Goal: Transaction & Acquisition: Purchase product/service

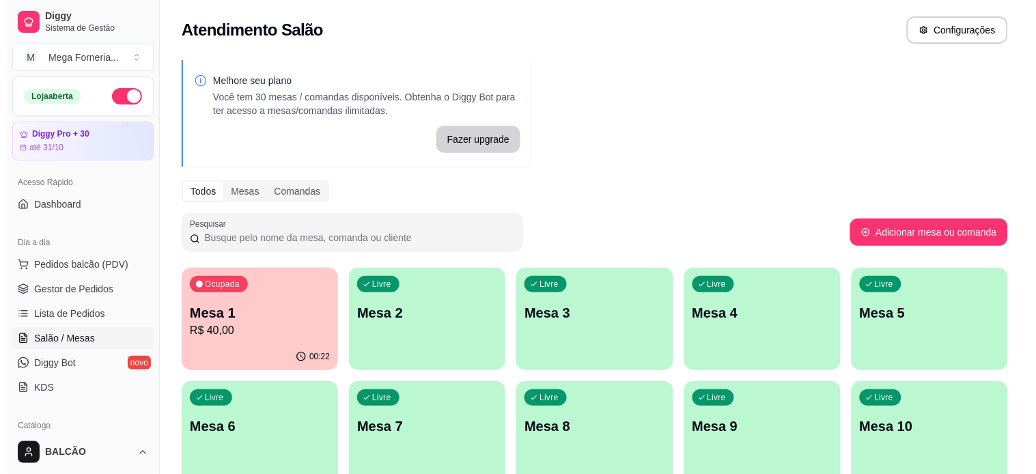
scroll to position [152, 0]
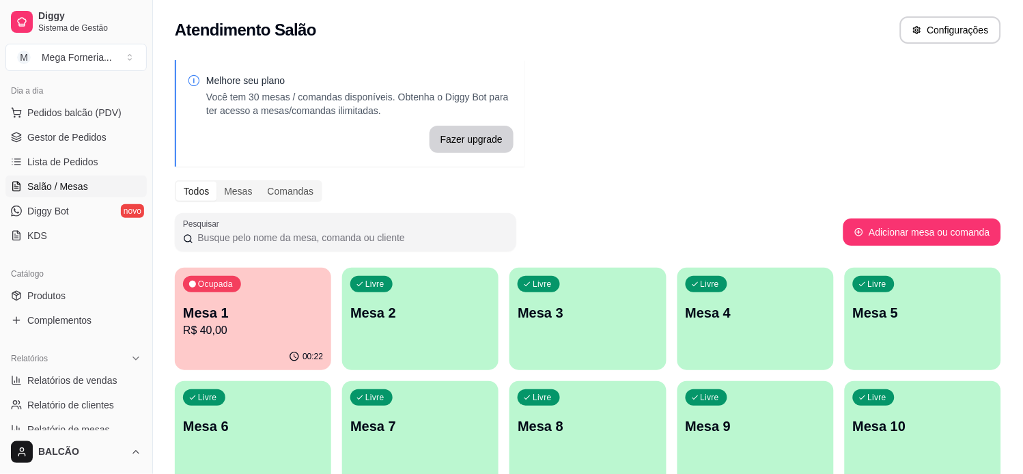
click at [227, 299] on div "Ocupada Mesa 1 R$ 40,00" at bounding box center [253, 306] width 156 height 76
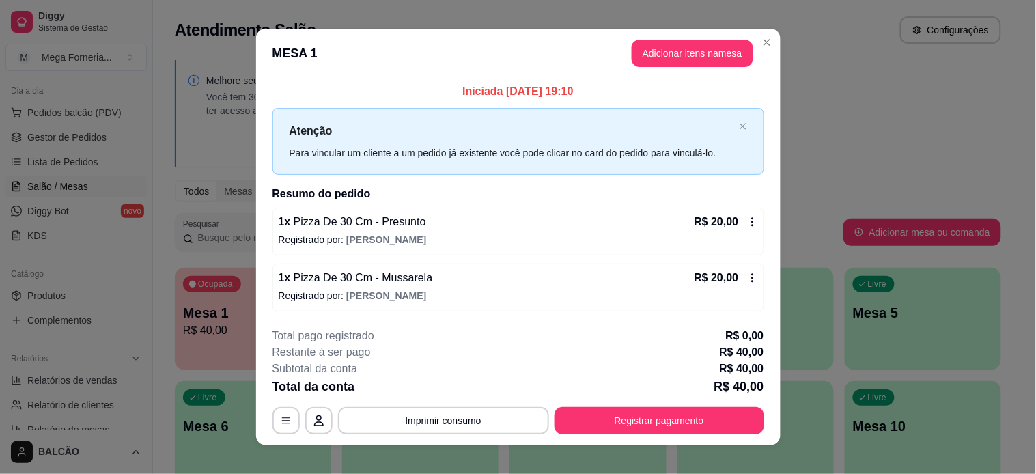
scroll to position [14, 0]
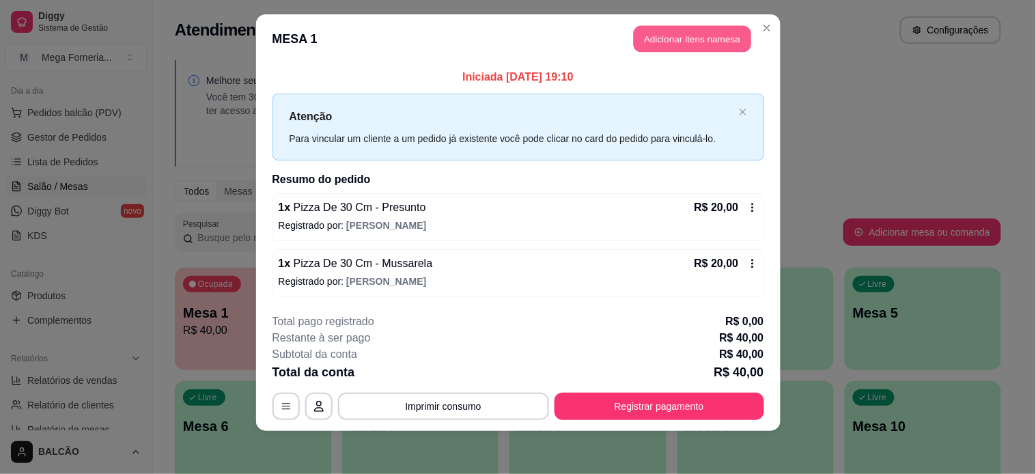
click at [654, 46] on button "Adicionar itens na mesa" at bounding box center [692, 39] width 117 height 27
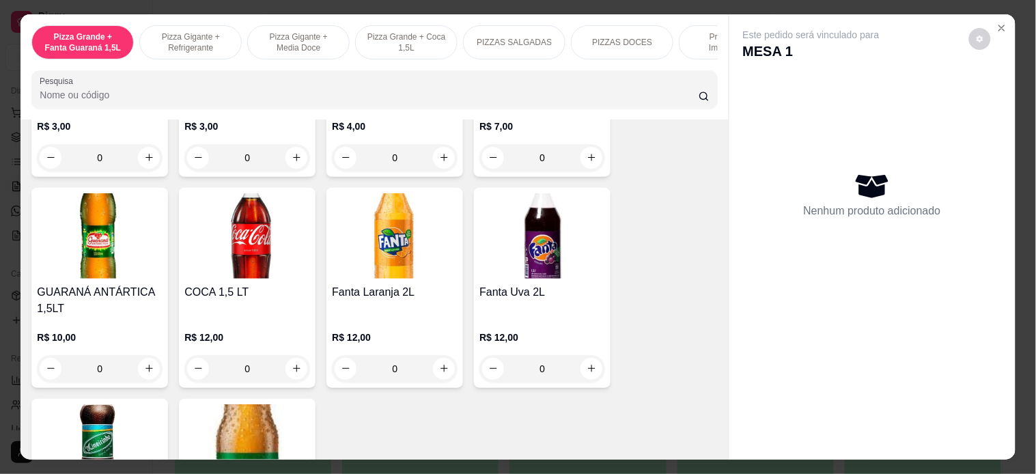
scroll to position [3187, 0]
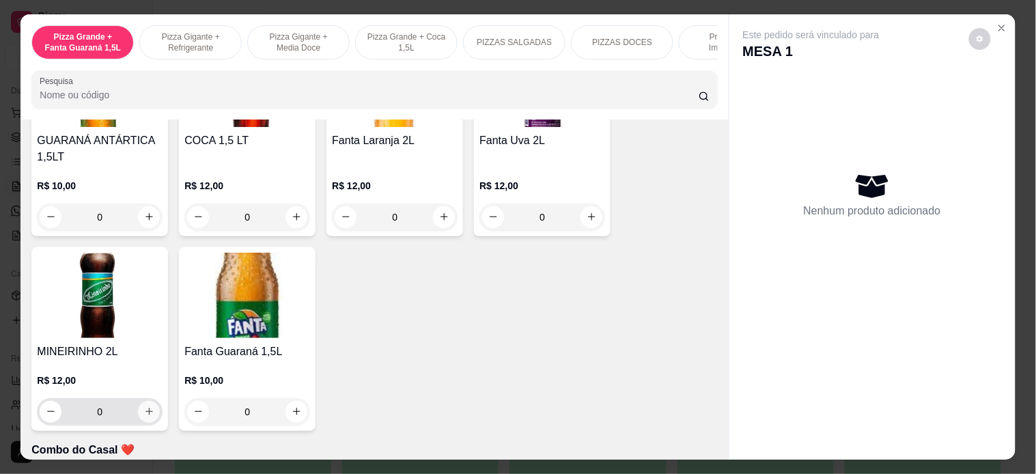
click at [138, 405] on button "increase-product-quantity" at bounding box center [149, 412] width 22 height 22
type input "1"
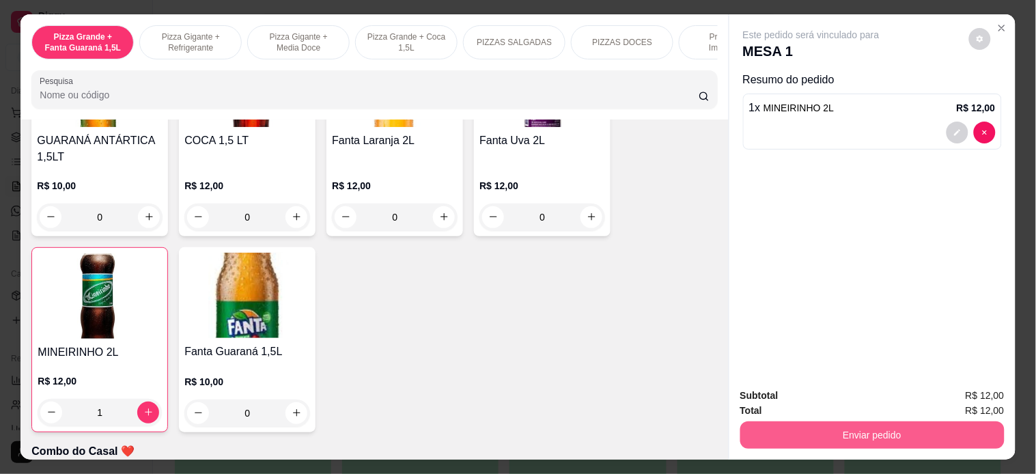
click at [820, 421] on button "Enviar pedido" at bounding box center [872, 434] width 264 height 27
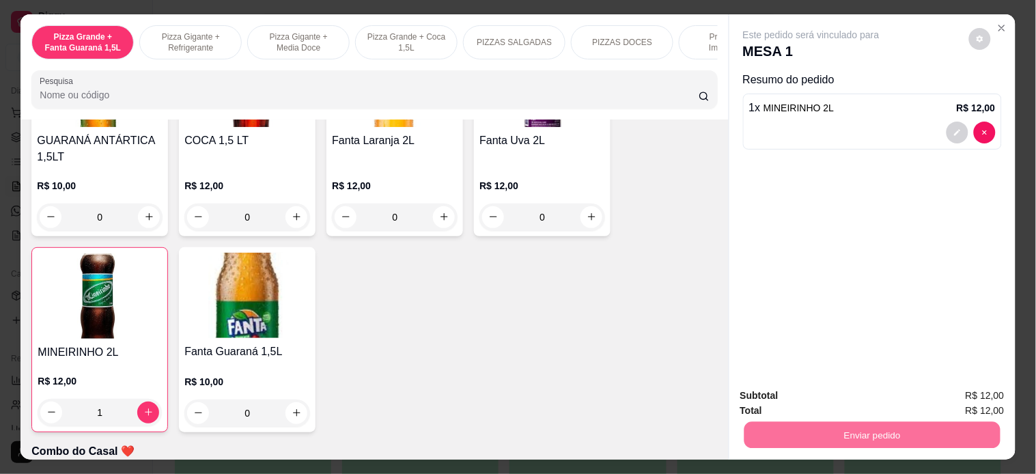
click at [985, 393] on button "Enviar pedido" at bounding box center [968, 395] width 77 height 26
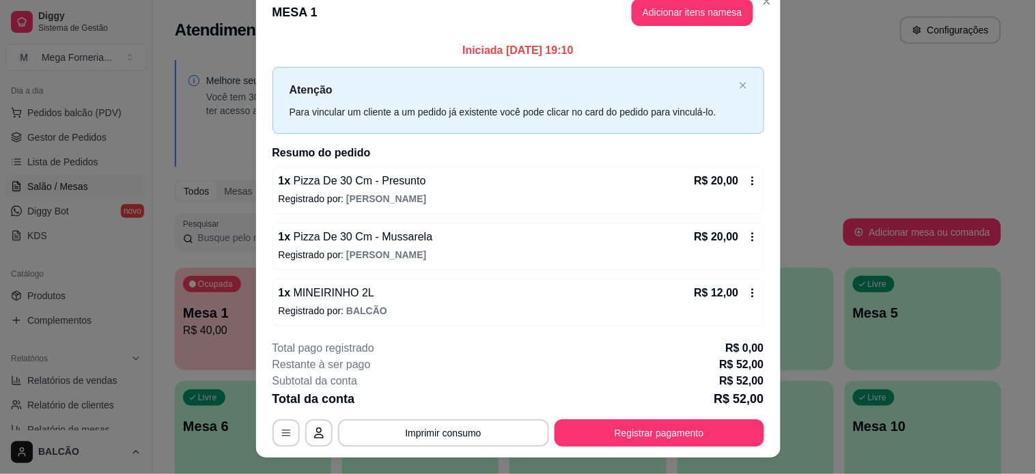
scroll to position [0, 0]
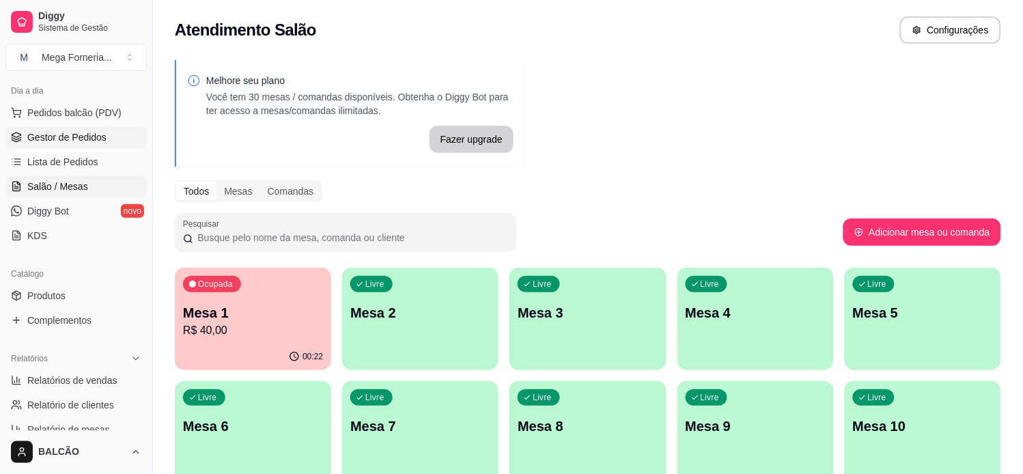
click at [84, 140] on span "Gestor de Pedidos" at bounding box center [66, 137] width 79 height 14
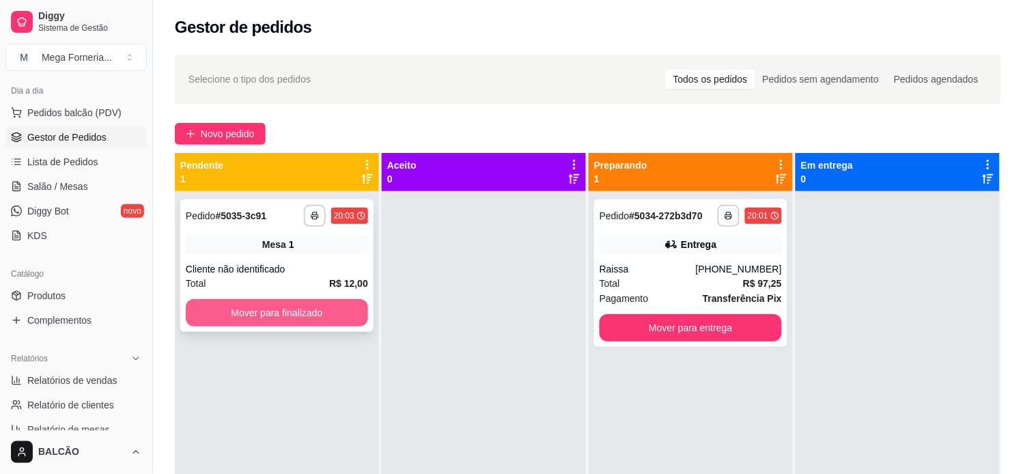
click at [292, 312] on button "Mover para finalizado" at bounding box center [277, 312] width 182 height 27
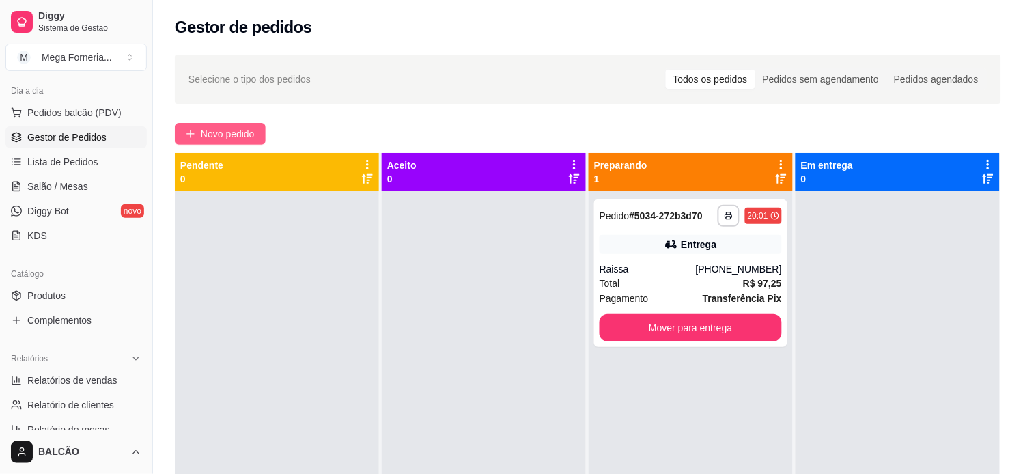
click at [240, 142] on button "Novo pedido" at bounding box center [220, 134] width 91 height 22
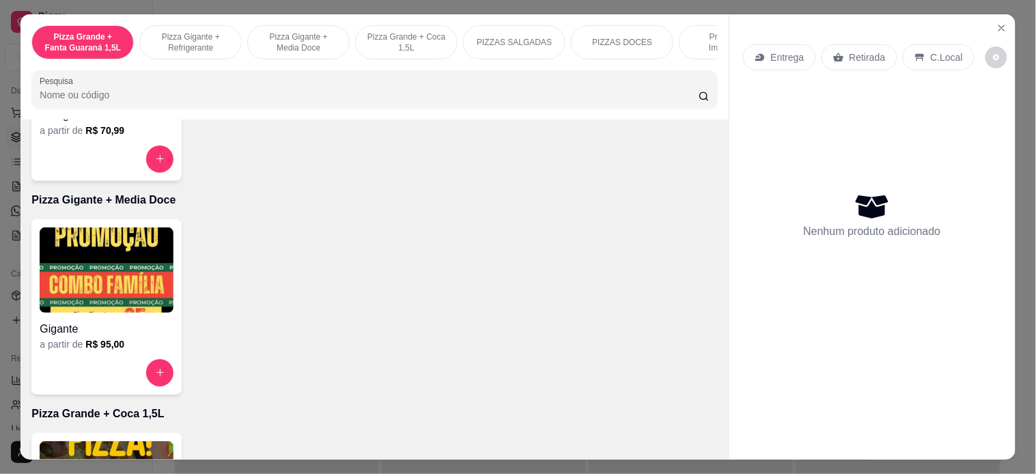
scroll to position [455, 0]
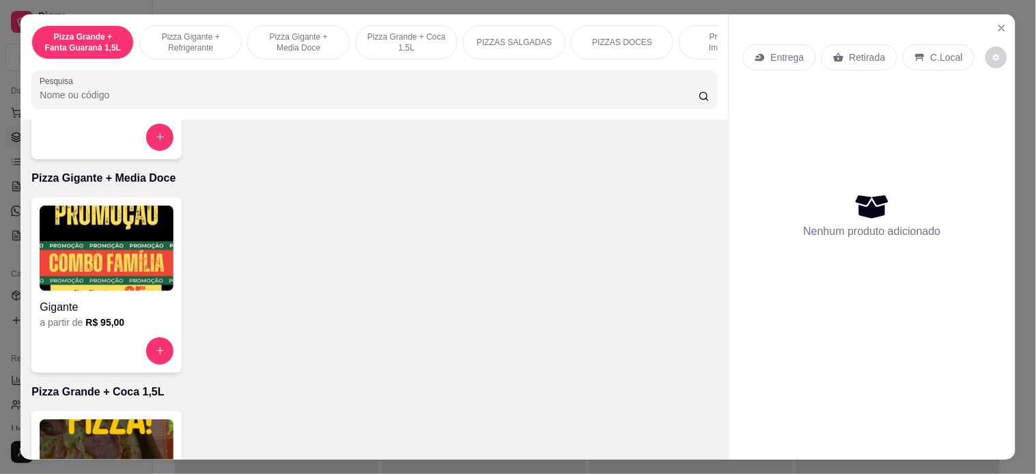
click at [154, 349] on button "increase-product-quantity" at bounding box center [159, 350] width 27 height 27
click at [372, 158] on div "Selecione até 2 sabor(es) A forma de cobrança para pizza meio a meio ou mais sa…" at bounding box center [518, 118] width 434 height 96
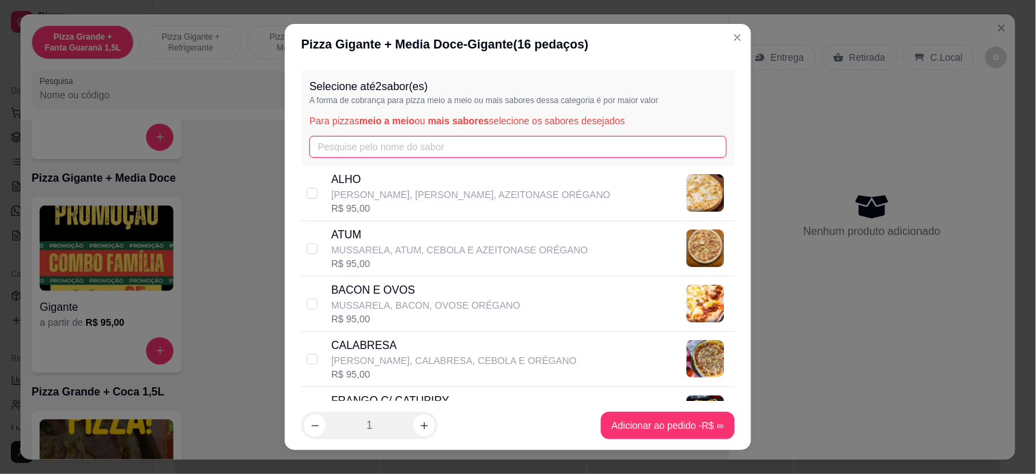
click at [374, 151] on input "text" at bounding box center [517, 147] width 417 height 22
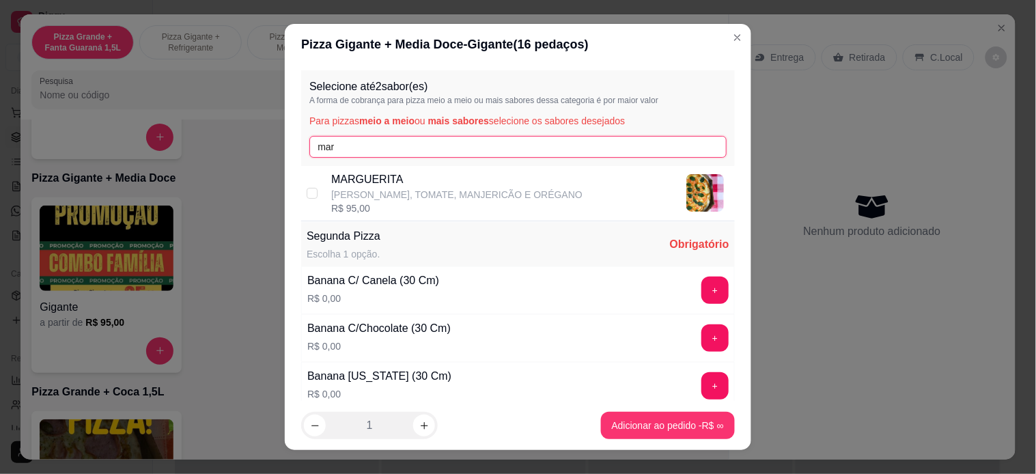
type input "mar"
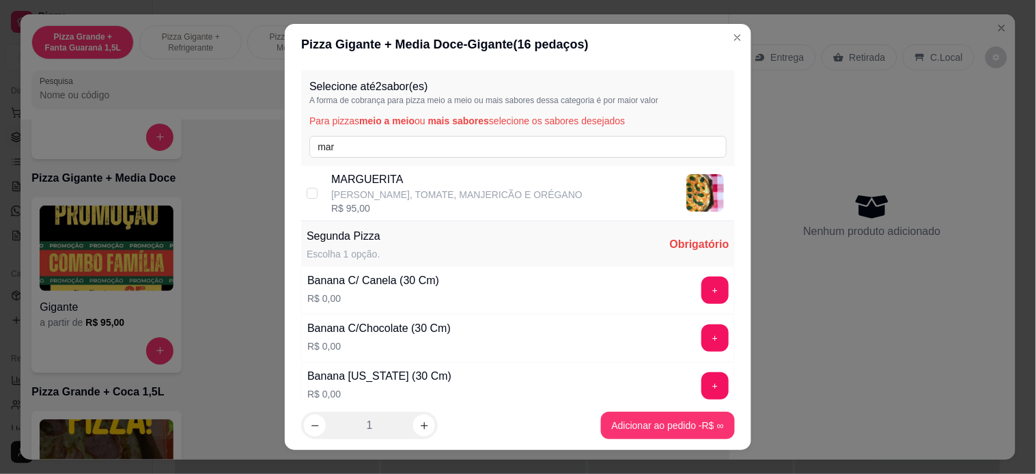
click at [380, 173] on p "MARGUERITA" at bounding box center [456, 179] width 251 height 16
checkbox input "true"
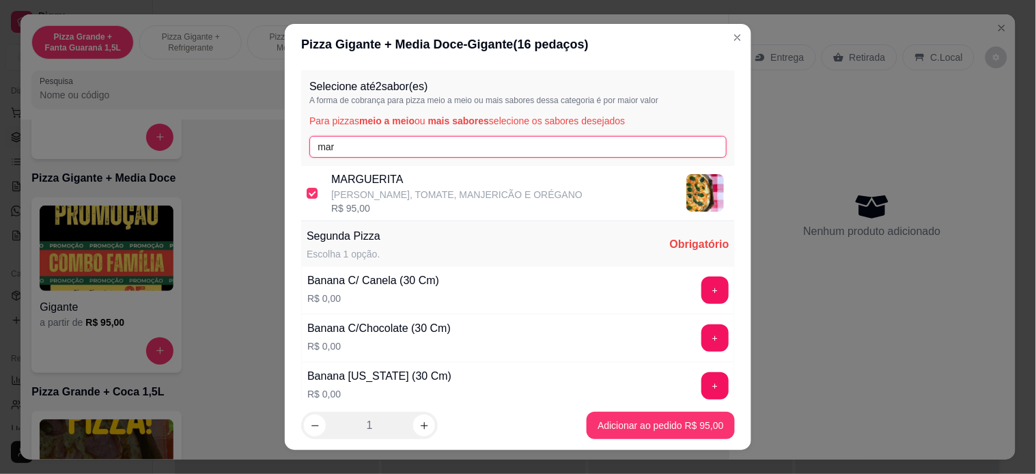
click at [388, 144] on input "mar" at bounding box center [517, 147] width 417 height 22
type input "mega"
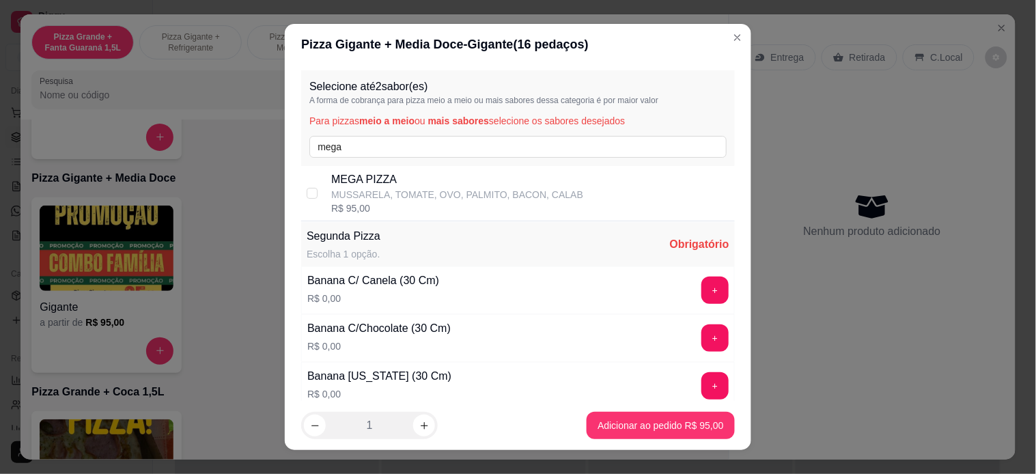
click at [365, 189] on p "MUSSARELA, TOMATE, OVO, PALMITO, BACON, CALAB" at bounding box center [457, 195] width 252 height 14
checkbox input "true"
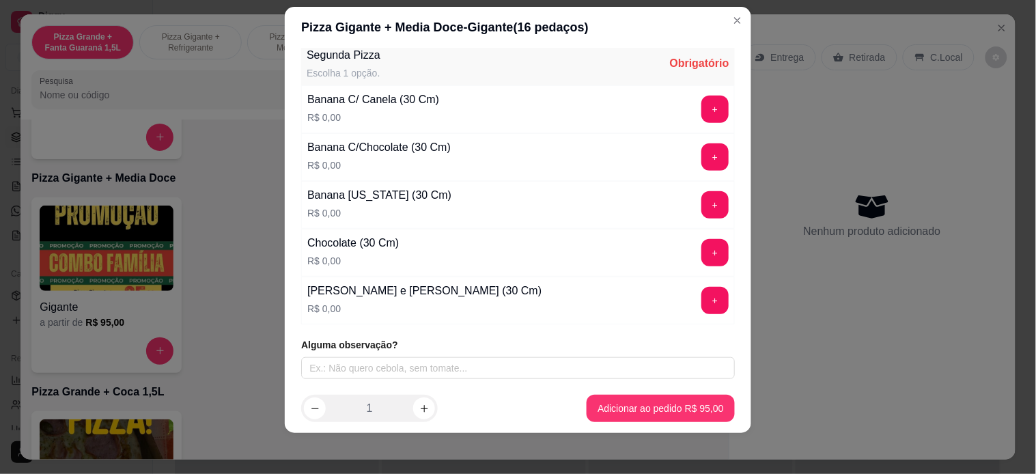
scroll to position [19, 0]
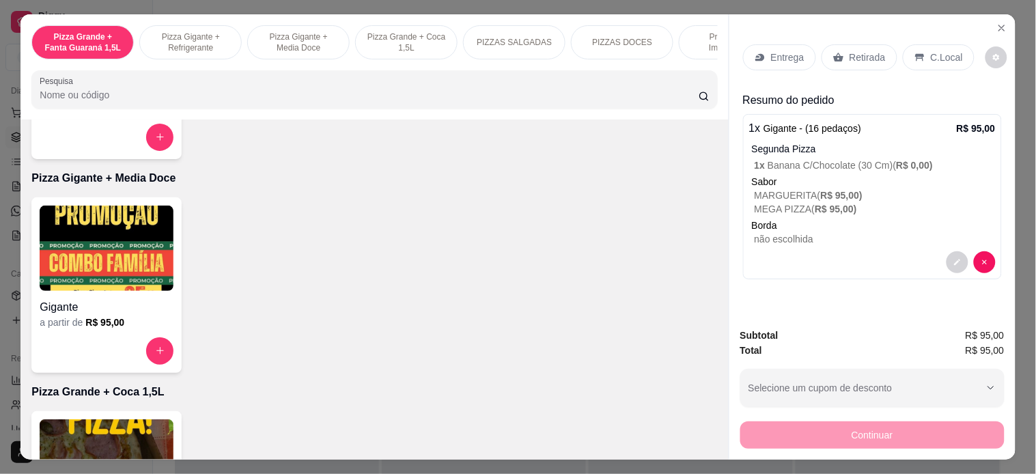
click at [775, 53] on p "Entrega" at bounding box center [787, 58] width 33 height 14
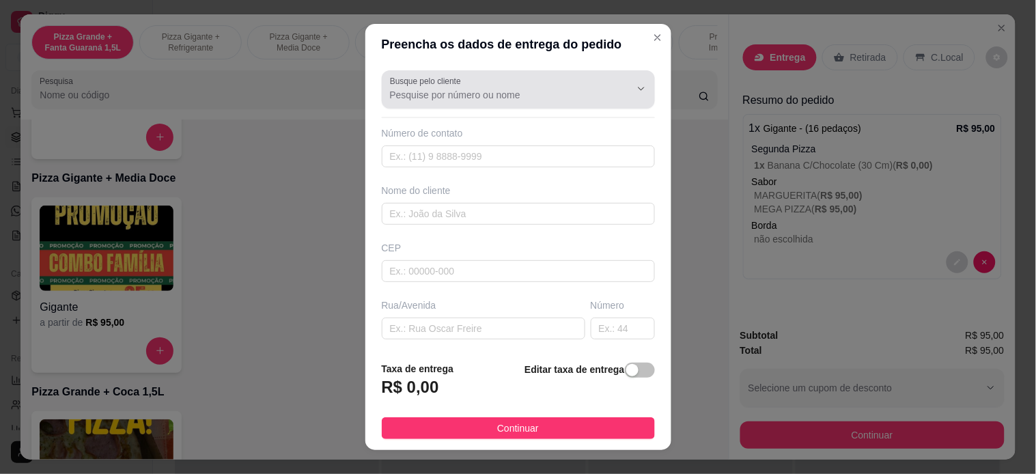
click at [486, 94] on input "Busque pelo cliente" at bounding box center [499, 95] width 219 height 14
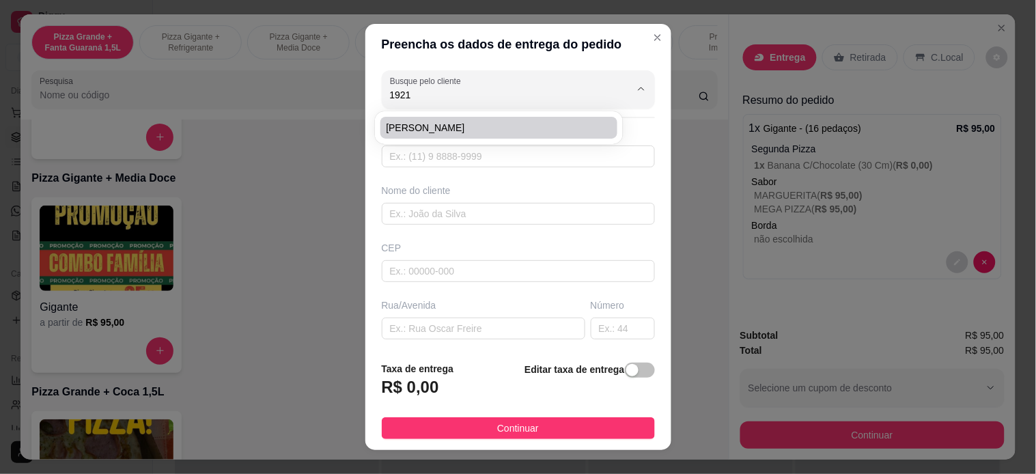
click at [483, 121] on span "[PERSON_NAME]" at bounding box center [492, 128] width 212 height 14
type input "[PERSON_NAME]"
type input "22998401921"
type input "[PERSON_NAME]"
type input "Cabo Frio"
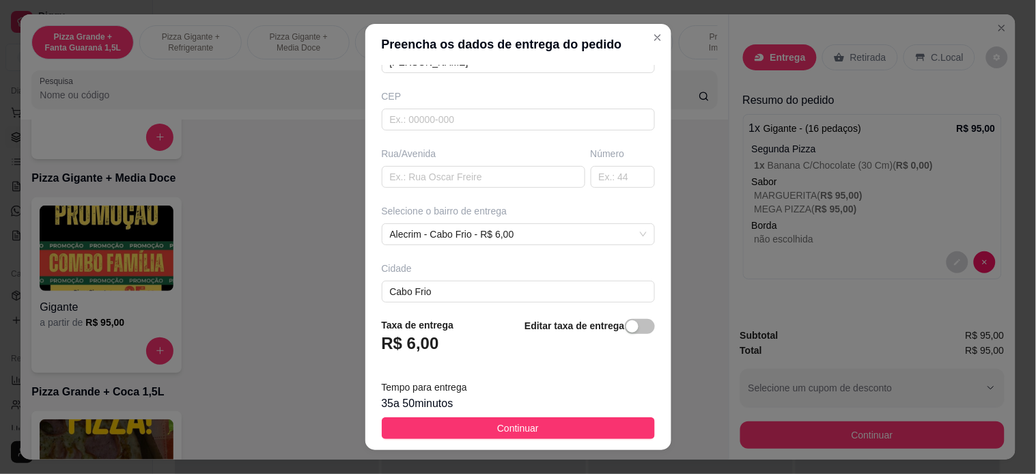
scroll to position [219, 0]
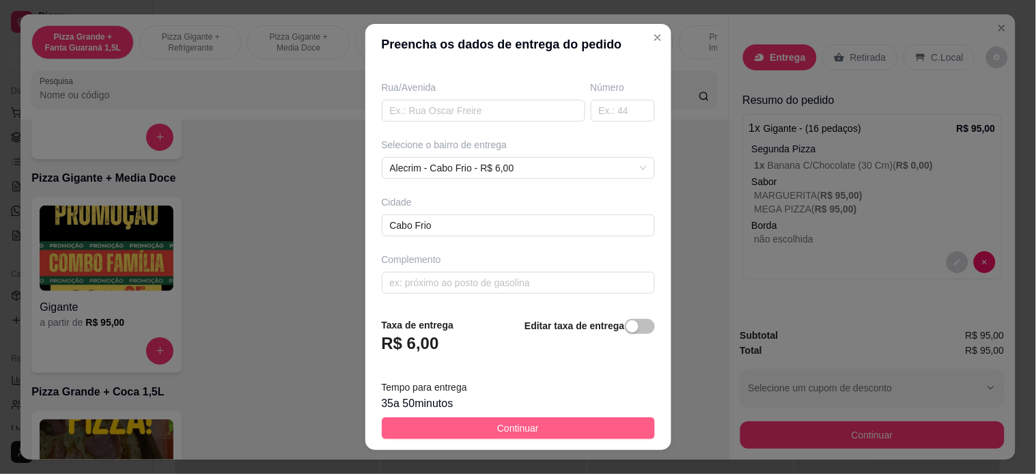
click at [531, 429] on button "Continuar" at bounding box center [518, 428] width 273 height 22
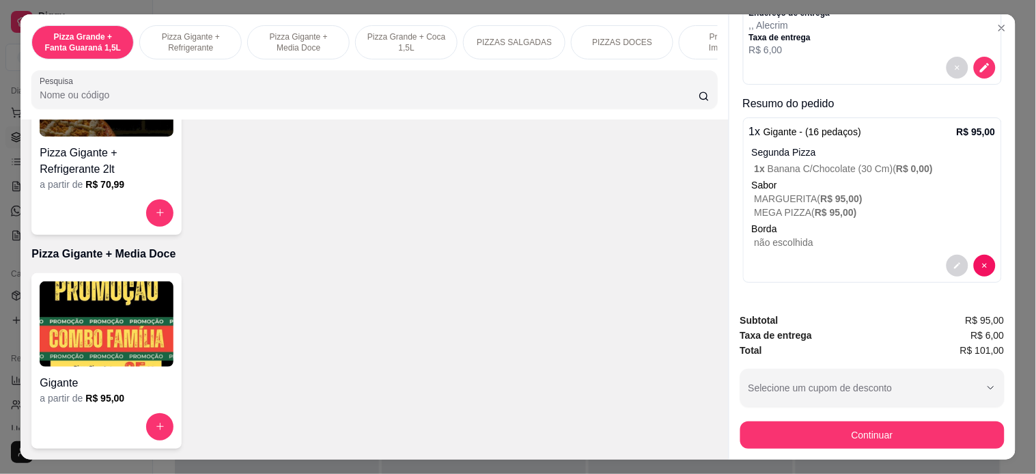
scroll to position [157, 0]
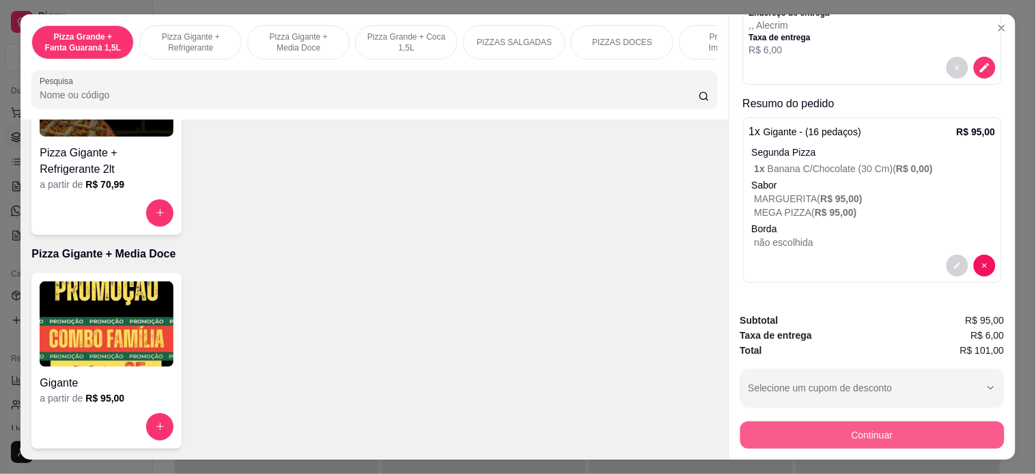
click at [782, 426] on button "Continuar" at bounding box center [872, 434] width 264 height 27
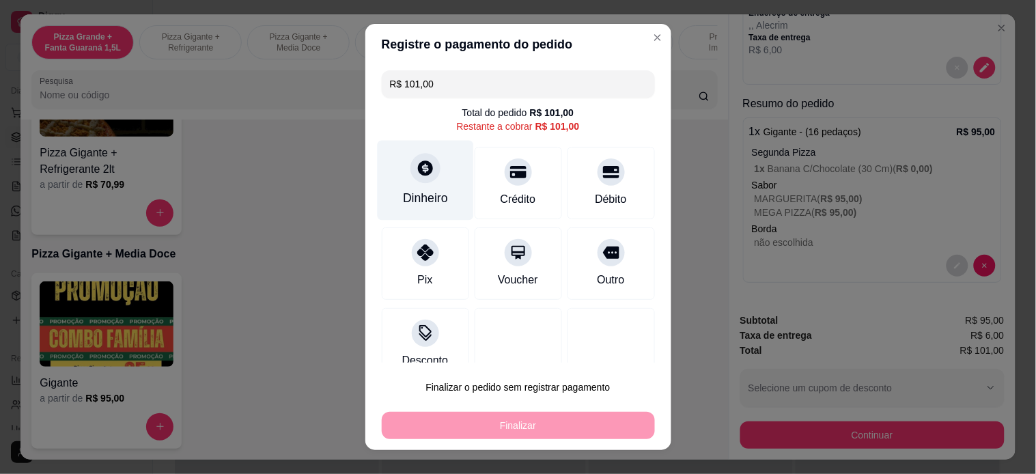
click at [395, 172] on div "Dinheiro" at bounding box center [425, 180] width 96 height 80
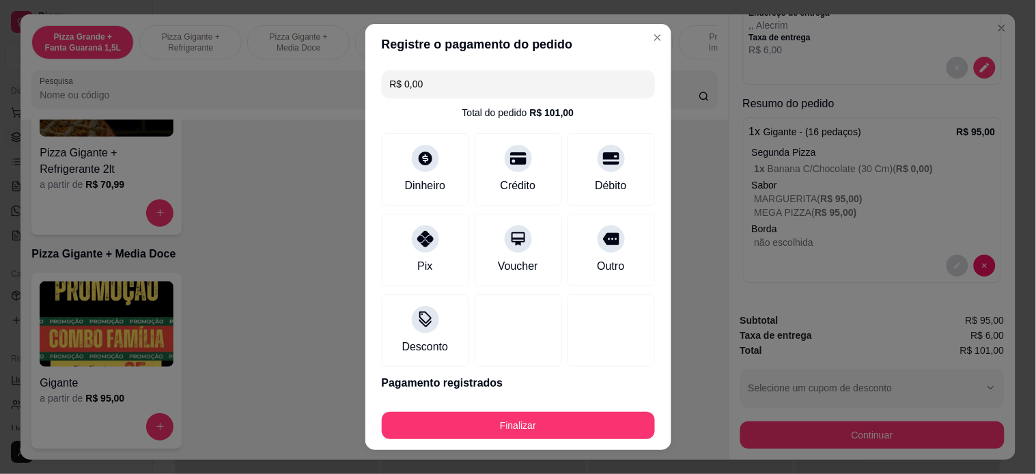
type input "R$ 0,00"
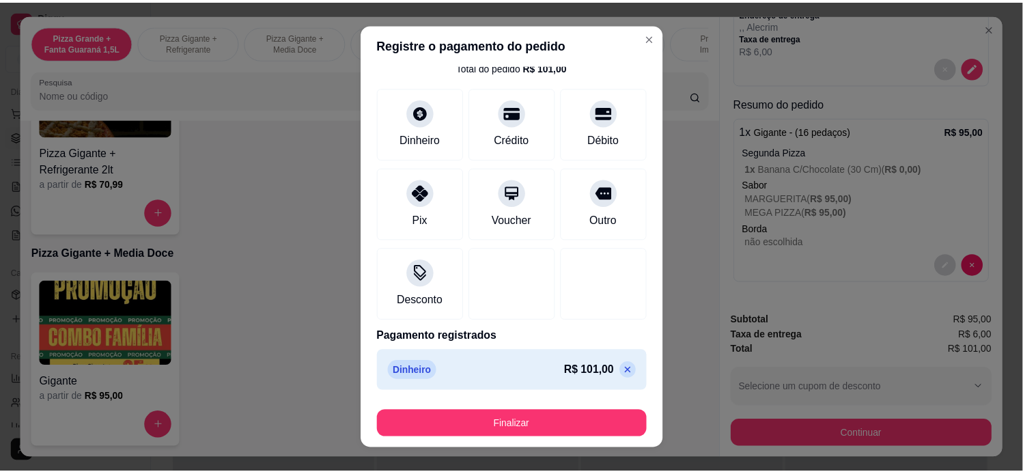
scroll to position [46, 0]
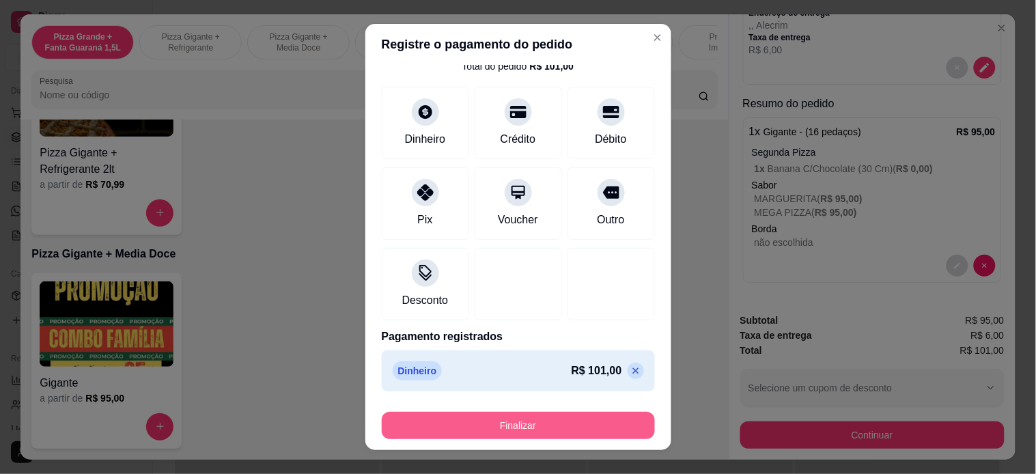
click at [568, 422] on button "Finalizar" at bounding box center [518, 425] width 273 height 27
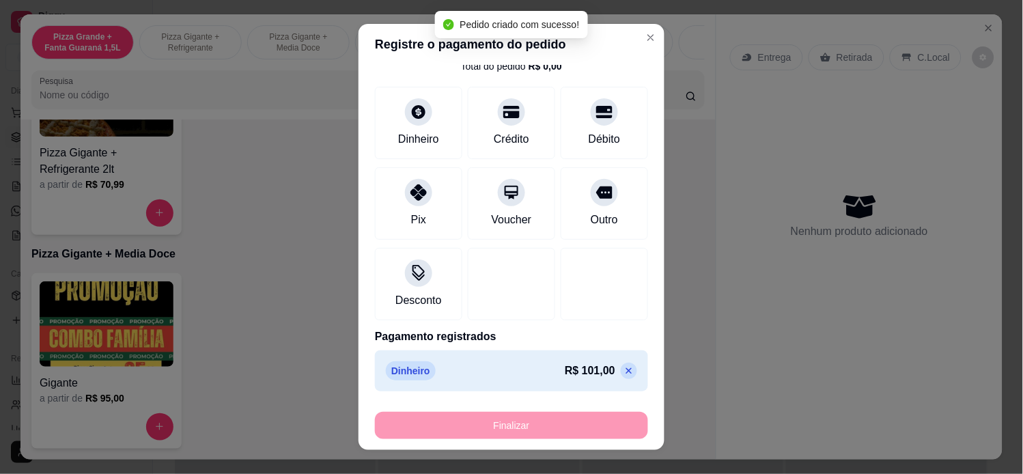
scroll to position [0, 0]
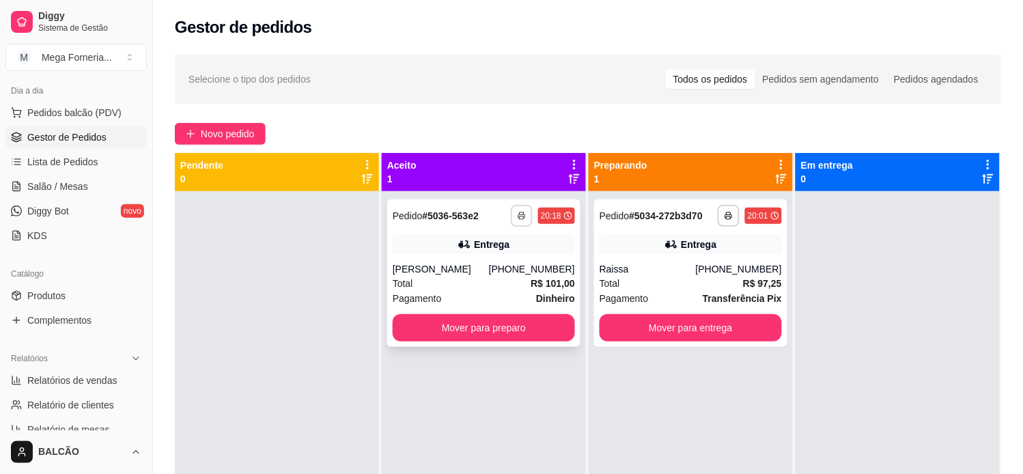
click at [521, 214] on icon "button" at bounding box center [522, 216] width 8 height 8
click at [461, 262] on button "IMPRESSORA" at bounding box center [480, 264] width 99 height 22
click at [462, 342] on button "Mover para preparo" at bounding box center [484, 327] width 182 height 27
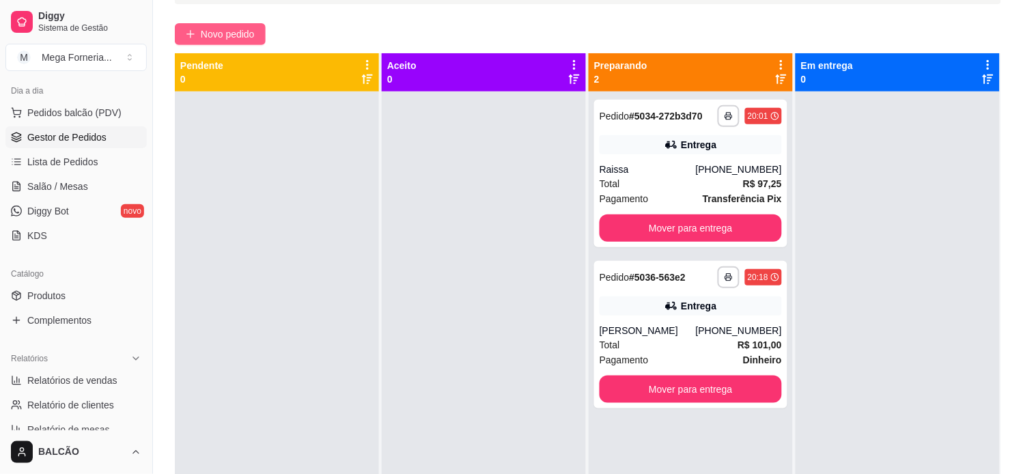
click at [222, 29] on span "Novo pedido" at bounding box center [228, 34] width 54 height 15
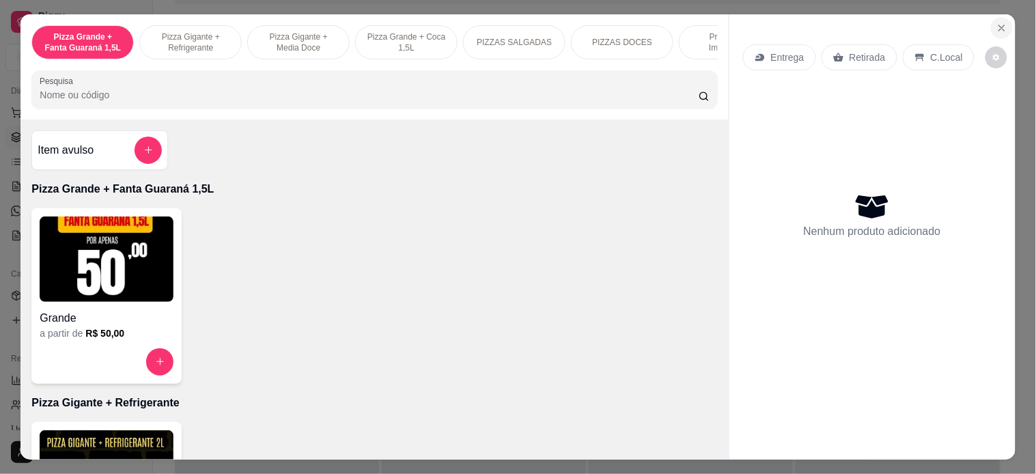
click at [999, 23] on icon "Close" at bounding box center [1002, 28] width 11 height 11
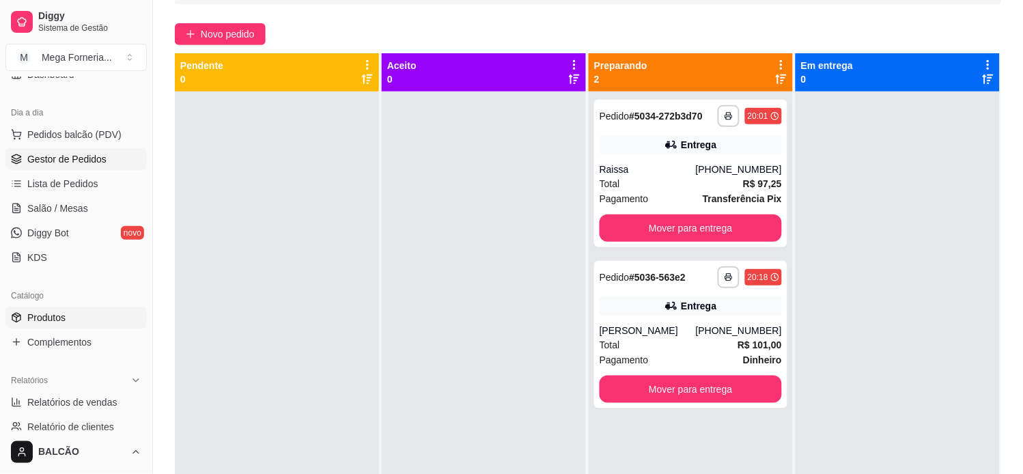
scroll to position [76, 0]
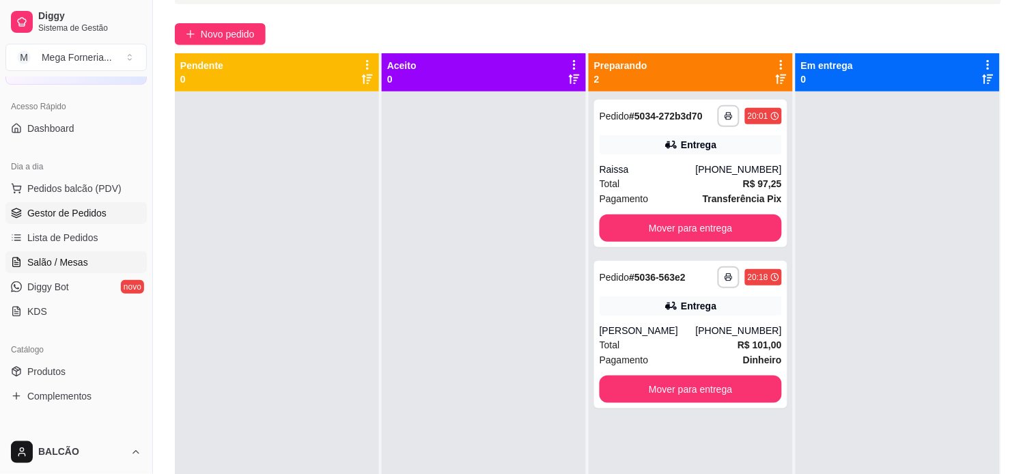
click at [44, 261] on span "Salão / Mesas" at bounding box center [57, 262] width 61 height 14
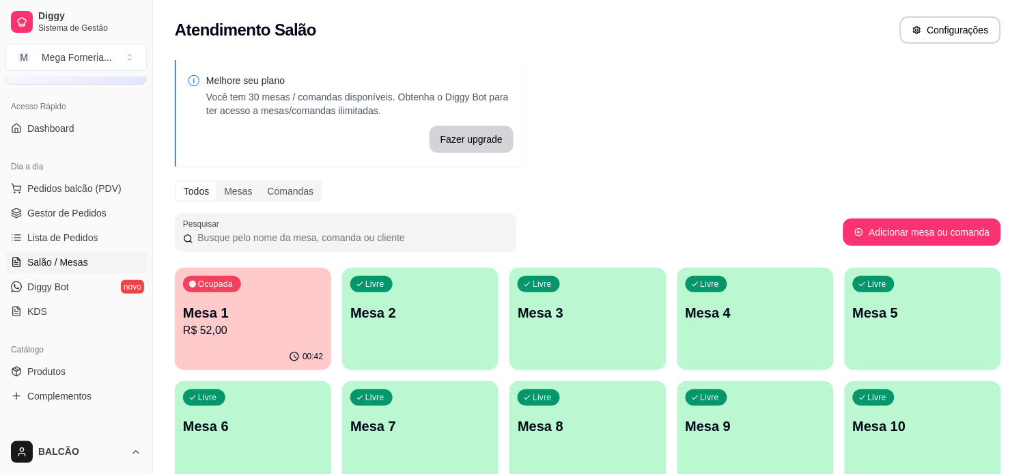
click at [268, 318] on p "Mesa 1" at bounding box center [253, 312] width 140 height 19
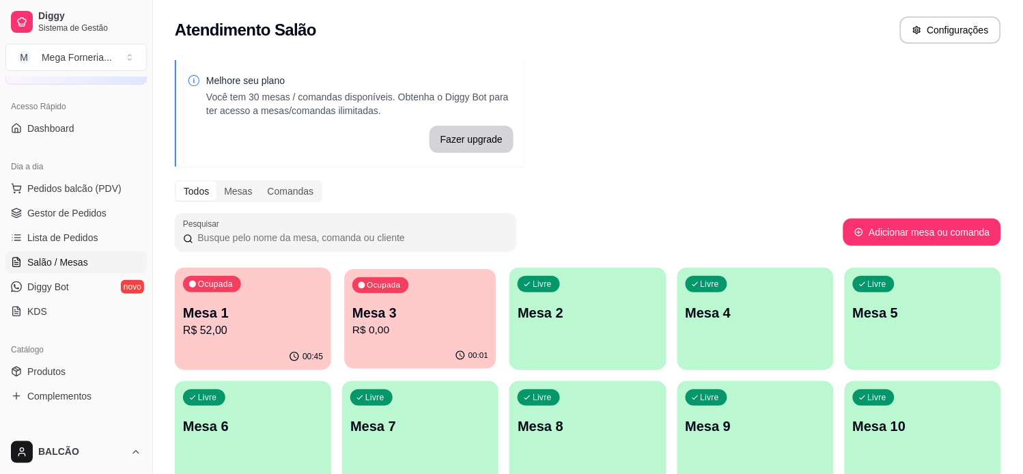
click at [434, 309] on p "Mesa 3" at bounding box center [420, 313] width 136 height 18
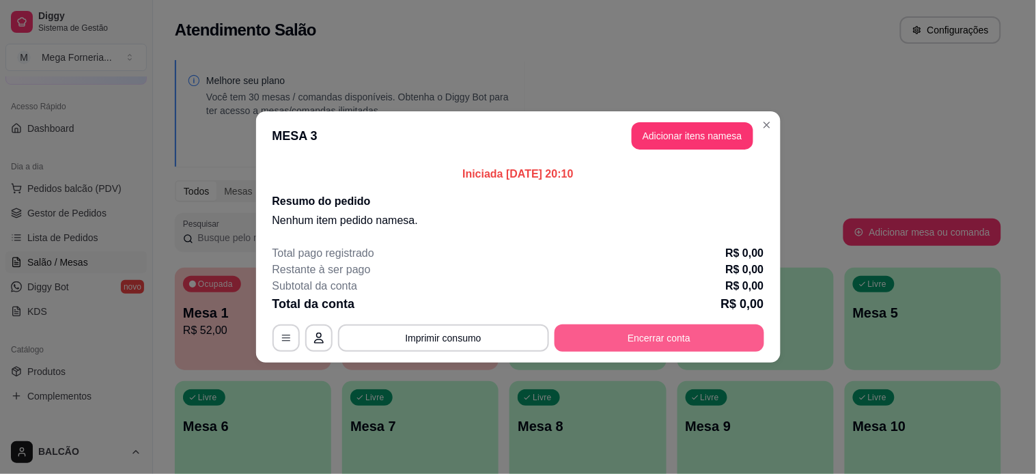
click at [669, 340] on button "Encerrar conta" at bounding box center [660, 337] width 210 height 27
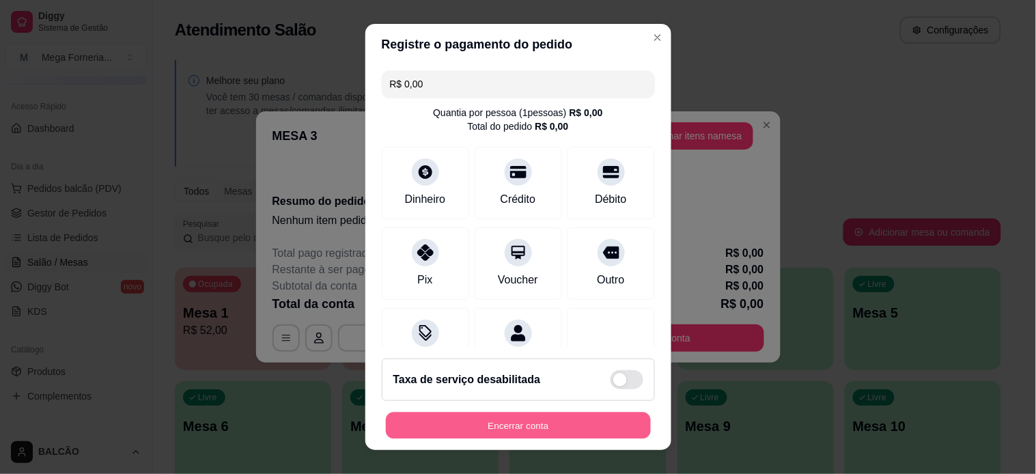
click at [561, 421] on button "Encerrar conta" at bounding box center [518, 426] width 265 height 27
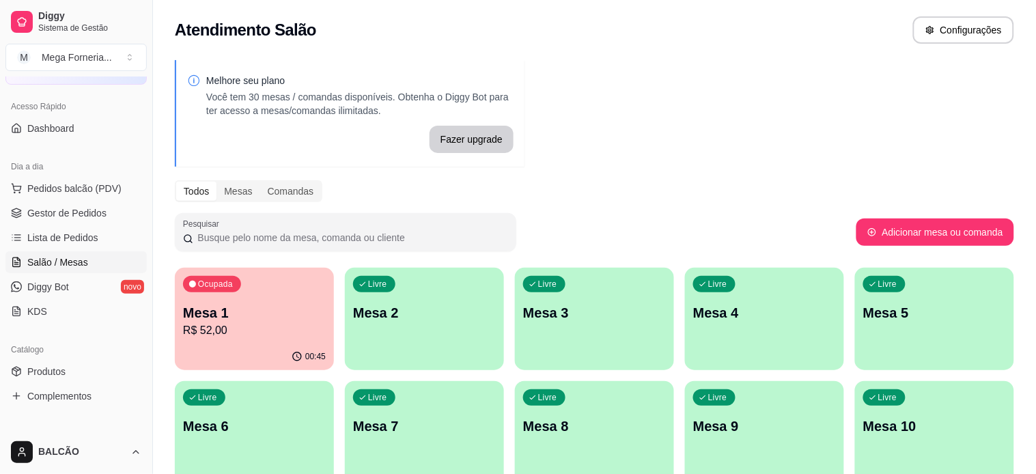
click at [58, 208] on span "Gestor de Pedidos" at bounding box center [66, 213] width 79 height 14
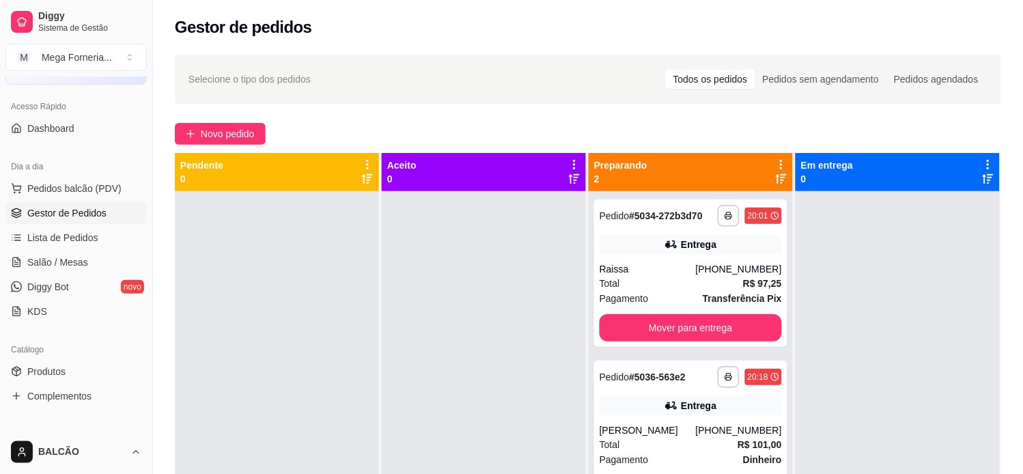
click at [225, 147] on div "**********" at bounding box center [588, 344] width 870 height 597
click at [231, 137] on span "Novo pedido" at bounding box center [228, 133] width 54 height 15
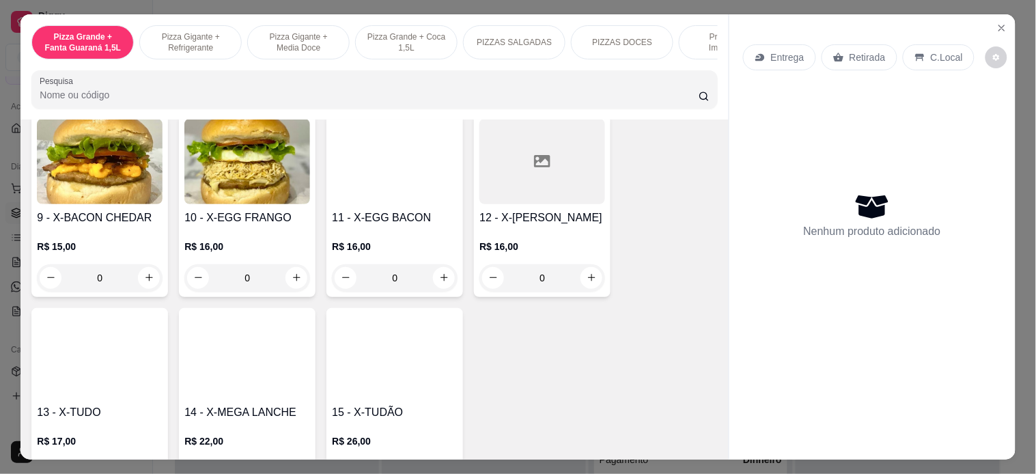
scroll to position [2504, 0]
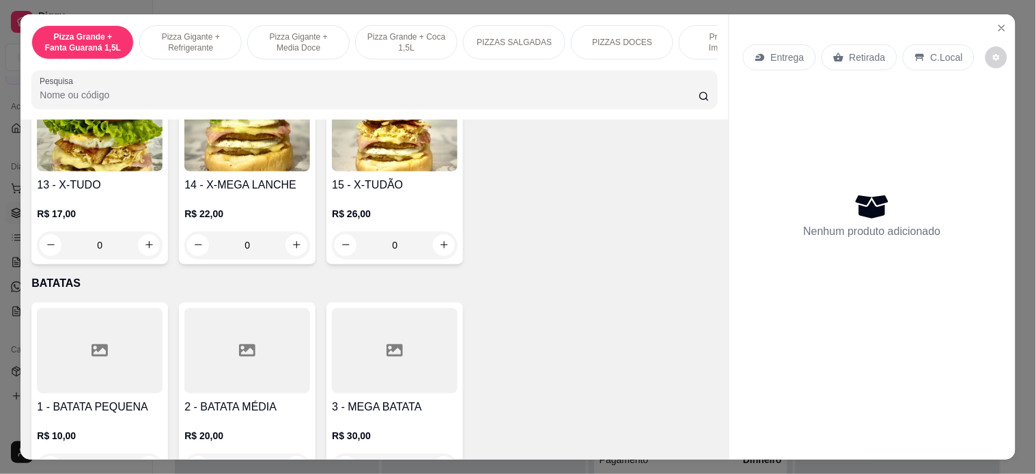
click at [141, 239] on div "0" at bounding box center [100, 245] width 126 height 27
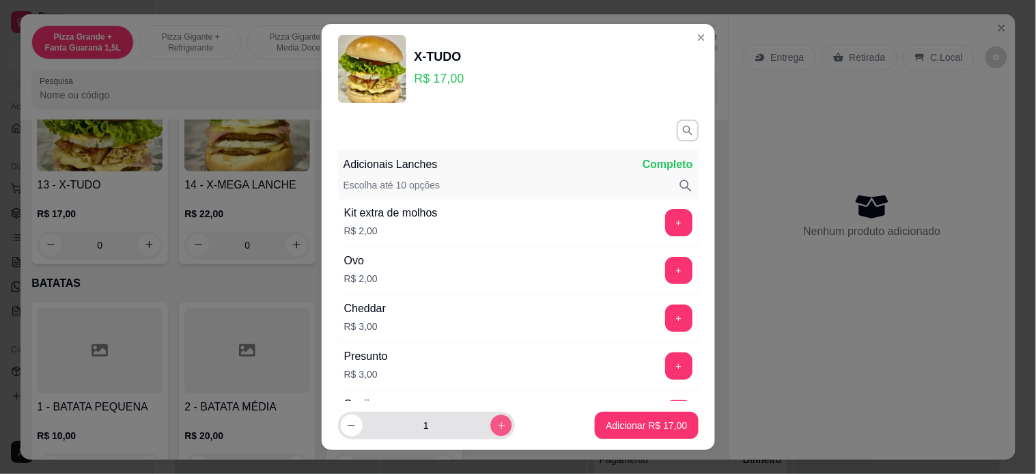
click at [490, 427] on button "increase-product-quantity" at bounding box center [500, 425] width 21 height 21
type input "2"
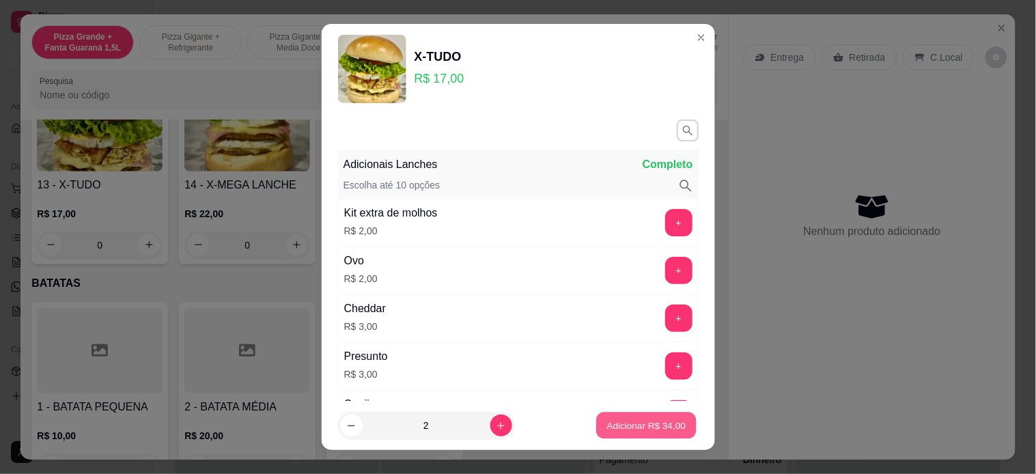
click at [643, 421] on p "Adicionar R$ 34,00" at bounding box center [646, 425] width 79 height 13
type input "2"
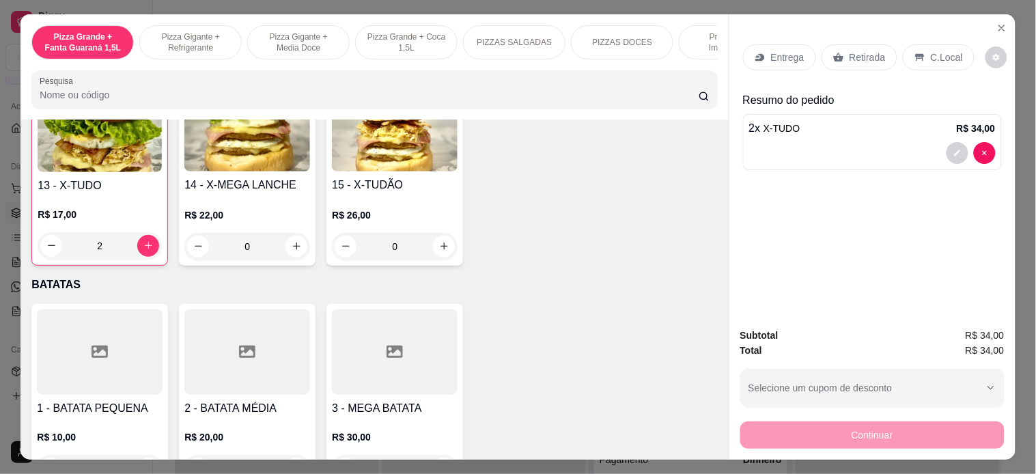
scroll to position [2505, 0]
click at [846, 58] on div "Retirada" at bounding box center [860, 57] width 76 height 26
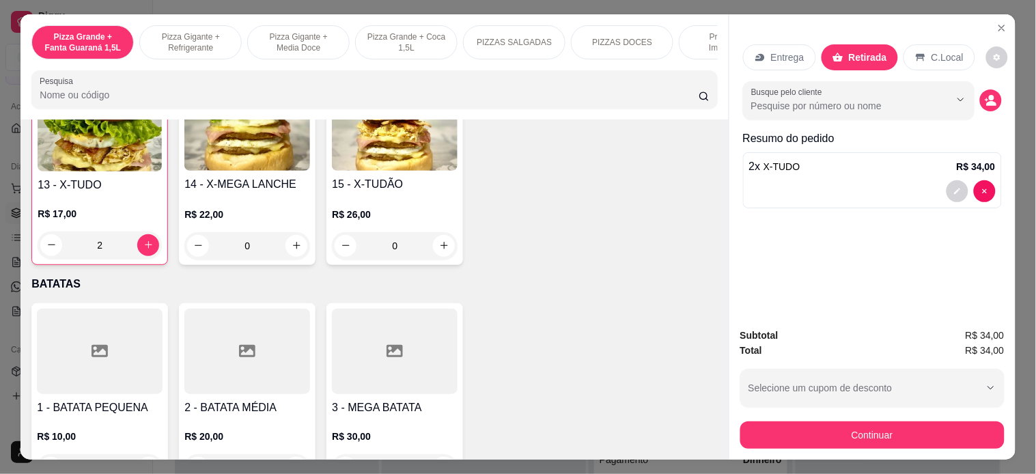
click at [939, 191] on div at bounding box center [872, 191] width 247 height 22
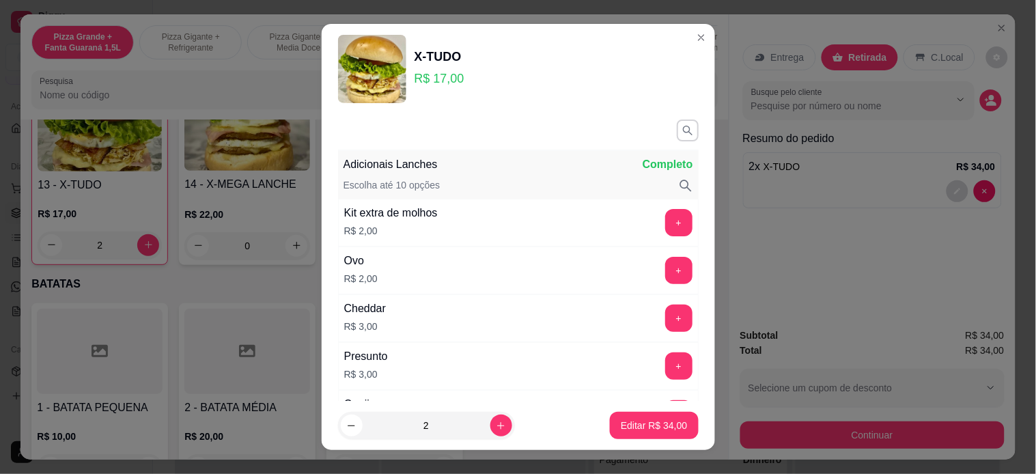
scroll to position [365, 0]
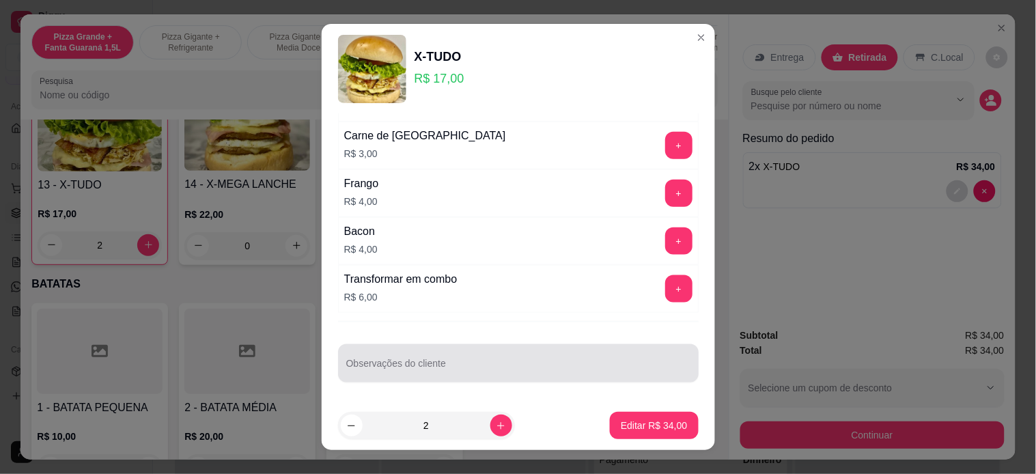
click at [372, 350] on div "Observações do cliente" at bounding box center [518, 363] width 361 height 38
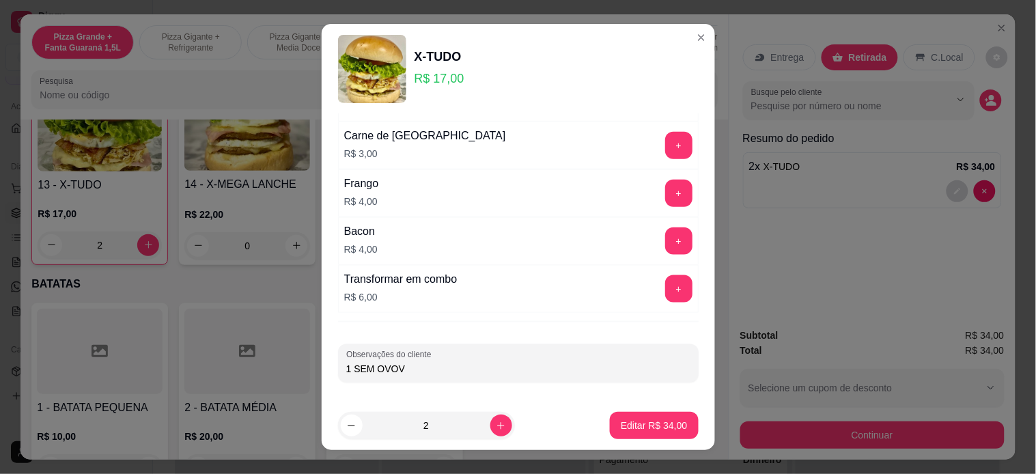
type input "1 SEM OVO"
click at [626, 413] on button "Editar R$ 34,00" at bounding box center [654, 425] width 88 height 27
type input "0"
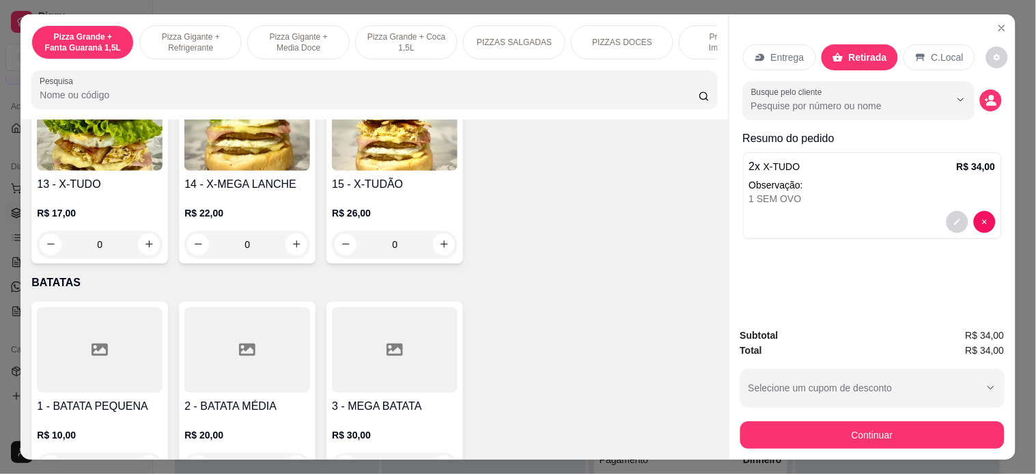
scroll to position [2504, 0]
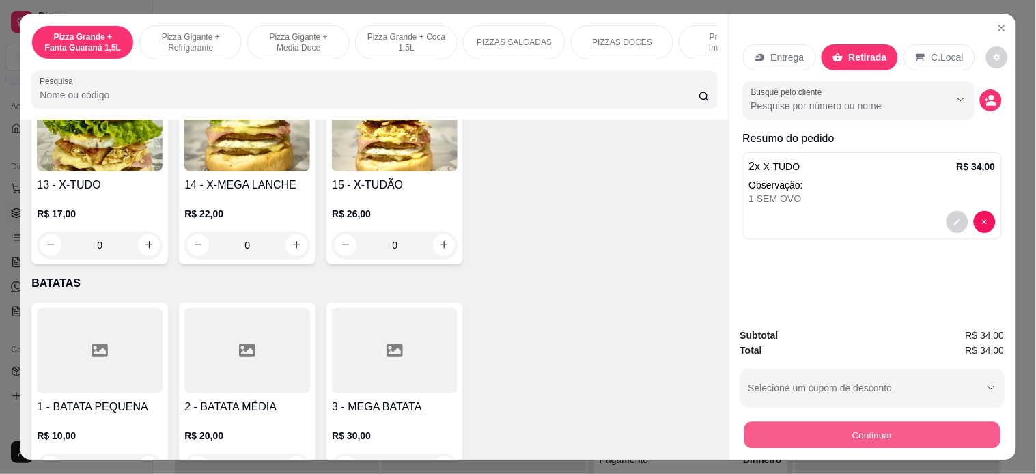
click at [783, 426] on button "Continuar" at bounding box center [872, 435] width 256 height 27
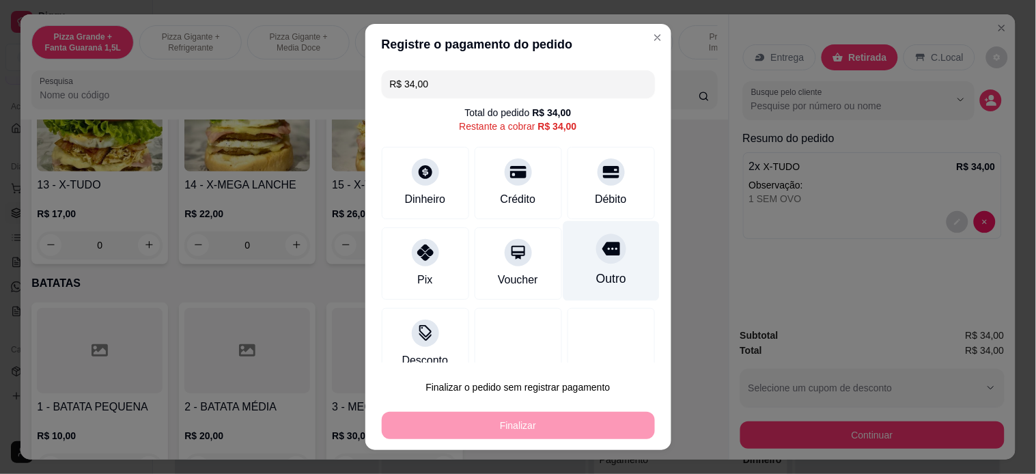
click at [596, 276] on div "Outro" at bounding box center [611, 279] width 30 height 18
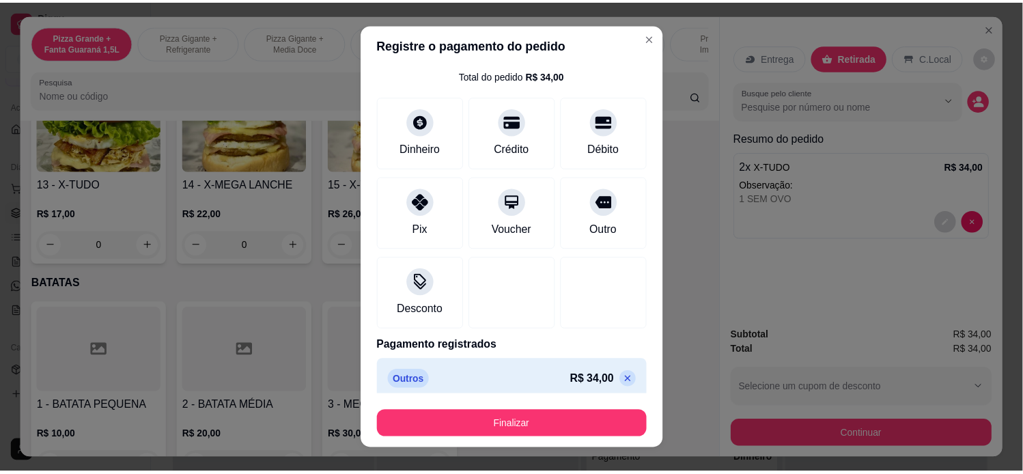
scroll to position [46, 0]
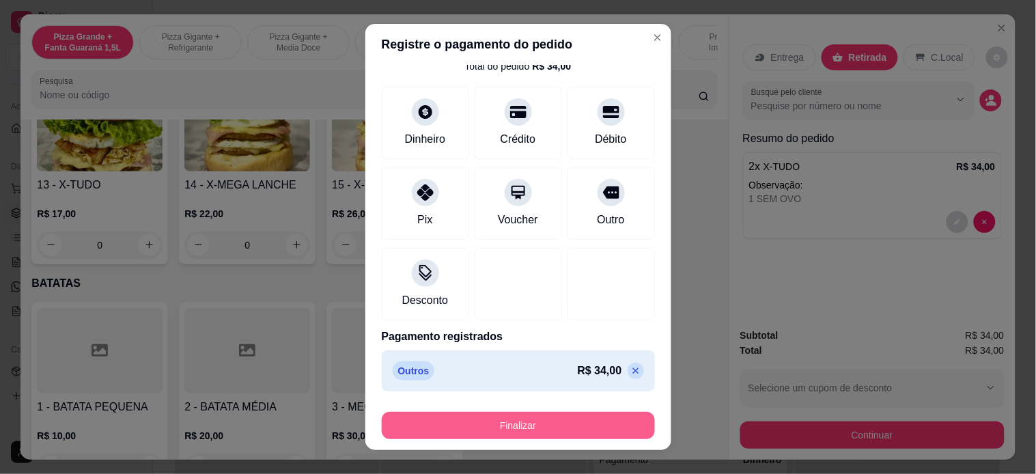
click at [540, 423] on button "Finalizar" at bounding box center [518, 425] width 273 height 27
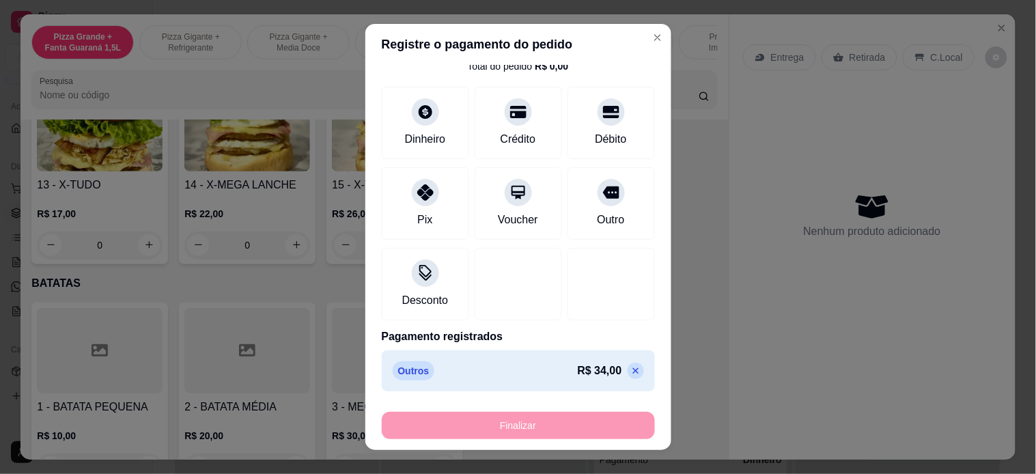
type input "-R$ 34,00"
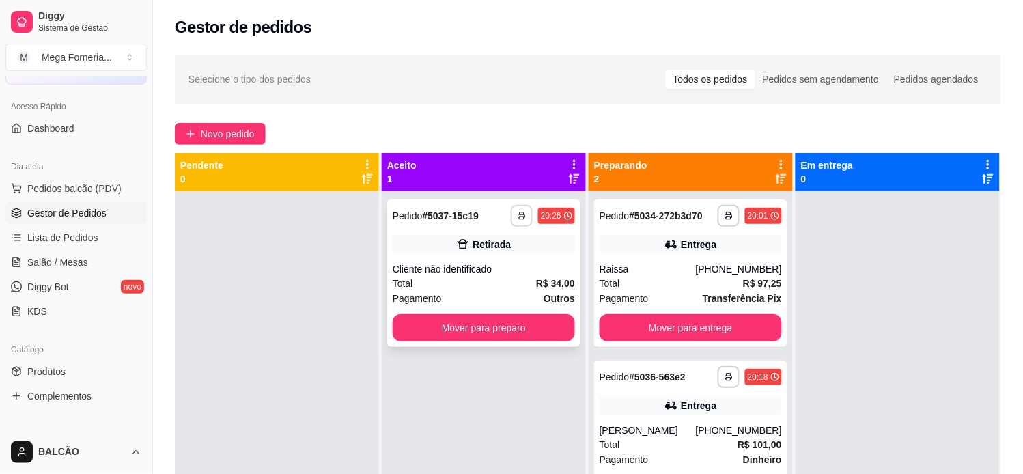
click at [518, 213] on icon "button" at bounding box center [522, 216] width 8 height 8
click at [500, 264] on button "IMPRESSORA" at bounding box center [480, 263] width 96 height 21
click at [492, 329] on button "Mover para preparo" at bounding box center [484, 327] width 182 height 27
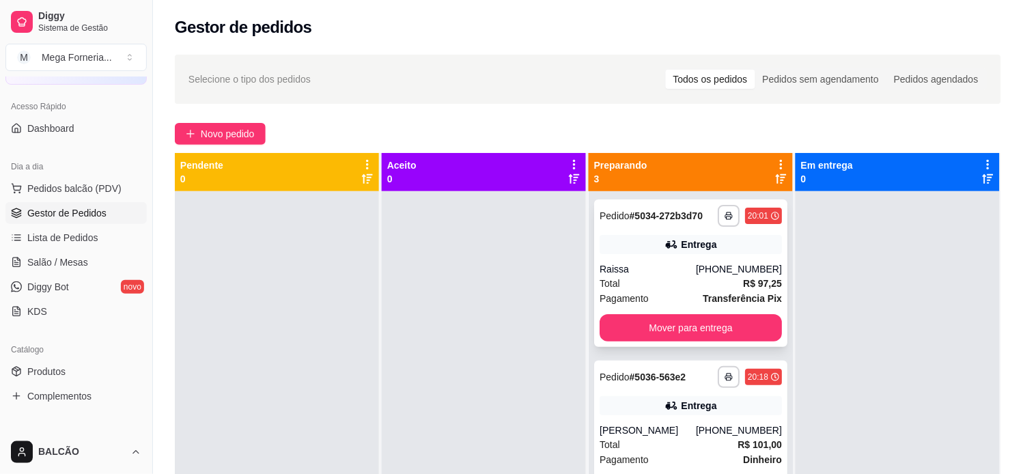
click at [629, 324] on div "**********" at bounding box center [690, 273] width 193 height 148
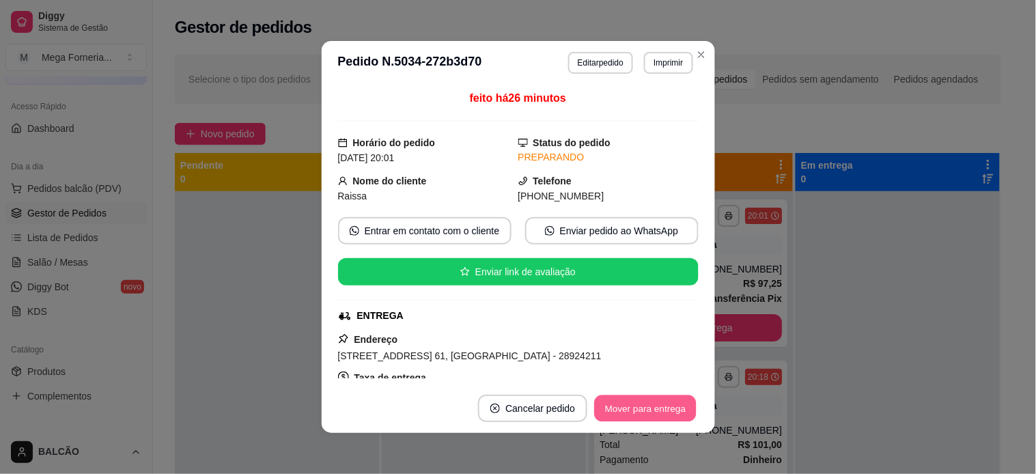
click at [635, 414] on button "Mover para entrega" at bounding box center [646, 408] width 102 height 27
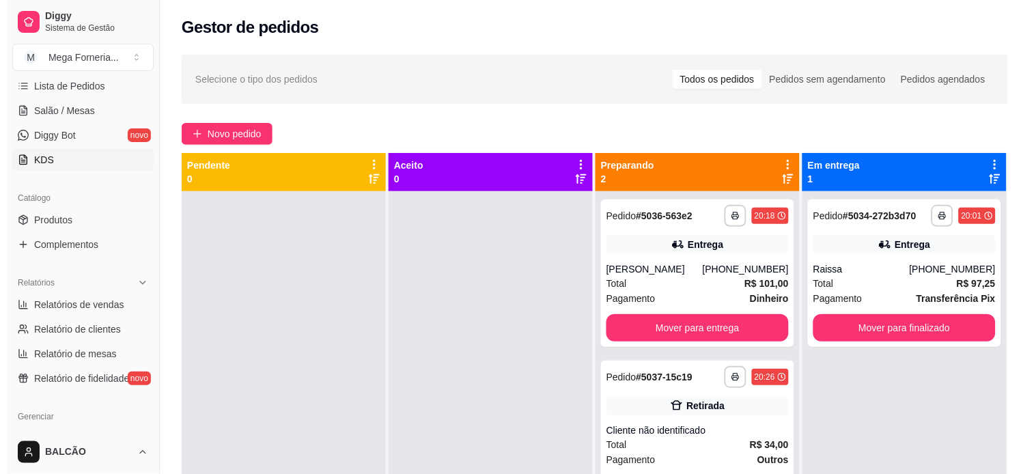
scroll to position [152, 0]
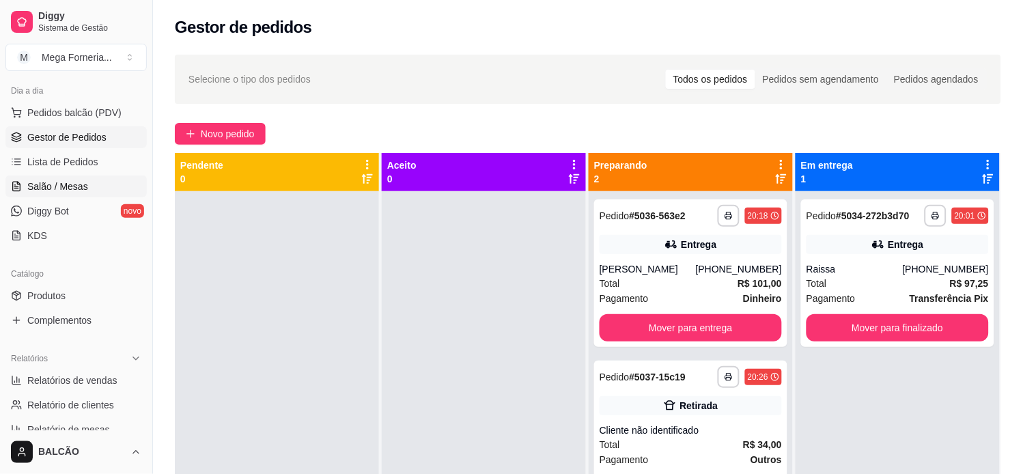
click at [78, 189] on span "Salão / Mesas" at bounding box center [57, 187] width 61 height 14
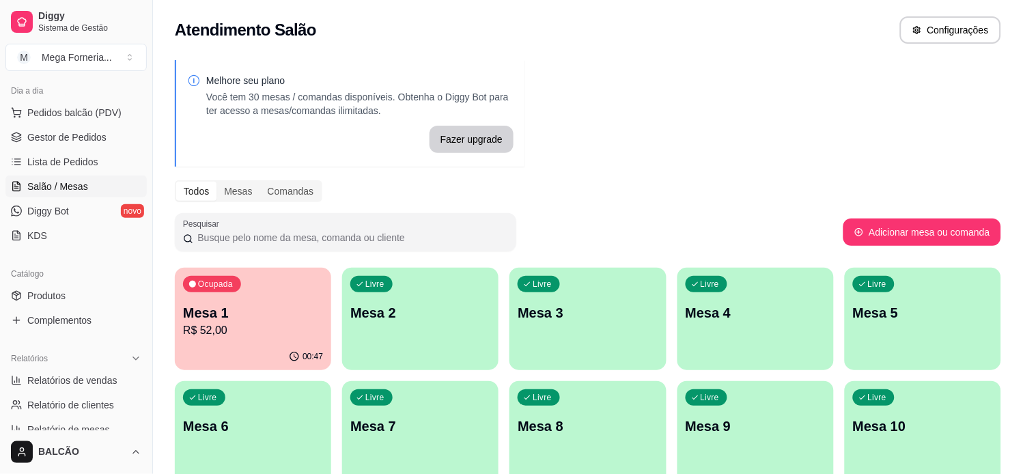
click at [228, 290] on div "Ocupada" at bounding box center [212, 284] width 58 height 16
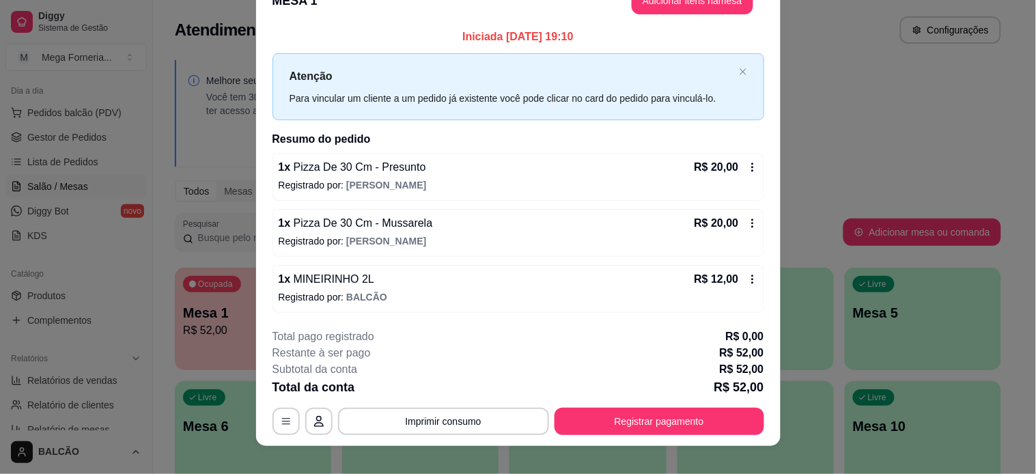
scroll to position [41, 0]
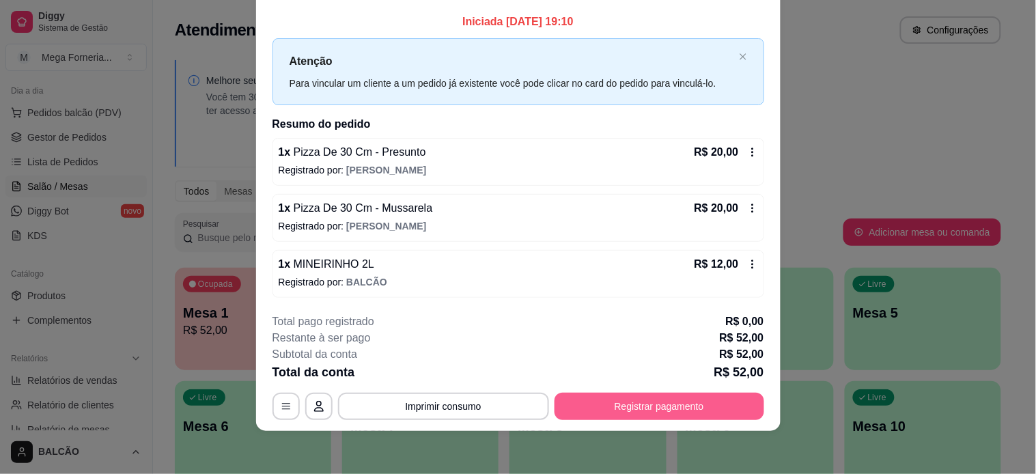
click at [660, 413] on button "Registrar pagamento" at bounding box center [660, 406] width 210 height 27
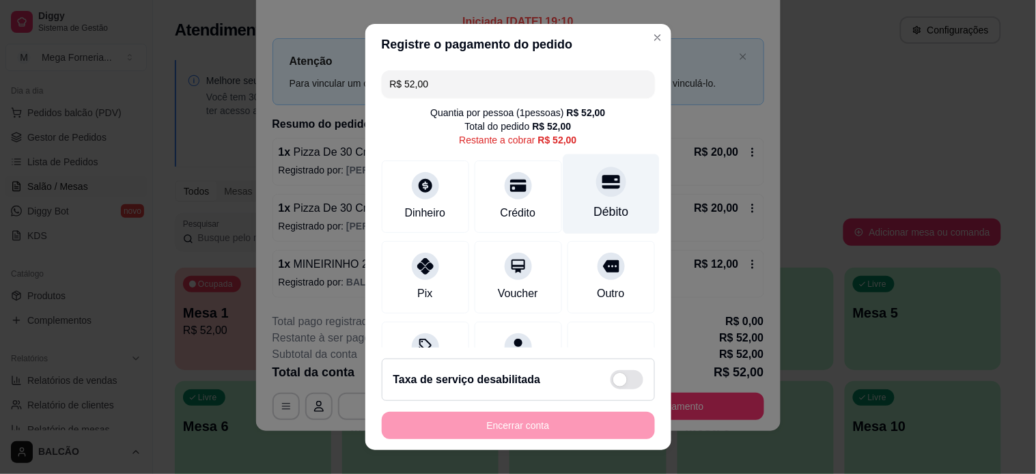
click at [572, 201] on div "Débito" at bounding box center [611, 194] width 96 height 80
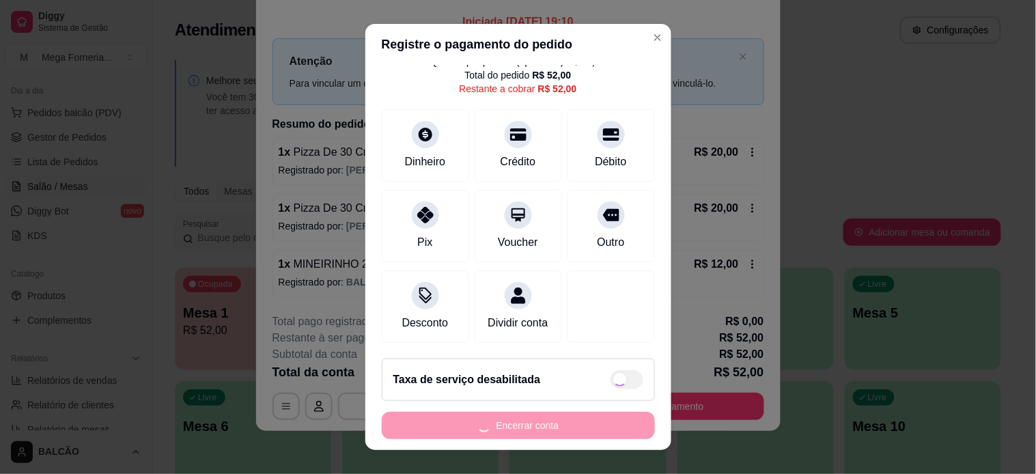
scroll to position [67, 0]
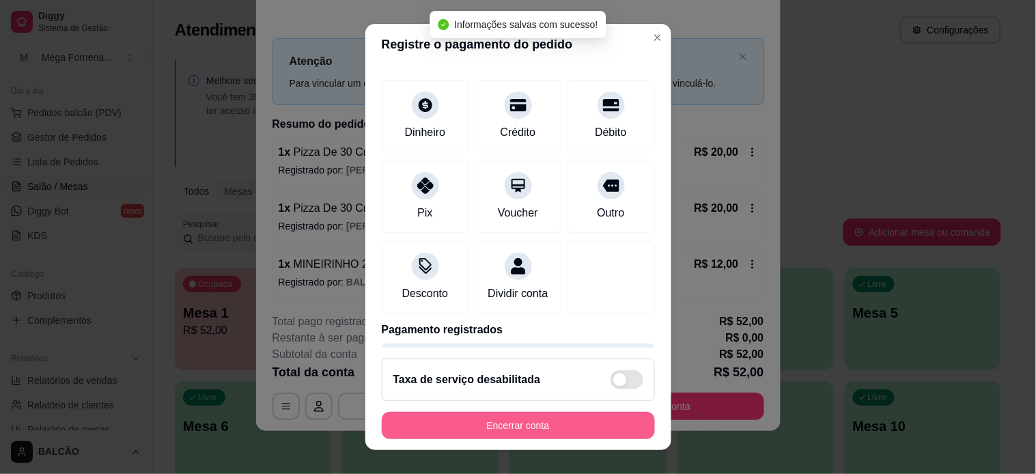
type input "R$ 0,00"
click at [533, 428] on button "Encerrar conta" at bounding box center [518, 425] width 273 height 27
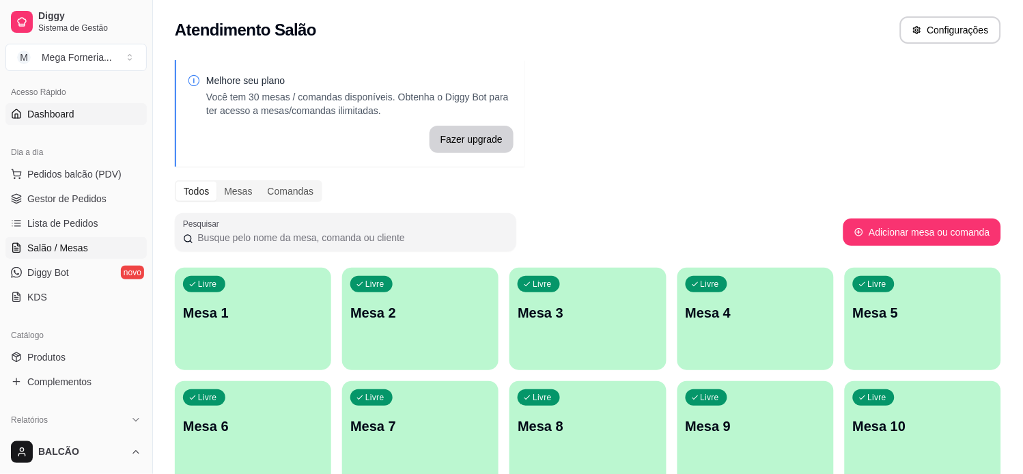
scroll to position [0, 0]
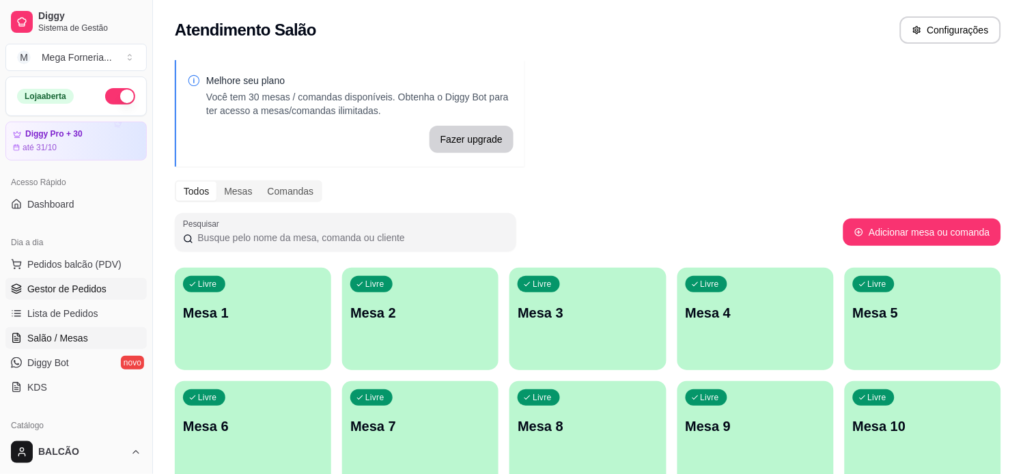
click at [82, 296] on link "Gestor de Pedidos" at bounding box center [75, 289] width 141 height 22
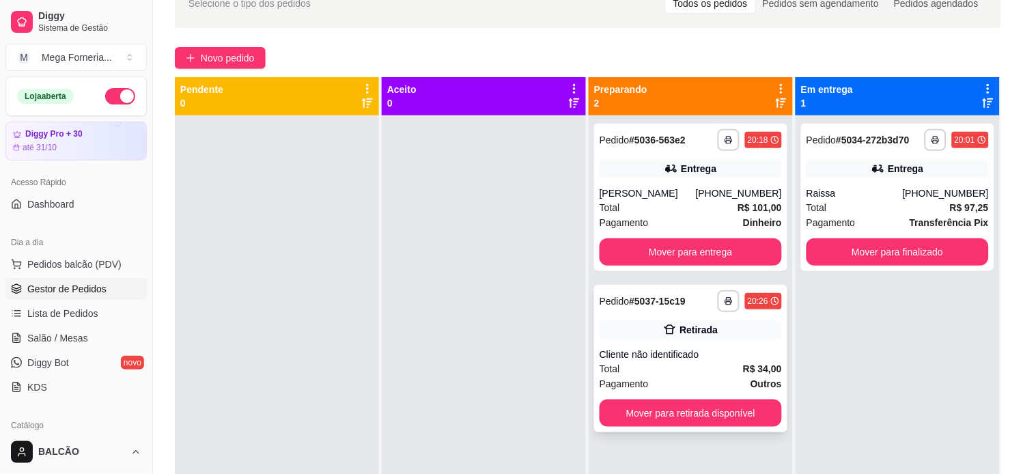
click at [606, 361] on div "Cliente não identificado" at bounding box center [691, 355] width 182 height 14
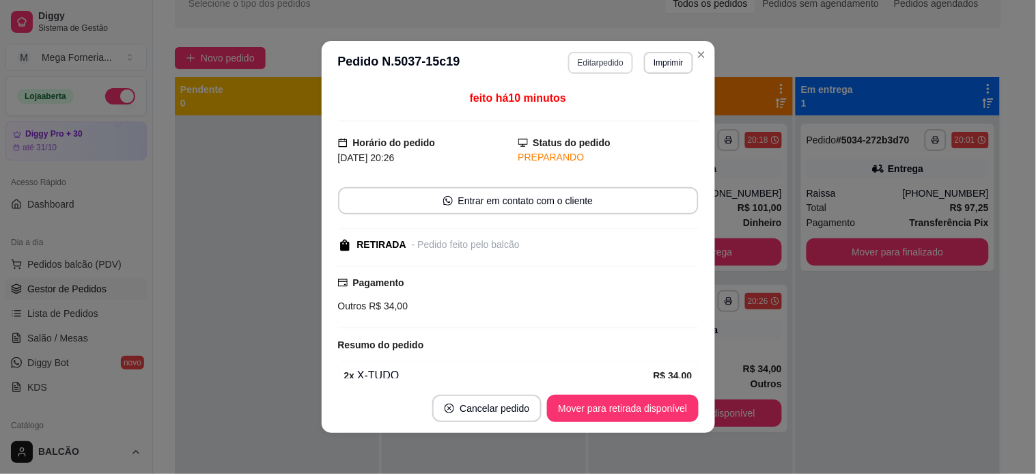
click at [586, 60] on button "Editar pedido" at bounding box center [600, 63] width 65 height 22
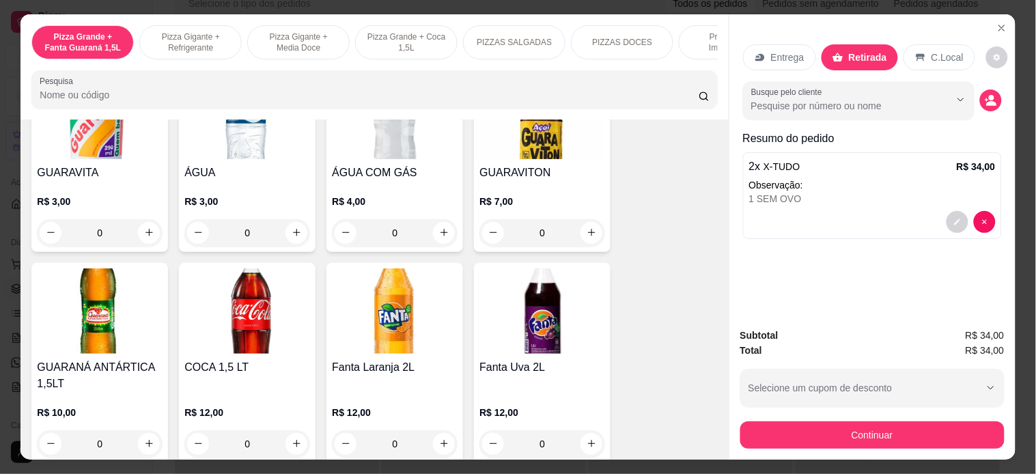
scroll to position [2960, 0]
click at [587, 228] on icon "increase-product-quantity" at bounding box center [592, 233] width 10 height 10
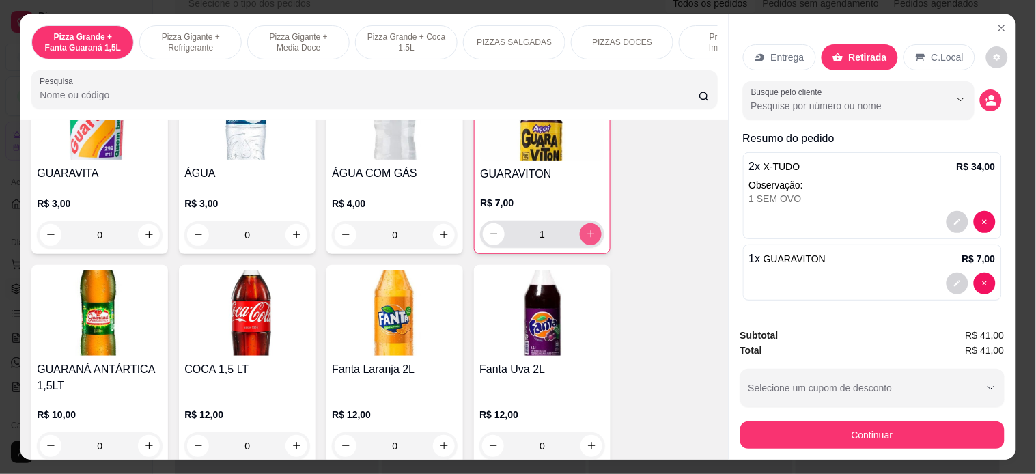
type input "1"
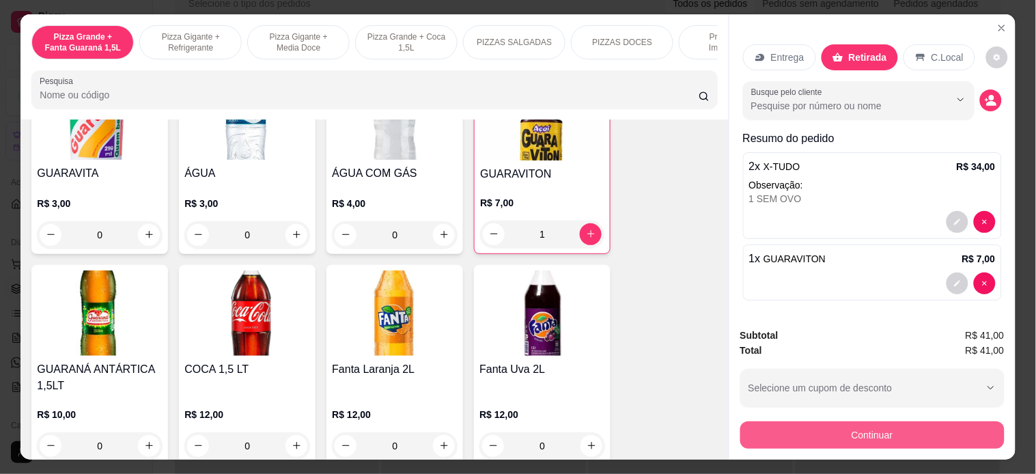
click at [829, 430] on button "Continuar" at bounding box center [872, 434] width 264 height 27
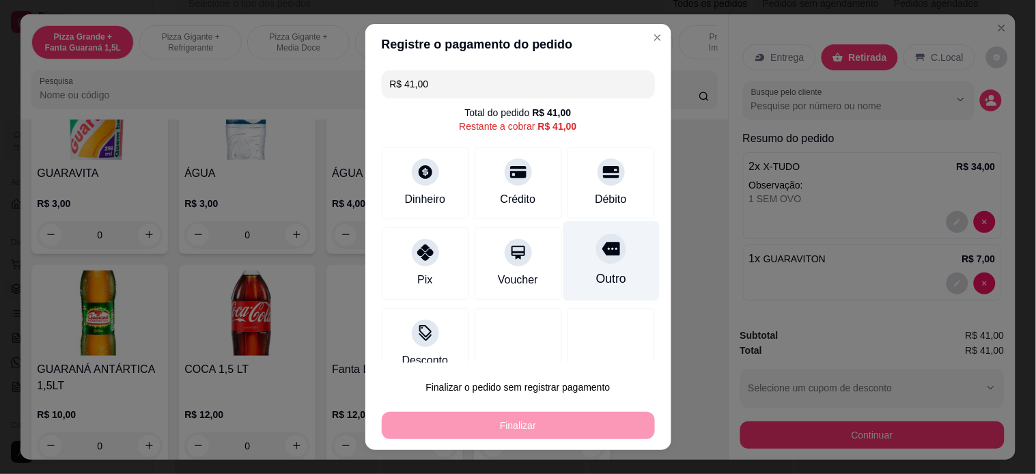
click at [596, 249] on div at bounding box center [611, 249] width 30 height 30
type input "R$ 0,00"
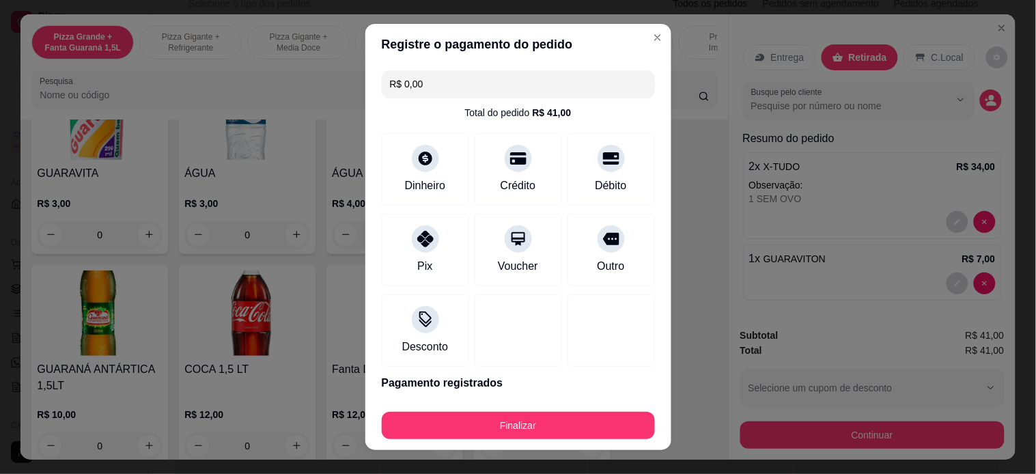
scroll to position [46, 0]
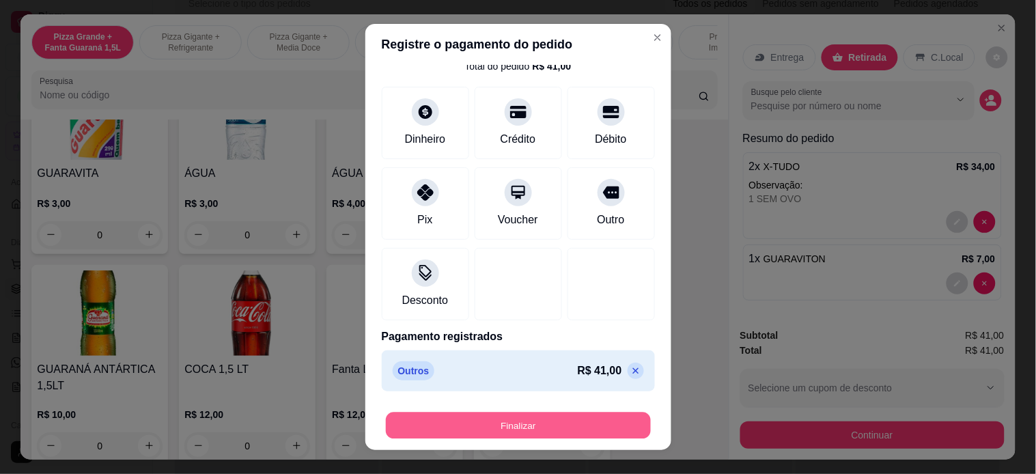
click at [567, 430] on button "Finalizar" at bounding box center [518, 426] width 265 height 27
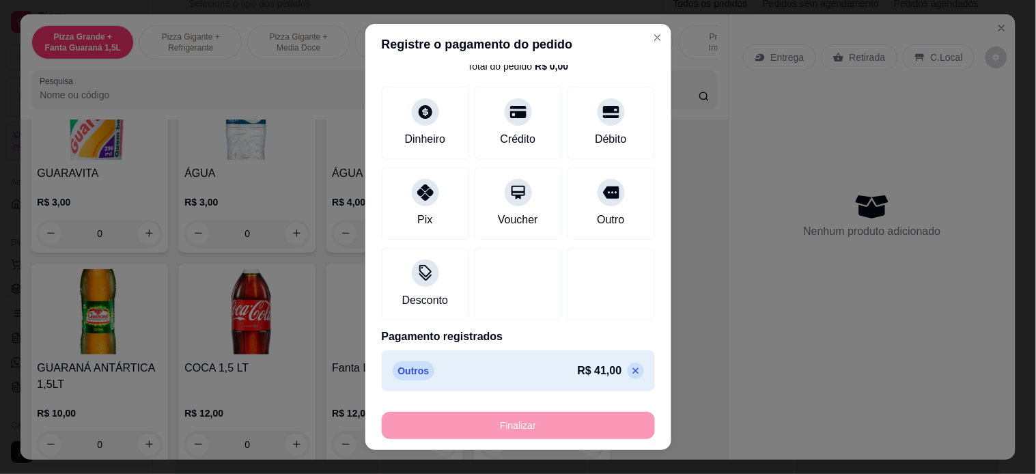
type input "0"
type input "-R$ 41,00"
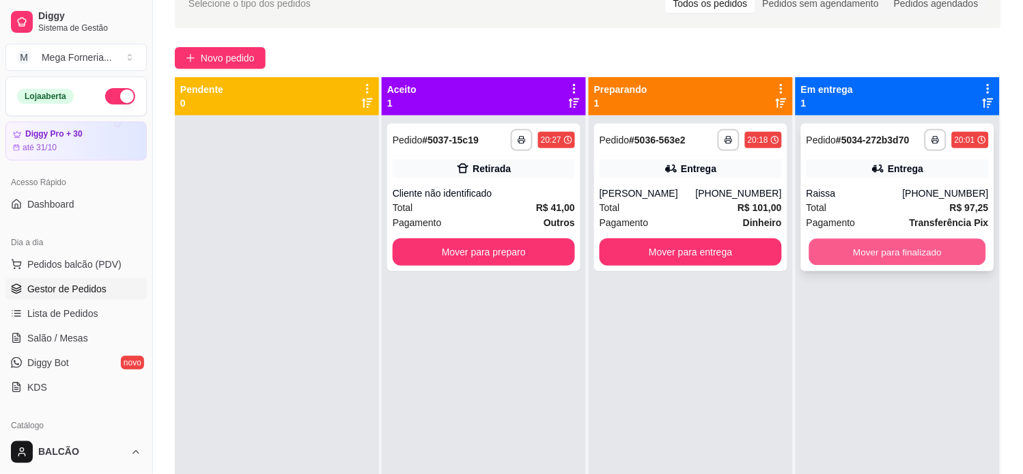
click at [831, 244] on button "Mover para finalizado" at bounding box center [897, 252] width 177 height 27
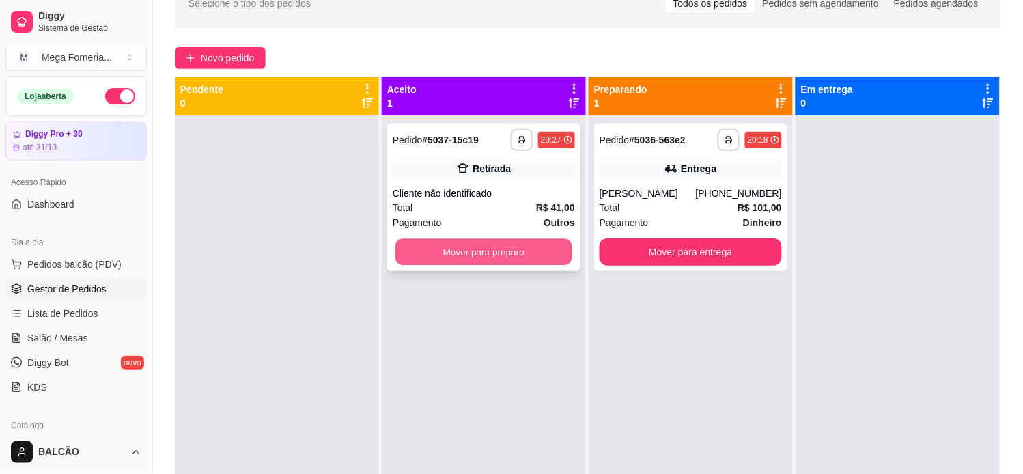
click at [489, 255] on button "Mover para preparo" at bounding box center [483, 252] width 177 height 27
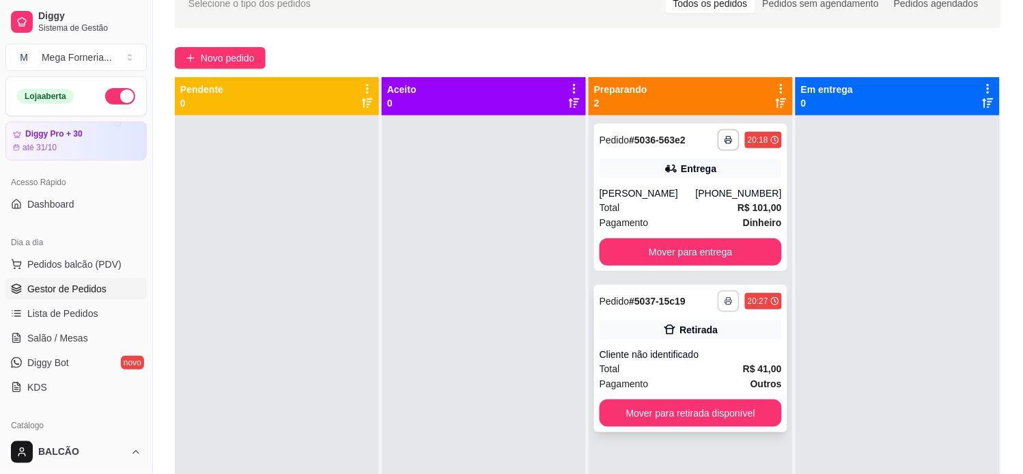
click at [718, 312] on button "button" at bounding box center [729, 301] width 22 height 22
click at [615, 376] on div "Total R$ 41,00" at bounding box center [691, 368] width 182 height 15
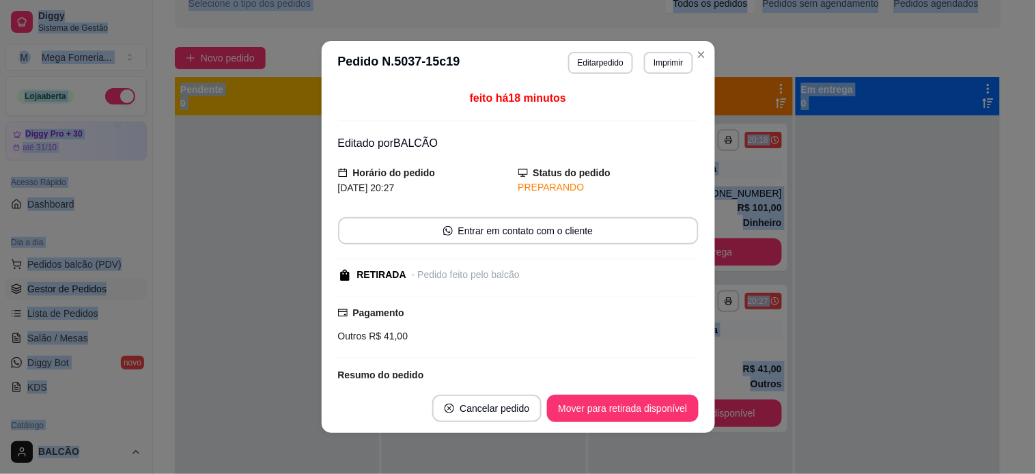
drag, startPoint x: 615, startPoint y: 49, endPoint x: 607, endPoint y: 63, distance: 16.3
click at [615, 50] on header "**********" at bounding box center [518, 63] width 393 height 44
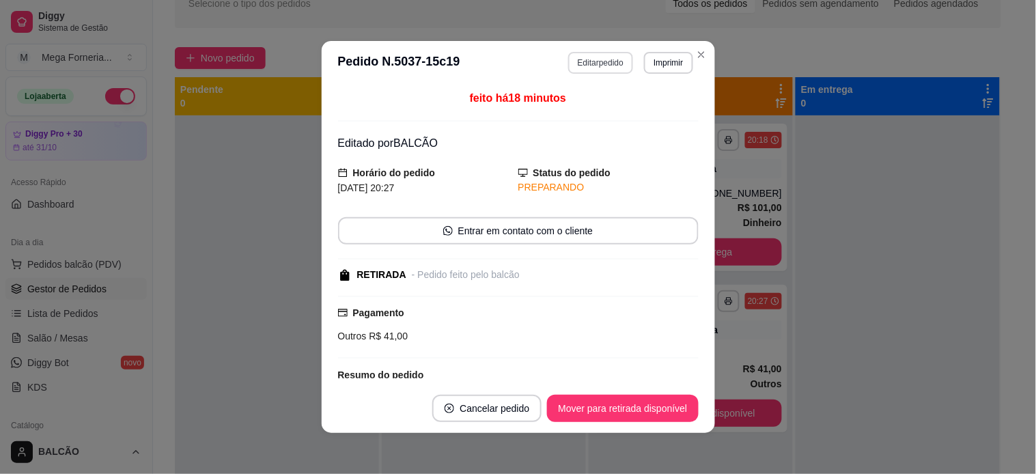
click at [607, 63] on button "Editar pedido" at bounding box center [600, 63] width 65 height 22
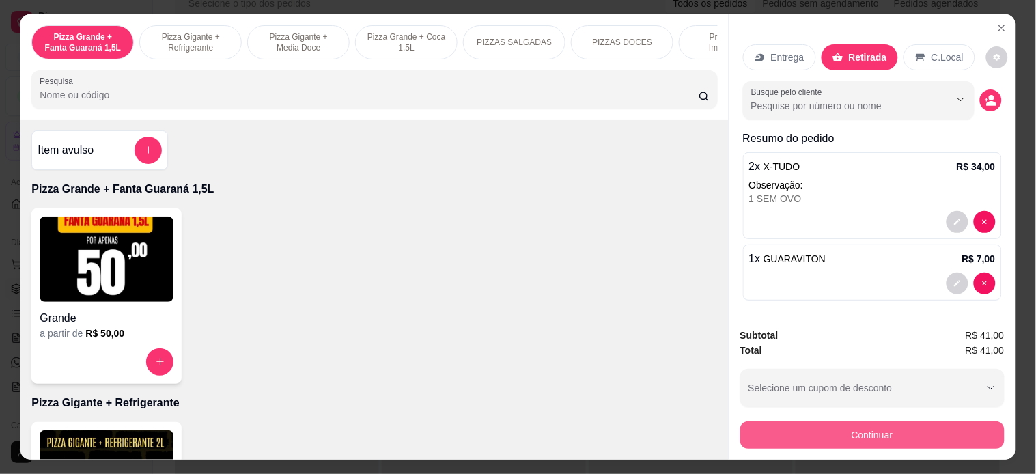
click at [772, 432] on button "Continuar" at bounding box center [872, 434] width 264 height 27
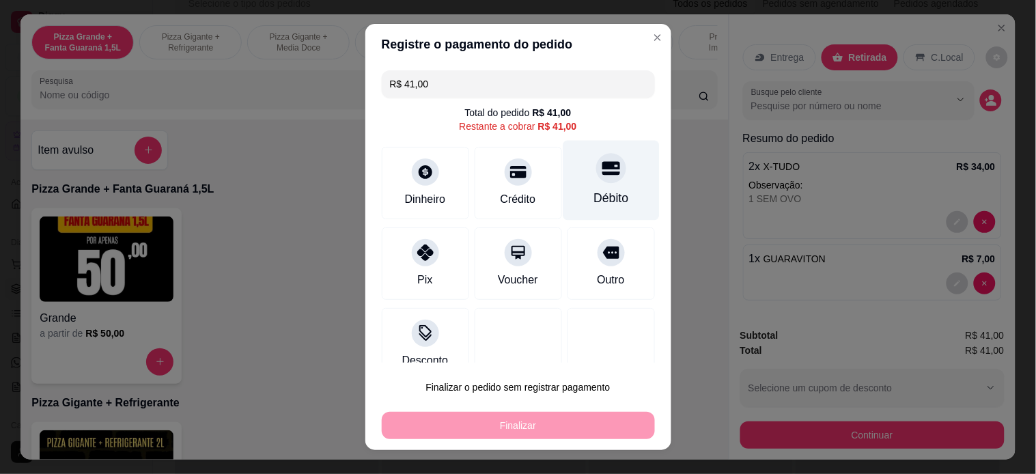
click at [594, 189] on div "Débito" at bounding box center [611, 198] width 35 height 18
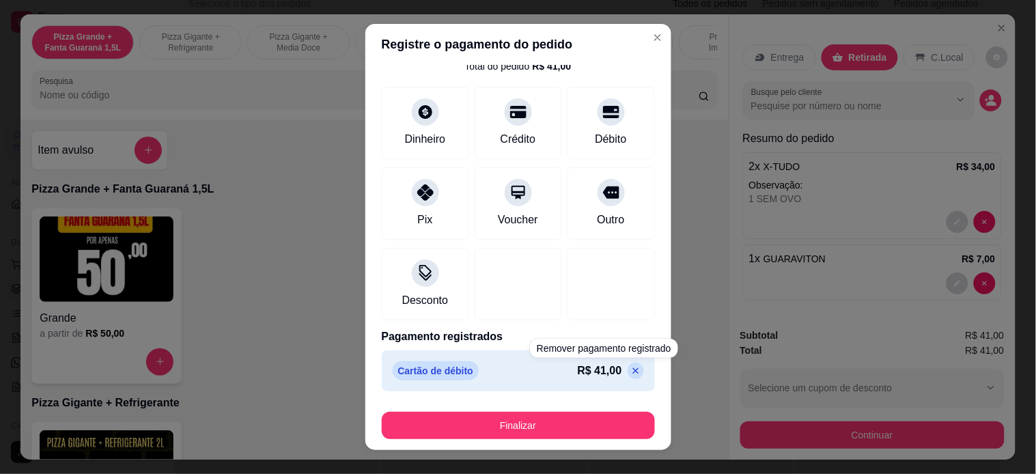
click at [594, 381] on div "Cartão de débito R$ 41,00" at bounding box center [518, 370] width 273 height 41
click at [630, 376] on icon at bounding box center [635, 370] width 11 height 11
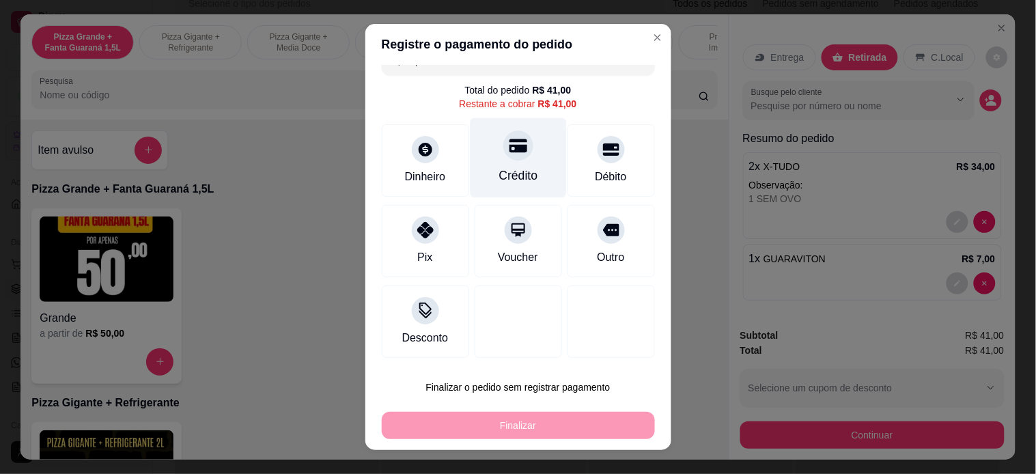
click at [499, 171] on div "Crédito" at bounding box center [518, 176] width 39 height 18
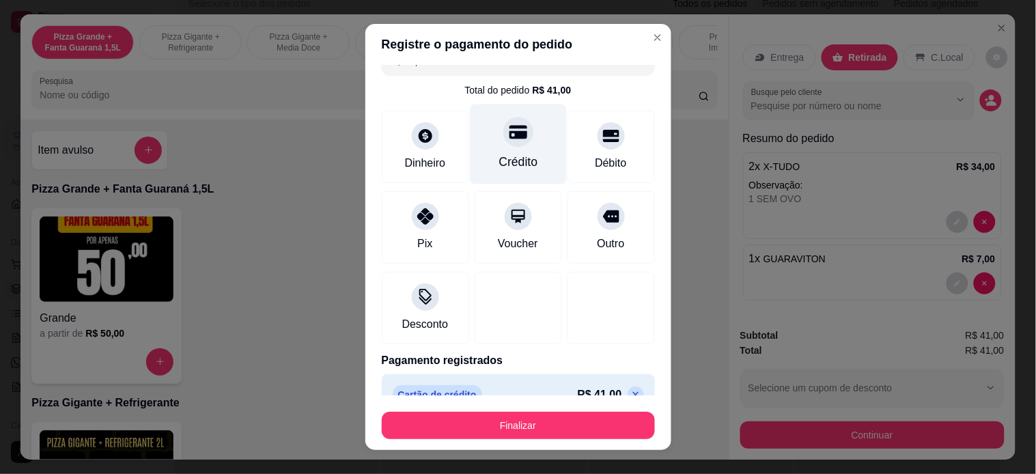
type input "R$ 0,00"
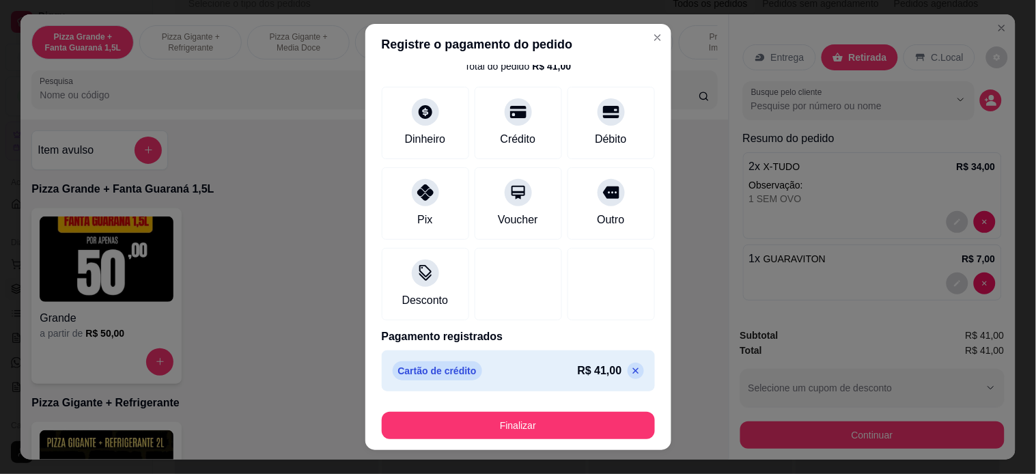
scroll to position [19, 0]
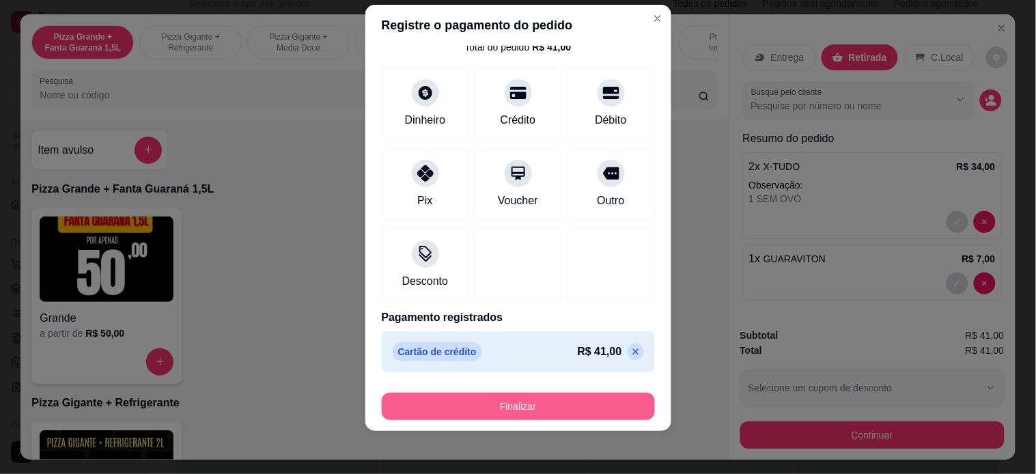
click at [507, 400] on button "Finalizar" at bounding box center [518, 406] width 273 height 27
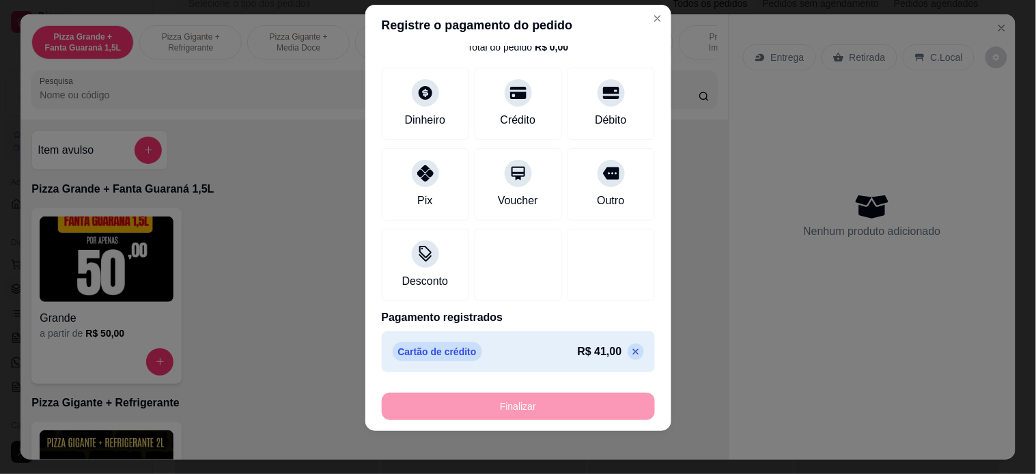
type input "0"
type input "-R$ 41,00"
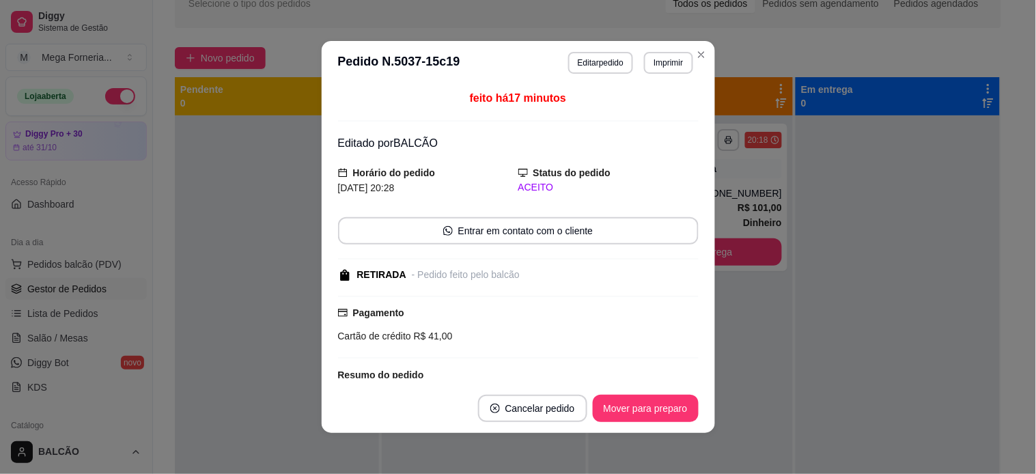
click at [642, 423] on footer "Cancelar pedido Mover para preparo" at bounding box center [518, 408] width 393 height 49
click at [642, 403] on button "Mover para preparo" at bounding box center [646, 408] width 106 height 27
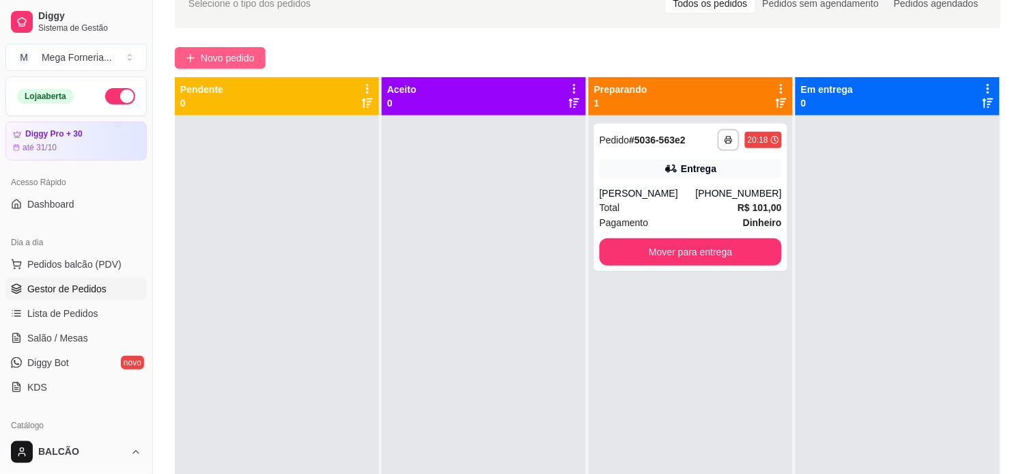
click at [223, 58] on span "Novo pedido" at bounding box center [228, 58] width 54 height 15
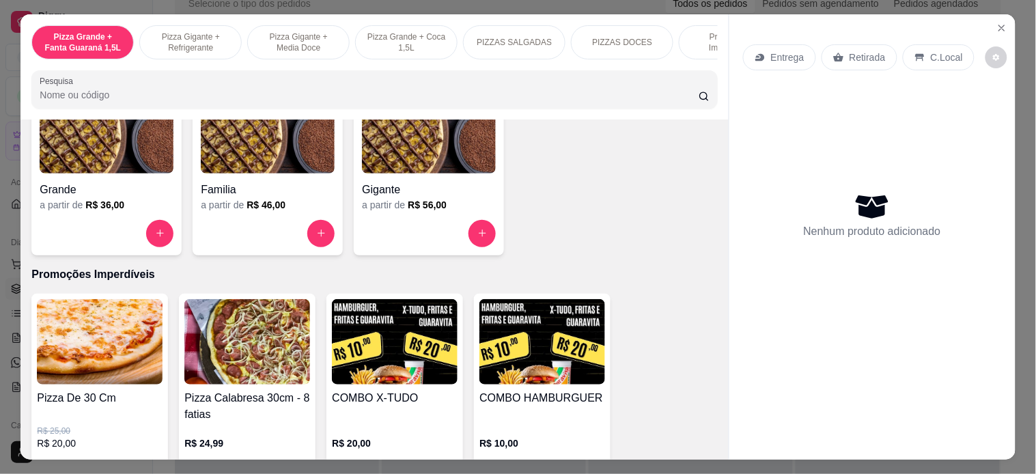
scroll to position [1366, 0]
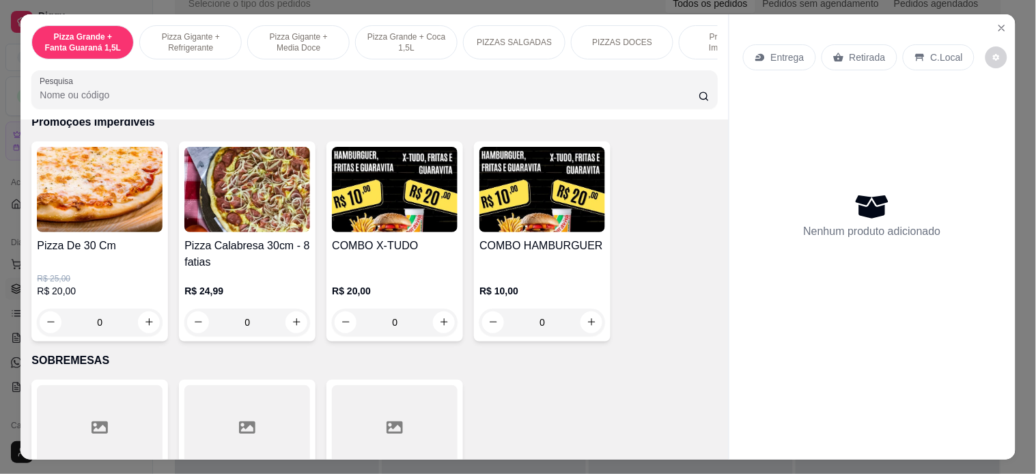
click at [435, 335] on div "0" at bounding box center [395, 322] width 126 height 27
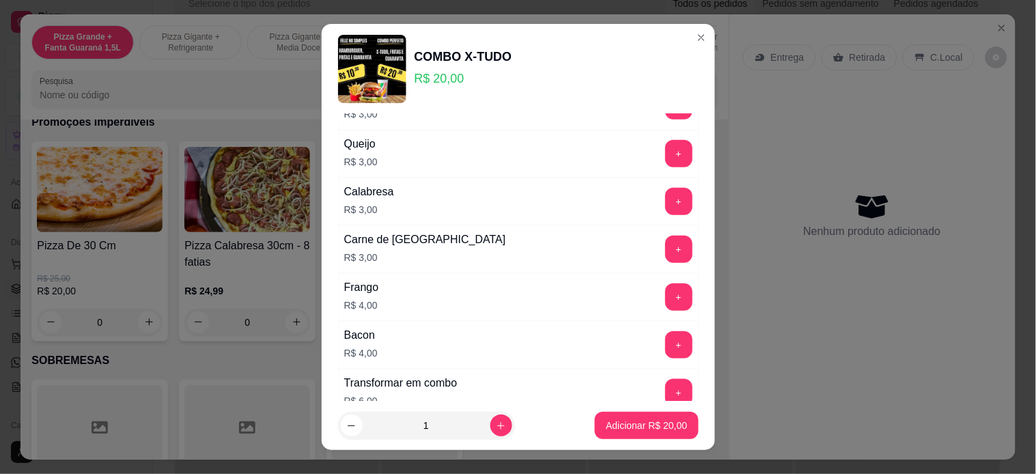
scroll to position [365, 0]
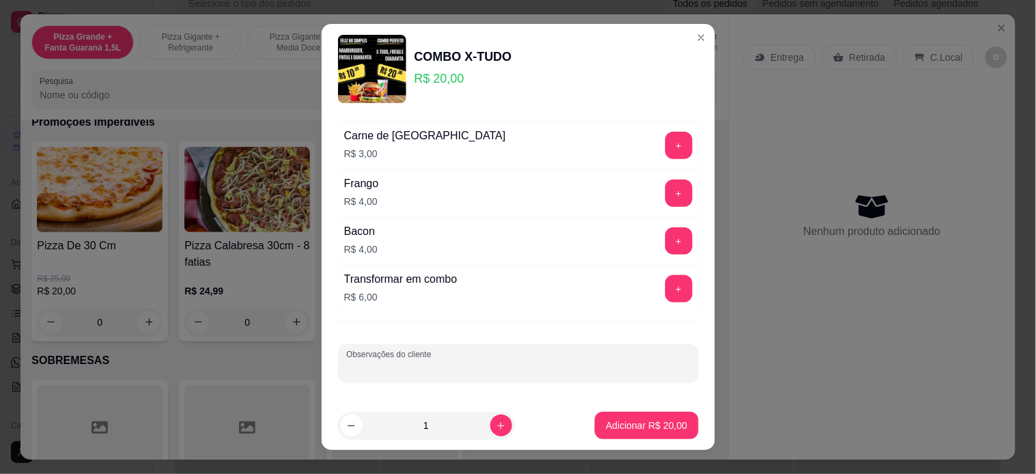
click at [413, 370] on input "Observações do cliente" at bounding box center [518, 369] width 344 height 14
type input "s"
type input "SEM PRESUNTO"
click at [624, 426] on p "Adicionar R$ 20,00" at bounding box center [646, 426] width 81 height 14
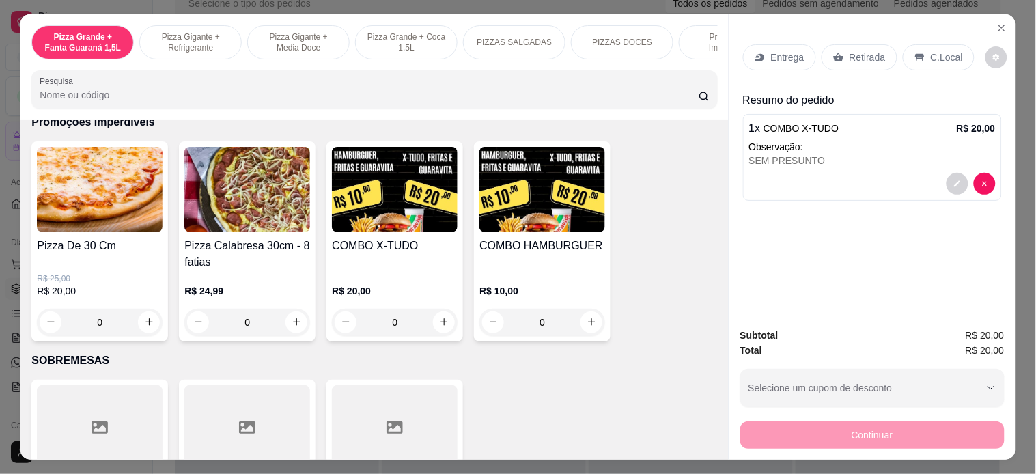
click at [592, 325] on div "0" at bounding box center [542, 322] width 126 height 27
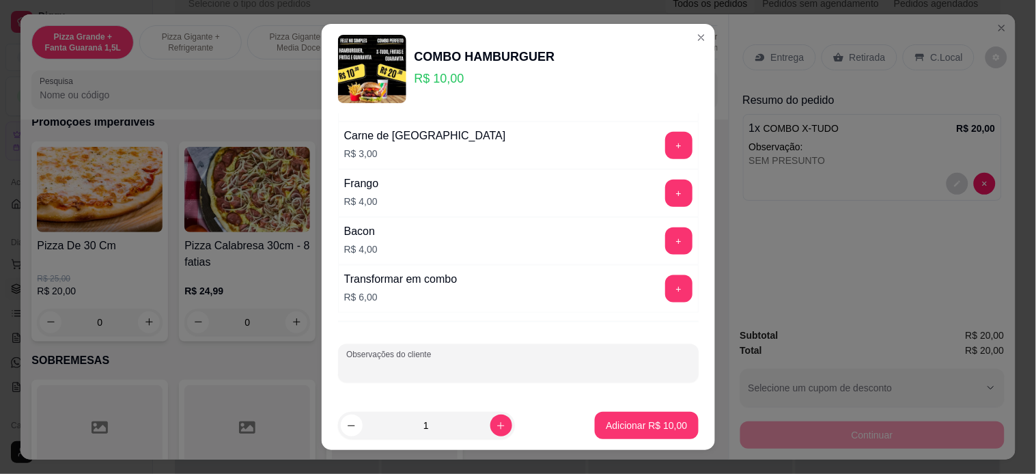
click at [428, 365] on input "Observações do cliente" at bounding box center [518, 369] width 344 height 14
type input "c"
type input "COM OVO"
click at [607, 428] on p "Adicionar R$ 10,00" at bounding box center [646, 425] width 79 height 13
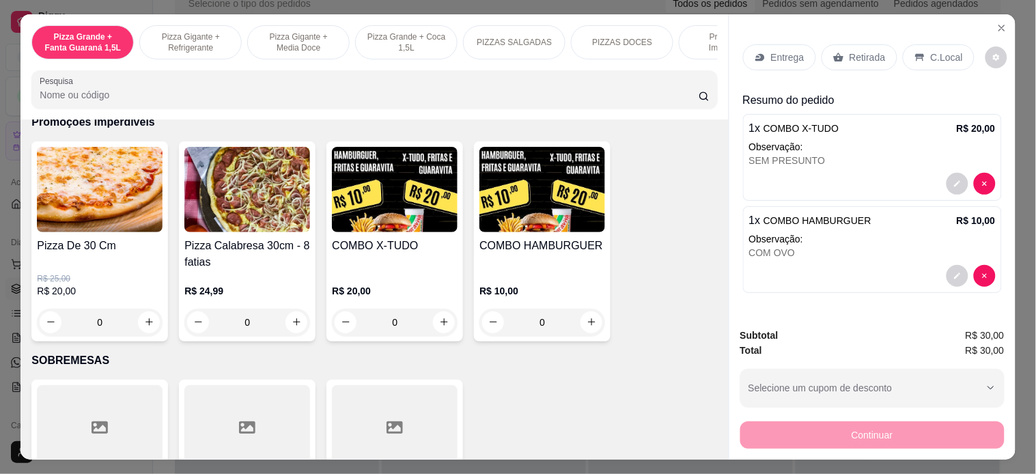
click at [779, 51] on p "Entrega" at bounding box center [787, 58] width 33 height 14
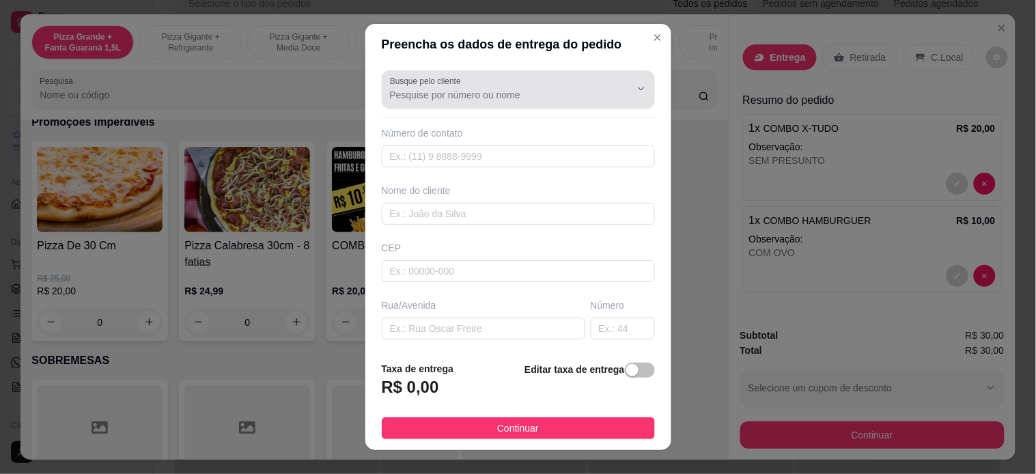
click at [451, 104] on div "Busque pelo cliente" at bounding box center [518, 89] width 273 height 38
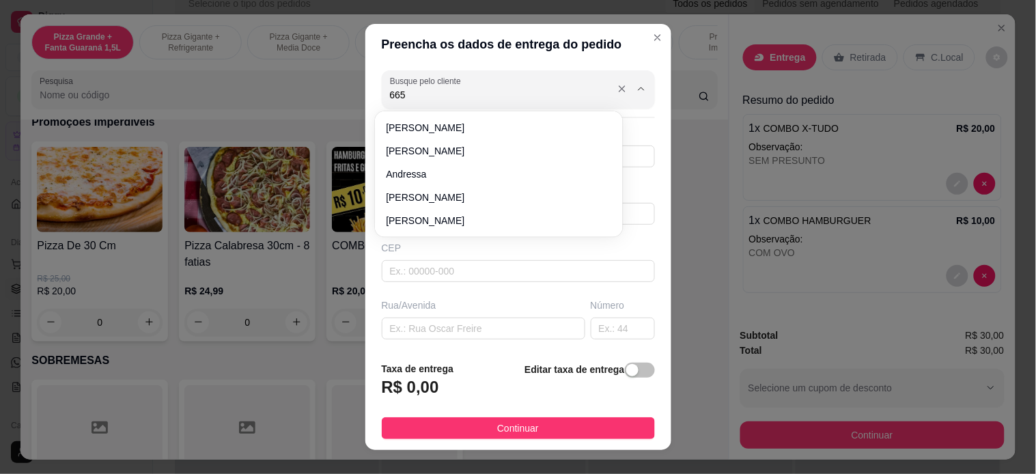
type input "6659"
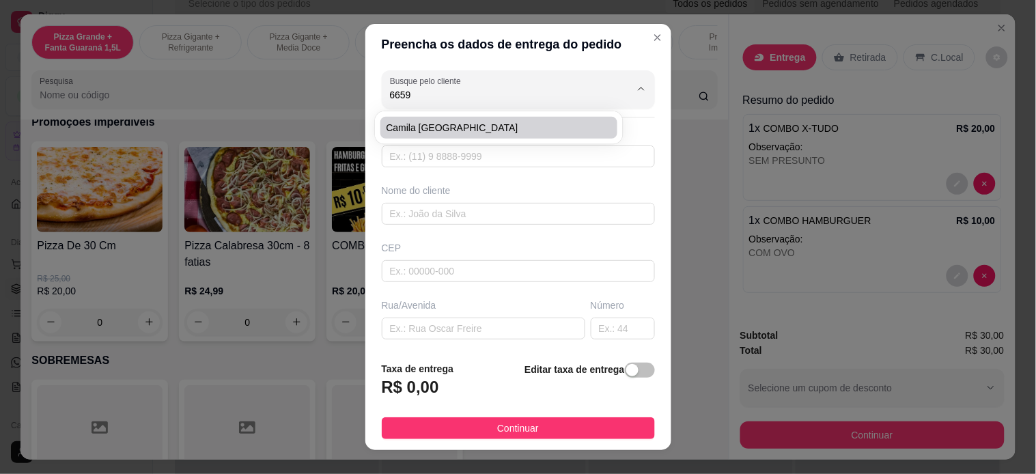
click at [454, 121] on span "Camila [GEOGRAPHIC_DATA]" at bounding box center [492, 128] width 212 height 14
type input "22974006659"
type input "Camila [GEOGRAPHIC_DATA]"
type input "28922000"
type input "Rua [PERSON_NAME]"
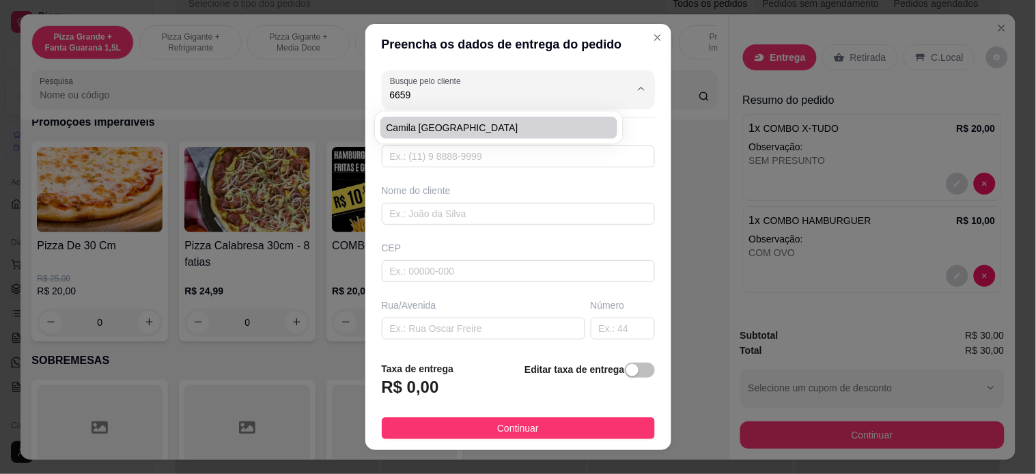
type input "100"
type input "Cabo Frio"
type input "Hortifruti balonek / bar dos paraíbas"
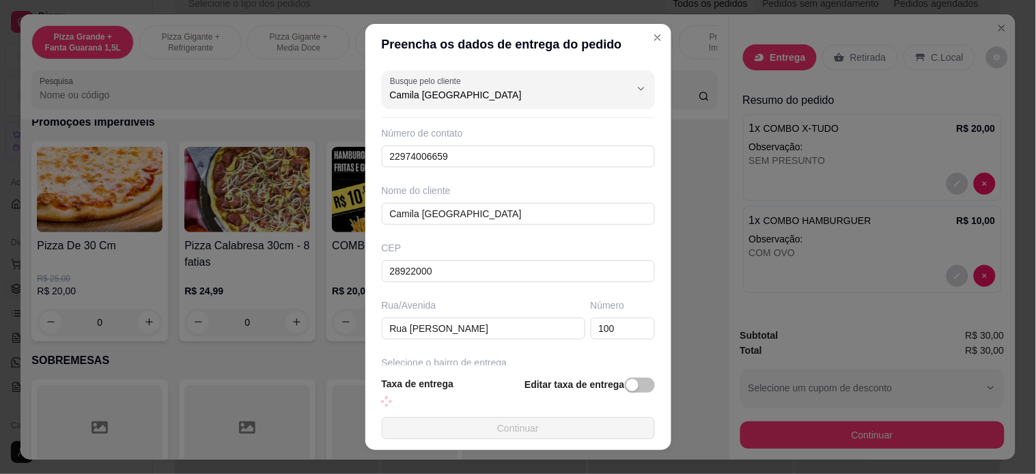
scroll to position [152, 0]
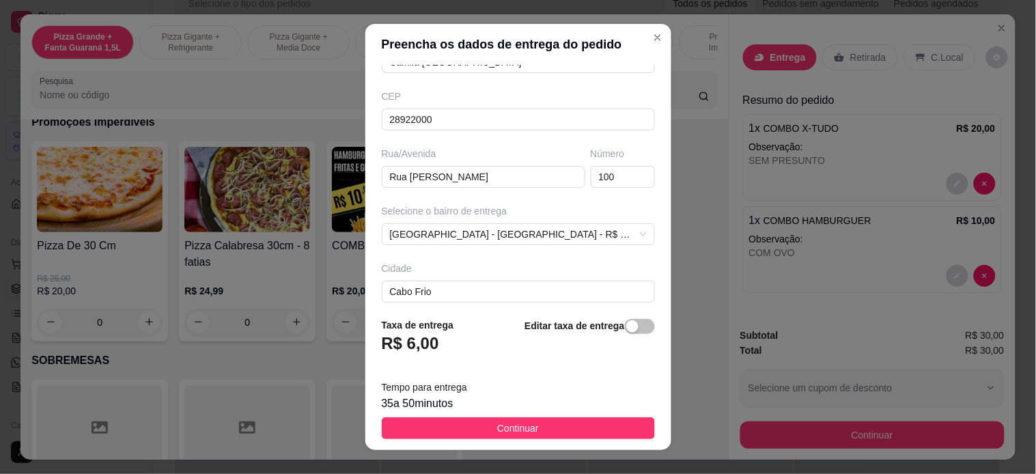
type input "Camila [GEOGRAPHIC_DATA]"
click at [538, 415] on footer "Taxa de entrega R$ 6,00 Editar taxa de entrega Tempo para entrega 35 a 50 minut…" at bounding box center [518, 378] width 306 height 143
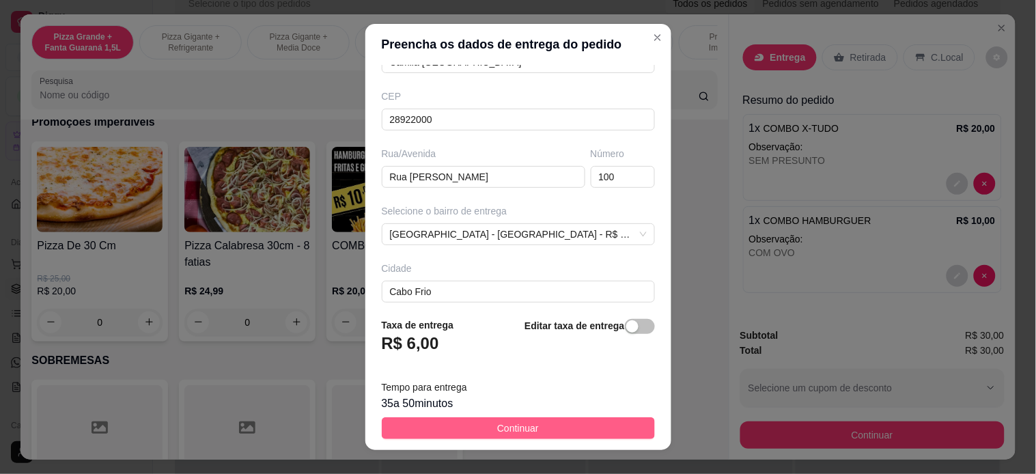
click at [537, 418] on button "Continuar" at bounding box center [518, 428] width 273 height 22
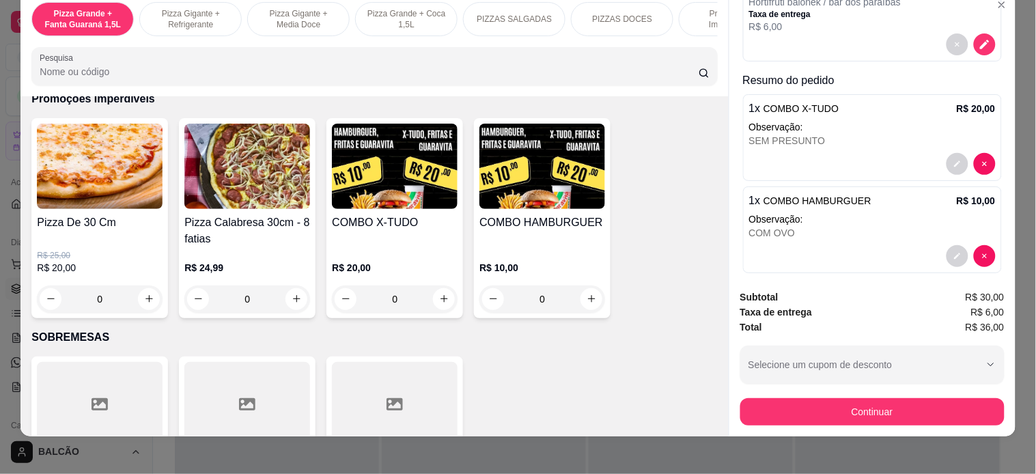
scroll to position [36, 0]
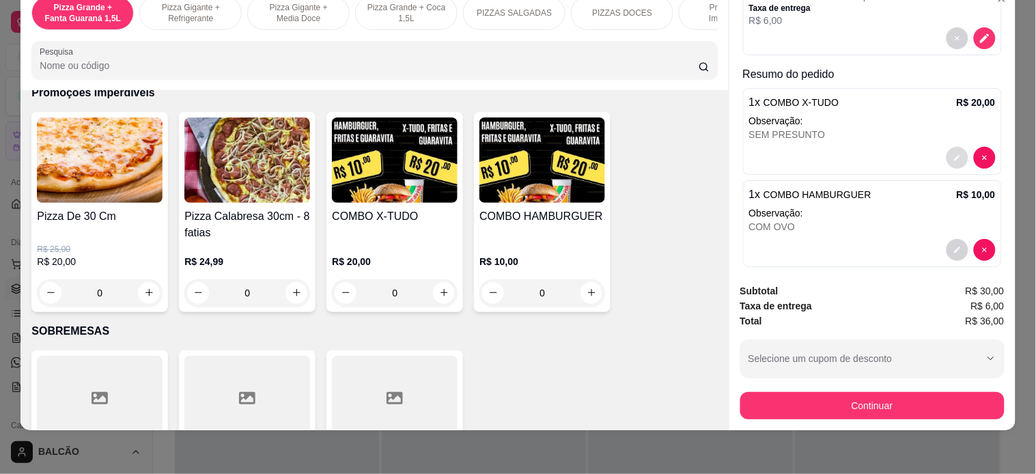
click at [947, 147] on button "decrease-product-quantity" at bounding box center [958, 158] width 22 height 22
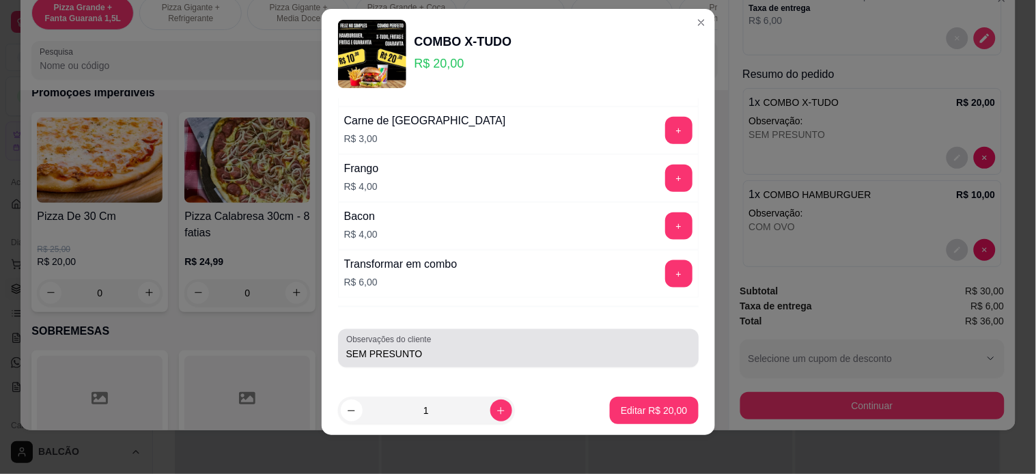
scroll to position [19, 0]
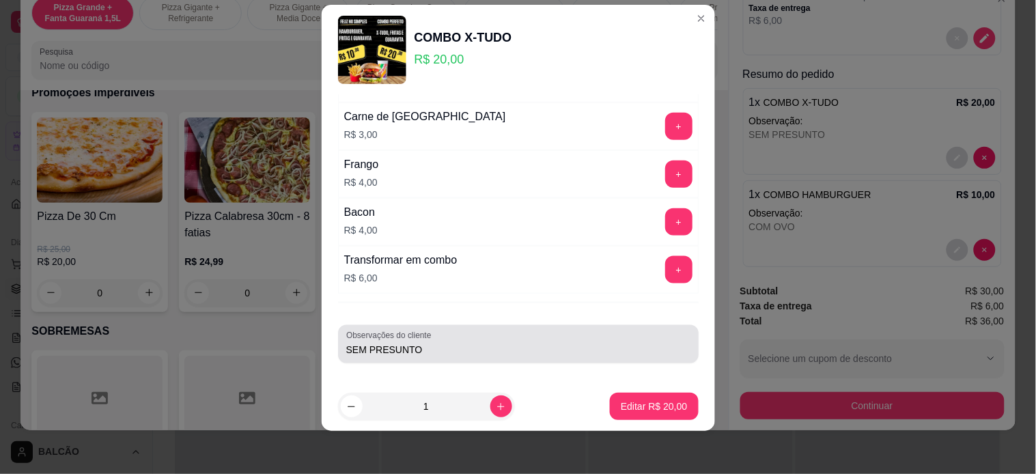
click at [439, 353] on input "SEM PRESUNTO" at bounding box center [518, 350] width 344 height 14
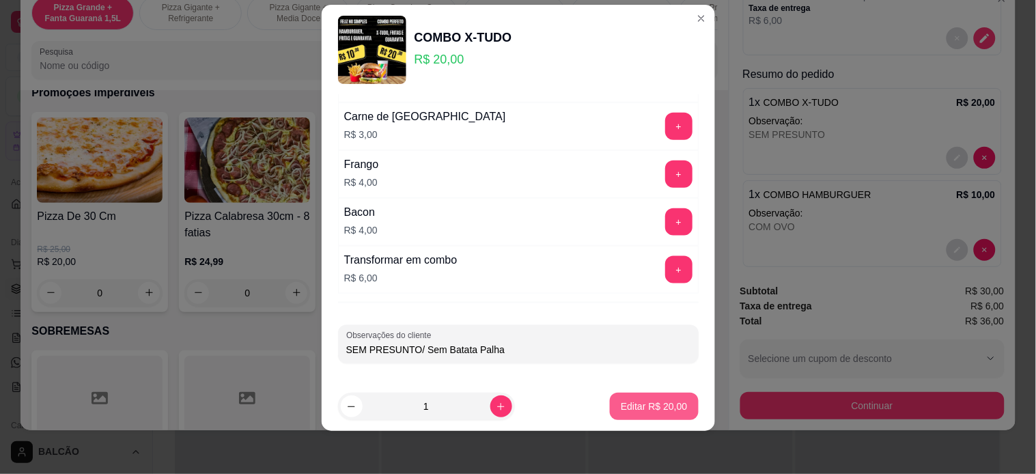
type input "SEM PRESUNTO/ Sem Batata Palha"
click at [622, 406] on p "Editar R$ 20,00" at bounding box center [654, 407] width 66 height 14
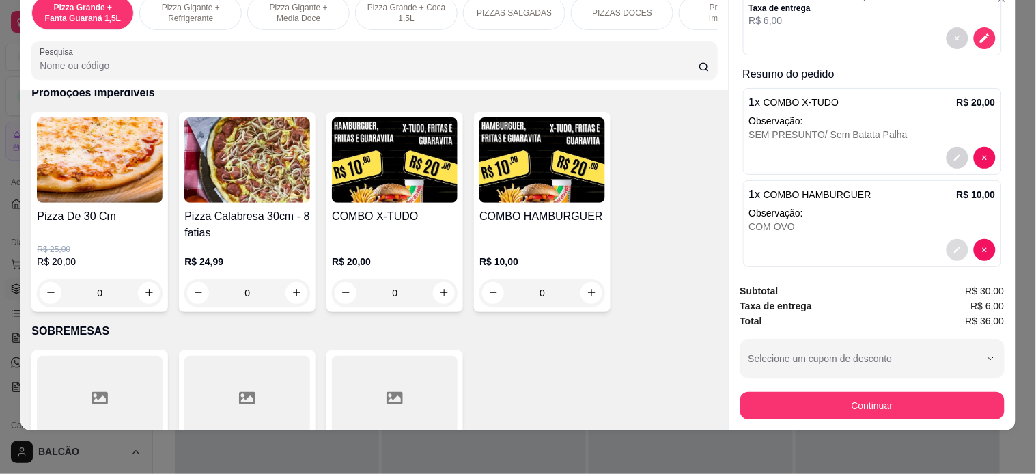
click at [954, 246] on icon "decrease-product-quantity" at bounding box center [958, 250] width 8 height 8
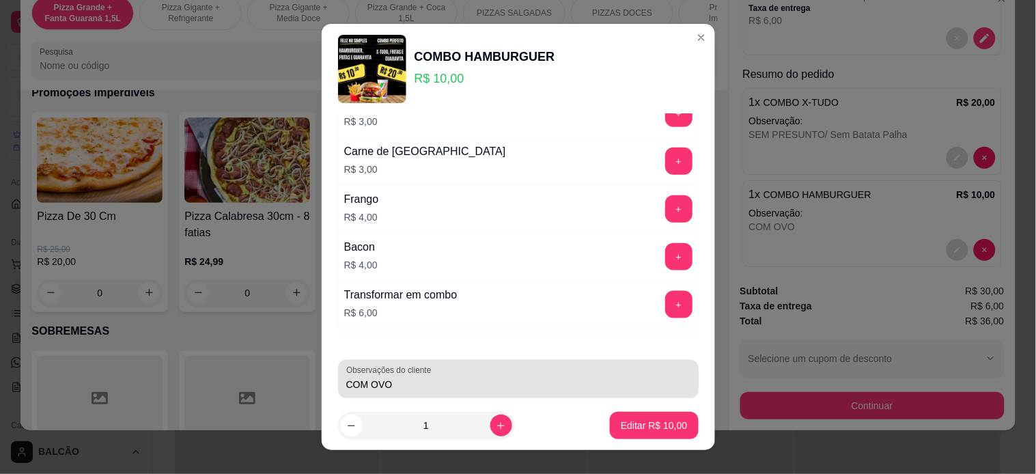
scroll to position [365, 0]
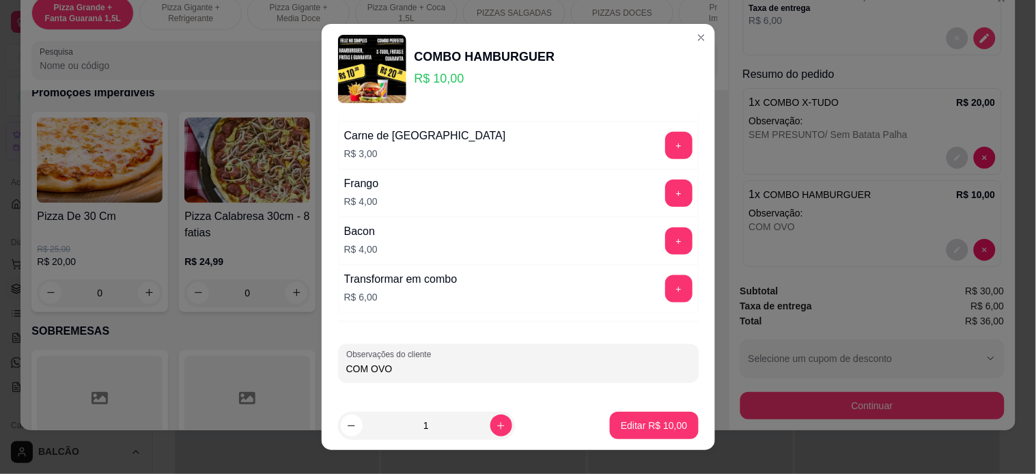
click at [437, 364] on input "COM OVO" at bounding box center [518, 369] width 344 height 14
type input "COM OVO/SEM batata palha"
click at [651, 432] on p "Editar R$ 10,00" at bounding box center [654, 426] width 66 height 14
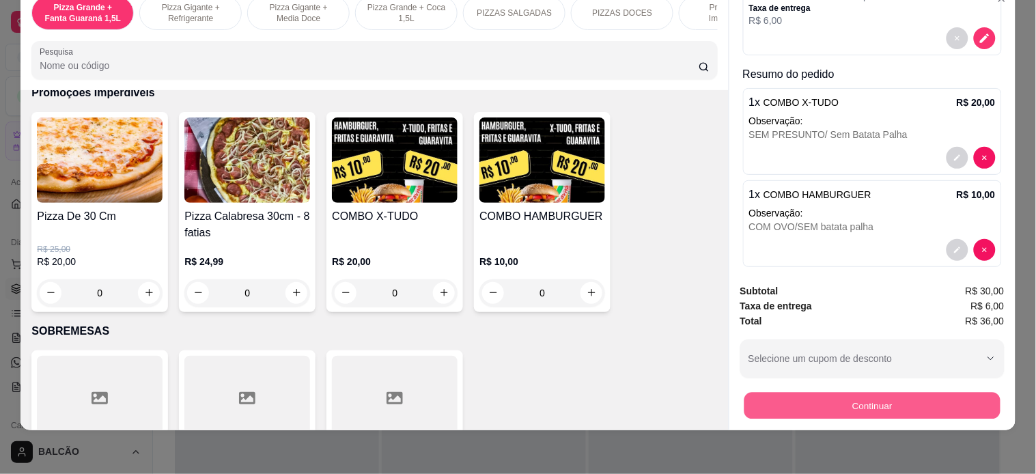
click at [749, 399] on button "Continuar" at bounding box center [872, 406] width 256 height 27
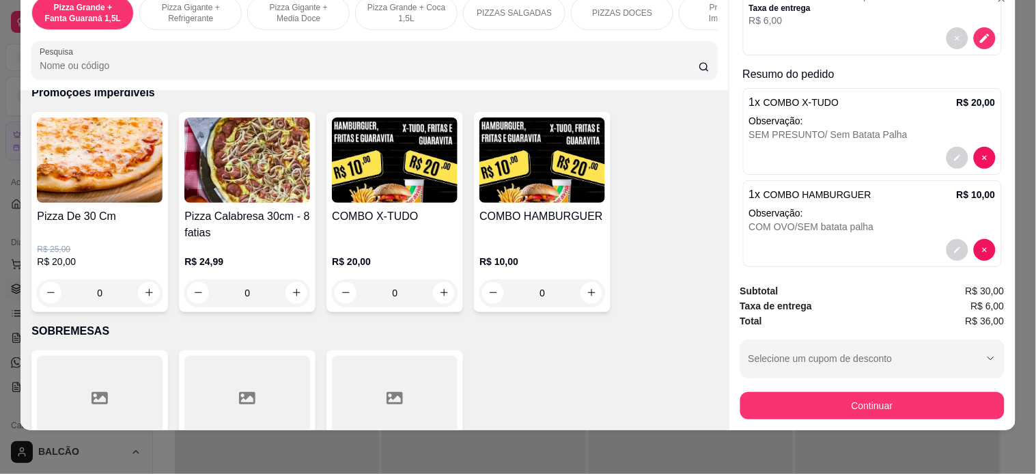
click at [508, 166] on div at bounding box center [518, 168] width 30 height 30
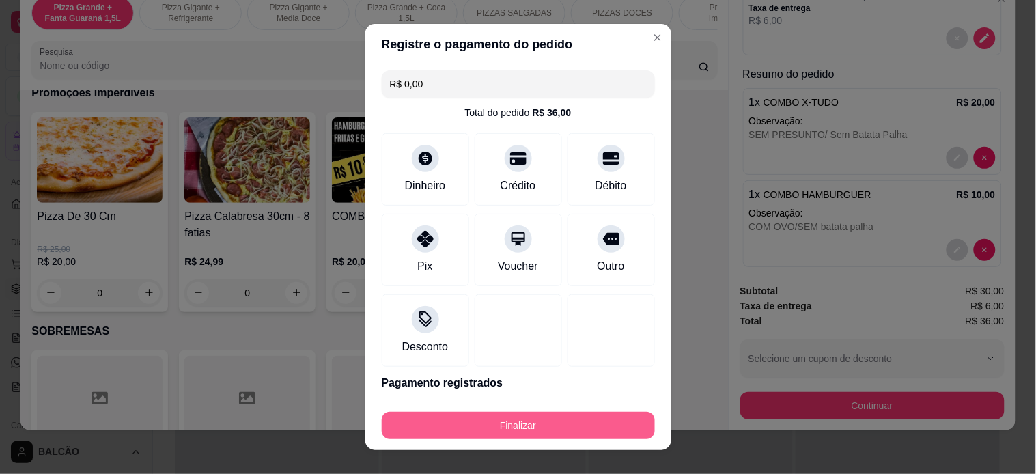
click at [511, 432] on button "Finalizar" at bounding box center [518, 425] width 273 height 27
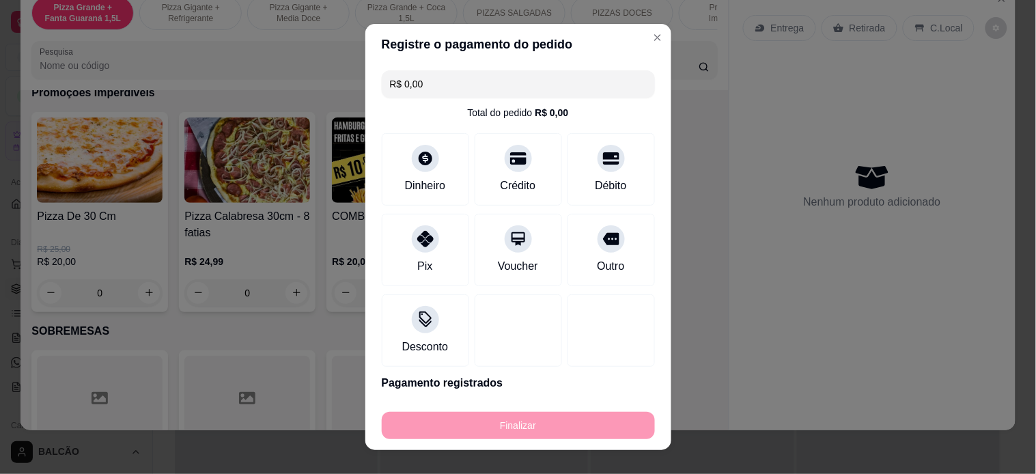
type input "-R$ 36,00"
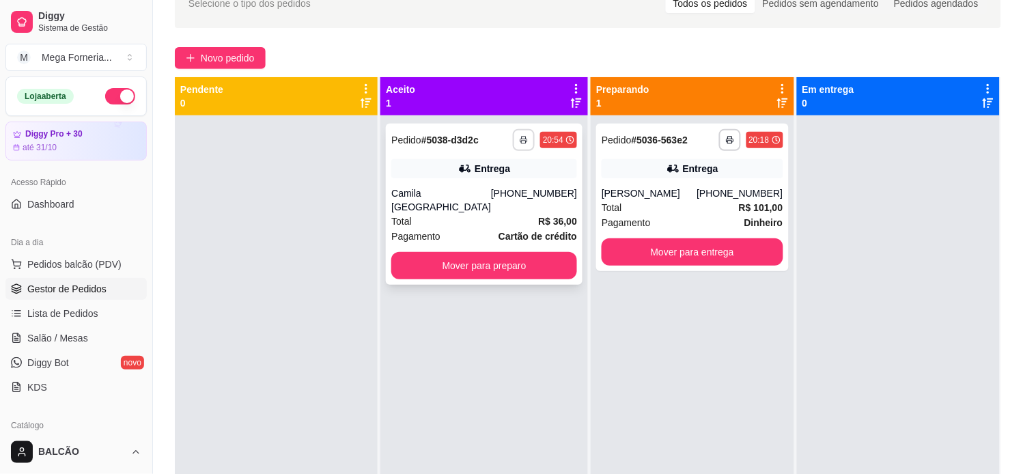
click at [513, 145] on button "button" at bounding box center [524, 140] width 22 height 22
click at [505, 186] on button "IMPRESSORA" at bounding box center [480, 188] width 99 height 22
click at [476, 255] on button "Mover para preparo" at bounding box center [484, 265] width 186 height 27
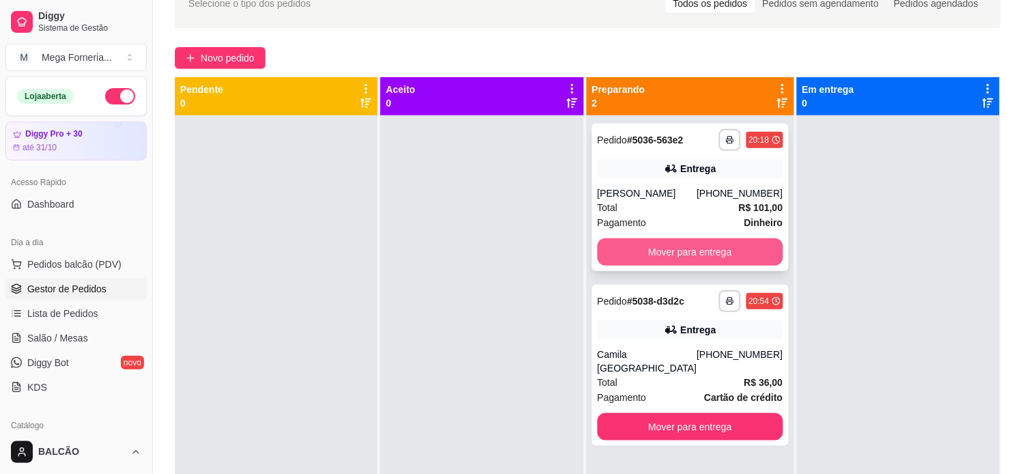
click at [751, 262] on button "Mover para entrega" at bounding box center [691, 251] width 186 height 27
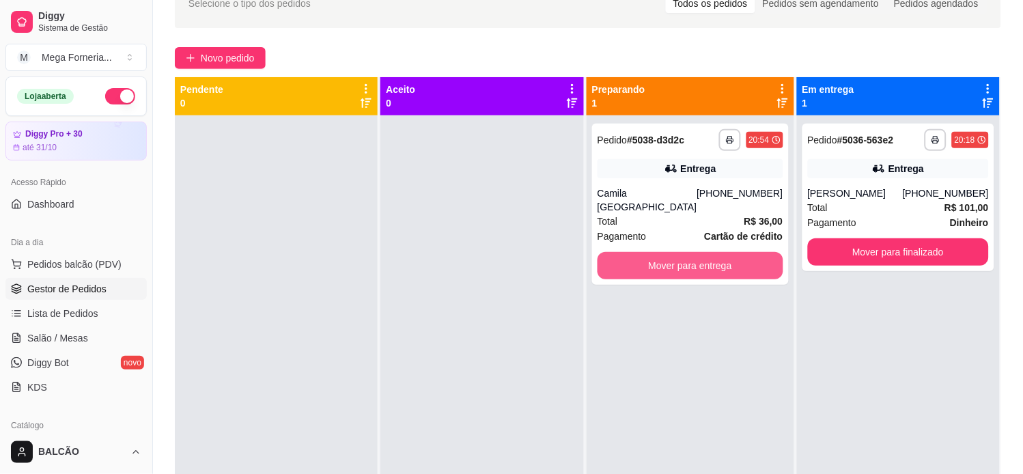
click at [751, 262] on button "Mover para entrega" at bounding box center [691, 265] width 186 height 27
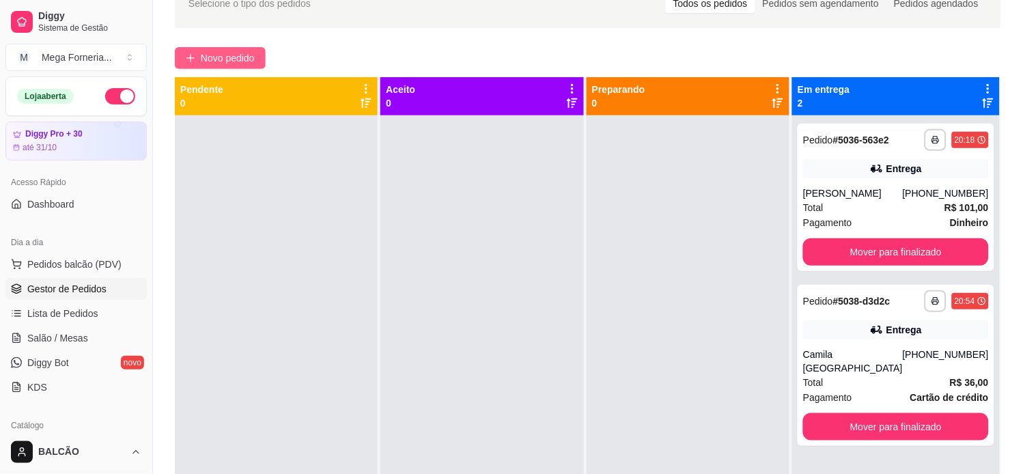
click at [215, 61] on span "Novo pedido" at bounding box center [228, 58] width 54 height 15
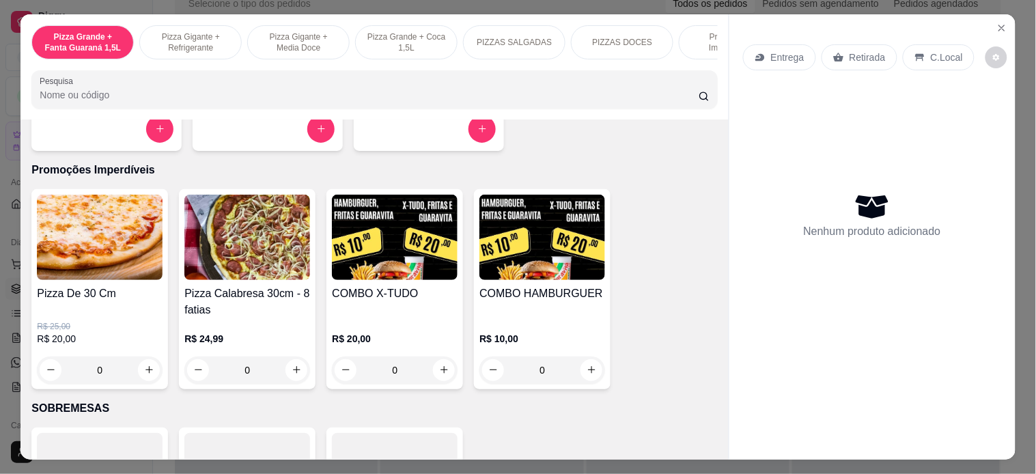
scroll to position [1366, 0]
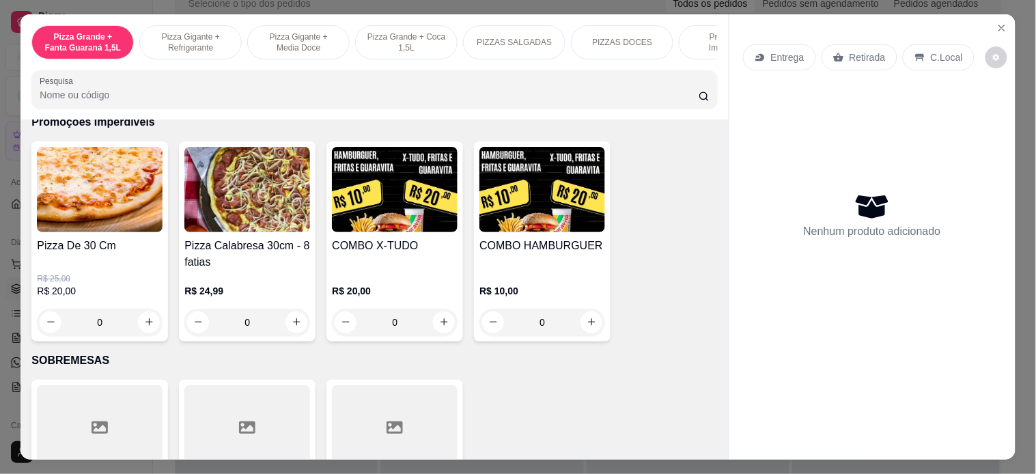
click at [152, 325] on div "0" at bounding box center [100, 322] width 126 height 27
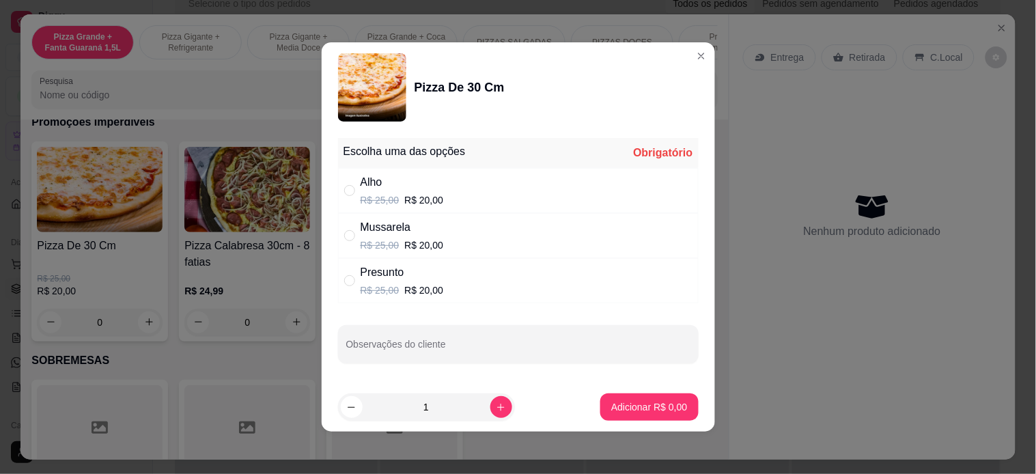
click at [392, 290] on div "R$ 25,00 R$ 20,00" at bounding box center [402, 290] width 83 height 14
radio input "true"
click at [631, 398] on button "Adicionar R$ 20,00" at bounding box center [646, 406] width 103 height 27
type input "1"
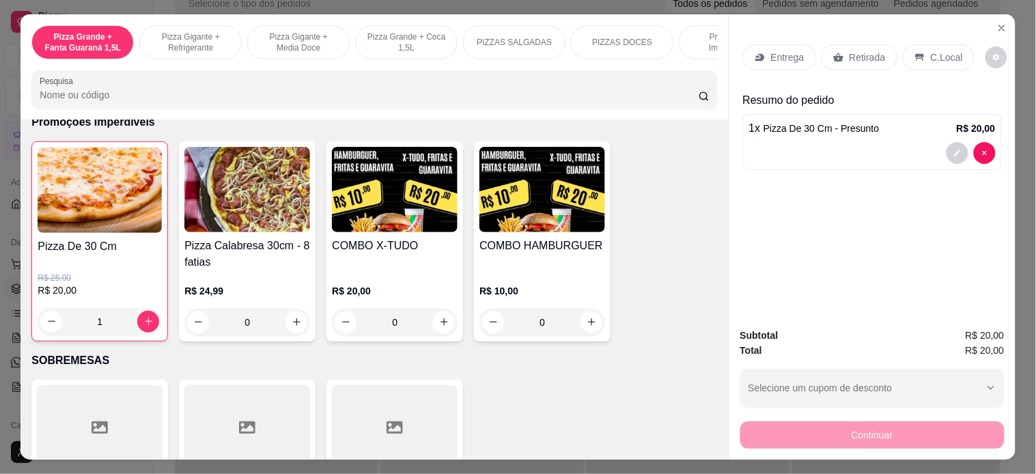
click at [772, 51] on p "Entrega" at bounding box center [787, 58] width 33 height 14
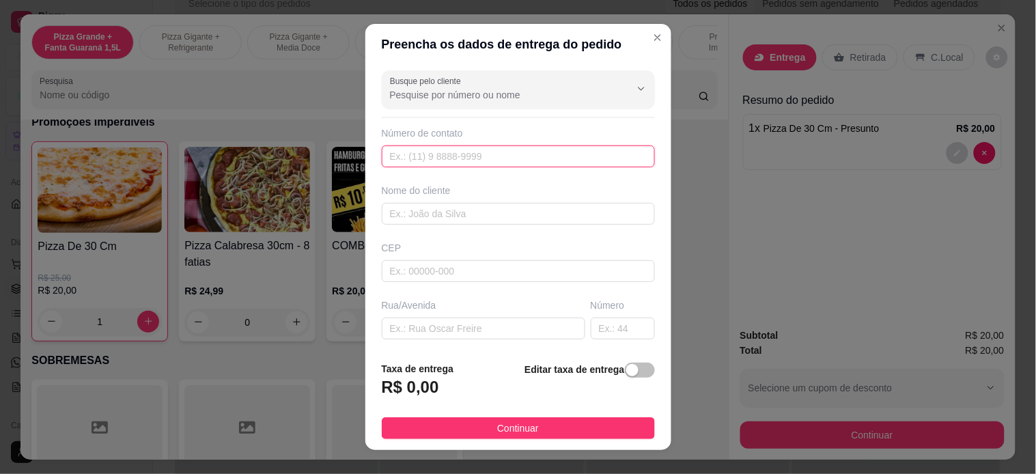
click at [437, 146] on input "text" at bounding box center [518, 156] width 273 height 22
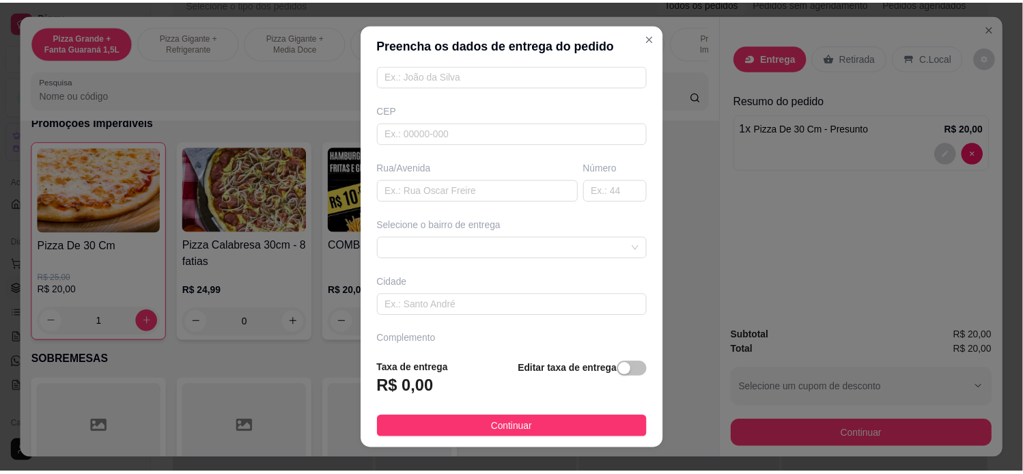
scroll to position [152, 0]
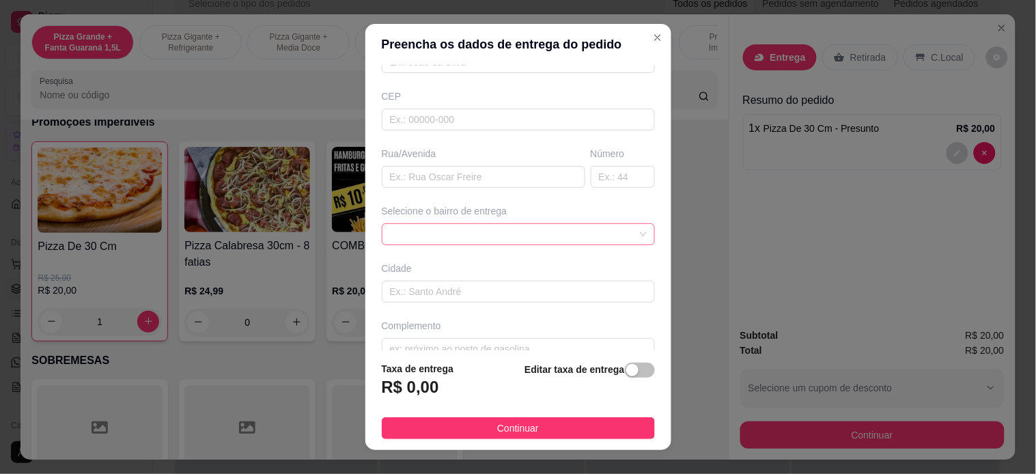
click at [508, 244] on span at bounding box center [518, 234] width 257 height 20
type input "[PHONE_NUMBER]"
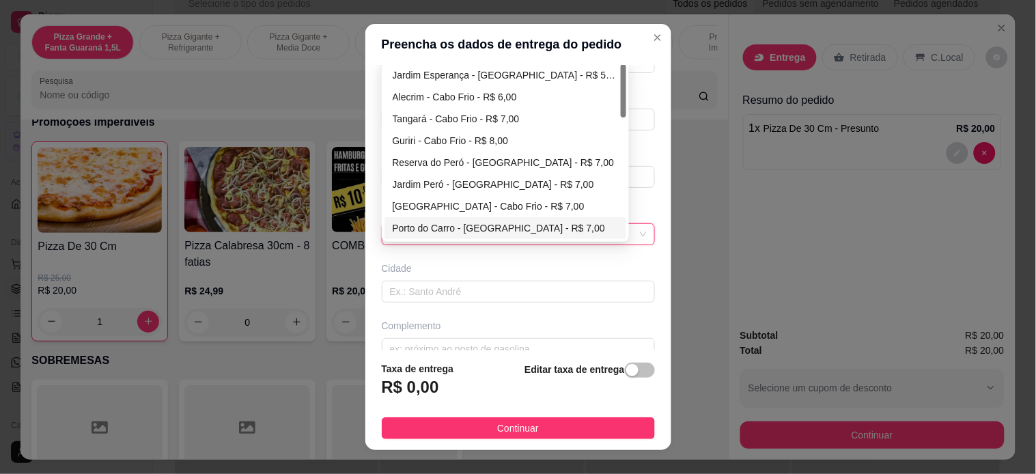
click at [424, 310] on div "Busque pelo cliente Número de contato [PHONE_NUMBER] Nome do cliente CEP Rua/[G…" at bounding box center [518, 208] width 306 height 286
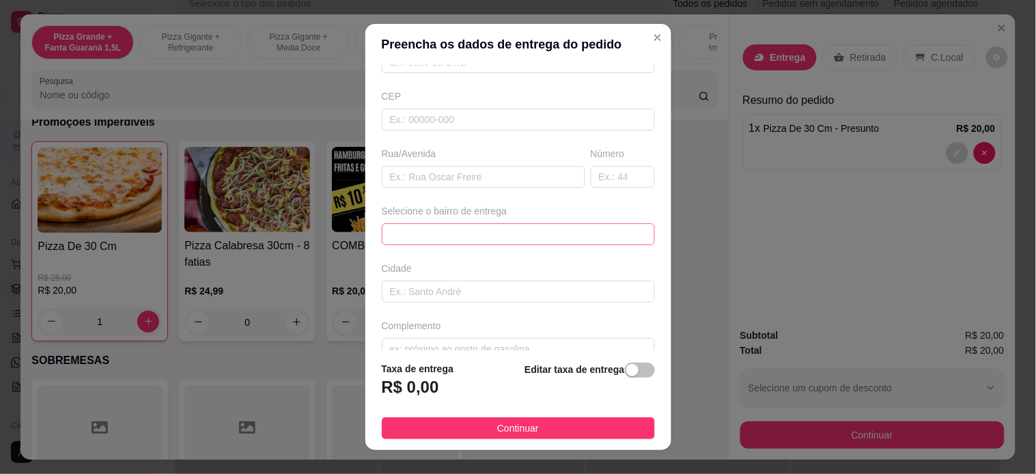
click at [462, 225] on div "6648ef4ff18e8d34e2f282fd 6648ef69f18e8d34e2f28300 66493f4b2d34b964aeb844ae [GEO…" at bounding box center [518, 234] width 273 height 22
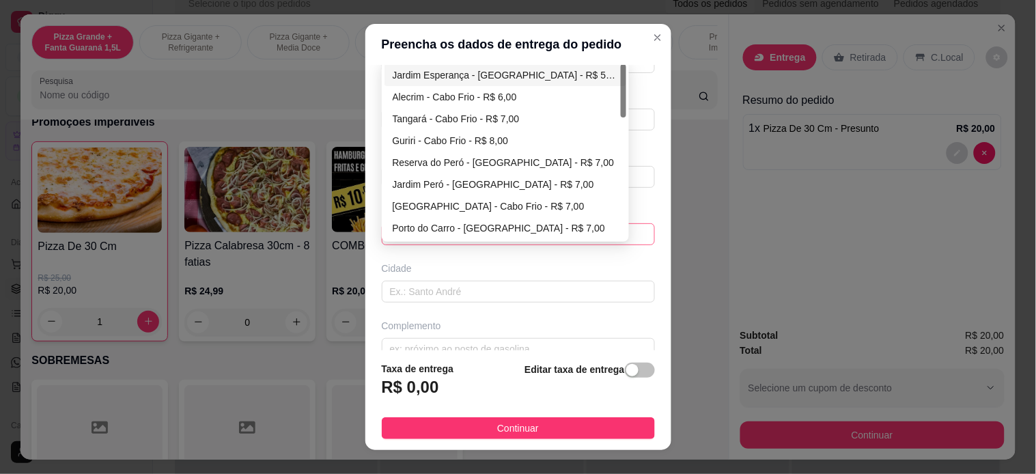
click at [475, 72] on div "Jardim Esperança - [GEOGRAPHIC_DATA] - R$ 5,00" at bounding box center [505, 75] width 225 height 15
type input "Cabo Frio"
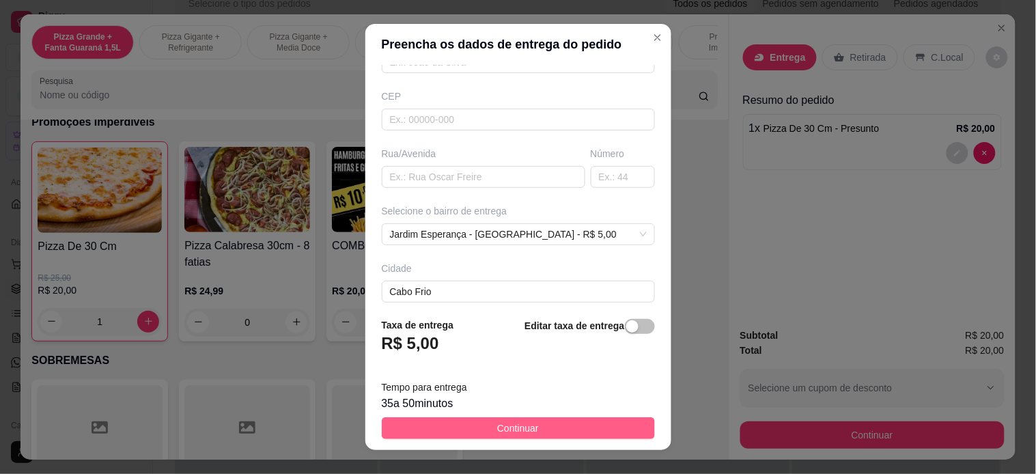
drag, startPoint x: 499, startPoint y: 440, endPoint x: 501, endPoint y: 429, distance: 11.3
click at [501, 429] on span "Continuar" at bounding box center [518, 428] width 42 height 15
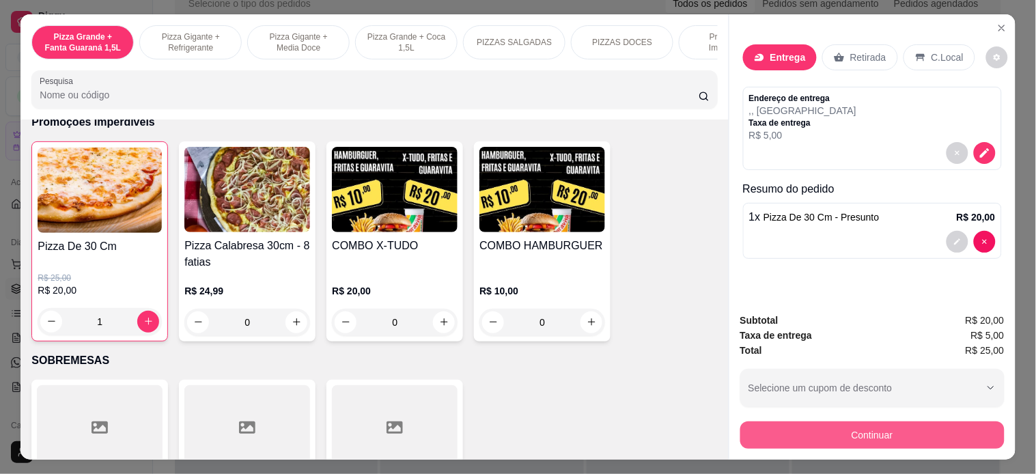
click at [822, 432] on button "Continuar" at bounding box center [872, 434] width 264 height 27
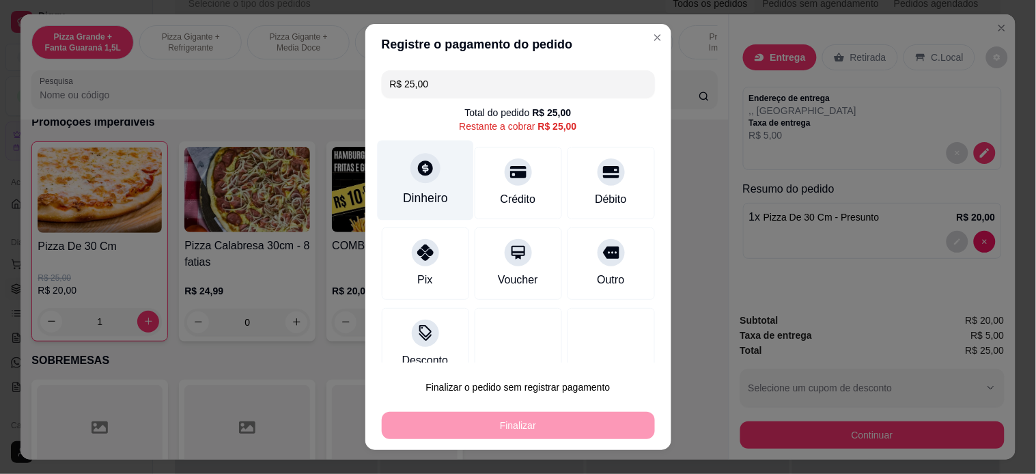
click at [403, 183] on div "Dinheiro" at bounding box center [425, 180] width 96 height 80
click at [408, 212] on input "0,00" at bounding box center [518, 223] width 273 height 27
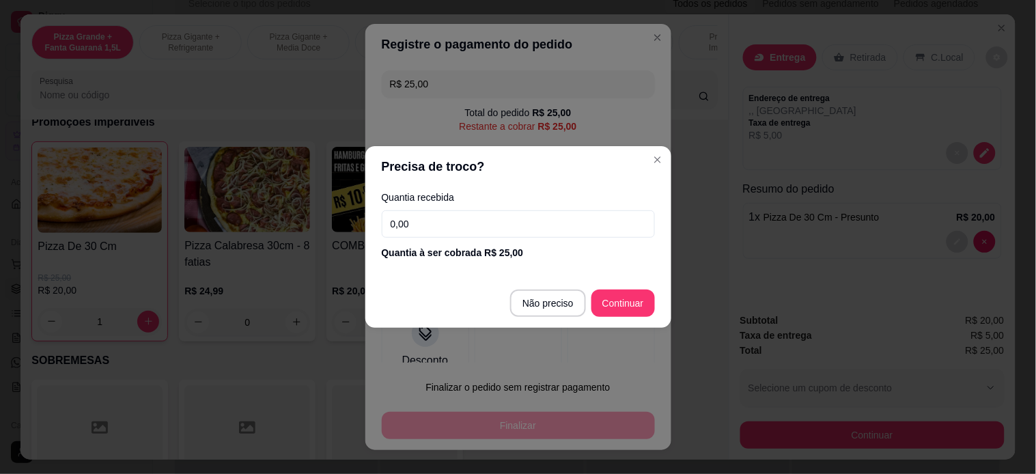
click at [408, 212] on input "0,00" at bounding box center [518, 223] width 273 height 27
type input "50,00"
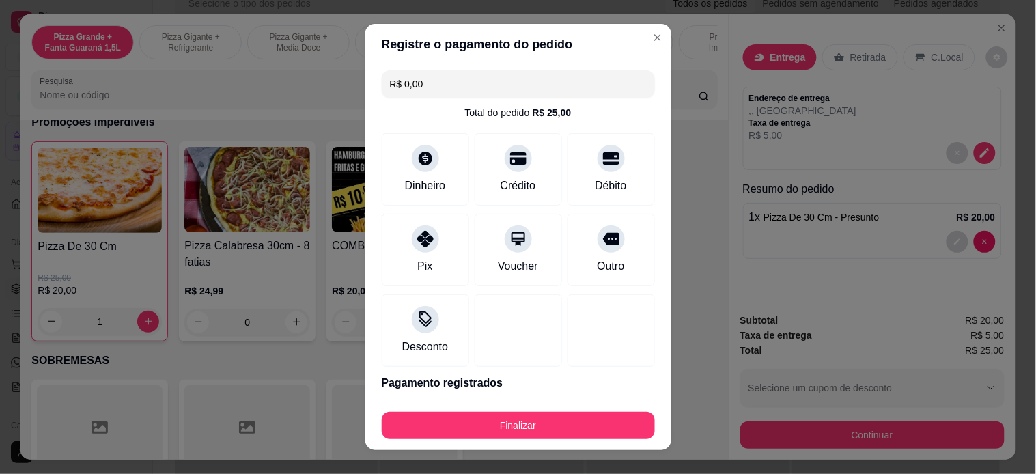
type input "R$ 0,00"
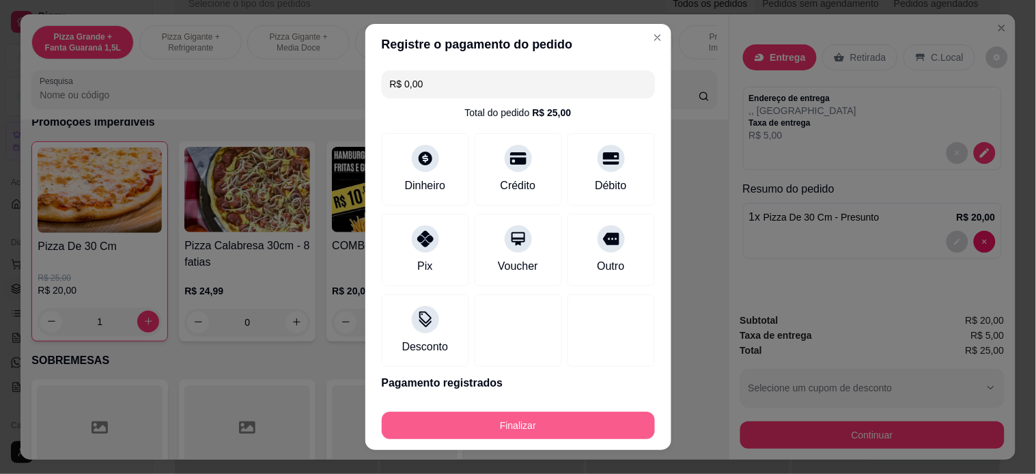
click at [492, 434] on button "Finalizar" at bounding box center [518, 425] width 273 height 27
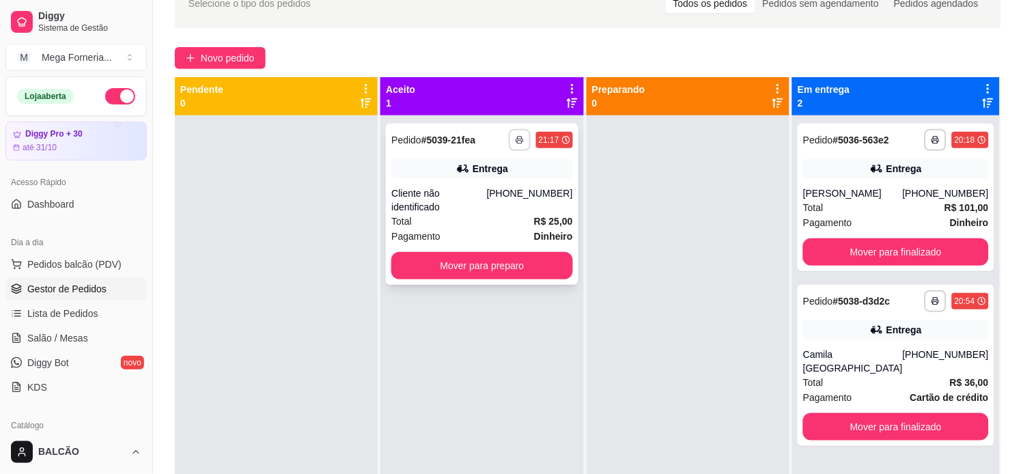
click at [521, 140] on icon "button" at bounding box center [519, 140] width 7 height 3
click at [490, 185] on button "IMPRESSORA" at bounding box center [480, 188] width 99 height 22
click at [499, 253] on button "Mover para preparo" at bounding box center [482, 266] width 176 height 27
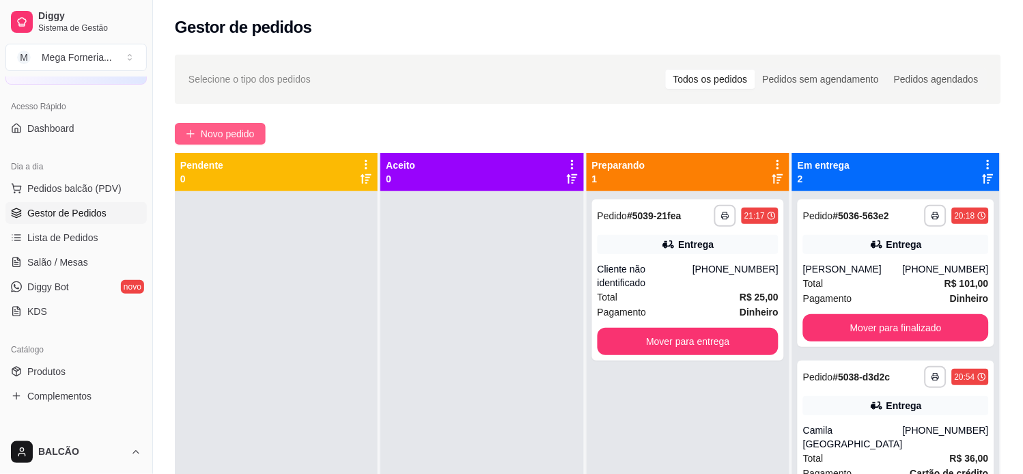
click at [239, 123] on button "Novo pedido" at bounding box center [220, 134] width 91 height 22
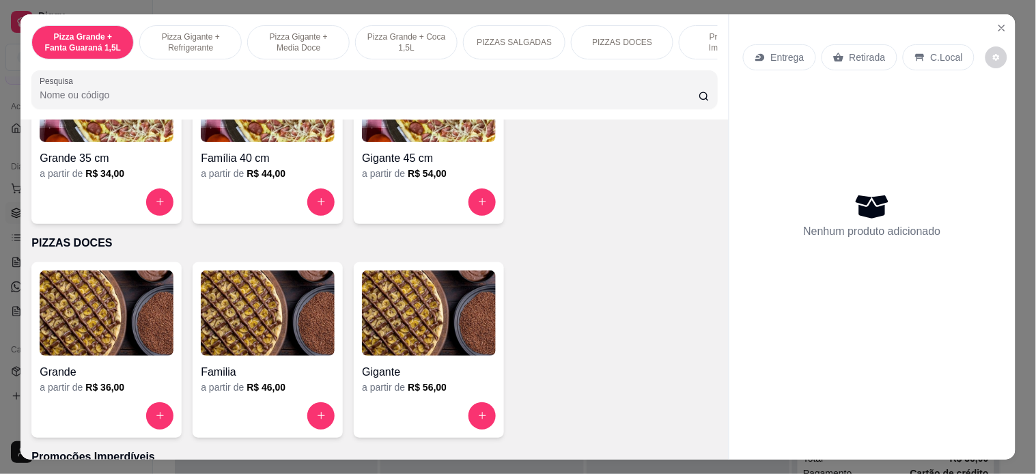
scroll to position [986, 0]
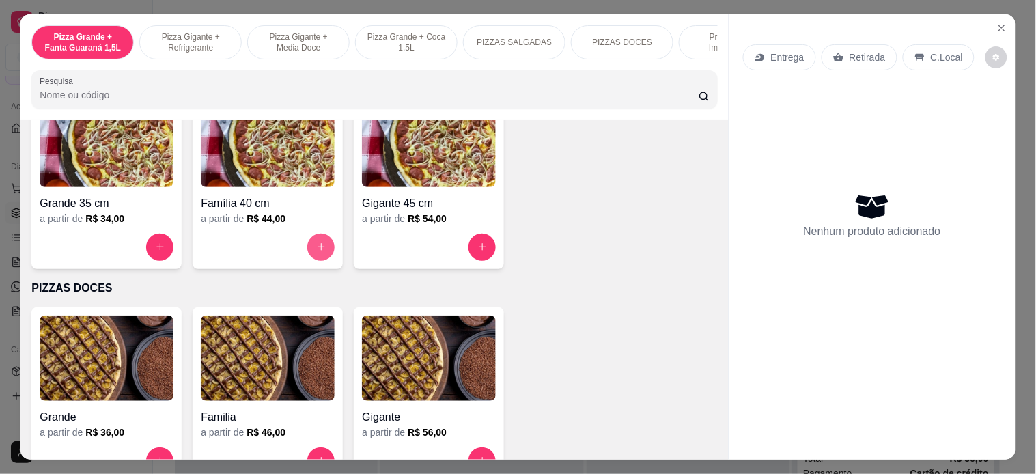
click at [324, 251] on button "increase-product-quantity" at bounding box center [320, 247] width 27 height 27
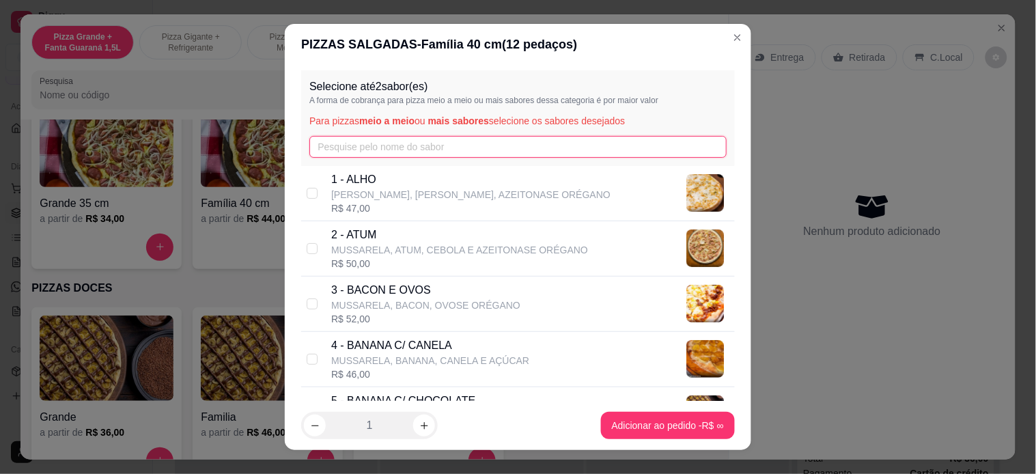
click at [344, 148] on input "text" at bounding box center [517, 147] width 417 height 22
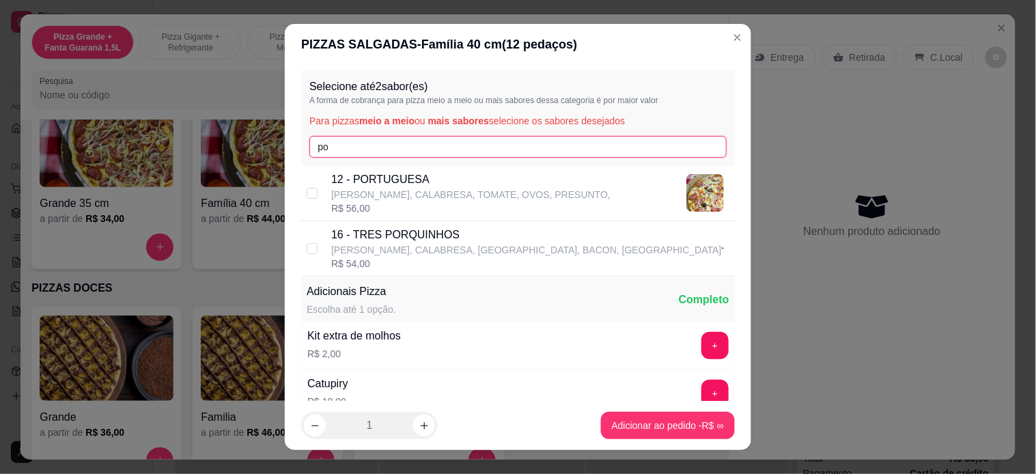
type input "po"
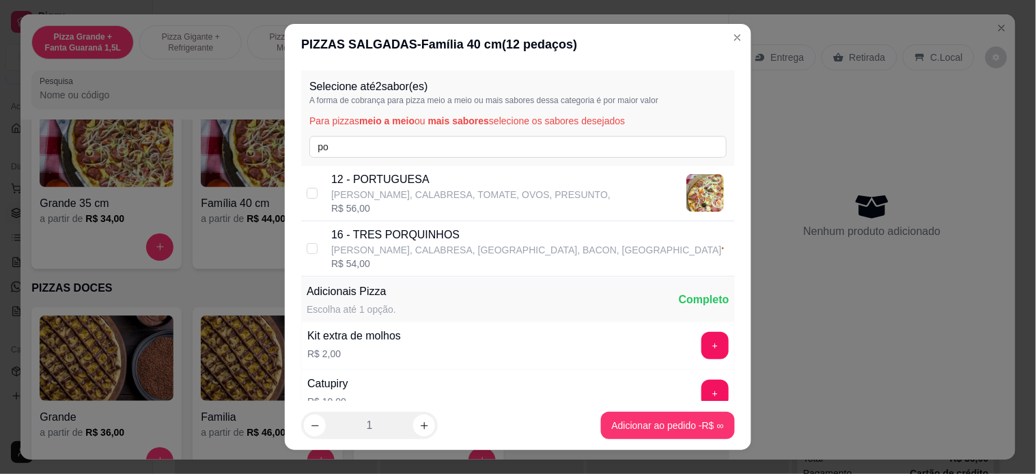
click at [398, 194] on p "[PERSON_NAME], CALABRESA, TOMATE, OVOS, PRESUNTO," at bounding box center [470, 195] width 279 height 14
checkbox input "true"
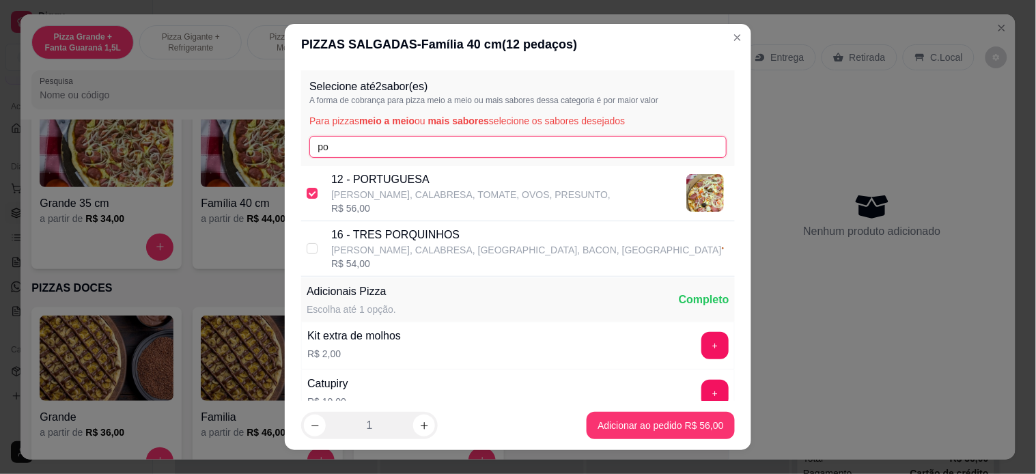
click at [376, 151] on input "po" at bounding box center [517, 147] width 417 height 22
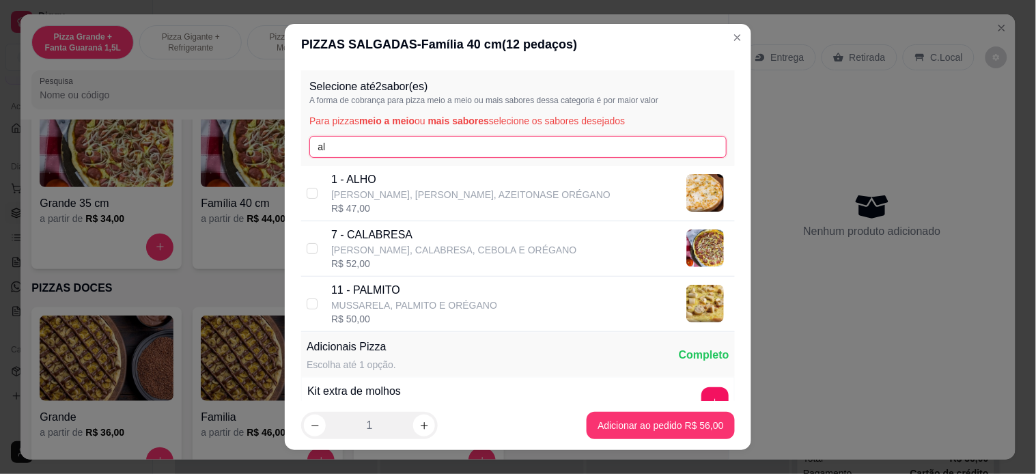
type input "al"
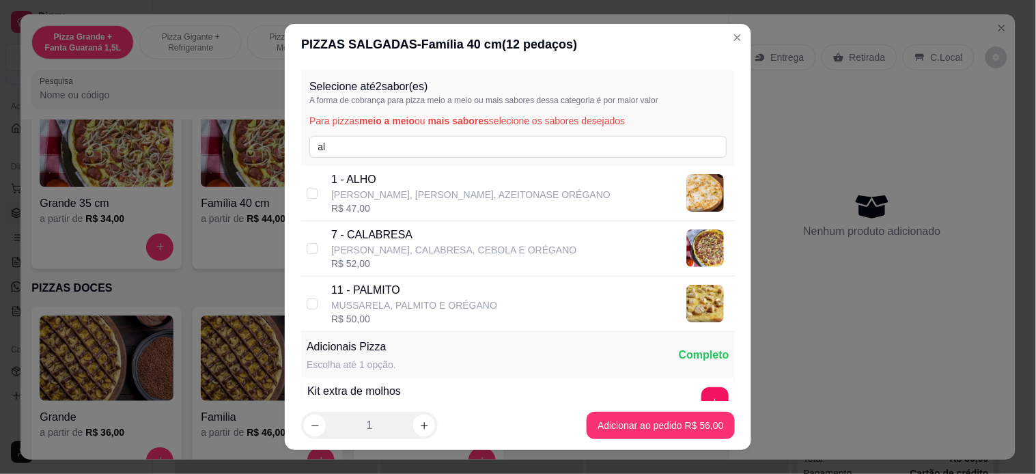
click at [374, 189] on p "[PERSON_NAME], [PERSON_NAME], AZEITONASE ORÉGANO" at bounding box center [470, 195] width 279 height 14
checkbox input "true"
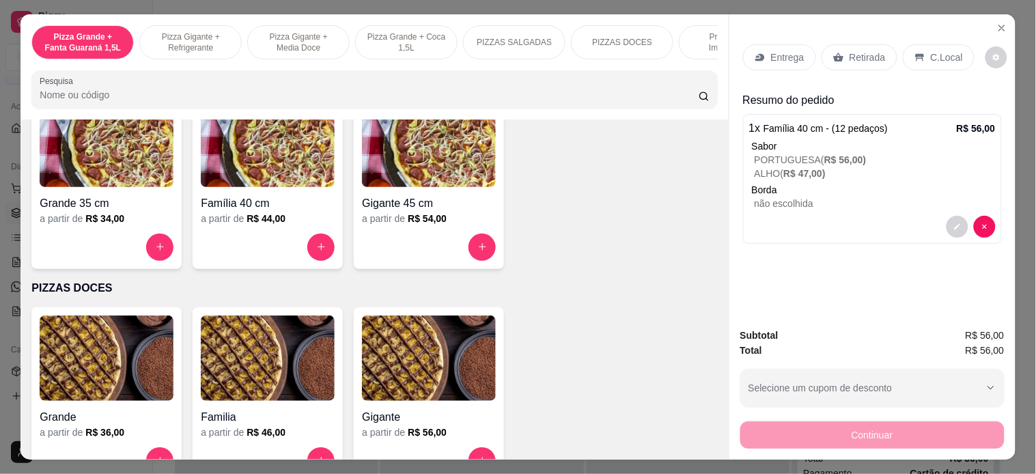
click at [789, 55] on p "Entrega" at bounding box center [787, 58] width 33 height 14
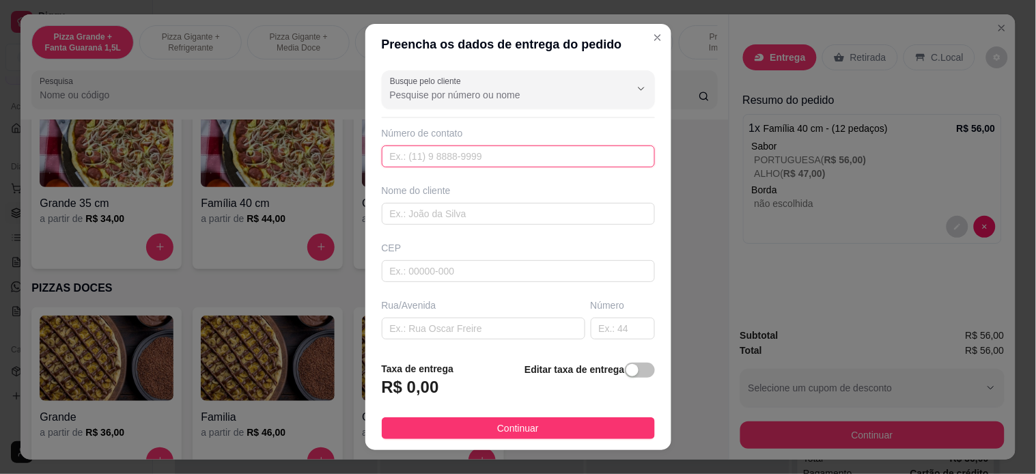
click at [482, 165] on input "text" at bounding box center [518, 156] width 273 height 22
type input "22999"
click at [444, 110] on div "Busque pelo cliente Número de contato 22999 Nome do cliente CEP Rua/[GEOGRAPHIC…" at bounding box center [518, 208] width 306 height 286
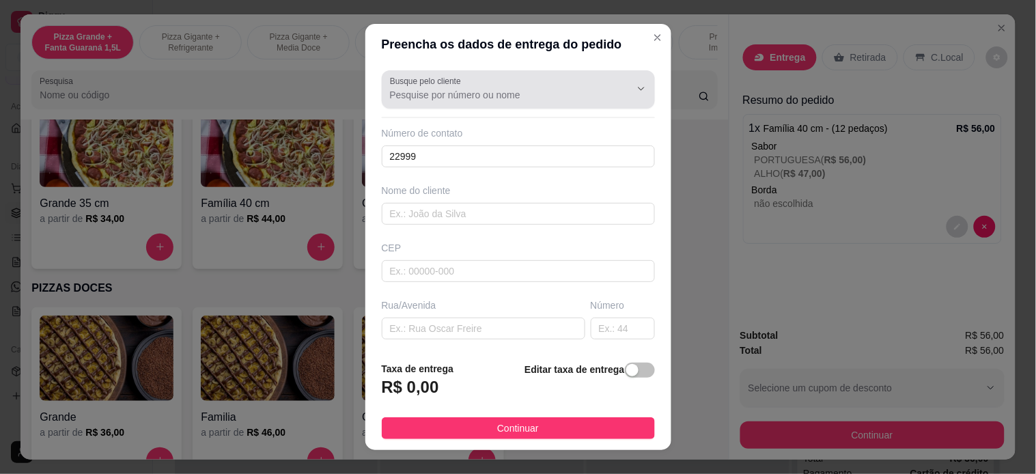
click at [445, 103] on div "Busque pelo cliente" at bounding box center [518, 89] width 273 height 38
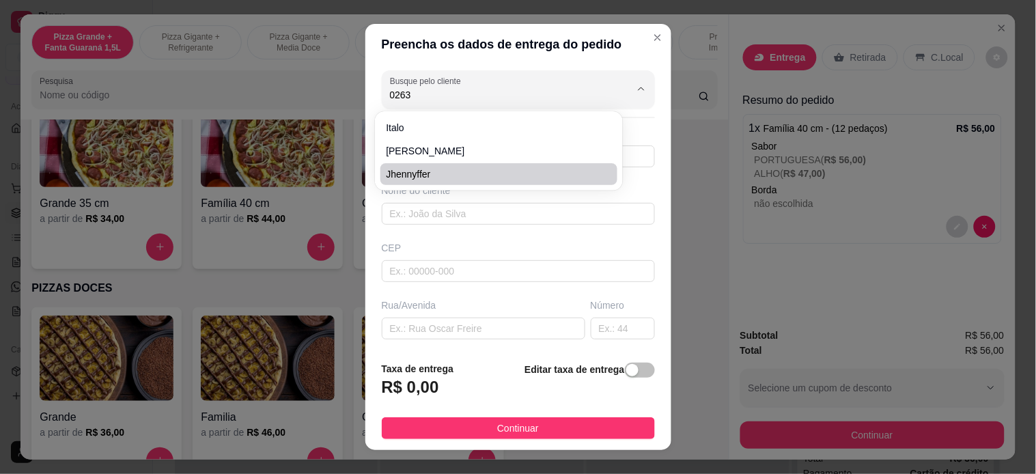
click at [428, 171] on span "Jhennyffer" at bounding box center [492, 174] width 212 height 14
type input "Jhennyffer"
type input "5522999980263"
type input "Jhennyffer"
type input "Cabo Frio"
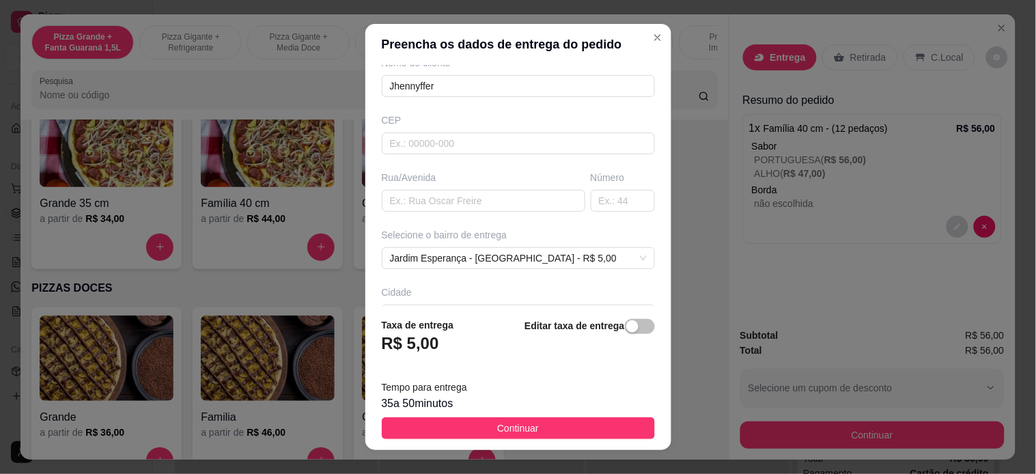
scroll to position [219, 0]
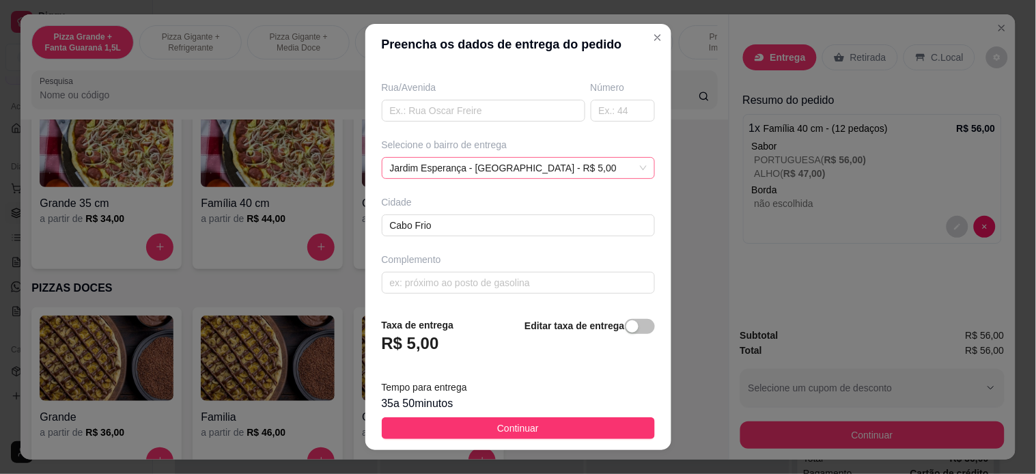
click at [460, 176] on div "Jardim Esperança - [GEOGRAPHIC_DATA] - R$ 5,00" at bounding box center [518, 168] width 273 height 22
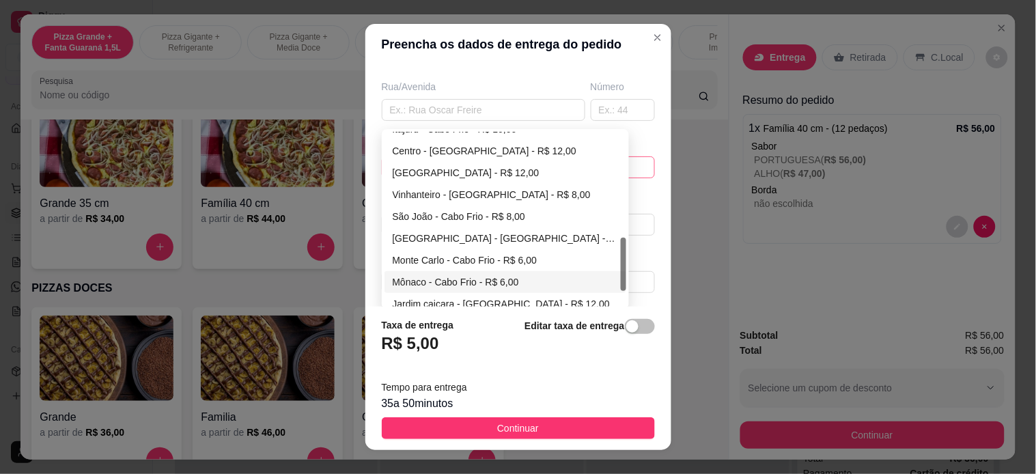
scroll to position [393, 0]
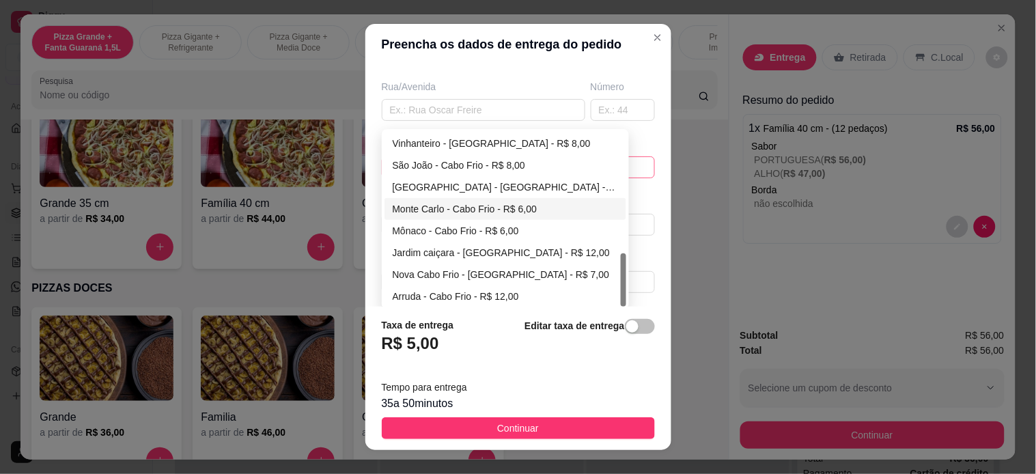
type input "Jhennyffer"
click at [448, 206] on div "Monte Carlo - Cabo Frio - R$ 6,00" at bounding box center [505, 208] width 225 height 15
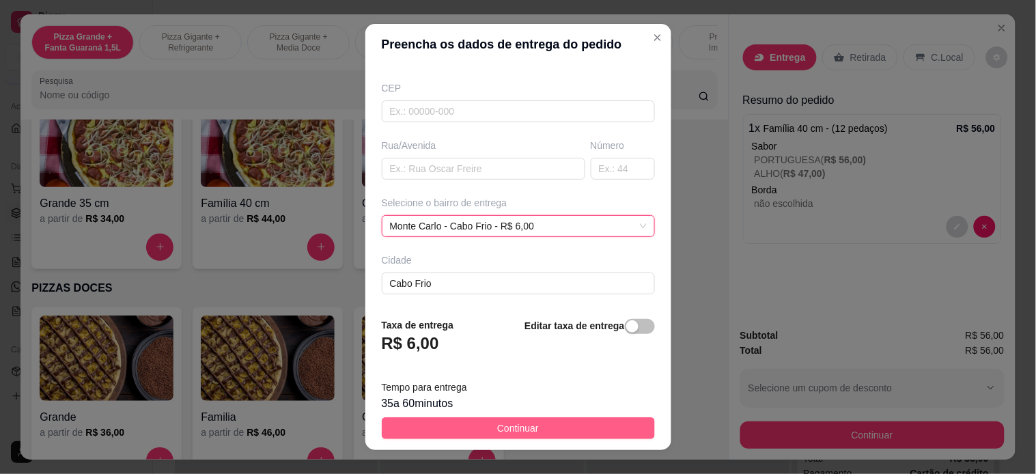
scroll to position [219, 0]
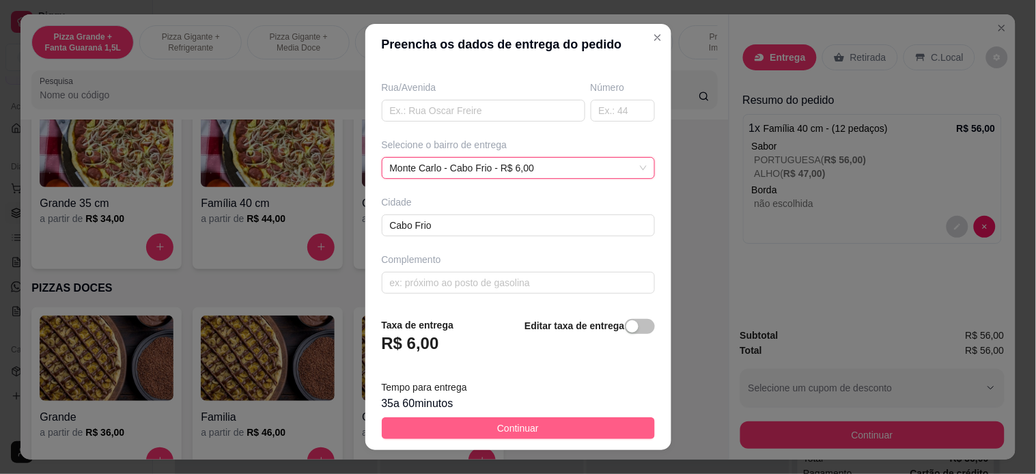
click at [507, 428] on span "Continuar" at bounding box center [518, 428] width 42 height 15
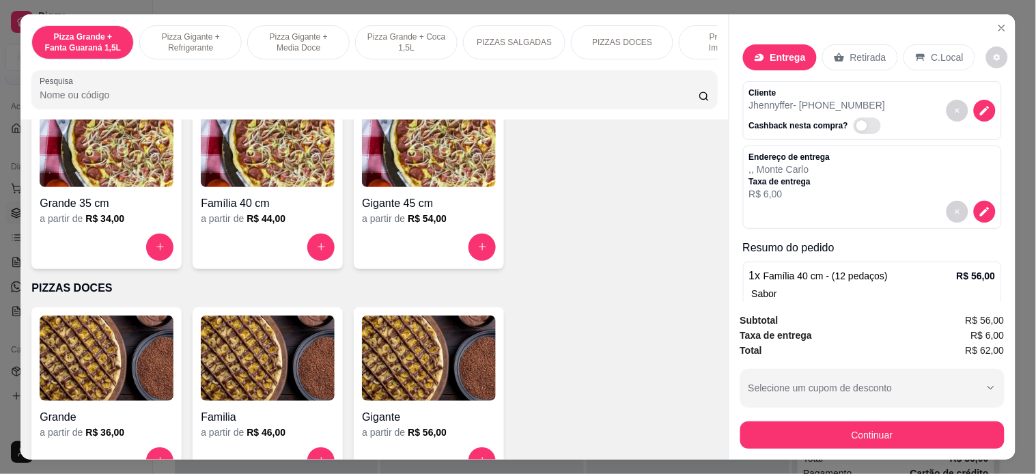
click at [828, 428] on button "Continuar" at bounding box center [872, 434] width 264 height 27
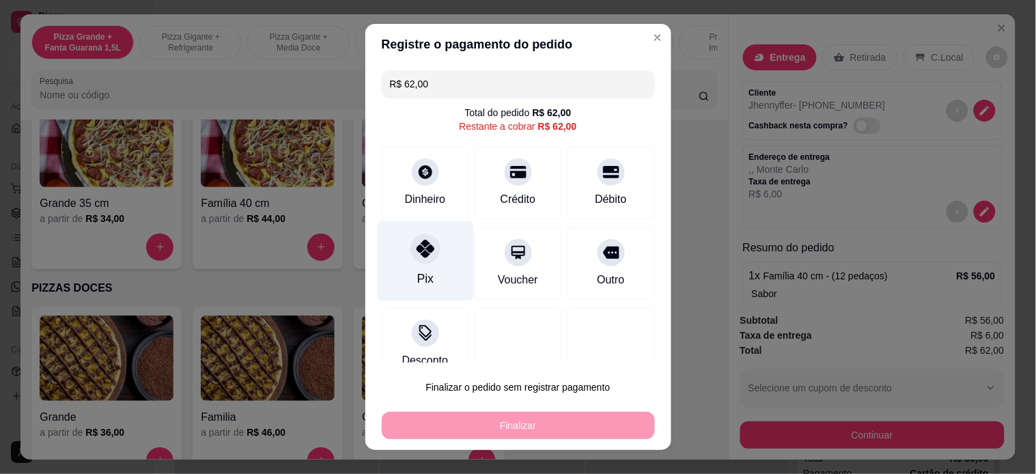
click at [416, 256] on icon at bounding box center [425, 249] width 18 height 18
type input "R$ 0,00"
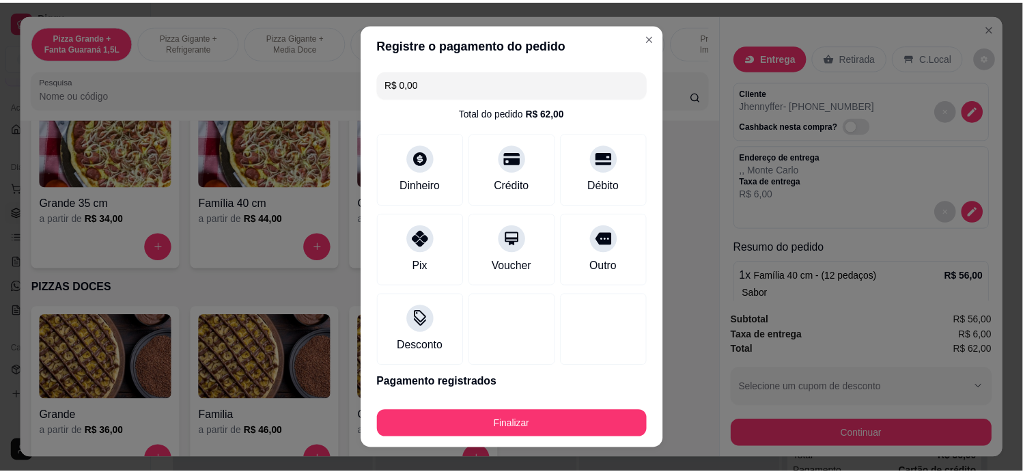
scroll to position [46, 0]
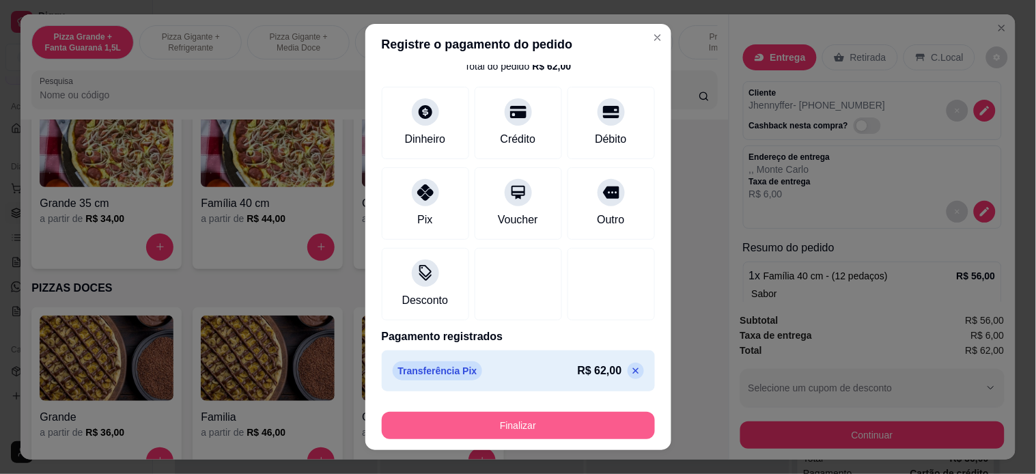
click at [458, 415] on button "Finalizar" at bounding box center [518, 425] width 273 height 27
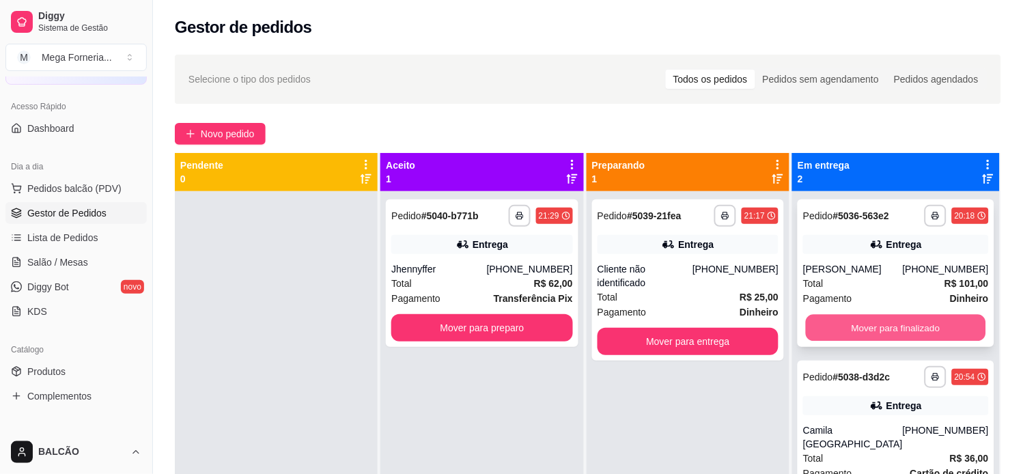
click at [848, 342] on button "Mover para finalizado" at bounding box center [896, 328] width 180 height 27
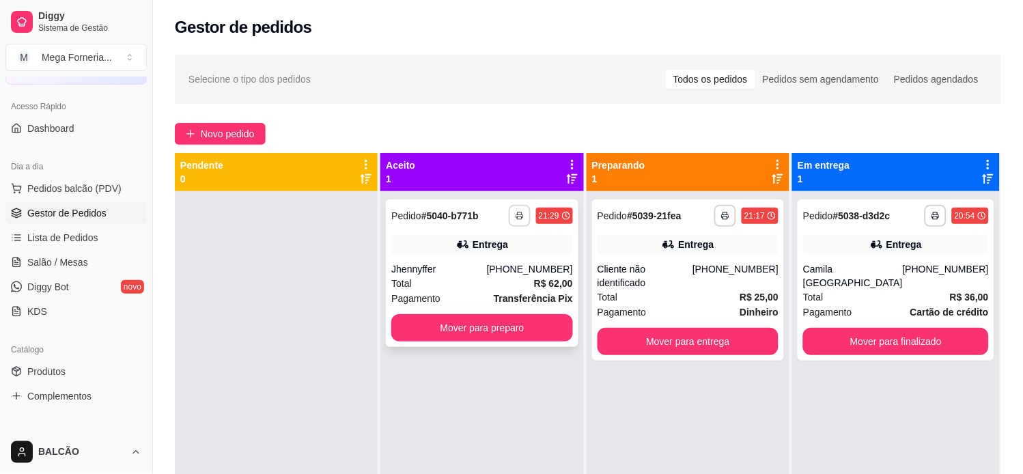
click at [511, 213] on button "button" at bounding box center [520, 216] width 22 height 22
click at [487, 258] on button "IMPRESSORA" at bounding box center [480, 264] width 99 height 22
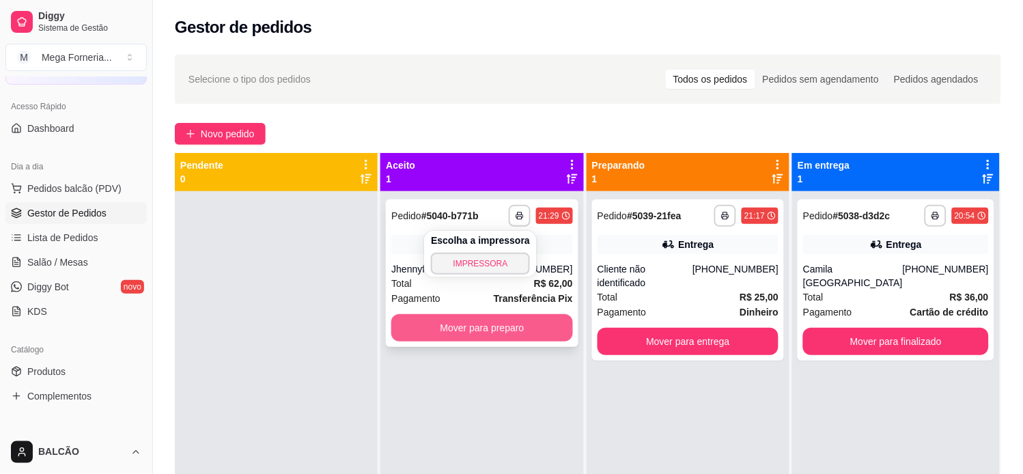
click at [507, 326] on button "Mover para preparo" at bounding box center [481, 327] width 181 height 27
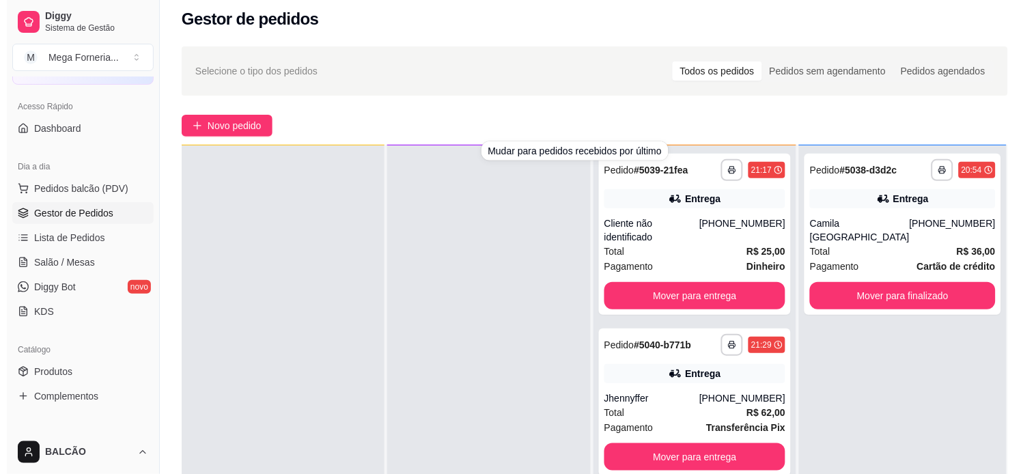
scroll to position [76, 0]
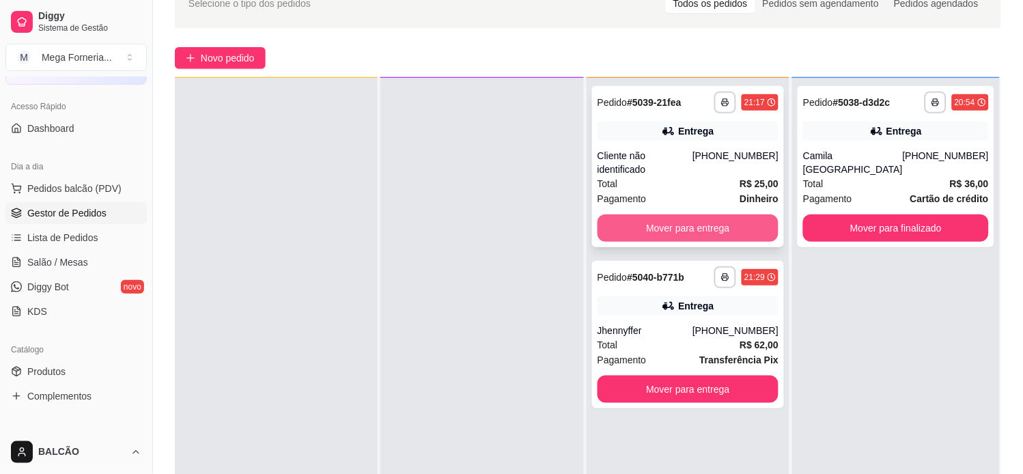
click at [659, 214] on button "Mover para entrega" at bounding box center [688, 227] width 181 height 27
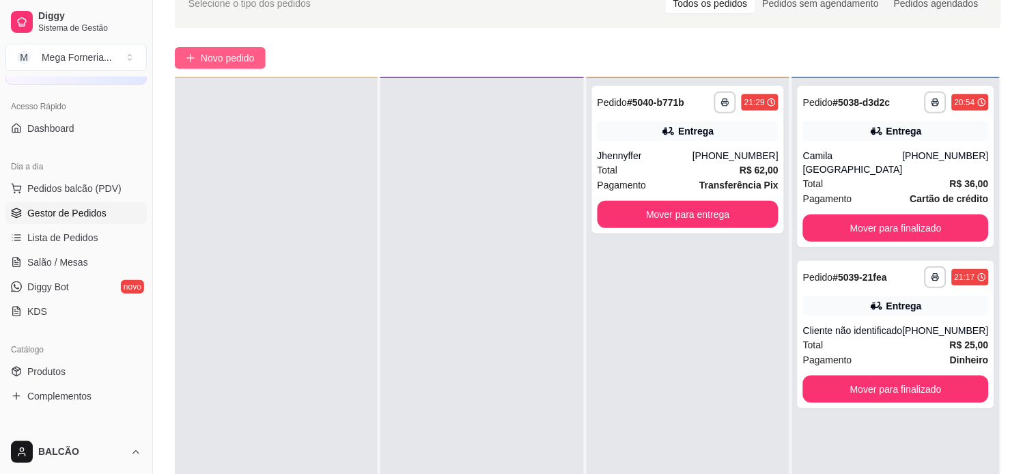
click at [237, 64] on span "Novo pedido" at bounding box center [228, 58] width 54 height 15
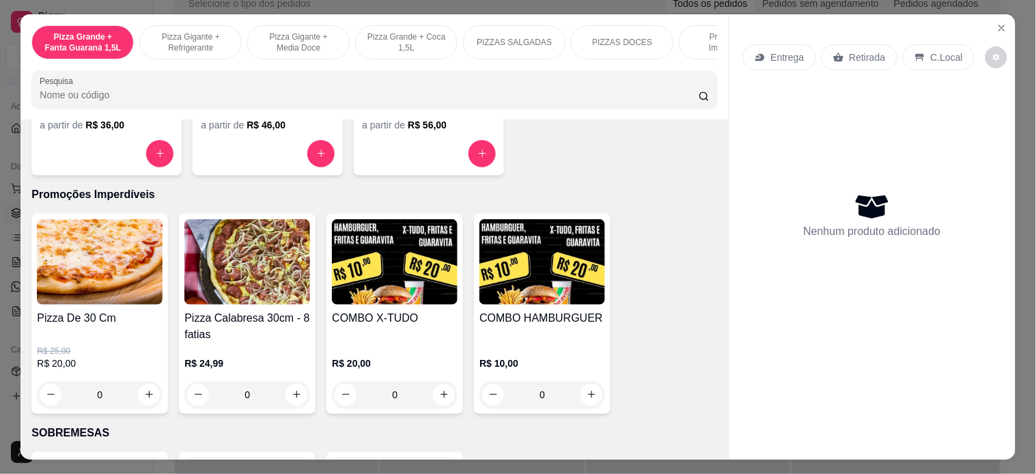
scroll to position [1366, 0]
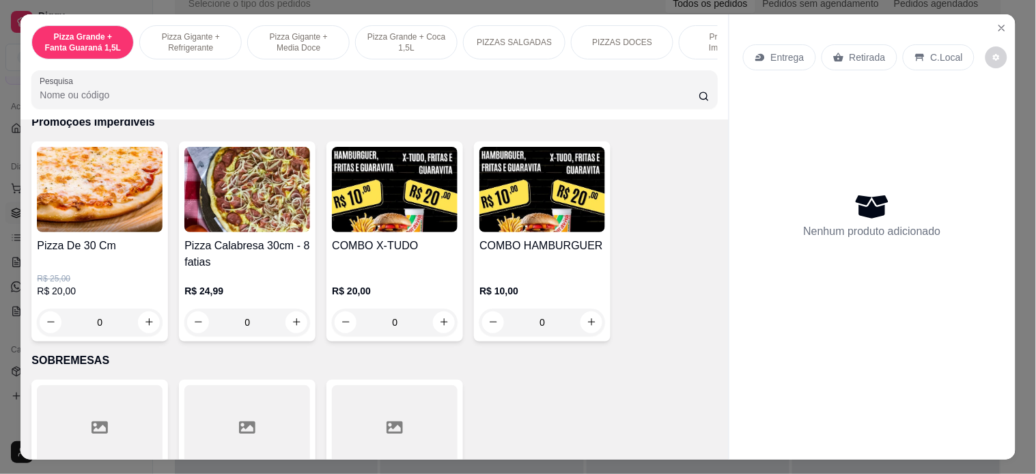
click at [138, 336] on div "0" at bounding box center [100, 322] width 126 height 27
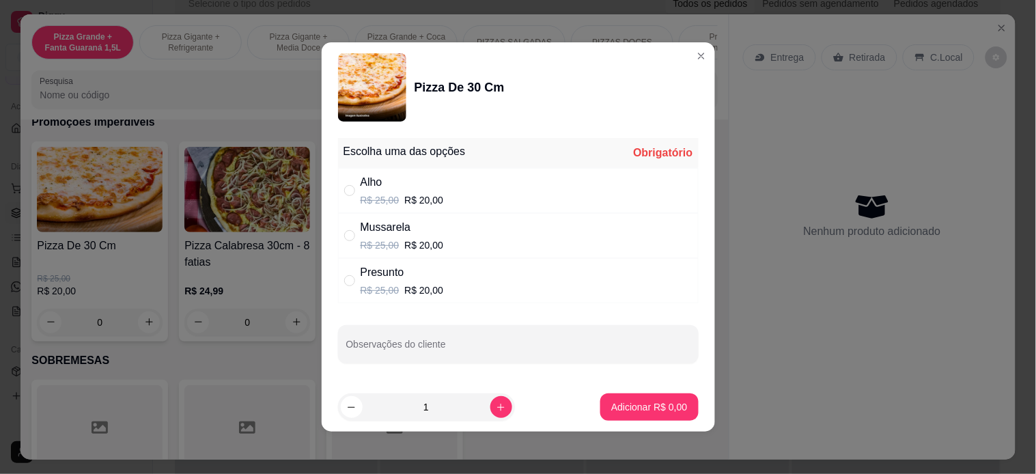
click at [361, 185] on div "Alho" at bounding box center [402, 182] width 83 height 16
radio input "true"
click at [633, 403] on p "Adicionar R$ 20,00" at bounding box center [646, 407] width 81 height 14
type input "1"
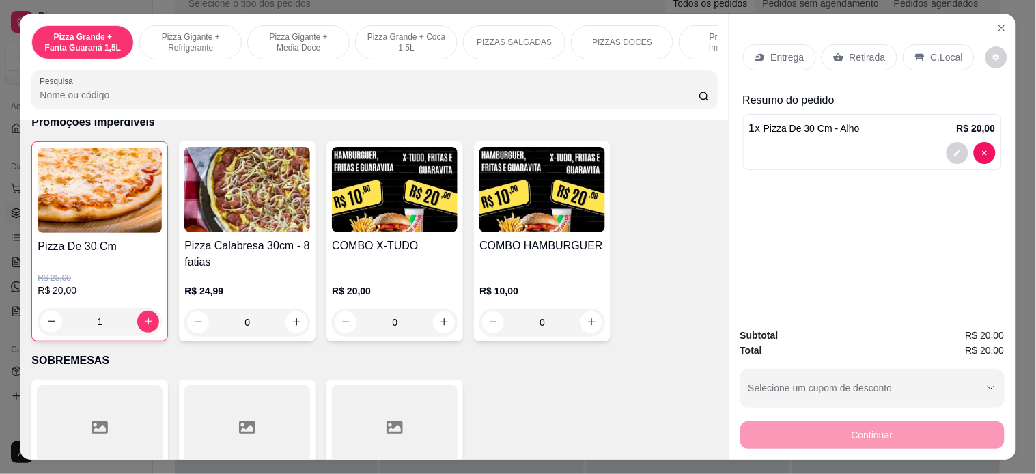
click at [128, 321] on div "1" at bounding box center [100, 321] width 124 height 27
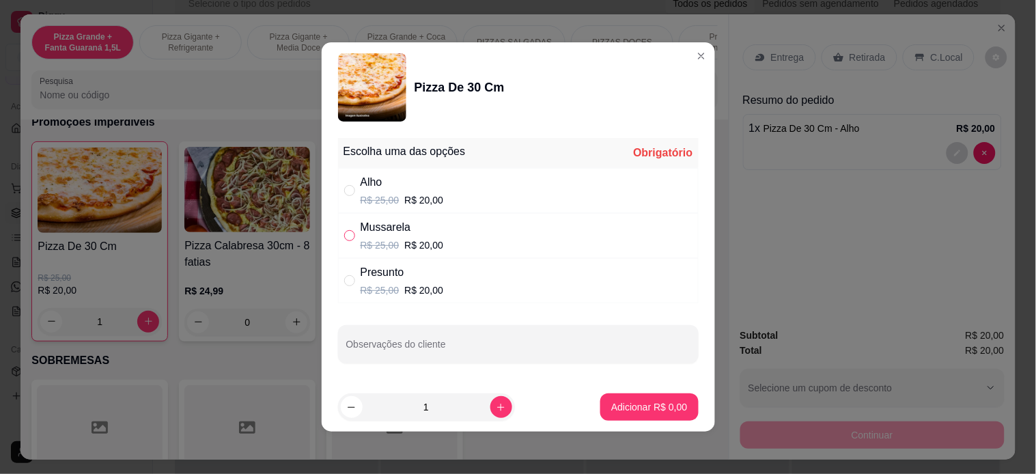
click at [348, 235] on input "" at bounding box center [349, 235] width 11 height 11
radio input "true"
click at [595, 395] on button "Adicionar R$ 20,00" at bounding box center [646, 406] width 103 height 27
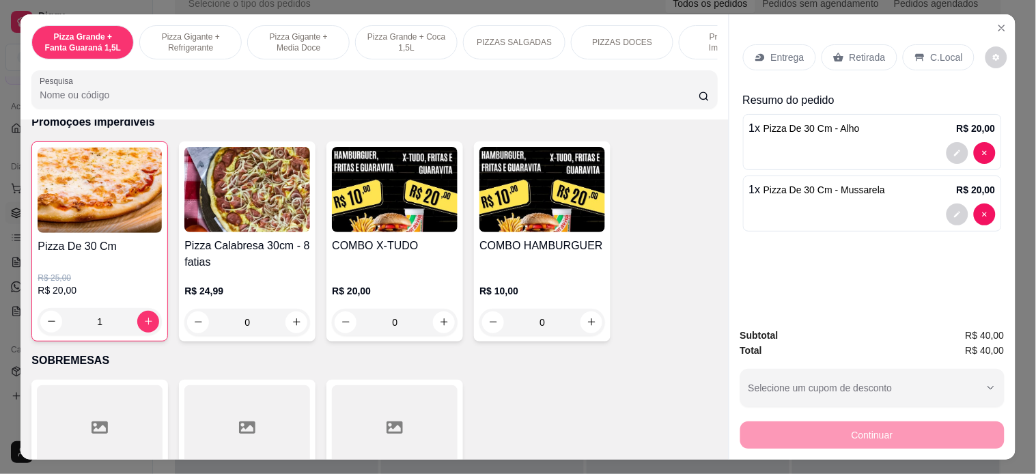
click at [850, 53] on p "Retirada" at bounding box center [868, 58] width 36 height 14
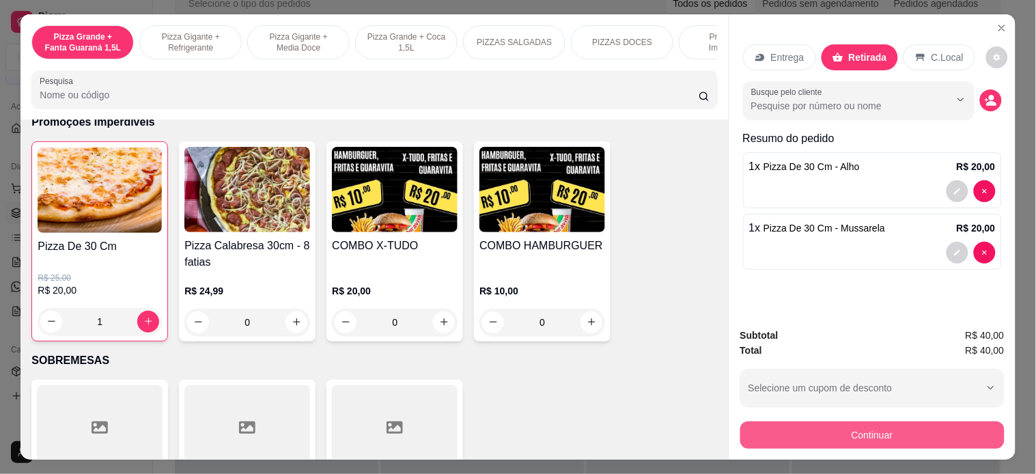
click at [843, 432] on button "Continuar" at bounding box center [872, 434] width 264 height 27
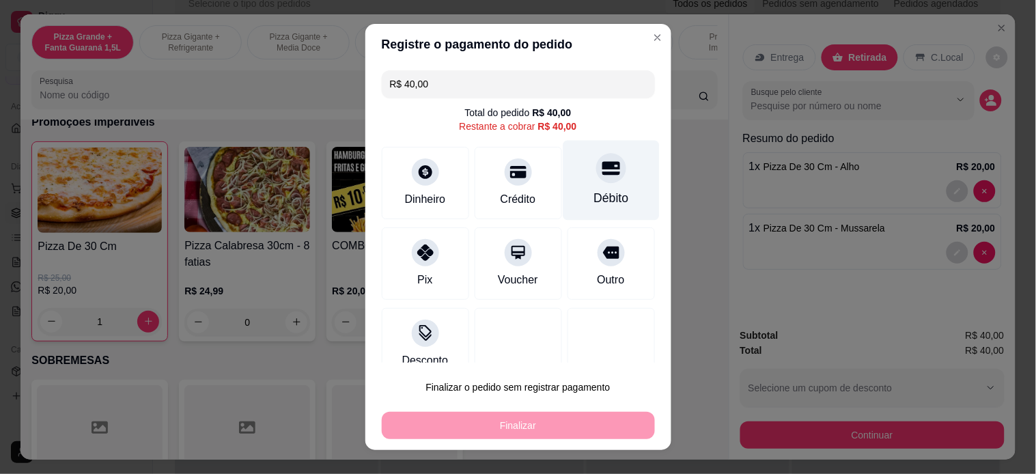
click at [567, 179] on div "Débito" at bounding box center [611, 180] width 96 height 80
type input "R$ 0,00"
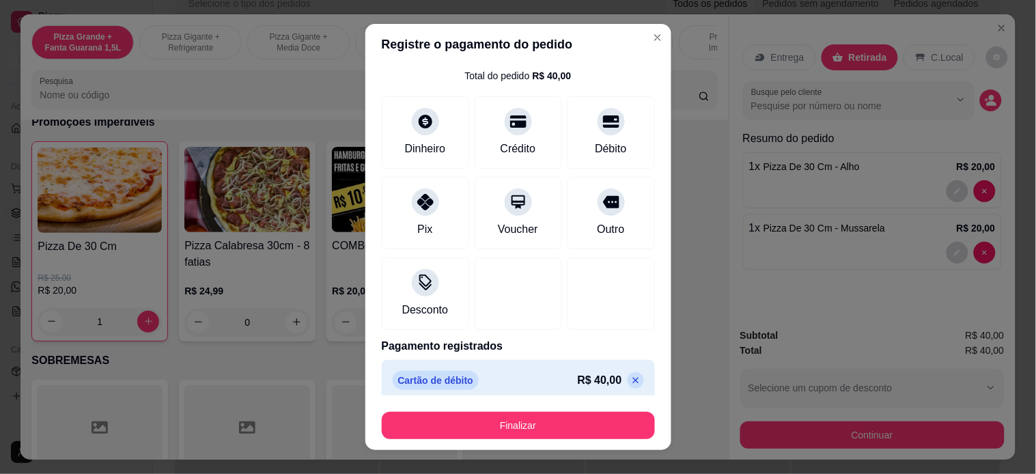
scroll to position [46, 0]
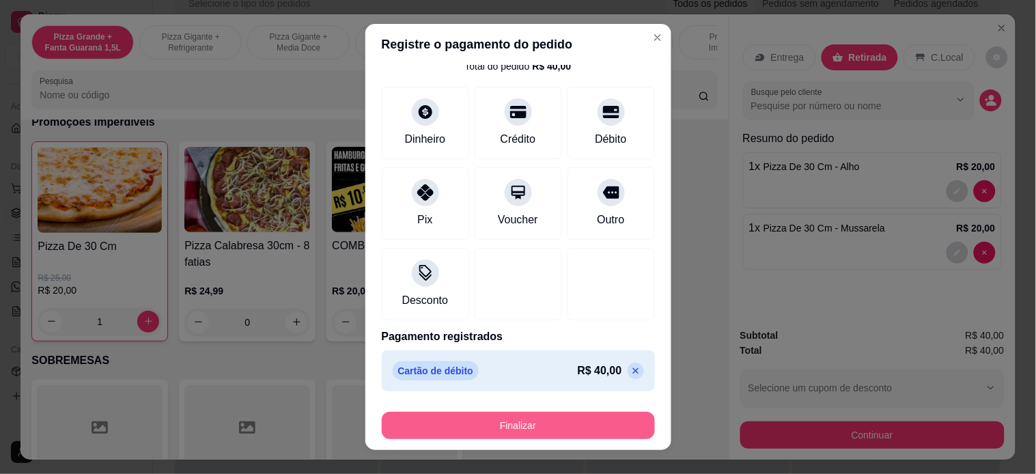
click at [515, 432] on button "Finalizar" at bounding box center [518, 425] width 273 height 27
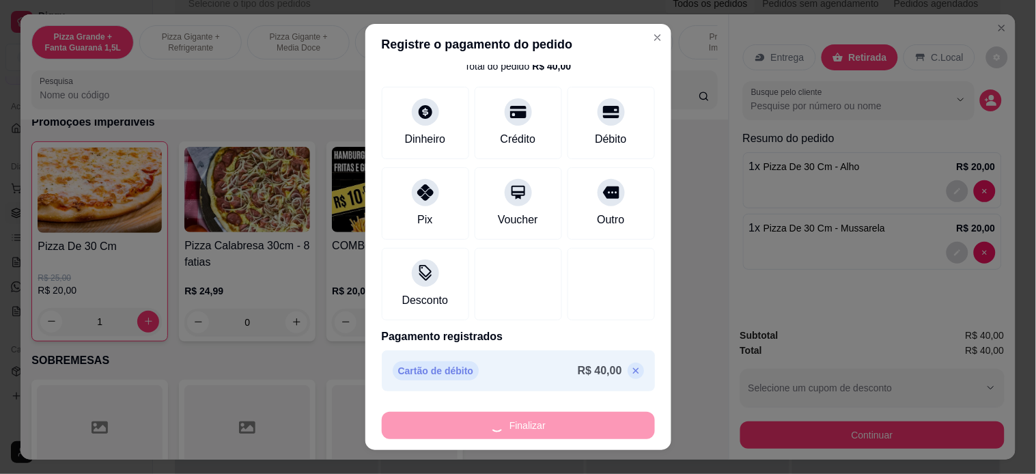
type input "0"
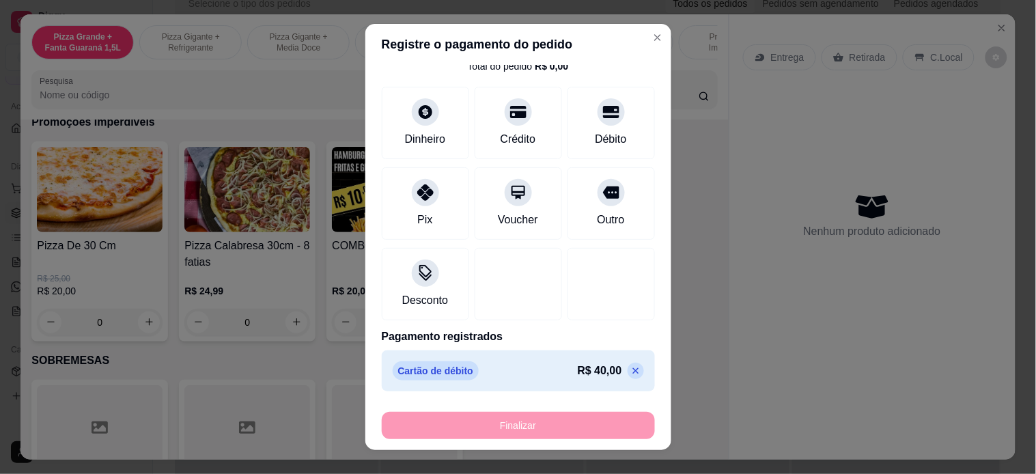
type input "-R$ 40,00"
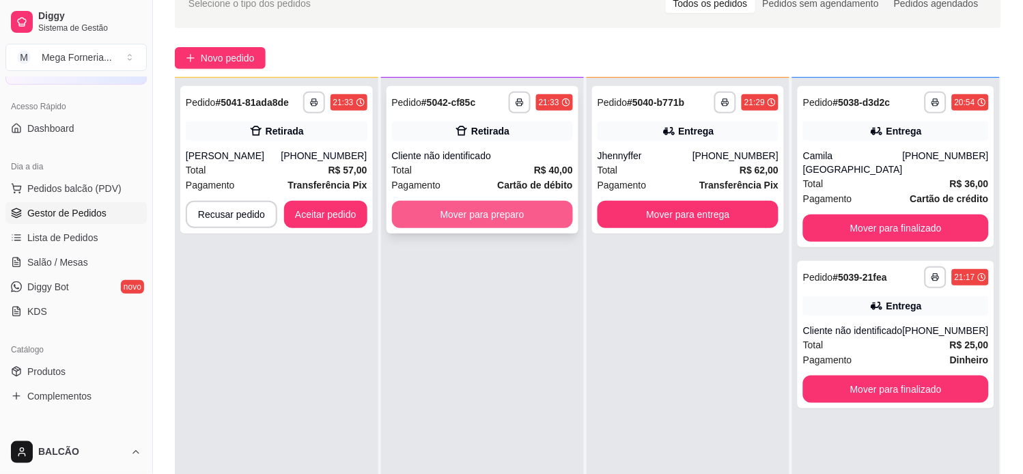
click at [501, 212] on button "Mover para preparo" at bounding box center [482, 214] width 181 height 27
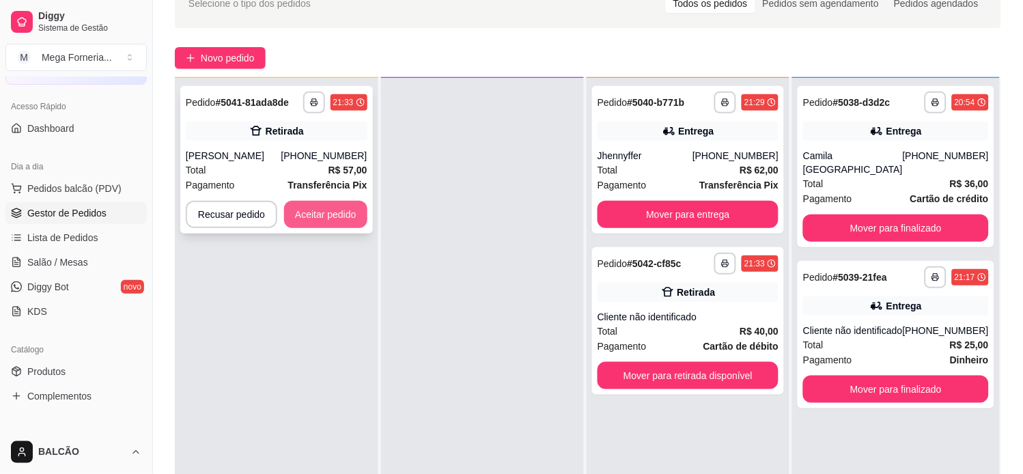
click at [312, 208] on button "Aceitar pedido" at bounding box center [325, 214] width 83 height 27
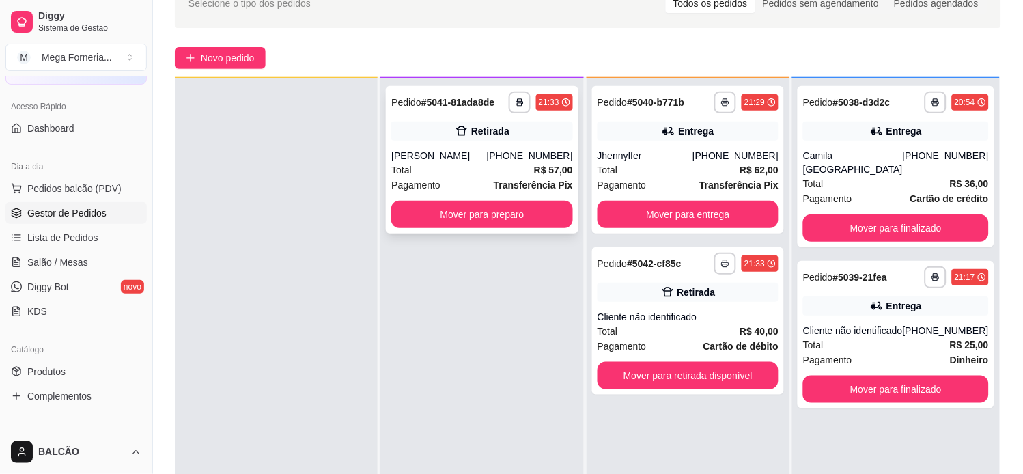
click at [551, 147] on div "**********" at bounding box center [482, 160] width 192 height 148
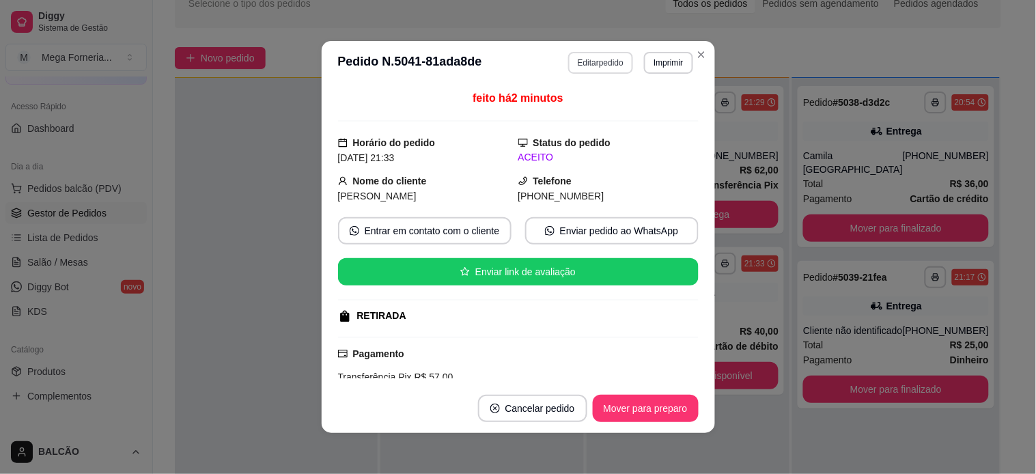
click at [592, 66] on button "Editar pedido" at bounding box center [600, 63] width 65 height 22
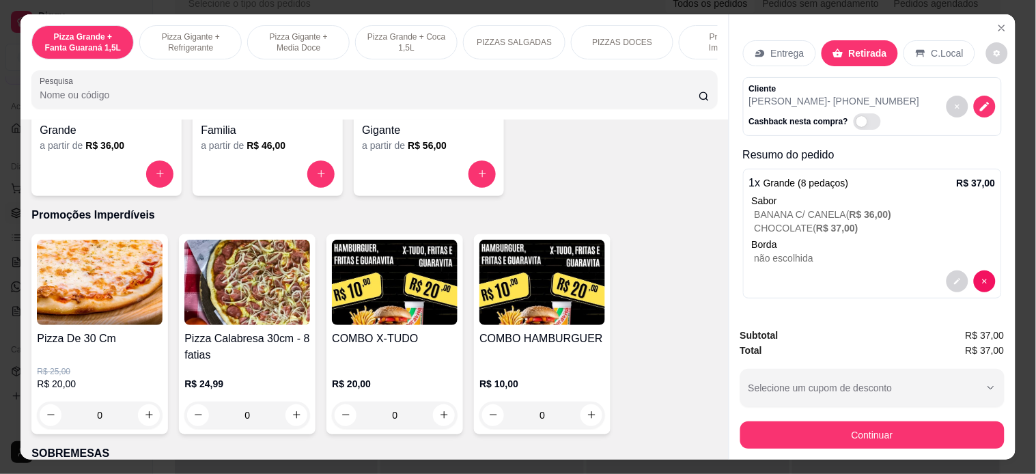
scroll to position [1290, 0]
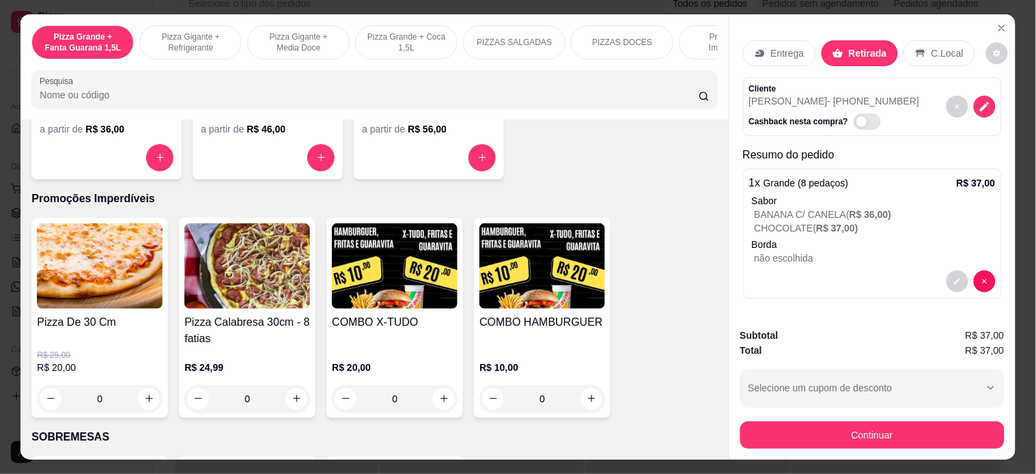
click at [145, 398] on div "0" at bounding box center [100, 398] width 126 height 27
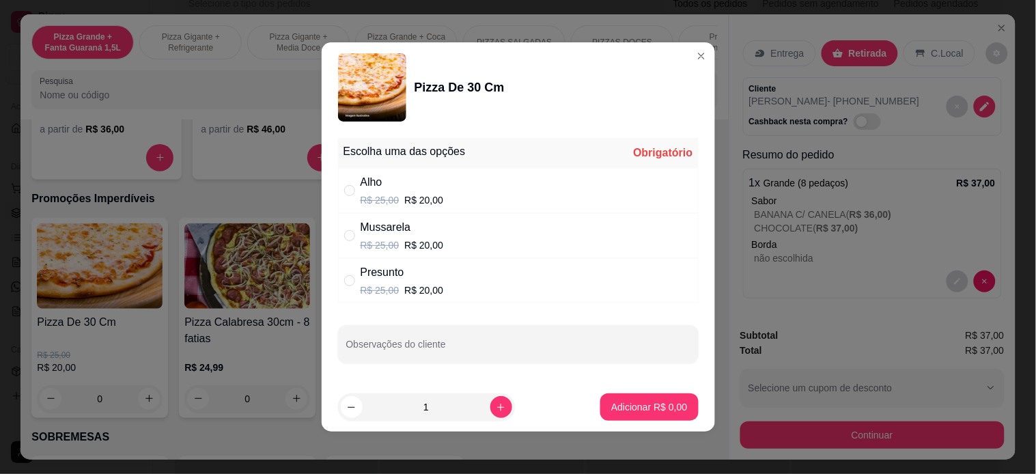
drag, startPoint x: 367, startPoint y: 240, endPoint x: 637, endPoint y: 408, distance: 318.4
click at [367, 240] on p "R$ 25,00" at bounding box center [380, 245] width 39 height 14
click at [633, 408] on p "Adicionar R$ 20,00" at bounding box center [646, 407] width 81 height 14
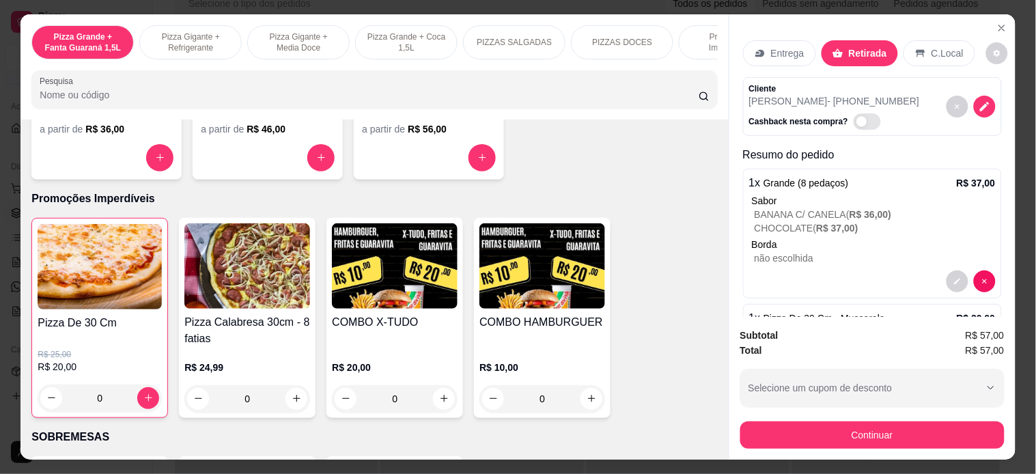
type input "1"
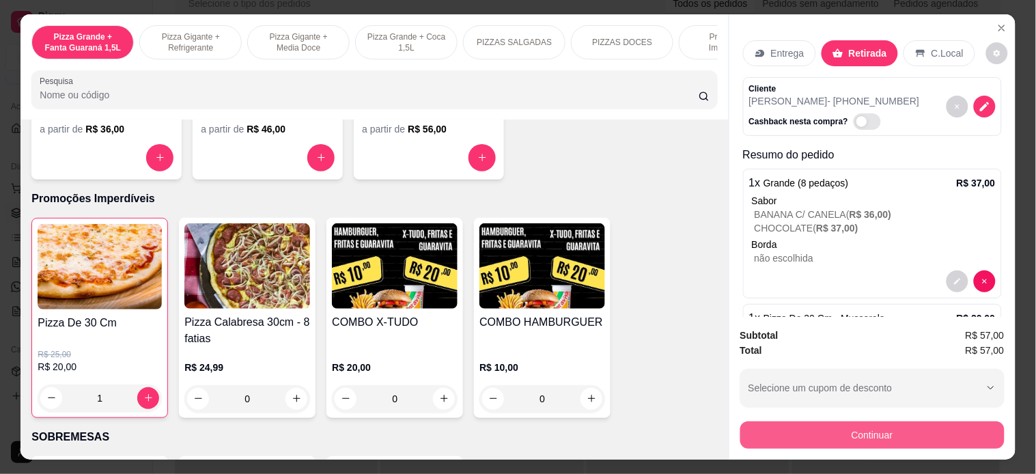
scroll to position [66, 0]
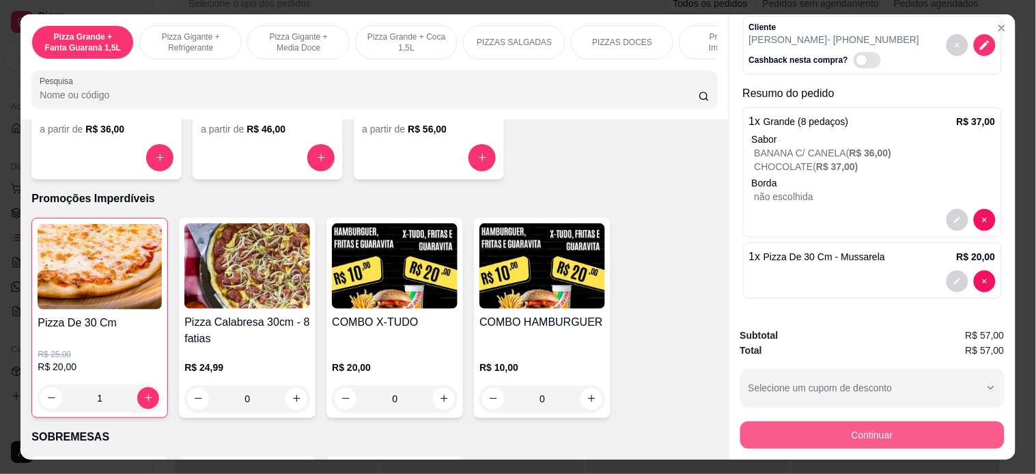
click at [740, 428] on button "Continuar" at bounding box center [872, 434] width 264 height 27
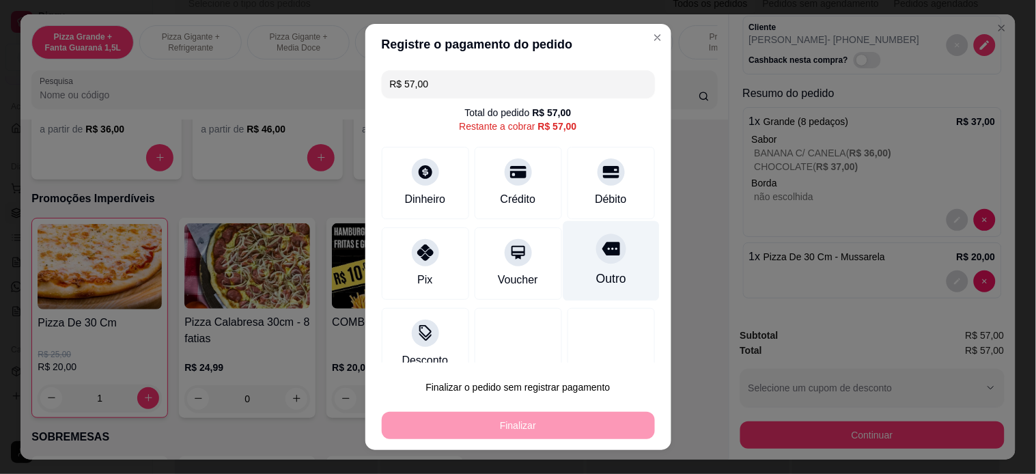
click at [569, 262] on div "Outro" at bounding box center [611, 261] width 96 height 80
type input "R$ 0,00"
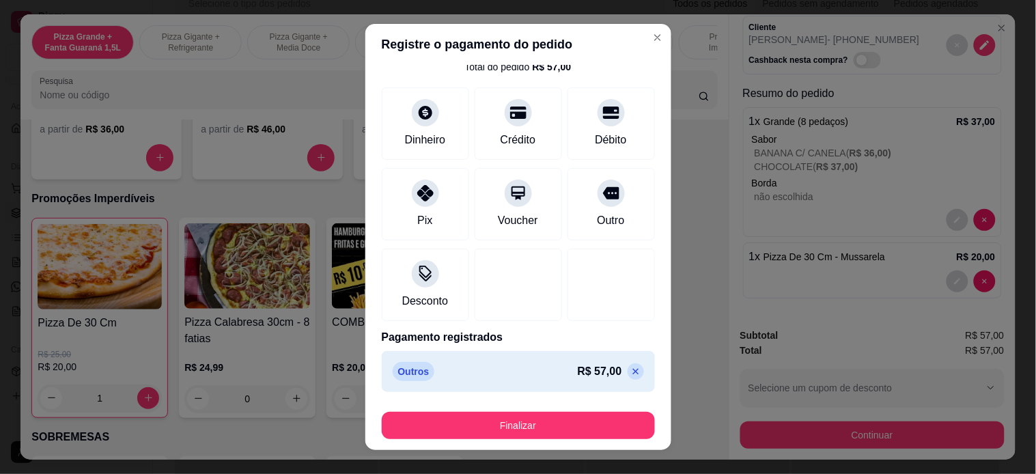
scroll to position [46, 0]
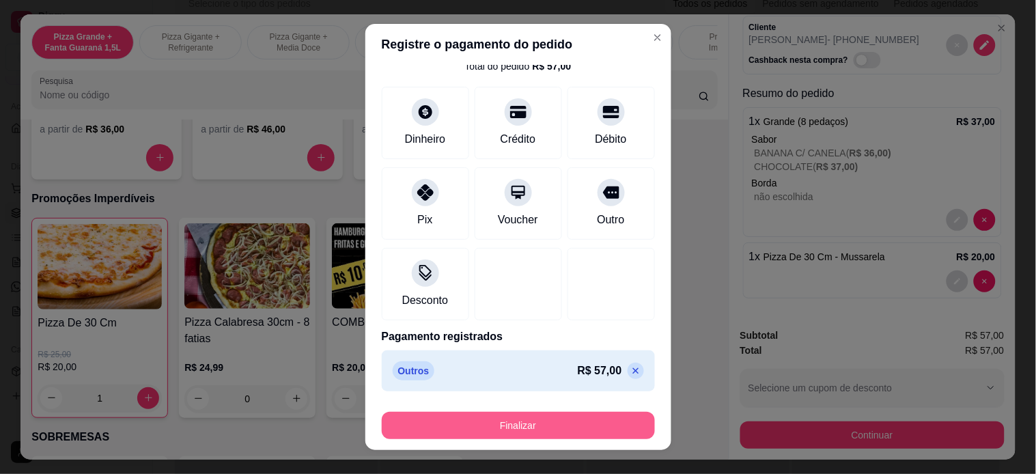
click at [536, 418] on button "Finalizar" at bounding box center [518, 425] width 273 height 27
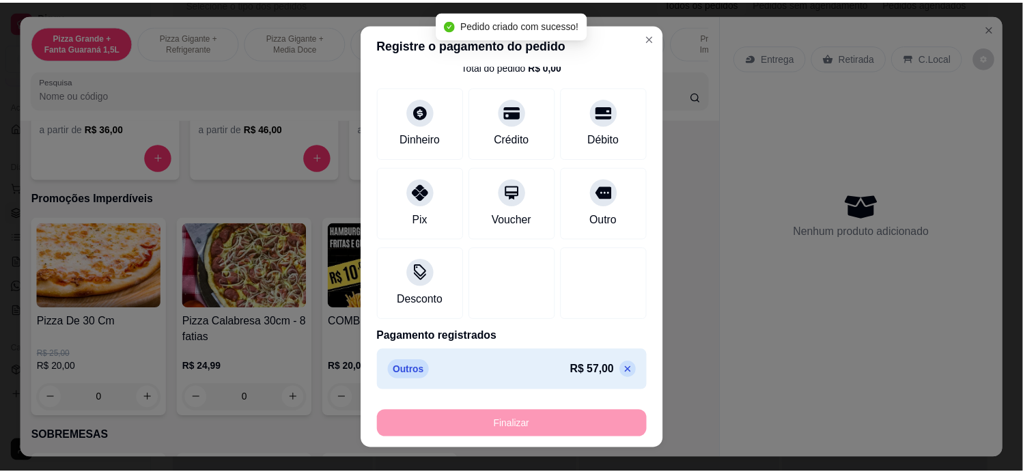
scroll to position [0, 0]
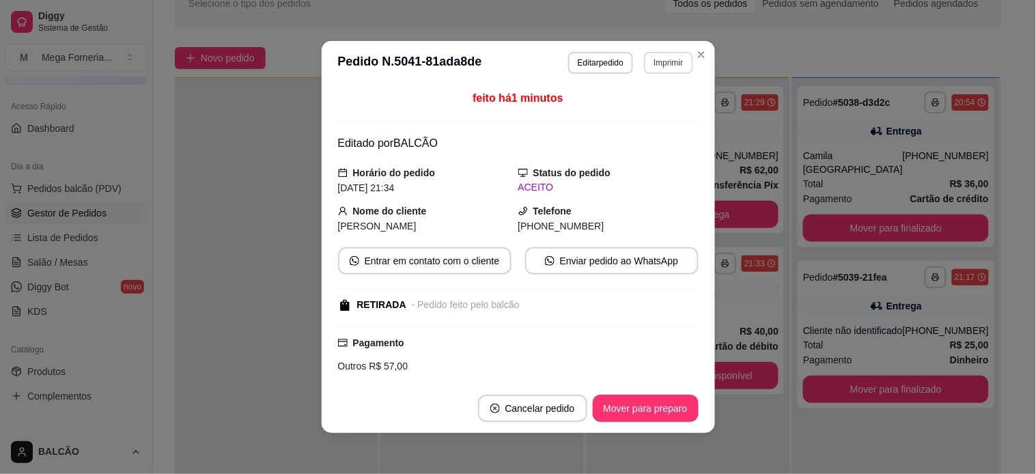
click at [663, 52] on button "Imprimir" at bounding box center [668, 63] width 48 height 22
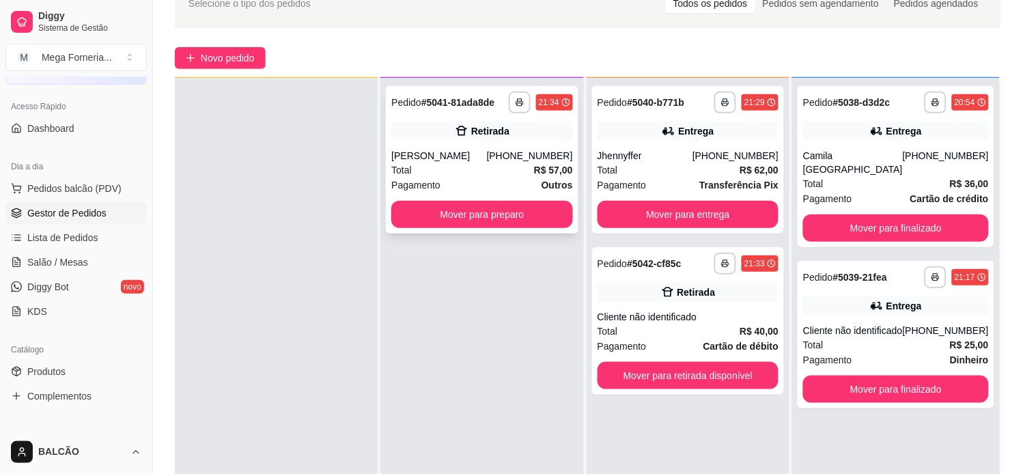
click at [519, 108] on button "button" at bounding box center [520, 103] width 22 height 22
click at [500, 148] on button "IMPRESSORA" at bounding box center [480, 150] width 99 height 22
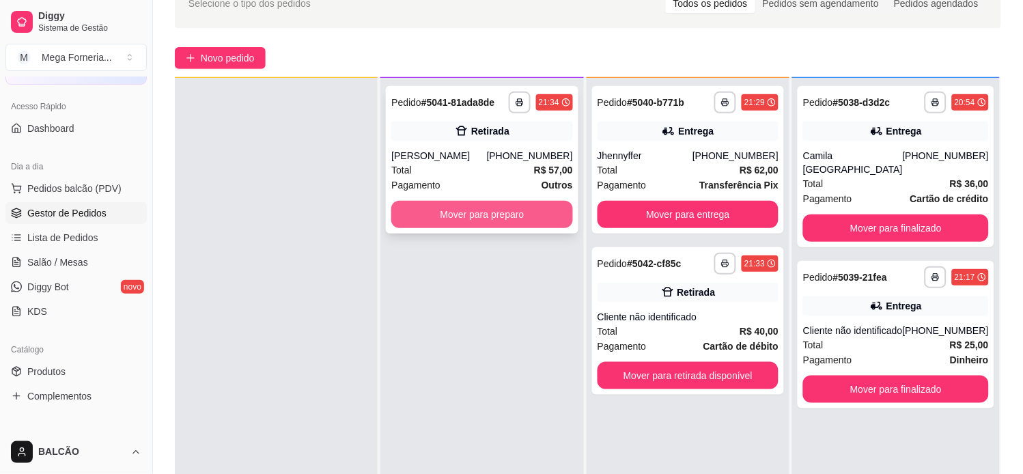
click at [499, 215] on button "Mover para preparo" at bounding box center [481, 214] width 181 height 27
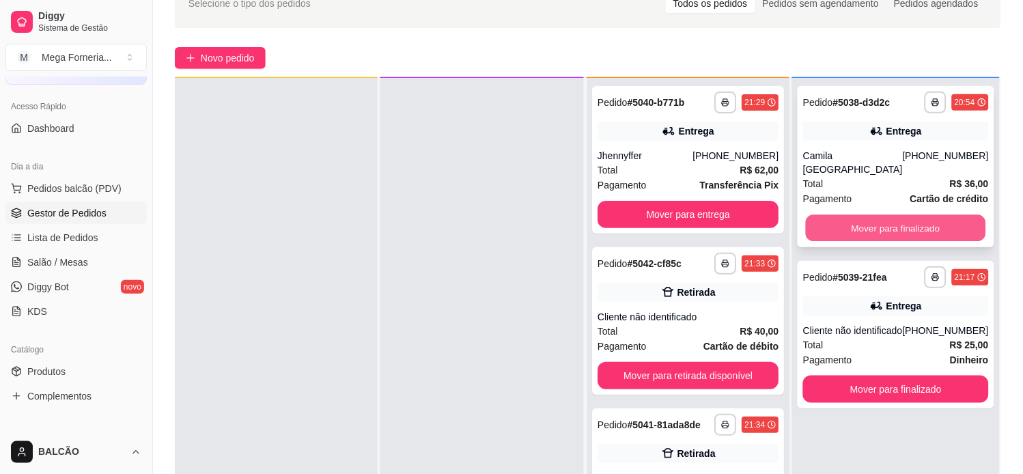
click at [817, 215] on button "Mover para finalizado" at bounding box center [896, 228] width 180 height 27
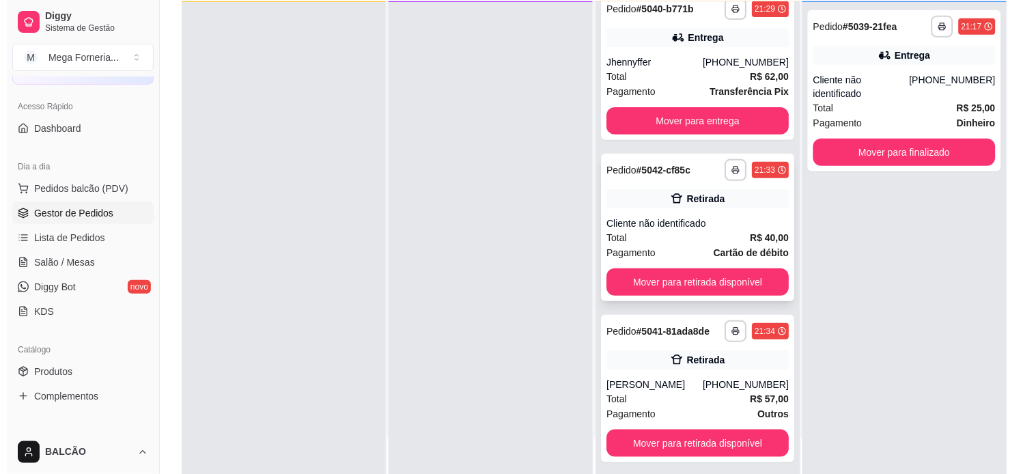
scroll to position [23, 0]
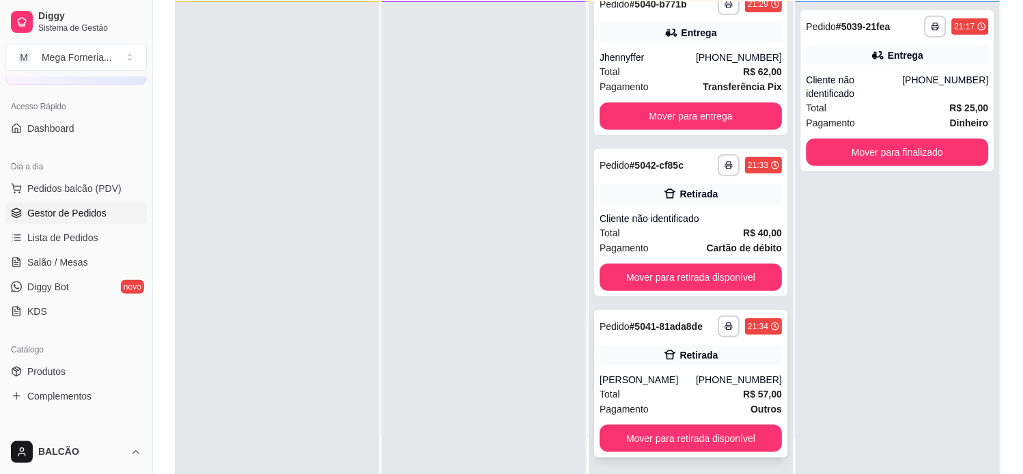
click at [660, 363] on div "Retirada" at bounding box center [691, 355] width 182 height 19
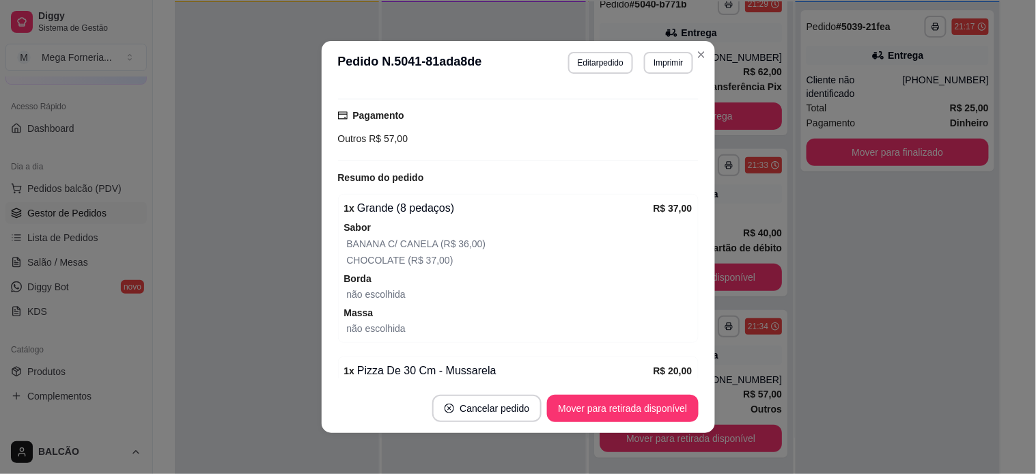
scroll to position [289, 0]
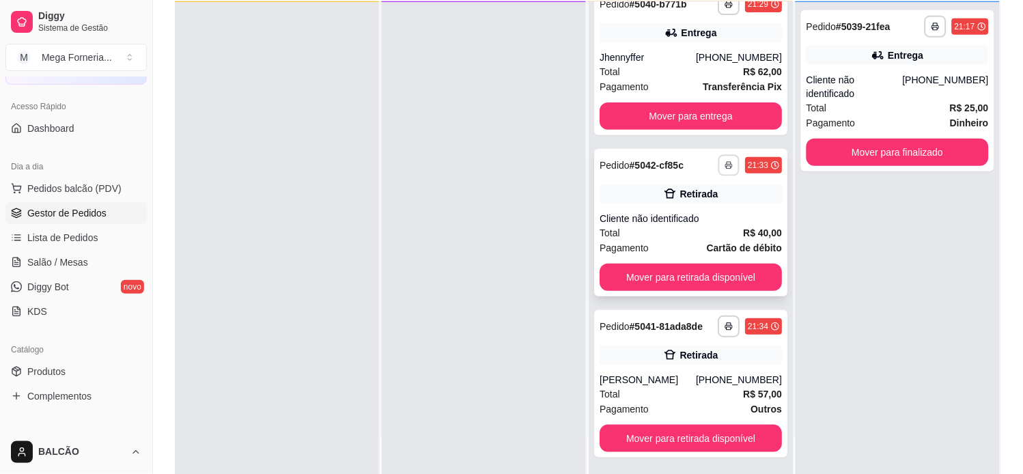
click at [725, 165] on icon "button" at bounding box center [728, 166] width 7 height 3
click at [686, 213] on button "IMPRESSORA" at bounding box center [672, 211] width 96 height 21
click at [701, 51] on div "[PHONE_NUMBER]" at bounding box center [739, 58] width 86 height 14
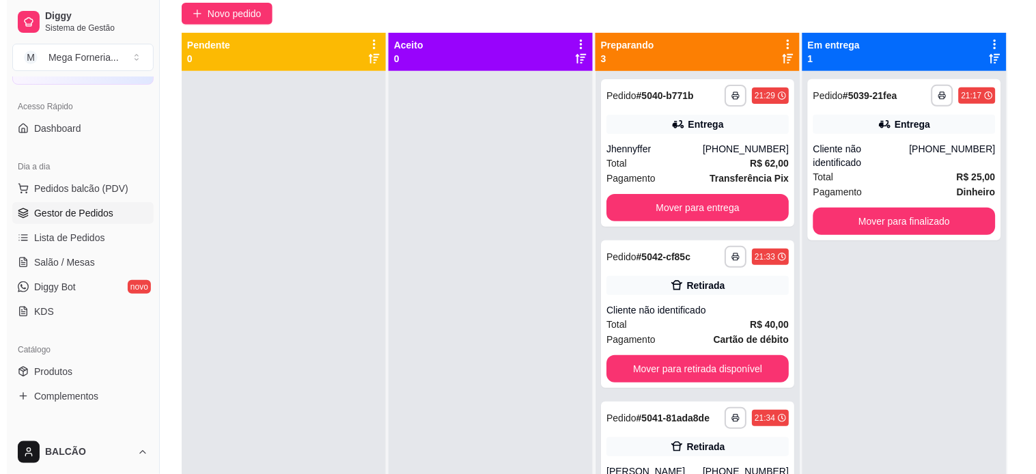
scroll to position [0, 0]
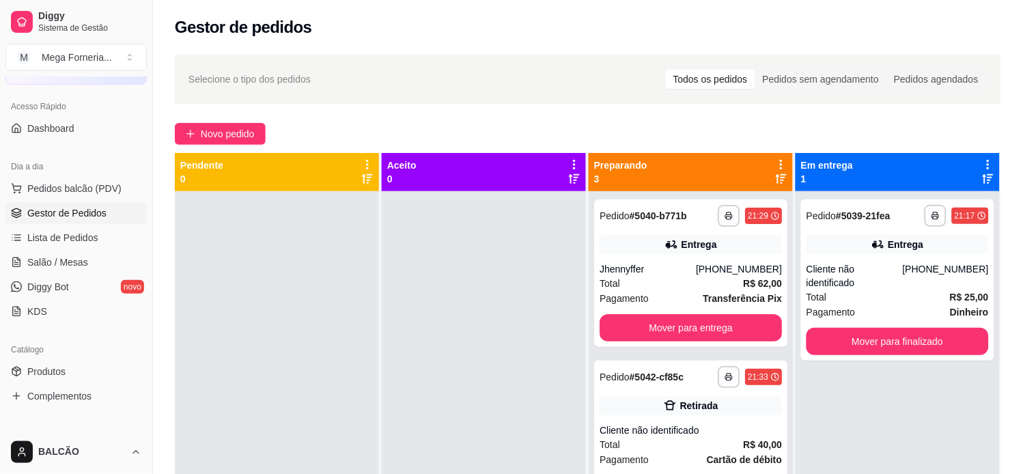
click at [206, 147] on div "**********" at bounding box center [588, 344] width 870 height 597
click at [210, 132] on span "Novo pedido" at bounding box center [228, 133] width 54 height 15
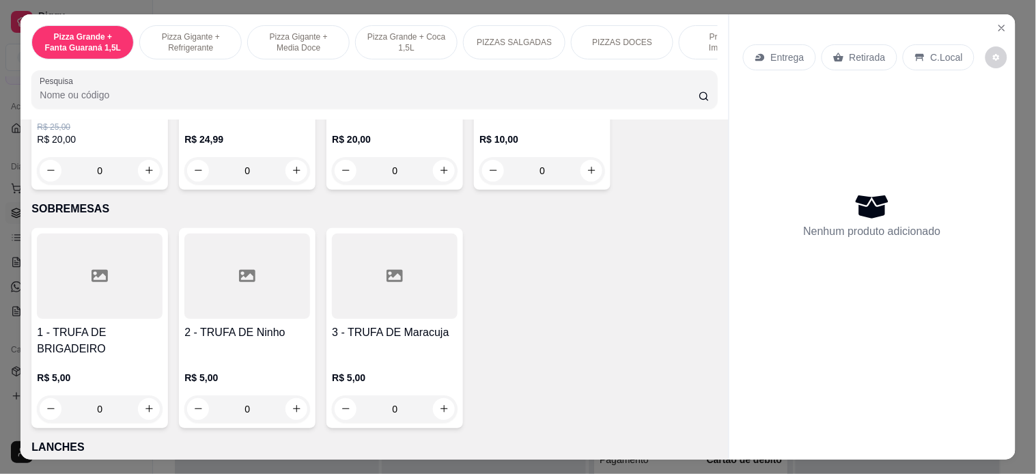
scroll to position [1442, 0]
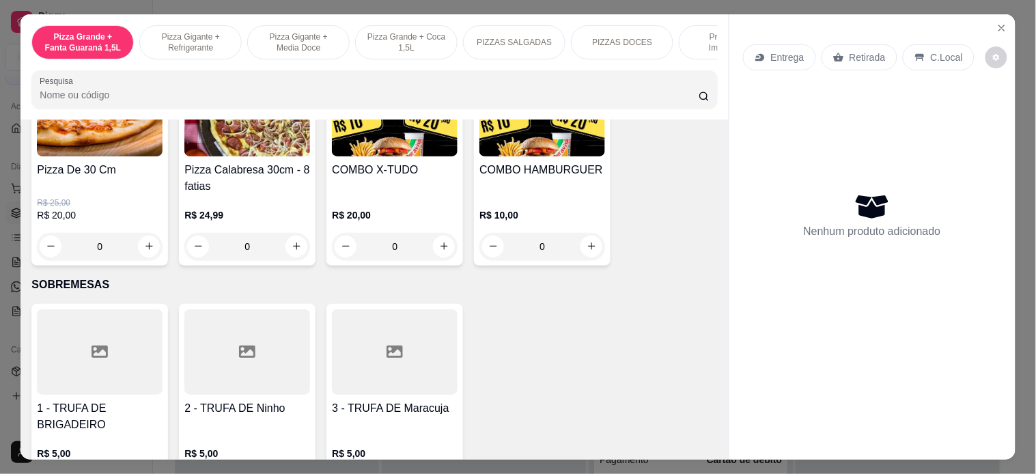
click at [442, 255] on div "0" at bounding box center [395, 246] width 126 height 27
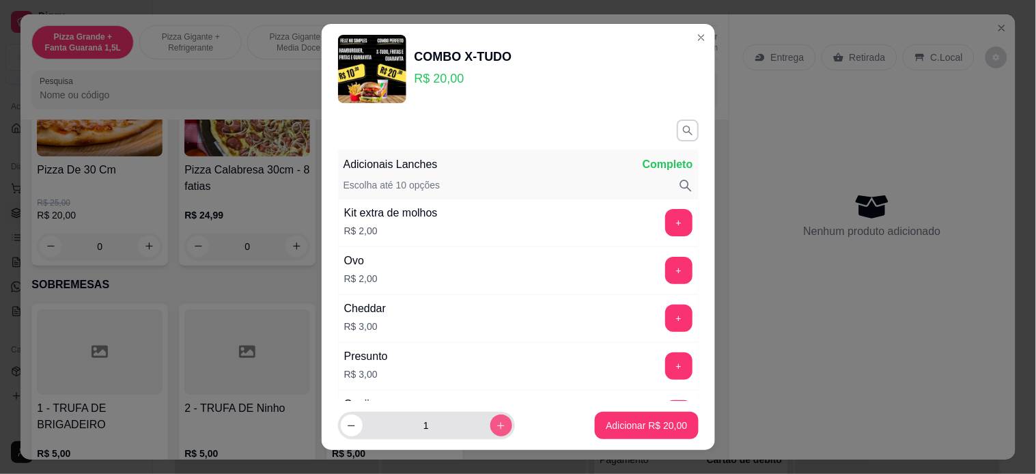
click at [496, 428] on icon "increase-product-quantity" at bounding box center [501, 426] width 10 height 10
type input "2"
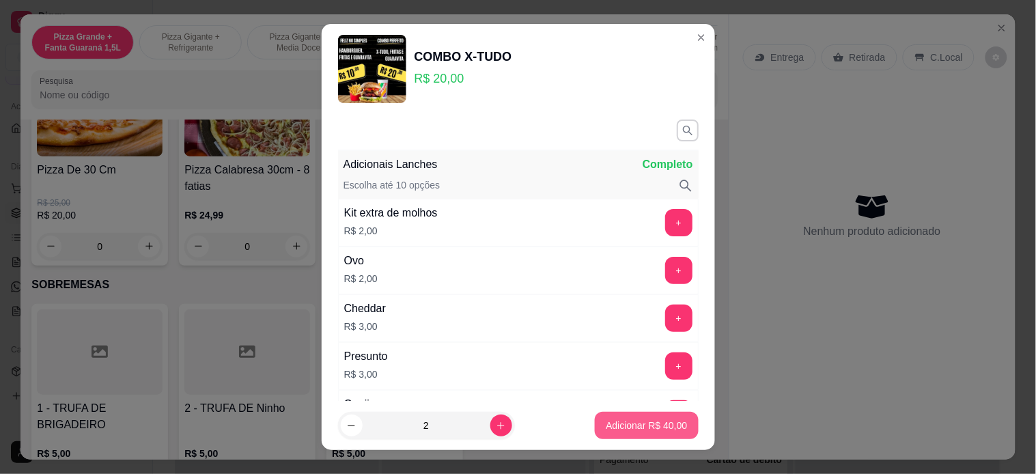
click at [628, 419] on p "Adicionar R$ 40,00" at bounding box center [646, 426] width 81 height 14
type input "2"
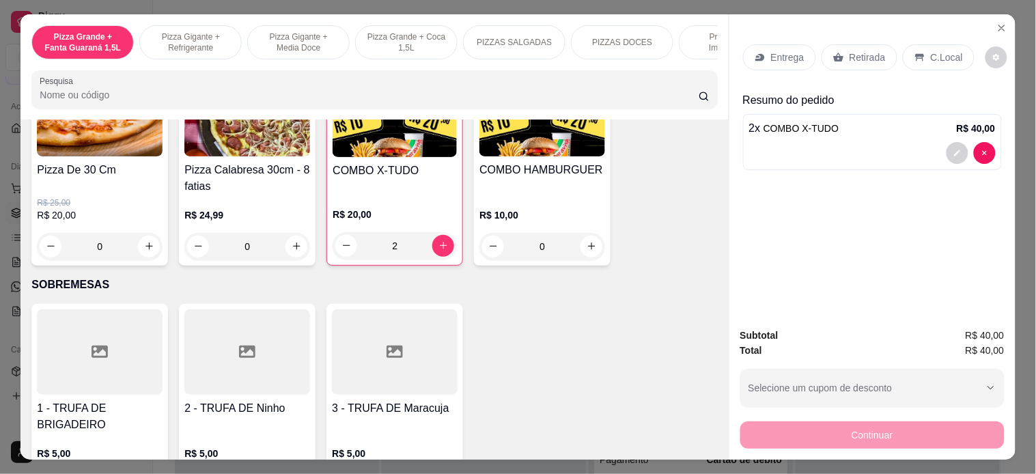
click at [771, 51] on p "Entrega" at bounding box center [787, 58] width 33 height 14
click at [762, 51] on div "Entrega" at bounding box center [779, 57] width 73 height 26
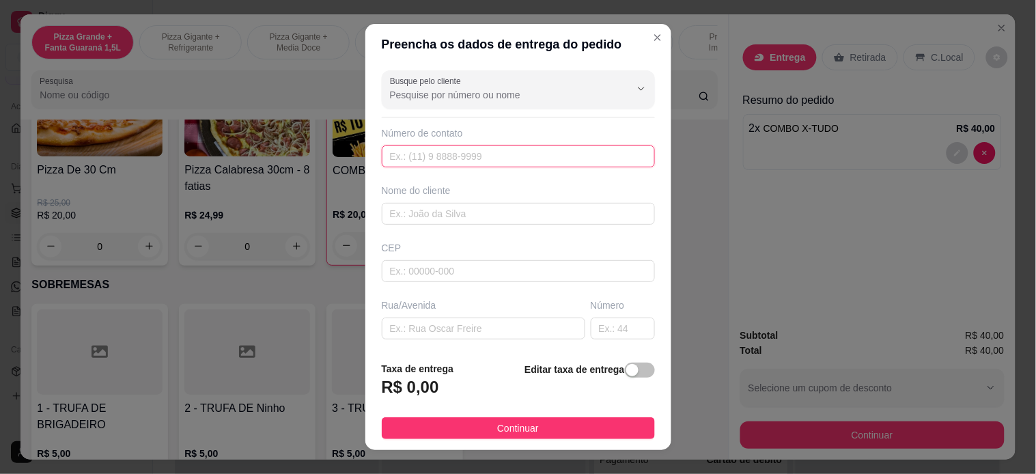
click at [429, 157] on input "text" at bounding box center [518, 156] width 273 height 22
type input "22"
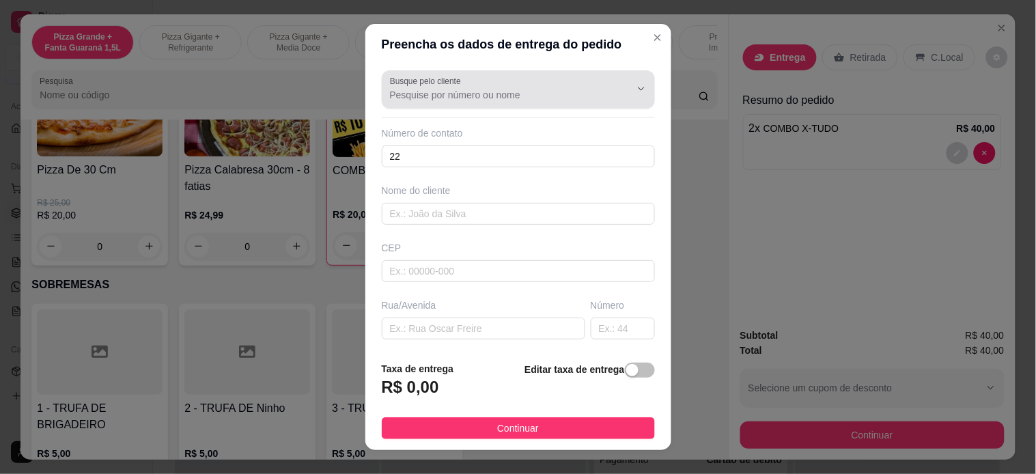
click at [428, 102] on div at bounding box center [518, 89] width 257 height 27
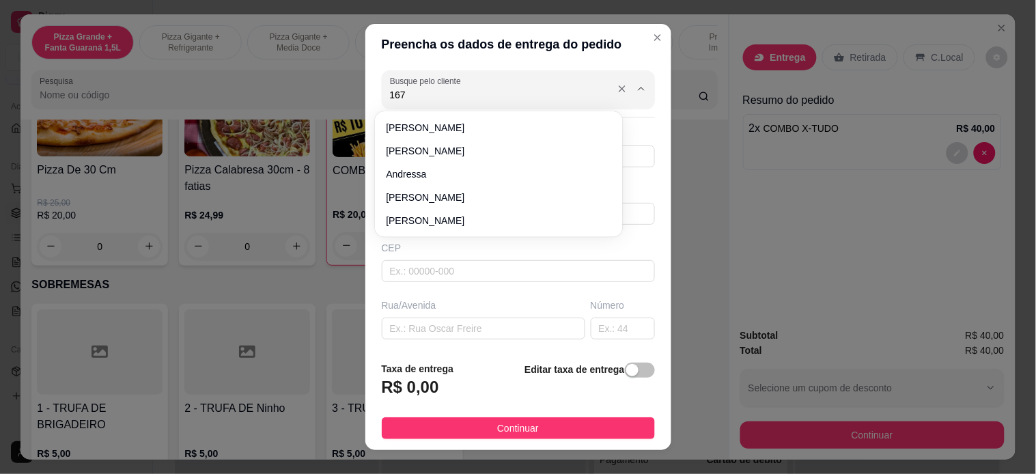
type input "1672"
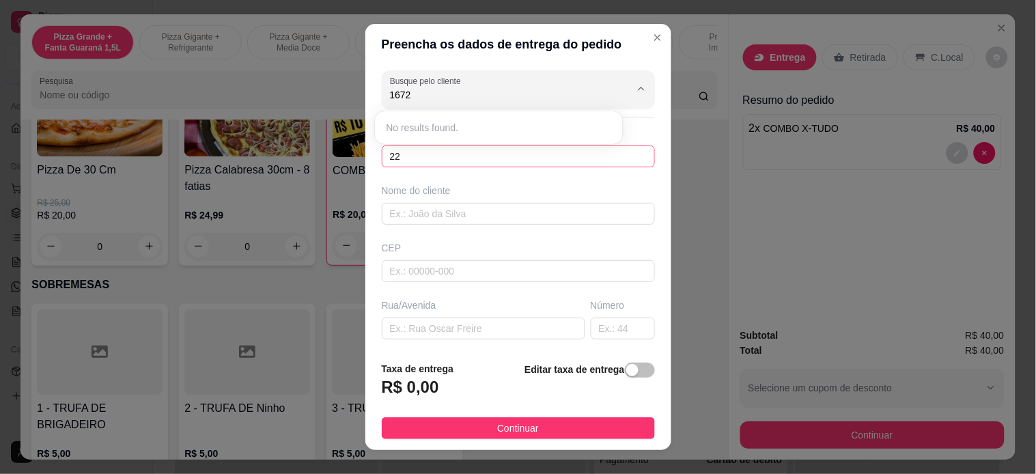
click at [419, 153] on input "22" at bounding box center [518, 156] width 273 height 22
type input "99"
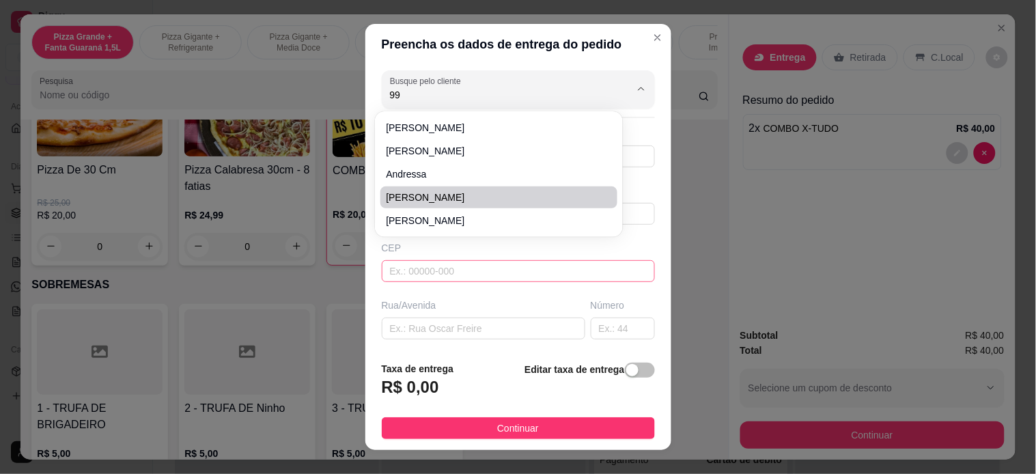
click at [480, 271] on input "text" at bounding box center [518, 271] width 273 height 22
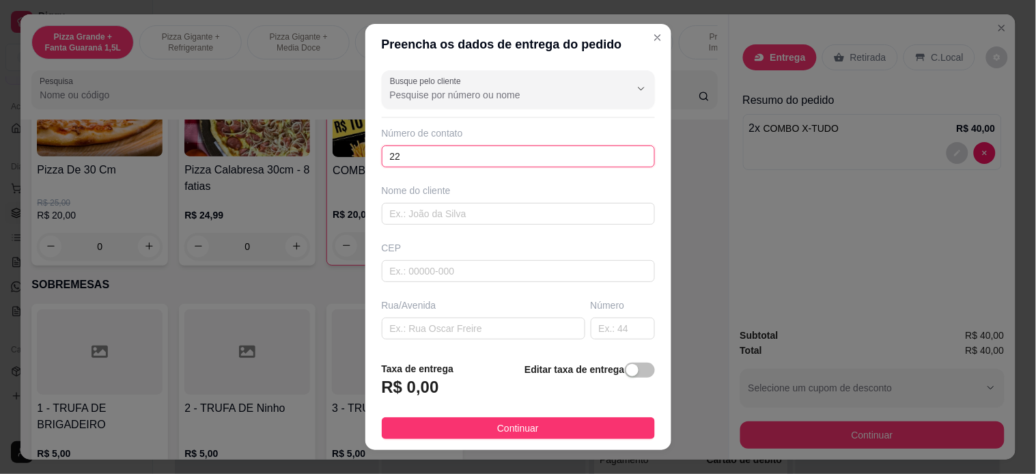
click at [434, 155] on input "22" at bounding box center [518, 156] width 273 height 22
type input "[PHONE_NUMBER]"
drag, startPoint x: 480, startPoint y: 193, endPoint x: 482, endPoint y: 212, distance: 19.9
click at [480, 193] on div "Nome do cliente" at bounding box center [518, 191] width 273 height 14
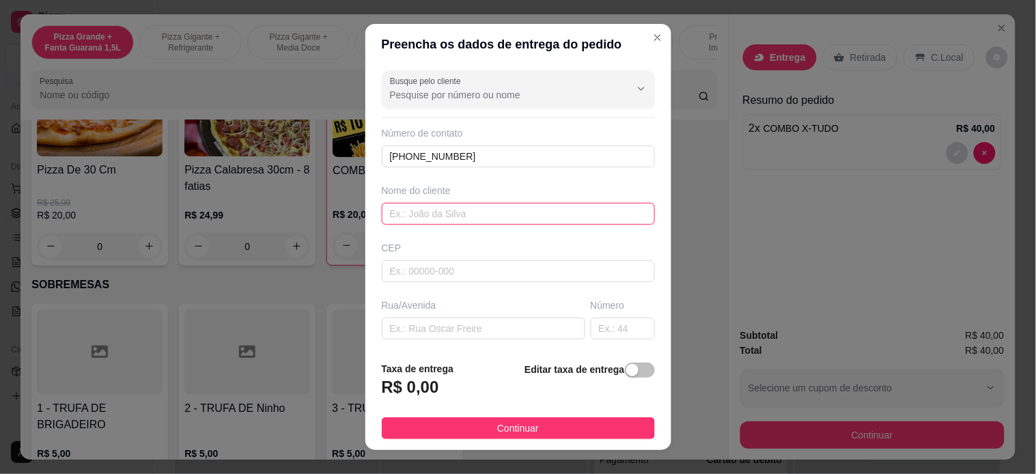
click at [482, 212] on input "text" at bounding box center [518, 214] width 273 height 22
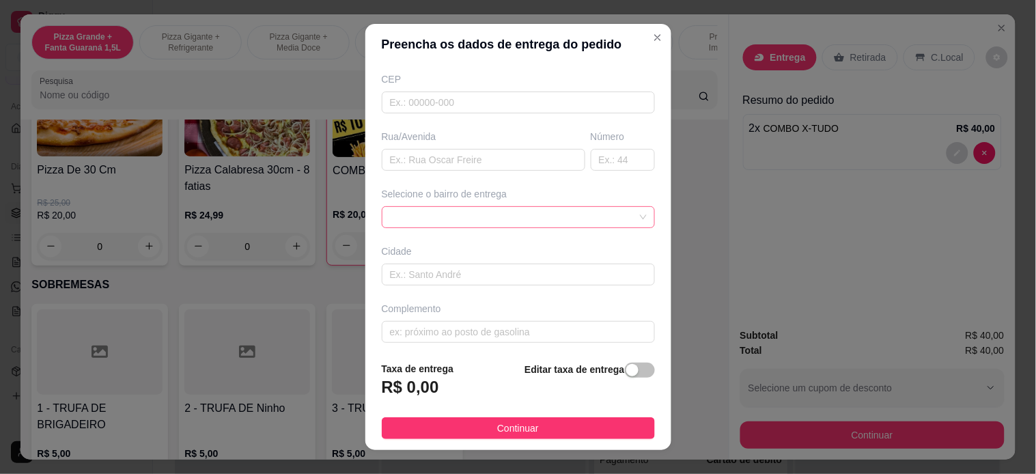
scroll to position [175, 0]
click at [458, 209] on div at bounding box center [518, 212] width 273 height 22
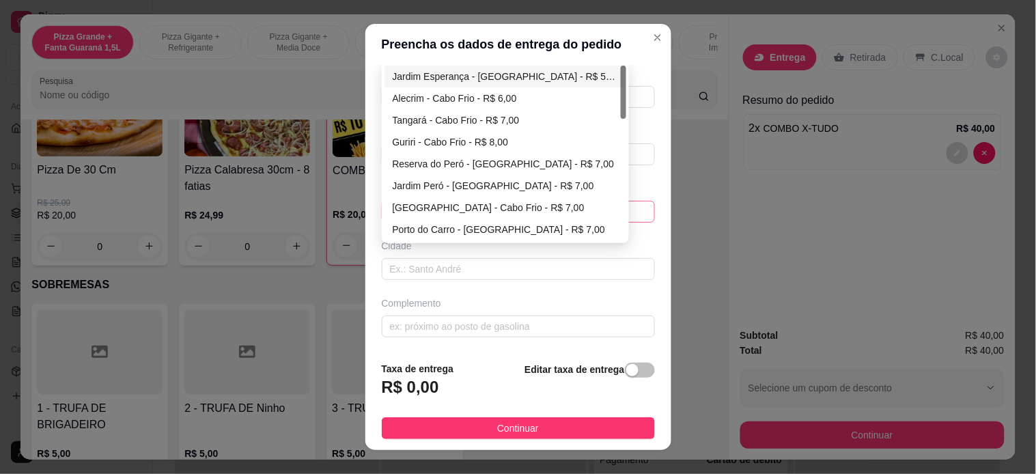
type input "Carol"
click at [458, 73] on div "Jardim Esperança - [GEOGRAPHIC_DATA] - R$ 5,00" at bounding box center [505, 76] width 225 height 15
type input "Cabo Frio"
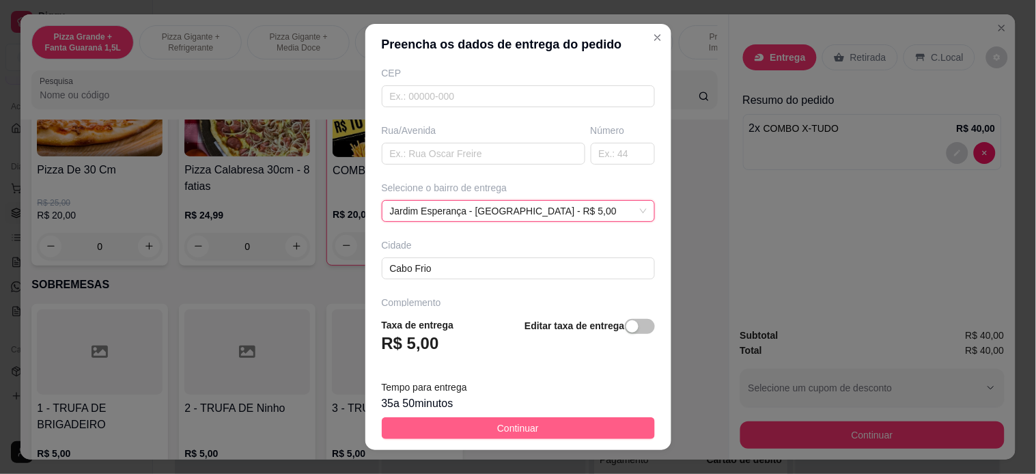
click at [510, 428] on span "Continuar" at bounding box center [518, 428] width 42 height 15
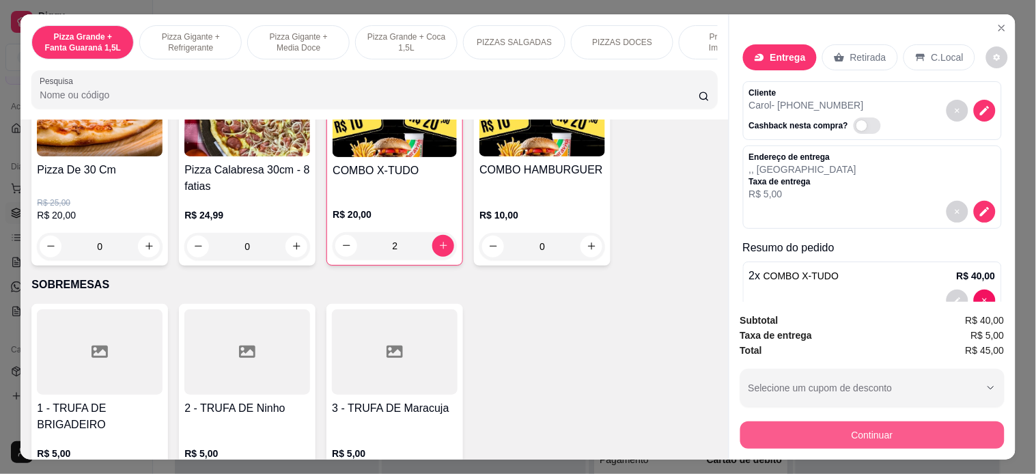
click at [822, 423] on button "Continuar" at bounding box center [872, 434] width 264 height 27
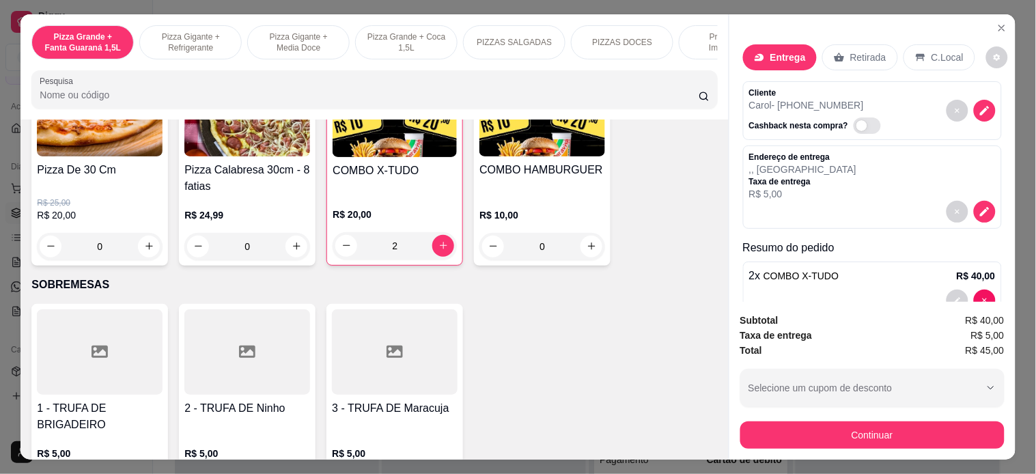
click at [509, 167] on icon at bounding box center [518, 168] width 18 height 14
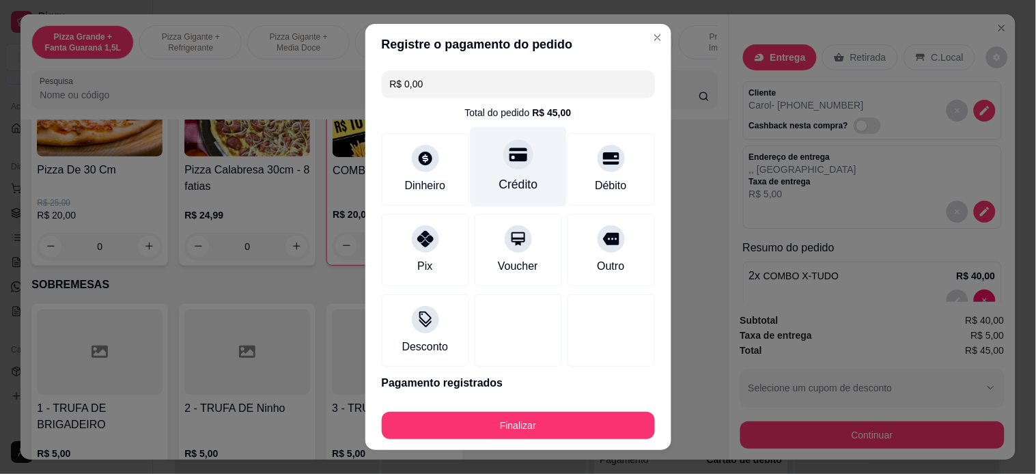
type input "R$ 0,00"
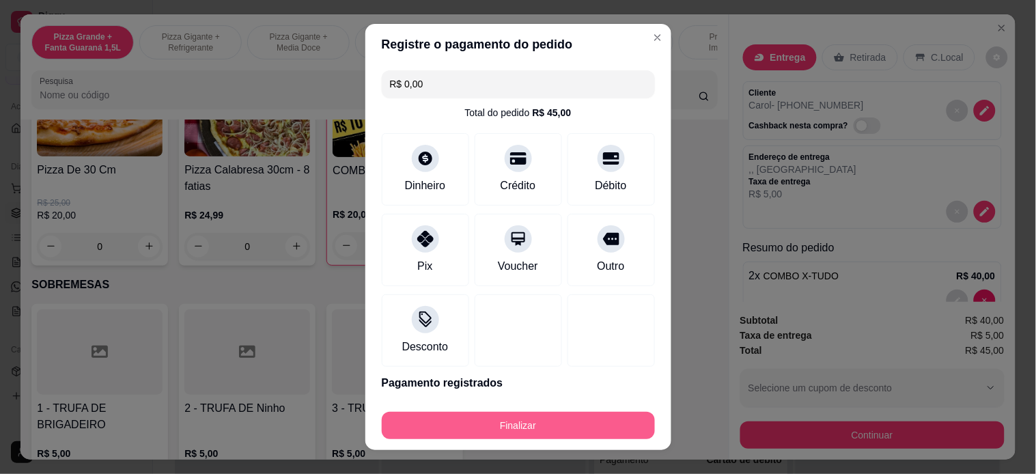
click at [503, 428] on button "Finalizar" at bounding box center [518, 425] width 273 height 27
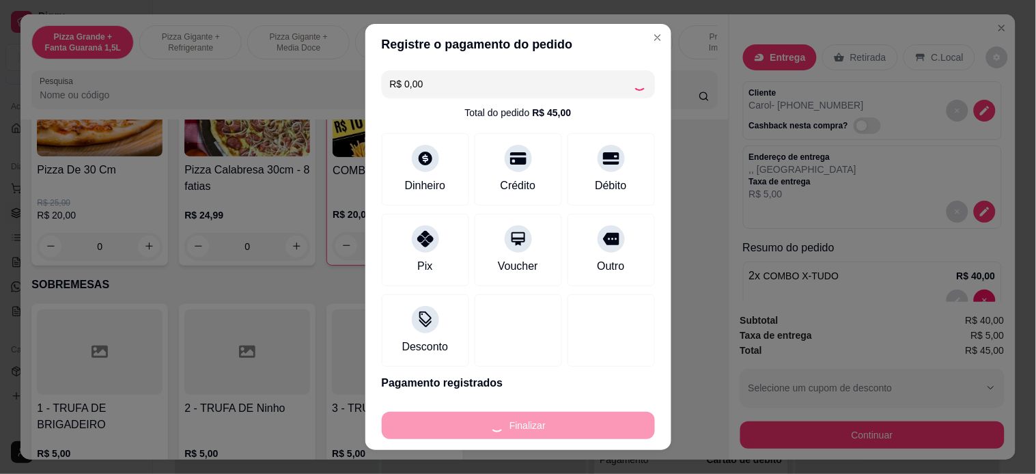
type input "0"
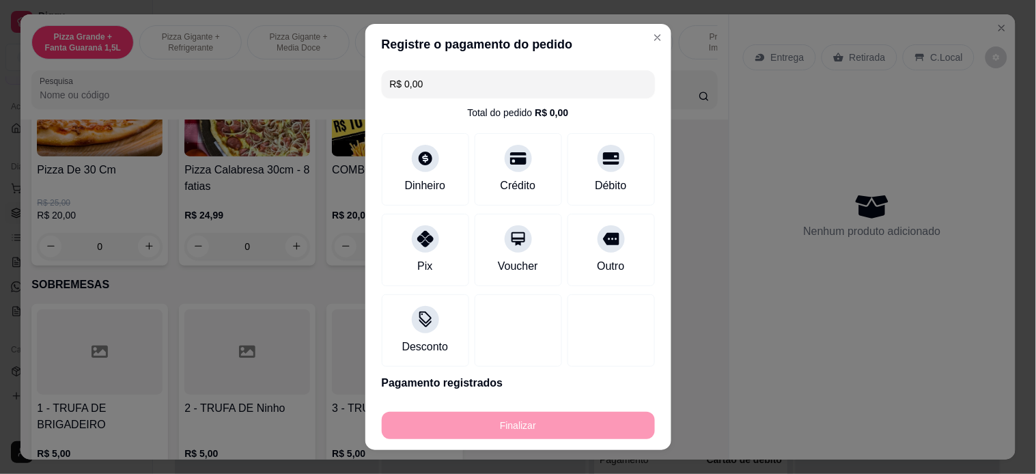
type input "-R$ 45,00"
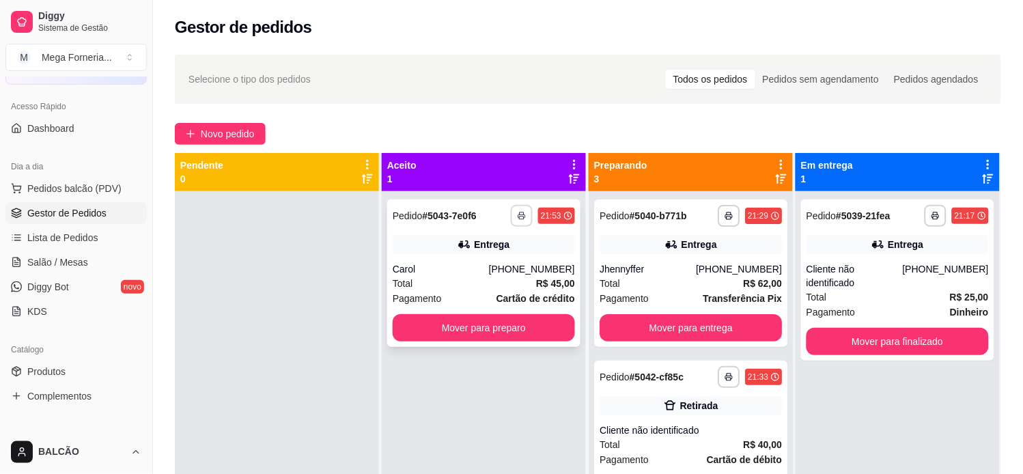
click at [518, 213] on icon "button" at bounding box center [522, 216] width 8 height 8
click at [495, 262] on button "IMPRESSORA" at bounding box center [480, 263] width 96 height 21
click at [505, 318] on button "Mover para preparo" at bounding box center [483, 328] width 177 height 27
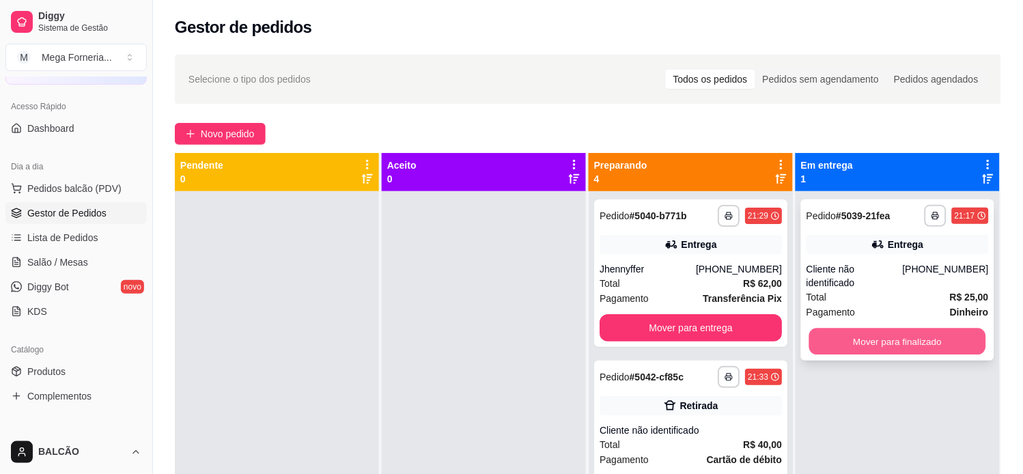
click at [910, 329] on button "Mover para finalizado" at bounding box center [897, 342] width 177 height 27
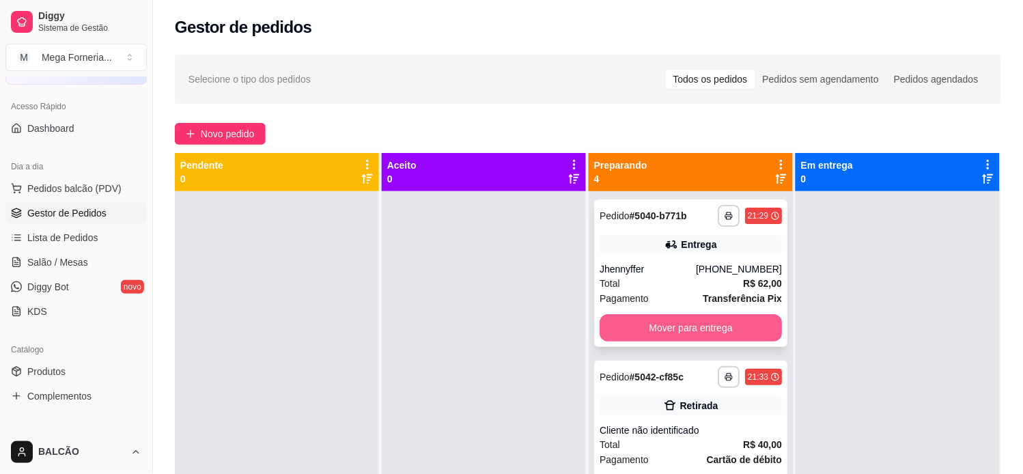
click at [671, 326] on button "Mover para entrega" at bounding box center [691, 327] width 182 height 27
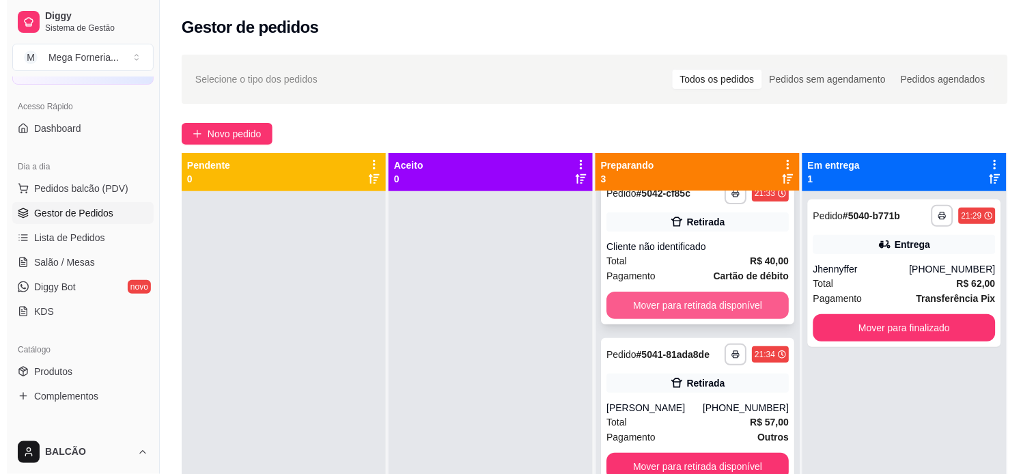
scroll to position [38, 0]
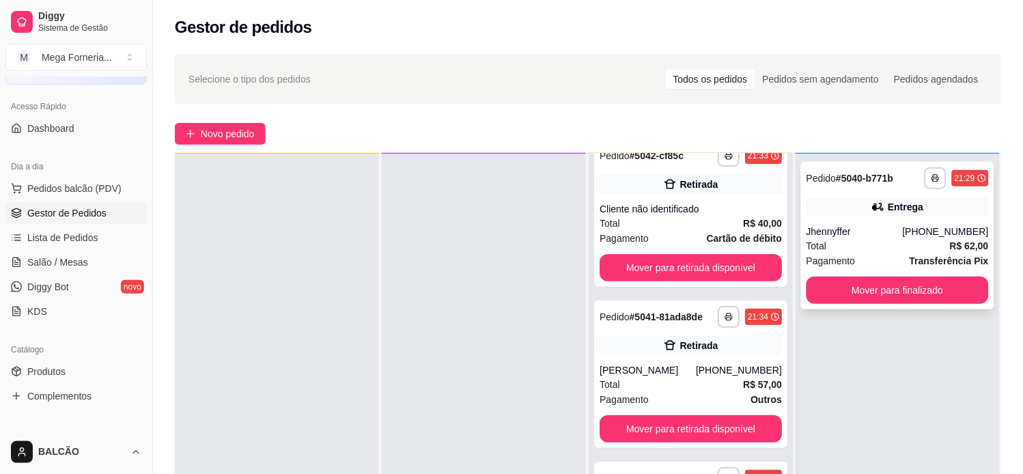
click at [866, 245] on div "Total R$ 62,00" at bounding box center [898, 245] width 182 height 15
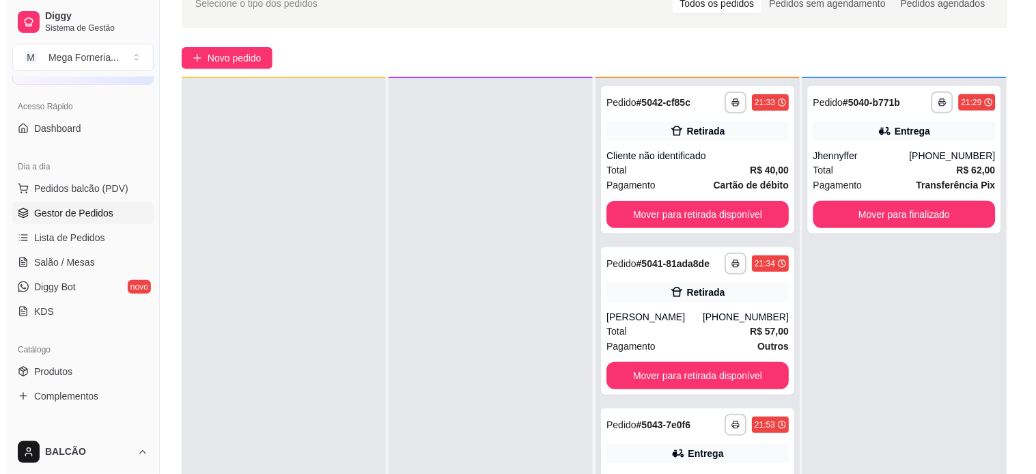
scroll to position [82, 0]
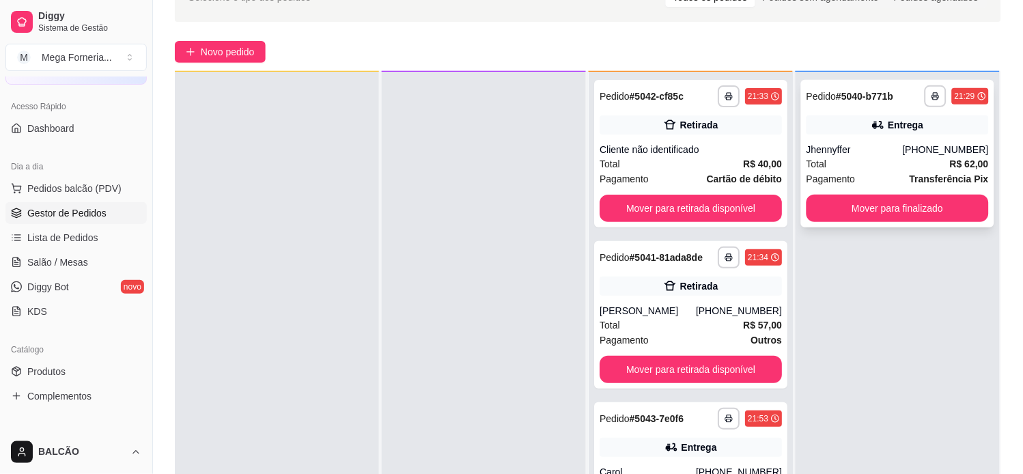
click at [811, 137] on div "**********" at bounding box center [897, 154] width 193 height 148
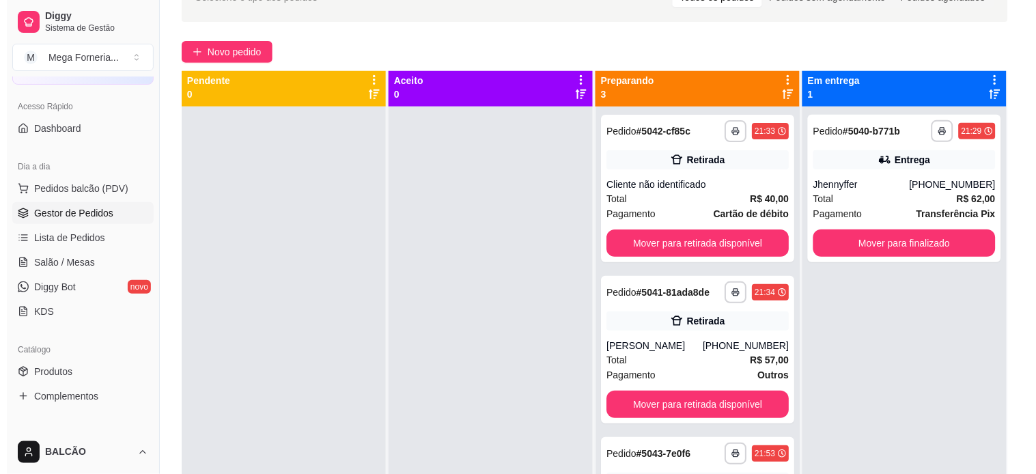
scroll to position [0, 0]
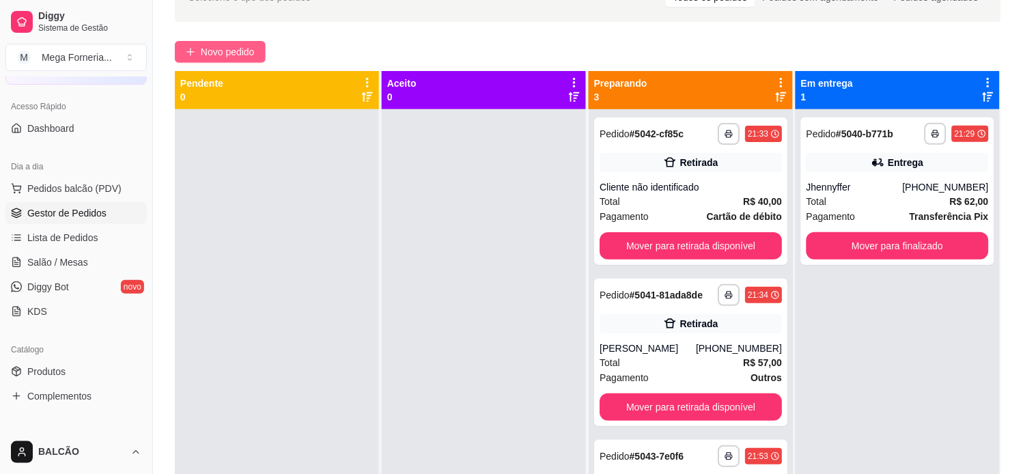
click at [199, 52] on button "Novo pedido" at bounding box center [220, 52] width 91 height 22
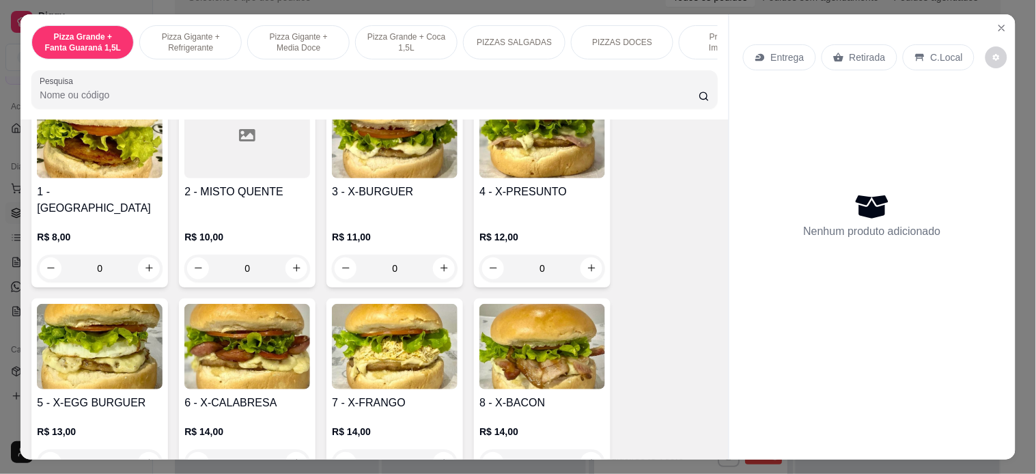
scroll to position [1973, 0]
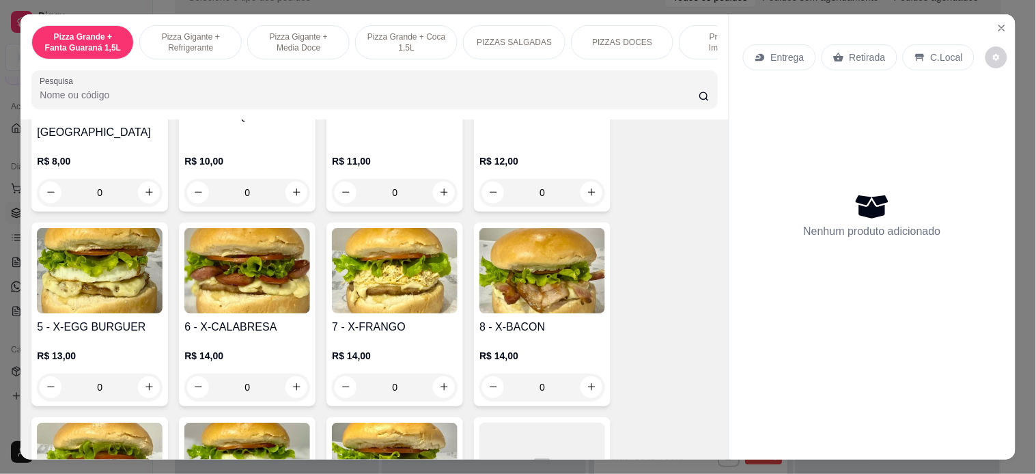
click at [431, 378] on div "0" at bounding box center [395, 387] width 126 height 27
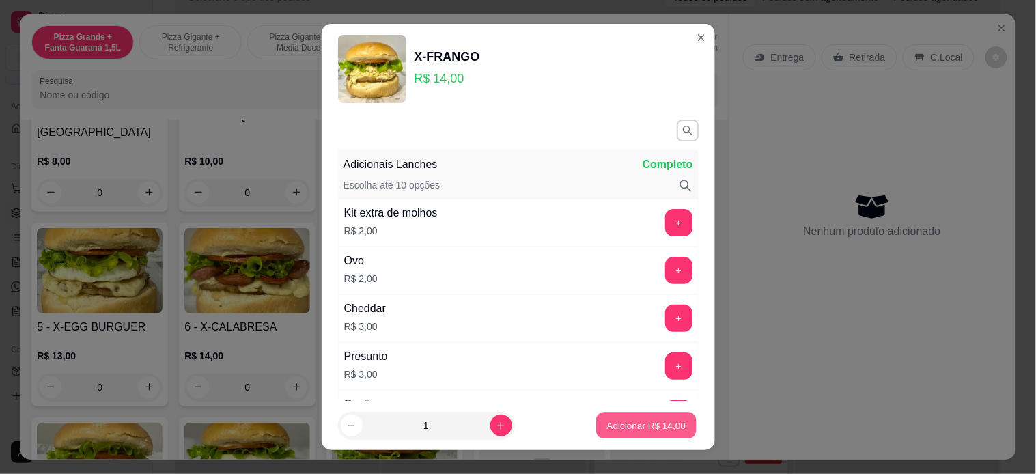
click at [660, 426] on p "Adicionar R$ 14,00" at bounding box center [646, 425] width 79 height 13
type input "1"
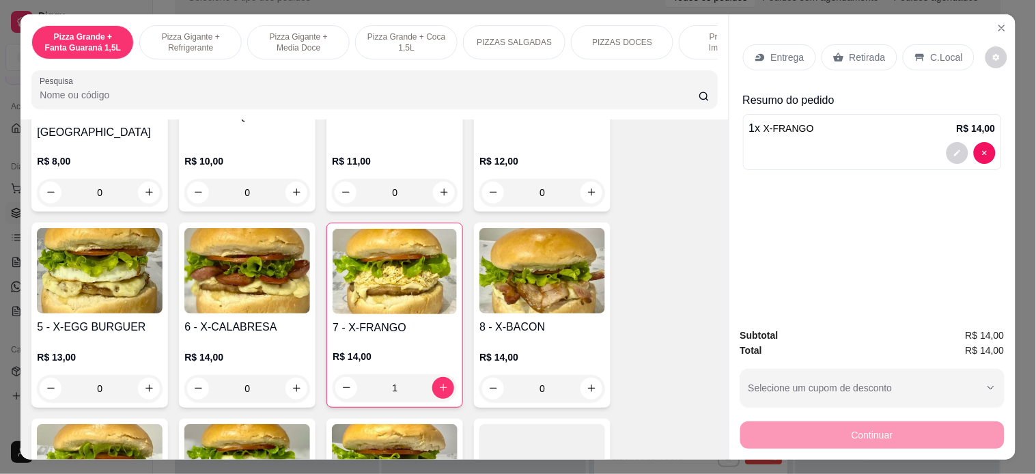
click at [917, 58] on div "C.Local" at bounding box center [939, 57] width 72 height 26
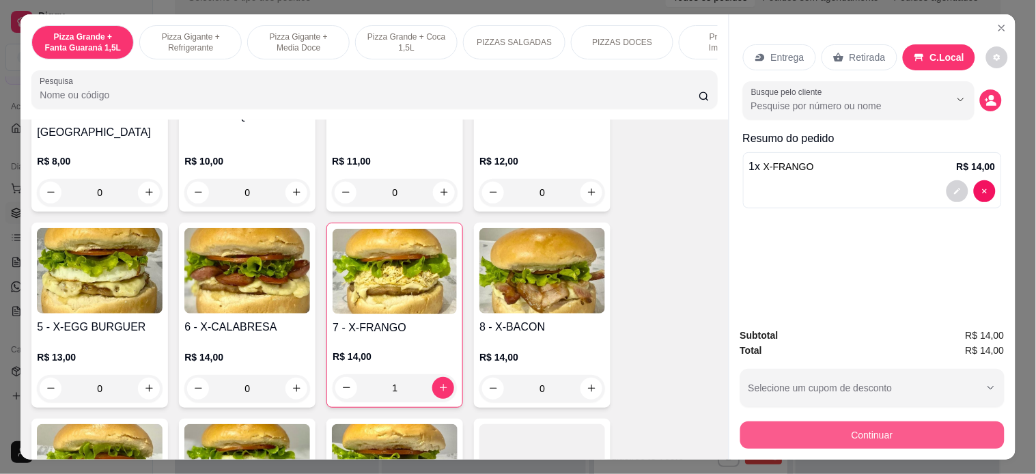
click at [836, 429] on button "Continuar" at bounding box center [872, 434] width 264 height 27
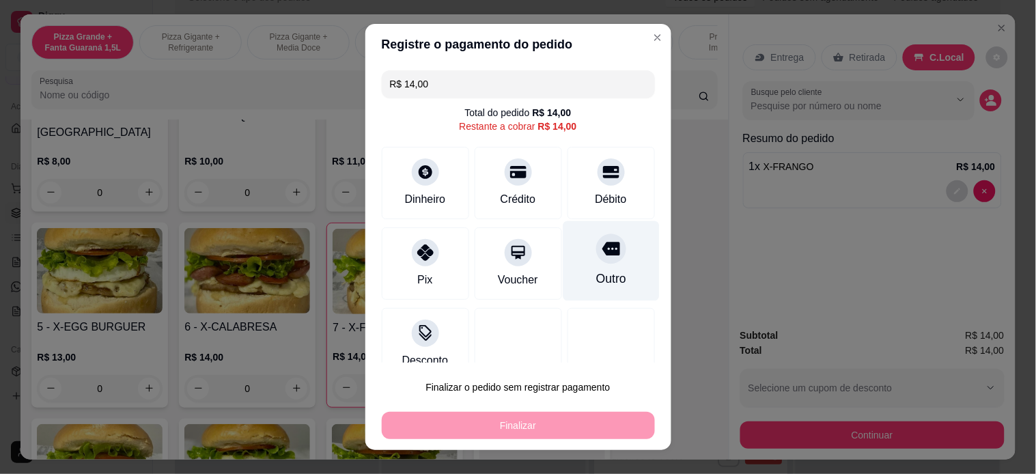
click at [596, 281] on div "Outro" at bounding box center [611, 279] width 30 height 18
type input "R$ 0,00"
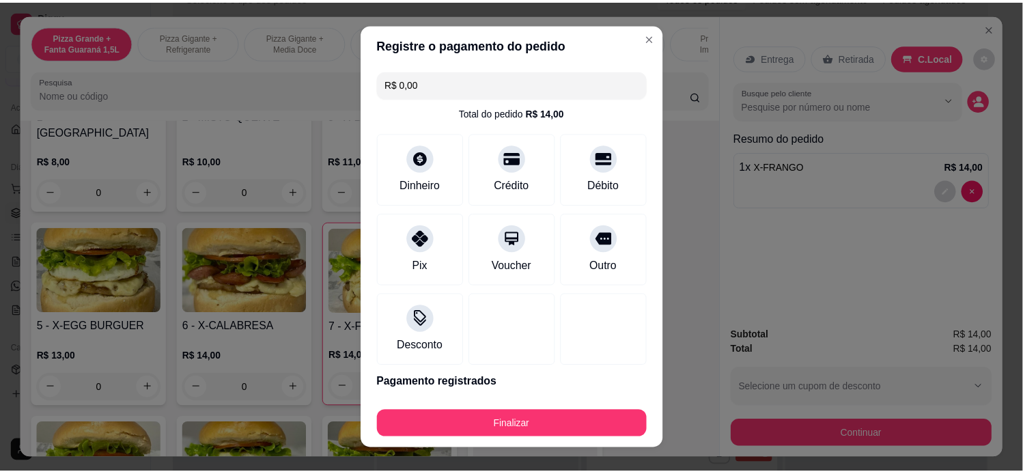
scroll to position [19, 0]
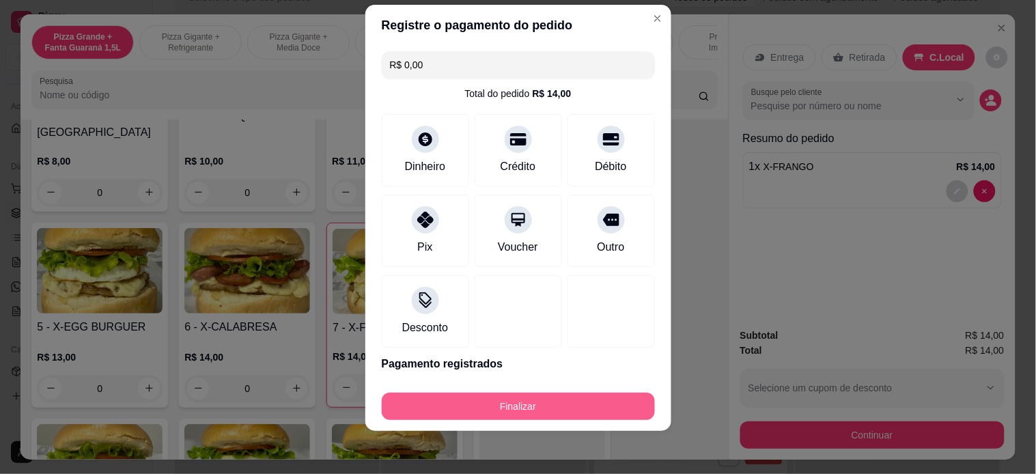
click at [509, 397] on button "Finalizar" at bounding box center [518, 406] width 273 height 27
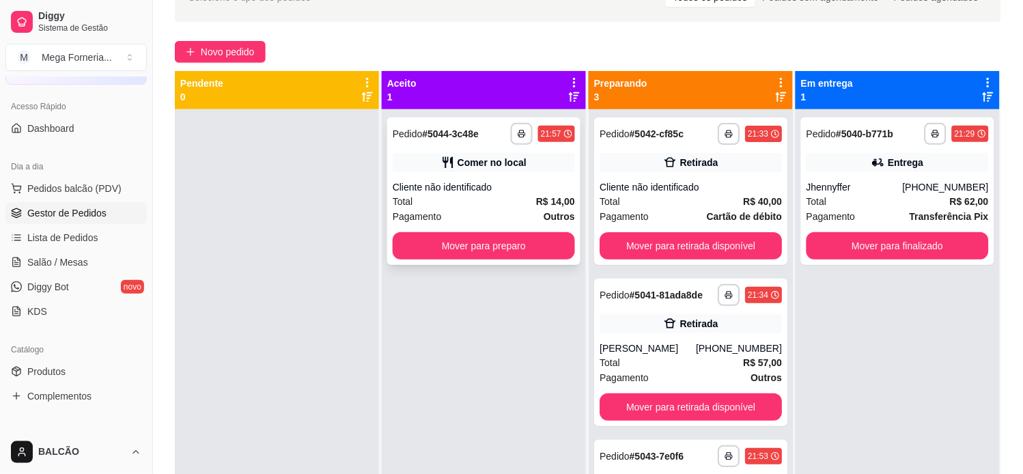
click at [510, 145] on div "**********" at bounding box center [483, 191] width 193 height 148
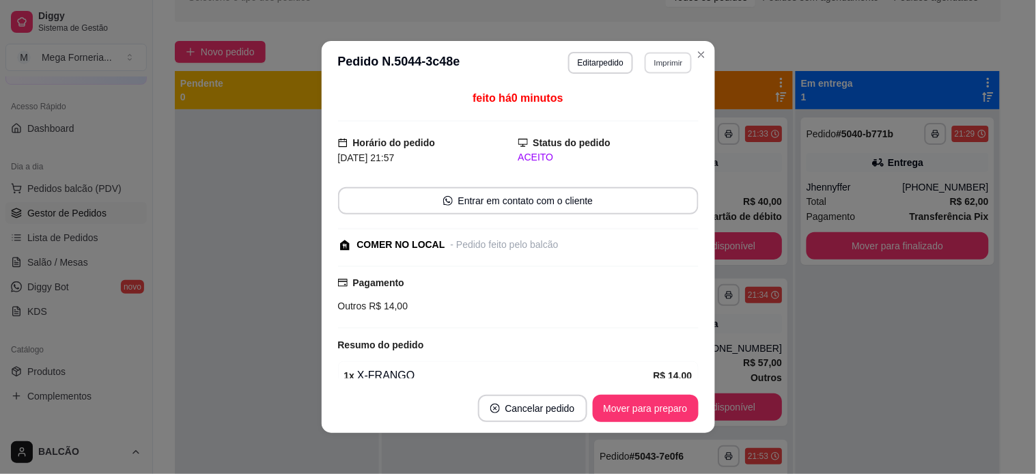
click at [663, 66] on button "Imprimir" at bounding box center [668, 62] width 47 height 21
click at [633, 114] on button "IMPRESSORA" at bounding box center [638, 111] width 99 height 22
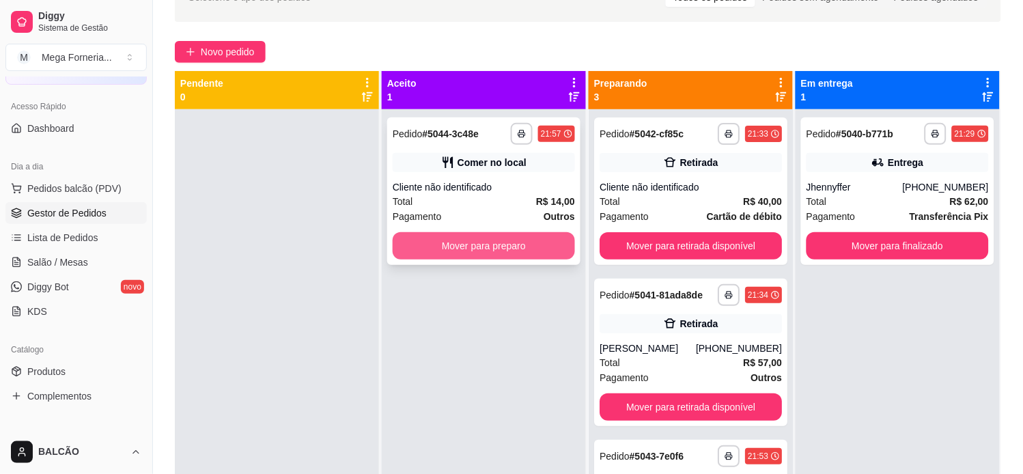
click at [413, 238] on button "Mover para preparo" at bounding box center [484, 245] width 182 height 27
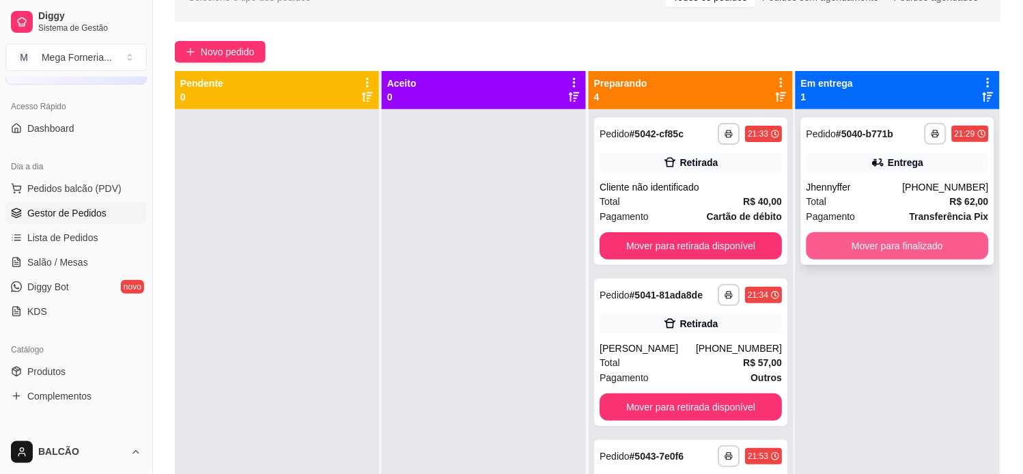
click at [847, 233] on button "Mover para finalizado" at bounding box center [898, 245] width 182 height 27
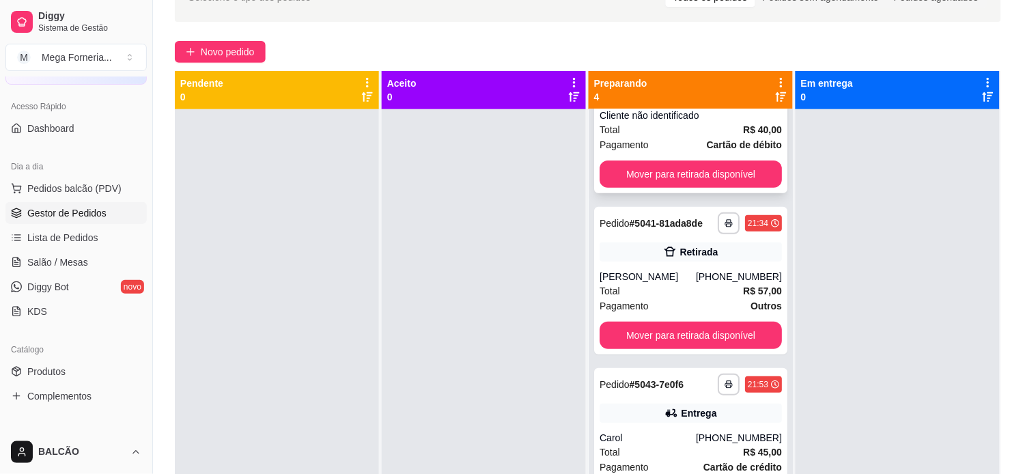
scroll to position [31, 0]
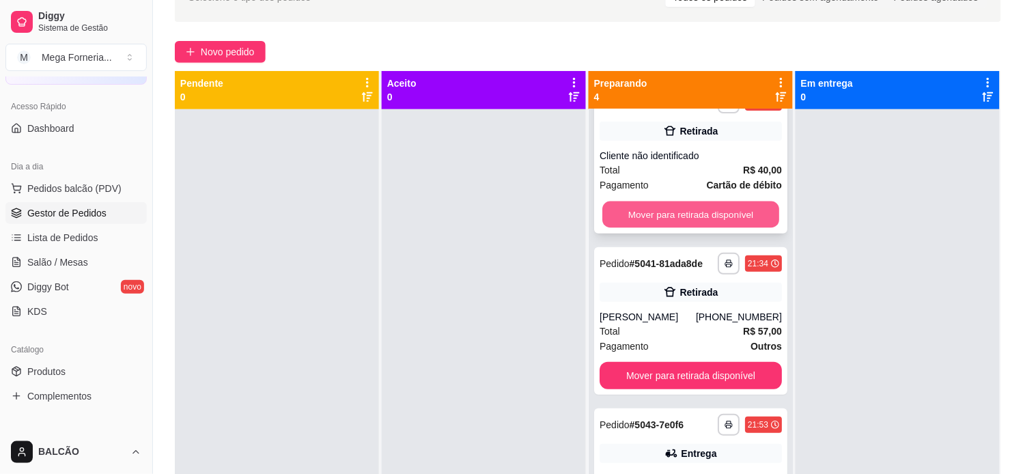
click at [654, 214] on button "Mover para retirada disponível" at bounding box center [690, 214] width 177 height 27
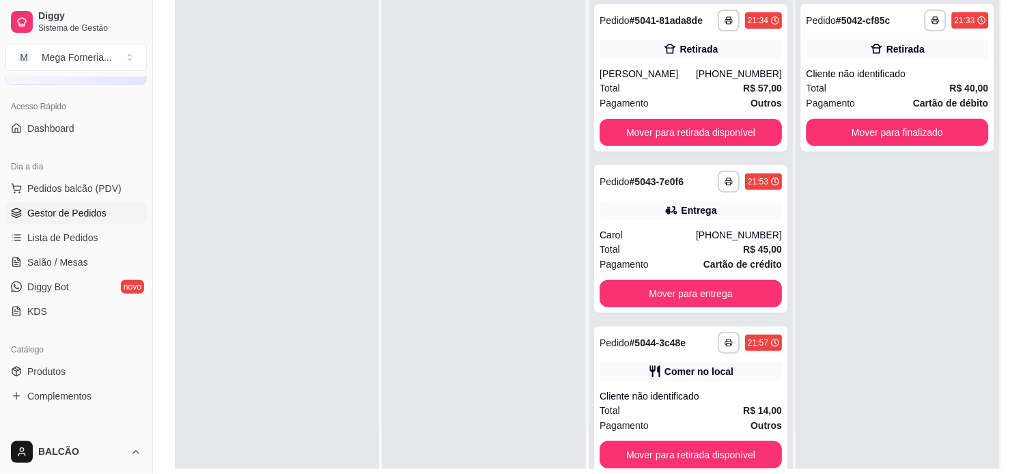
scroll to position [303, 0]
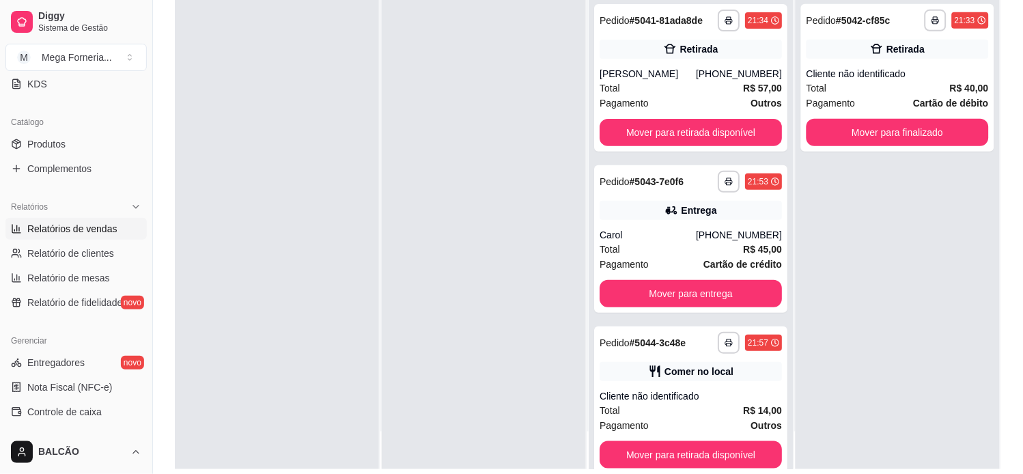
click at [65, 232] on span "Relatórios de vendas" at bounding box center [72, 229] width 90 height 14
select select "ALL"
select select "0"
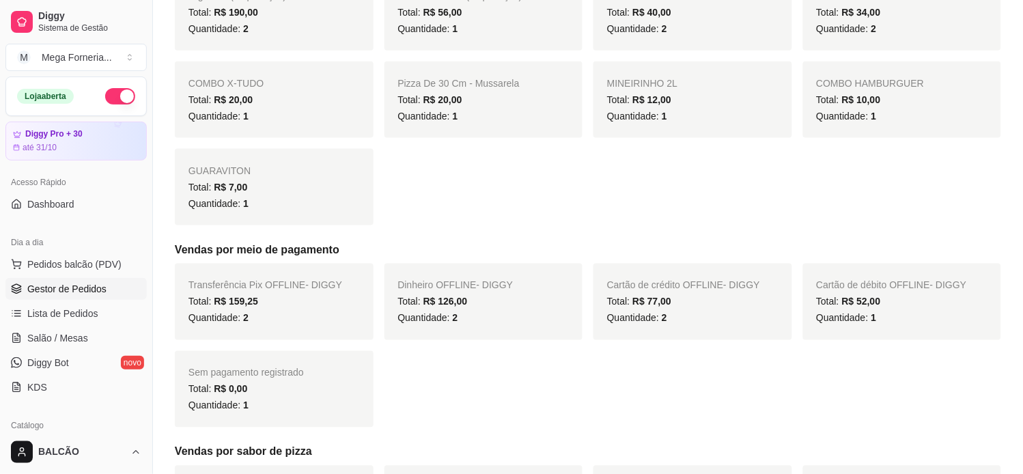
click at [40, 290] on span "Gestor de Pedidos" at bounding box center [66, 289] width 79 height 14
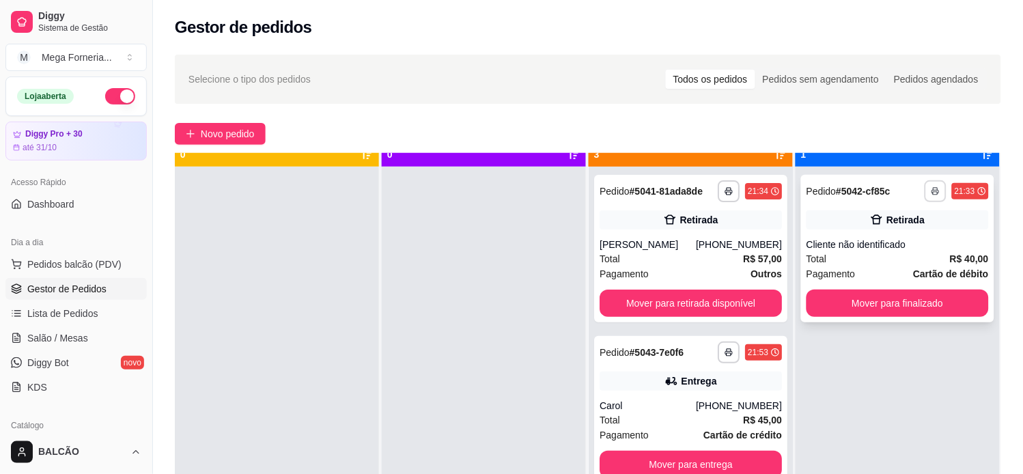
scroll to position [38, 0]
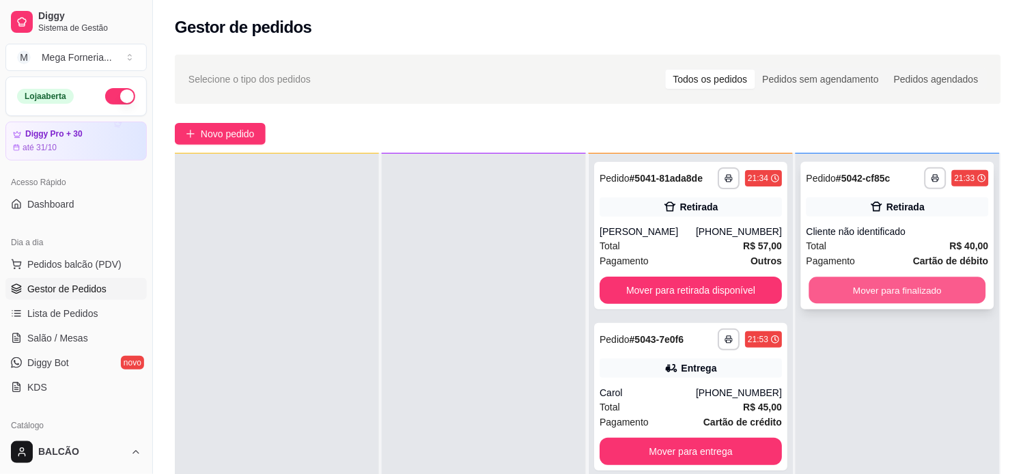
click at [890, 284] on button "Mover para finalizado" at bounding box center [897, 290] width 177 height 27
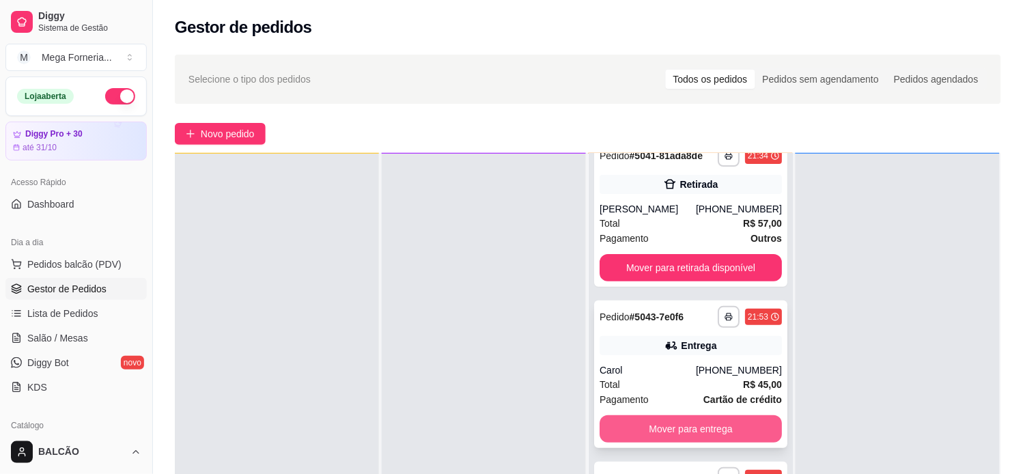
click at [668, 427] on button "Mover para entrega" at bounding box center [691, 428] width 182 height 27
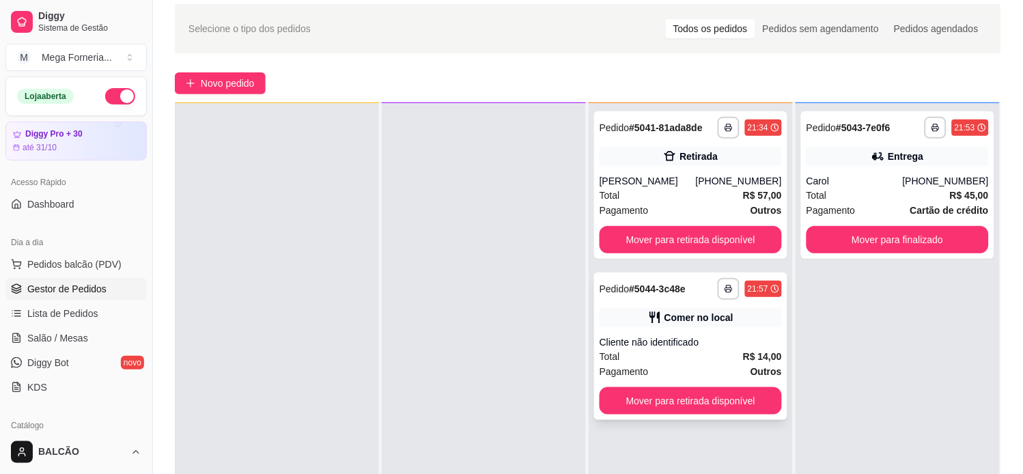
scroll to position [76, 0]
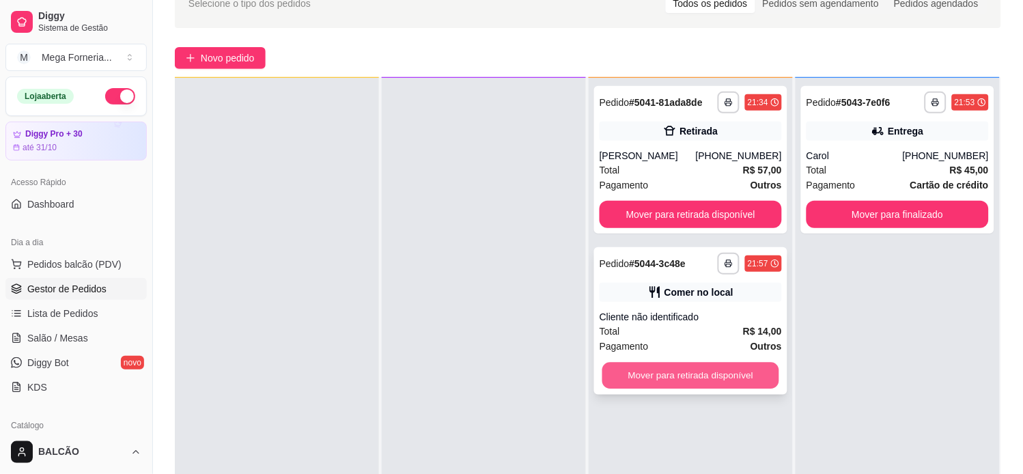
click at [632, 374] on button "Mover para retirada disponível" at bounding box center [690, 376] width 177 height 27
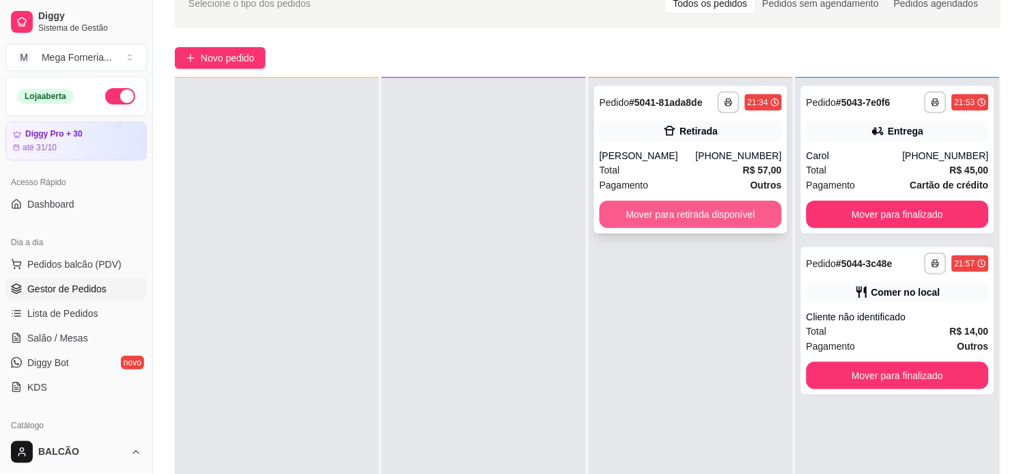
click at [604, 226] on button "Mover para retirada disponível" at bounding box center [691, 214] width 182 height 27
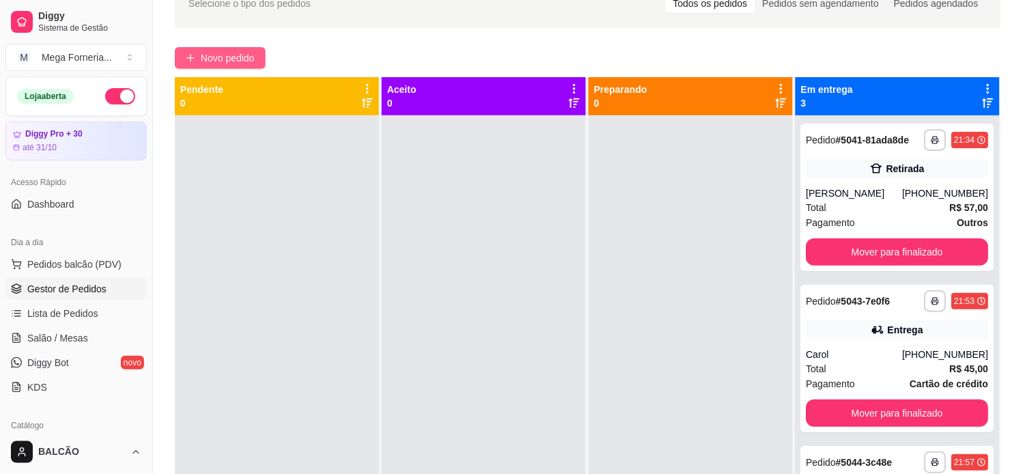
click at [201, 57] on span "Novo pedido" at bounding box center [228, 58] width 54 height 15
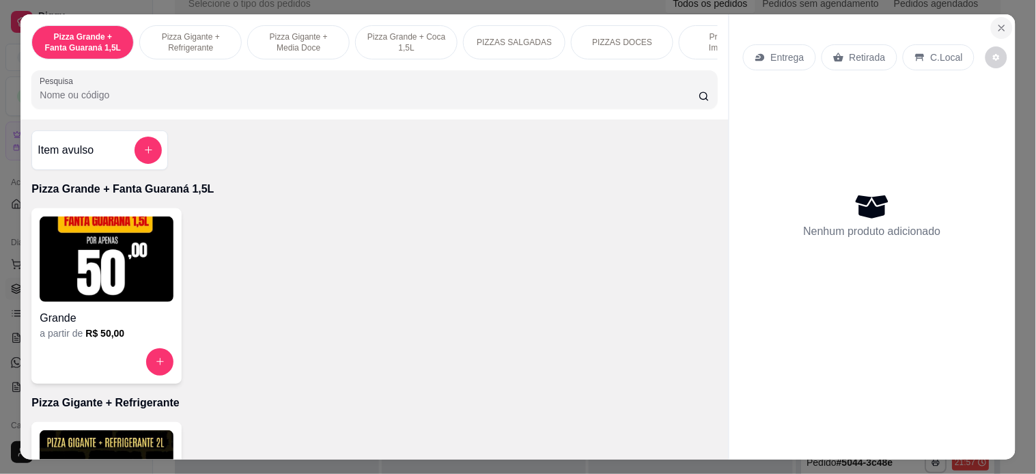
click at [1005, 25] on button "Close" at bounding box center [1002, 28] width 22 height 22
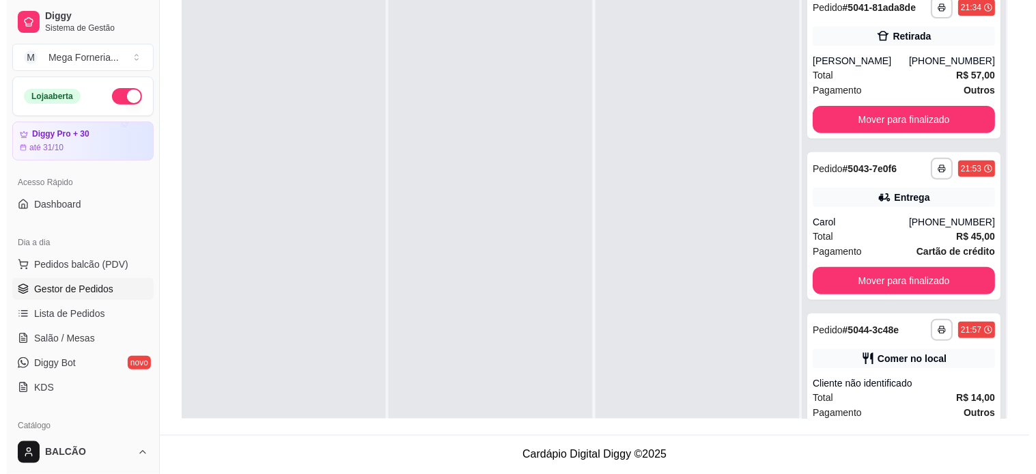
scroll to position [133, 0]
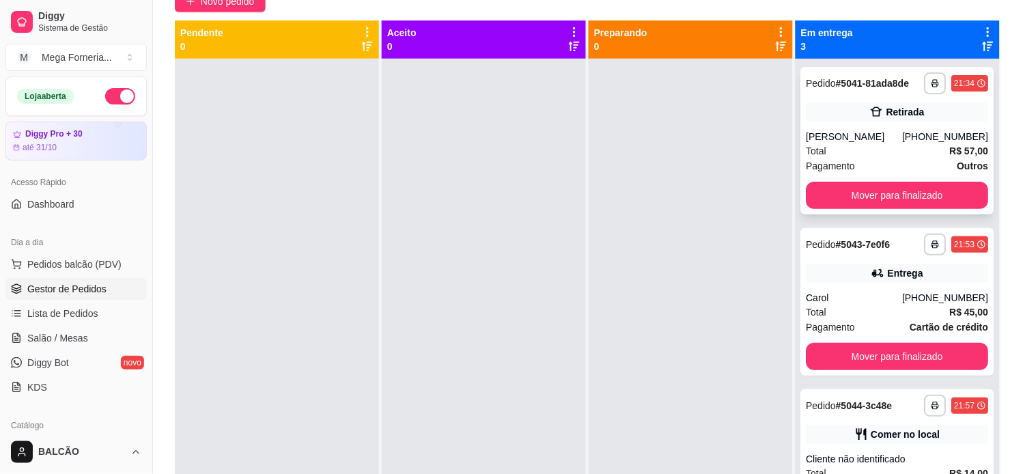
click at [814, 127] on div "**********" at bounding box center [897, 141] width 193 height 148
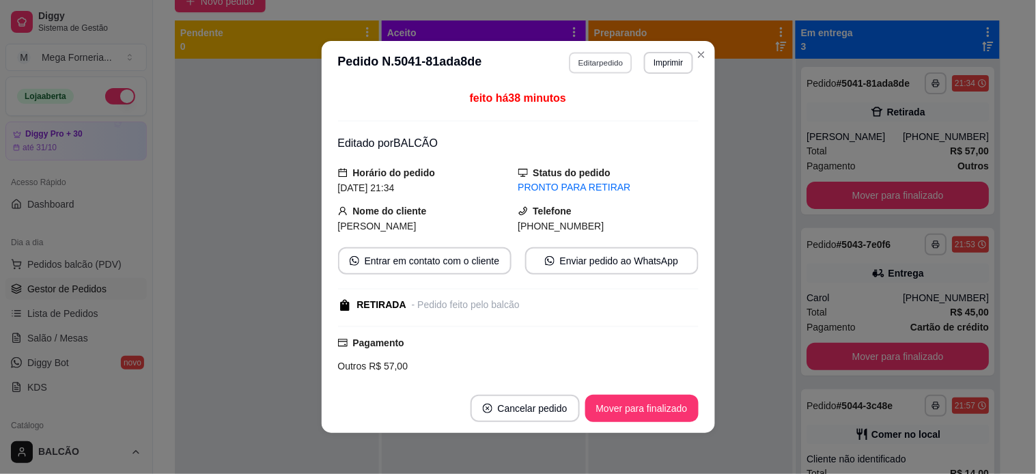
click at [620, 65] on button "Editar pedido" at bounding box center [601, 62] width 64 height 21
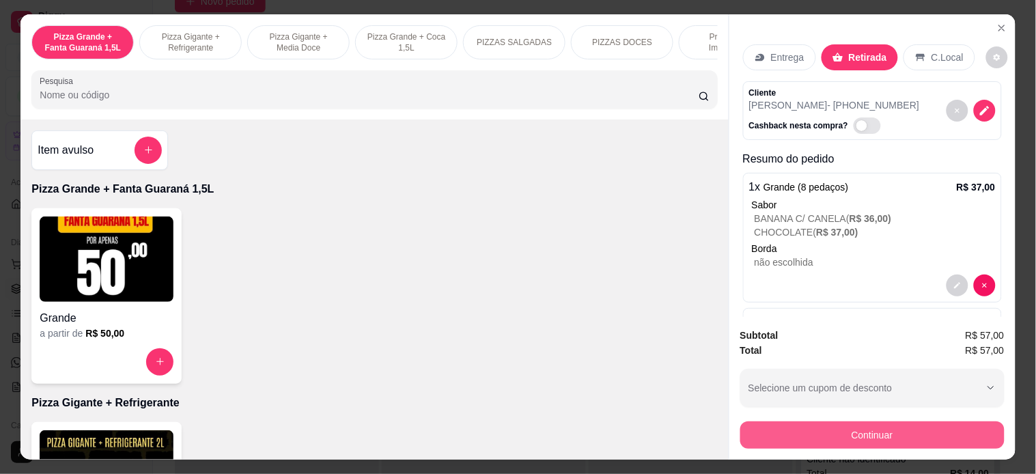
click at [871, 422] on button "Continuar" at bounding box center [872, 434] width 264 height 27
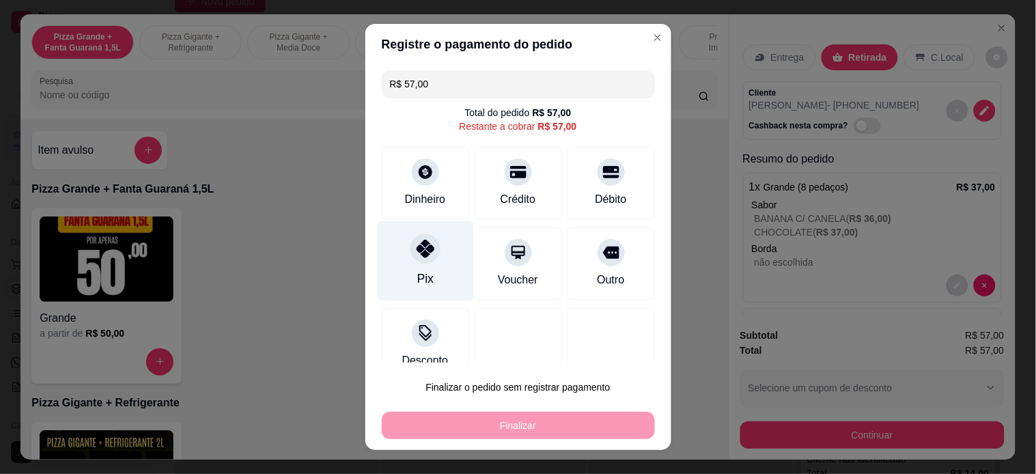
click at [416, 255] on icon at bounding box center [425, 249] width 18 height 18
type input "R$ 0,00"
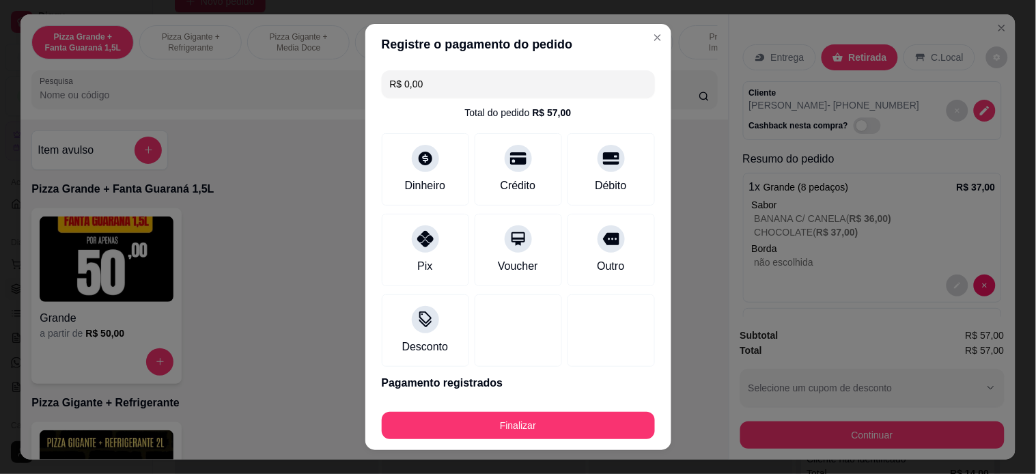
scroll to position [46, 0]
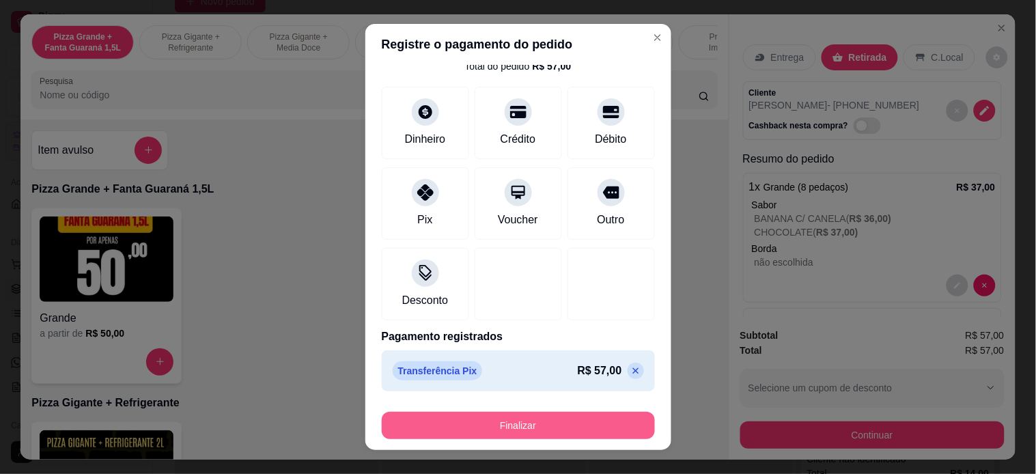
click at [424, 413] on button "Finalizar" at bounding box center [518, 425] width 273 height 27
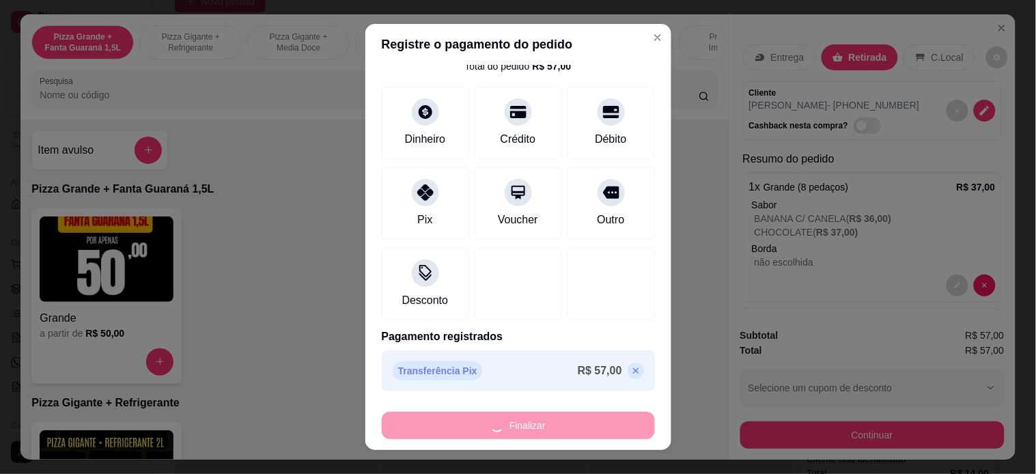
type input "0"
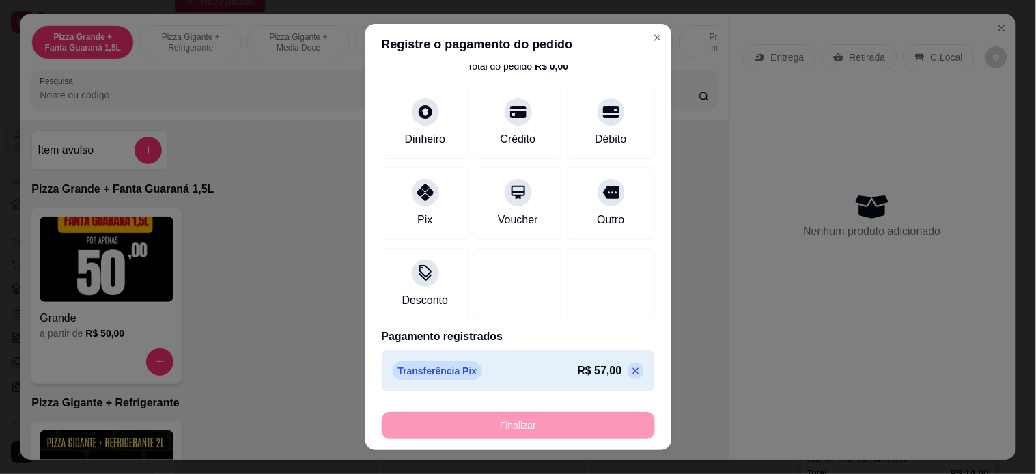
type input "-R$ 57,00"
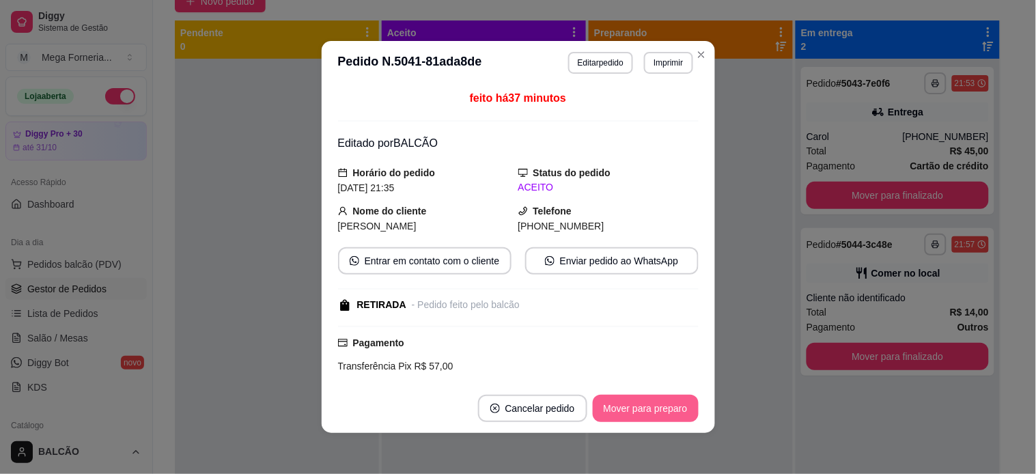
click at [626, 406] on button "Mover para preparo" at bounding box center [646, 408] width 106 height 27
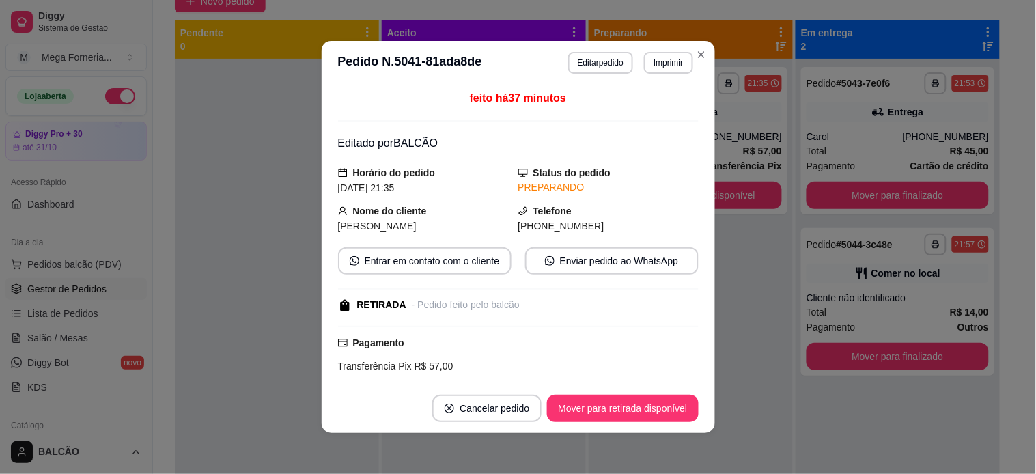
click at [626, 406] on button "Mover para retirada disponível" at bounding box center [622, 408] width 151 height 27
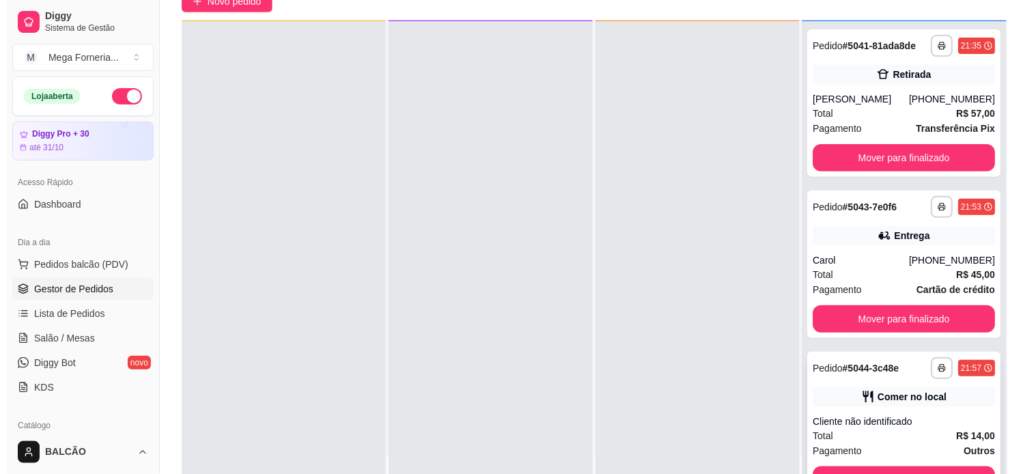
scroll to position [23, 0]
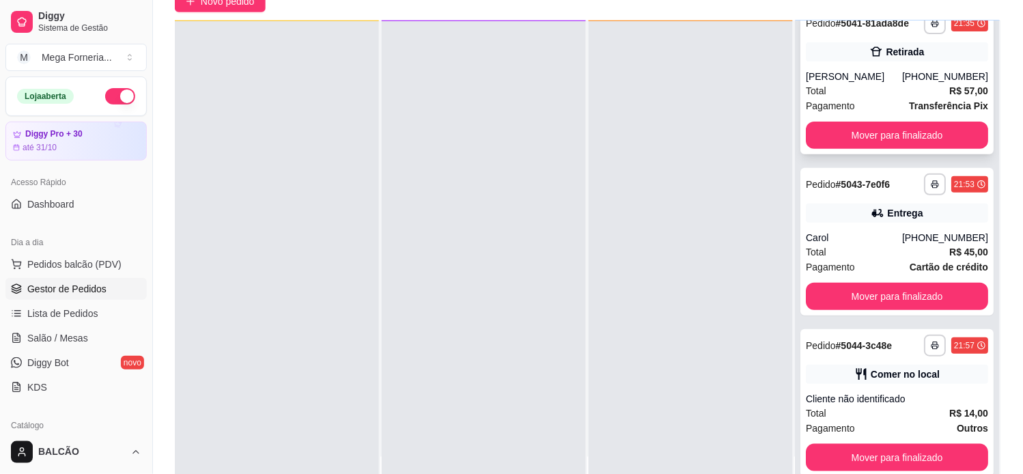
click at [818, 60] on div "**********" at bounding box center [897, 81] width 193 height 148
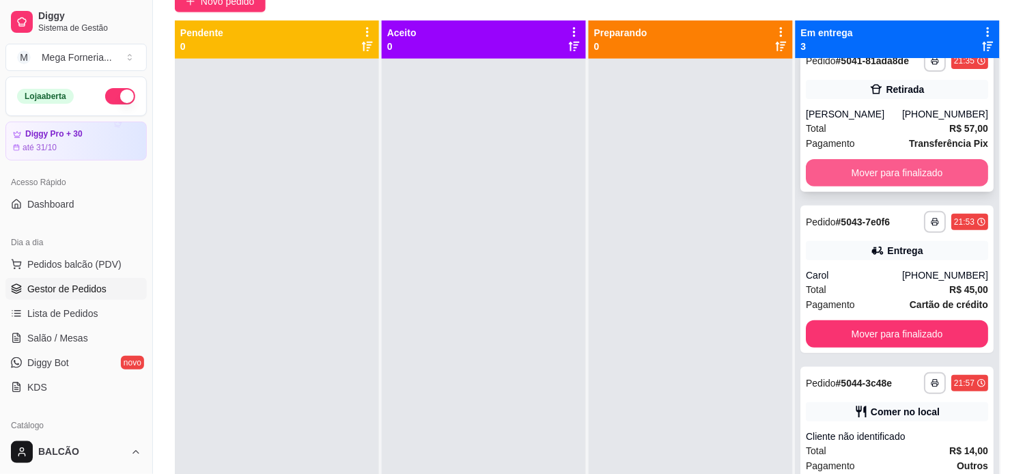
scroll to position [0, 0]
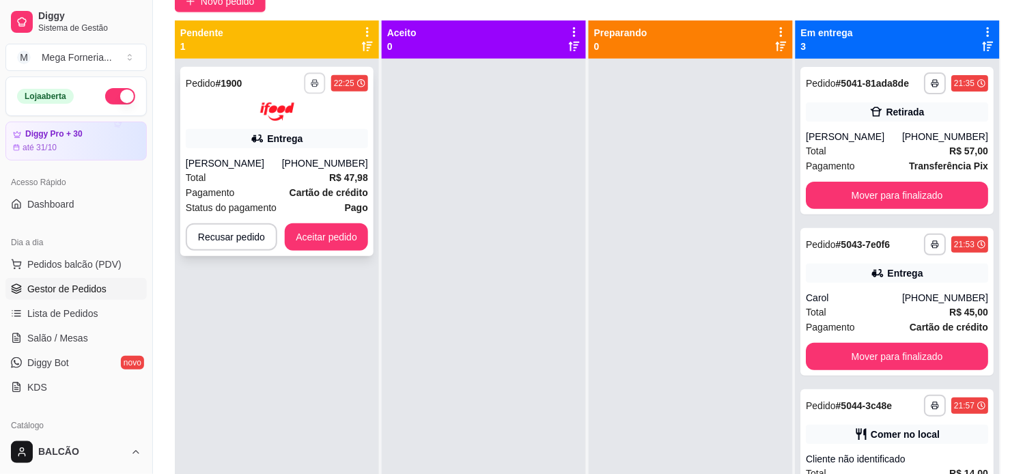
click at [312, 76] on button "button" at bounding box center [314, 82] width 21 height 21
click at [305, 130] on button "IMPRESSORA" at bounding box center [276, 131] width 99 height 22
click at [309, 234] on button "Aceitar pedido" at bounding box center [326, 236] width 83 height 27
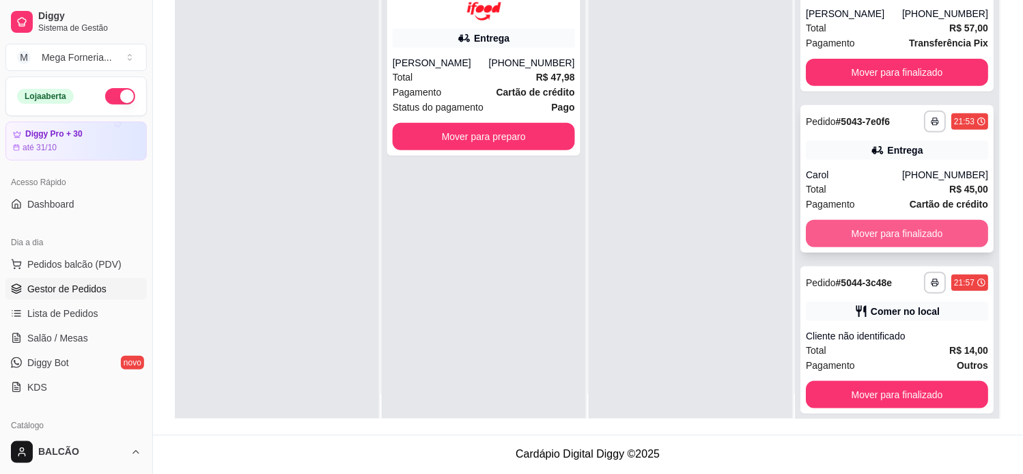
scroll to position [38, 0]
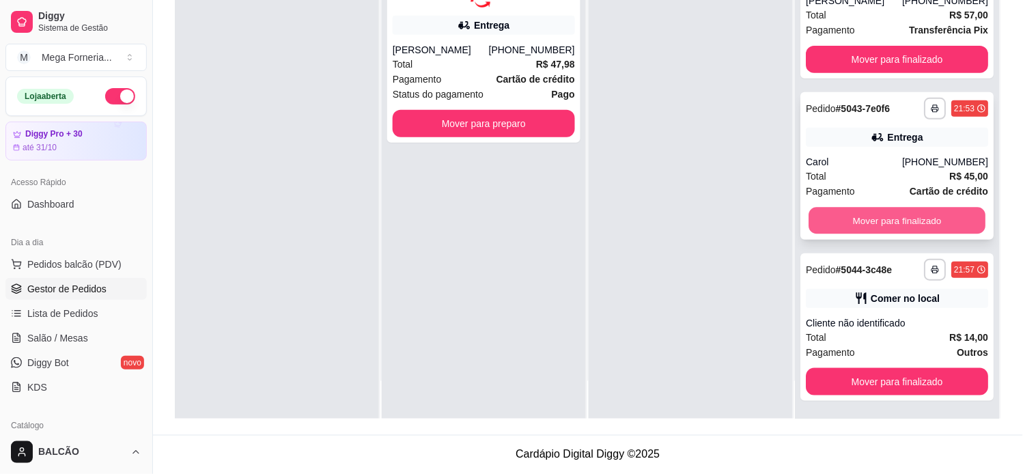
click at [893, 228] on button "Mover para finalizado" at bounding box center [897, 221] width 177 height 27
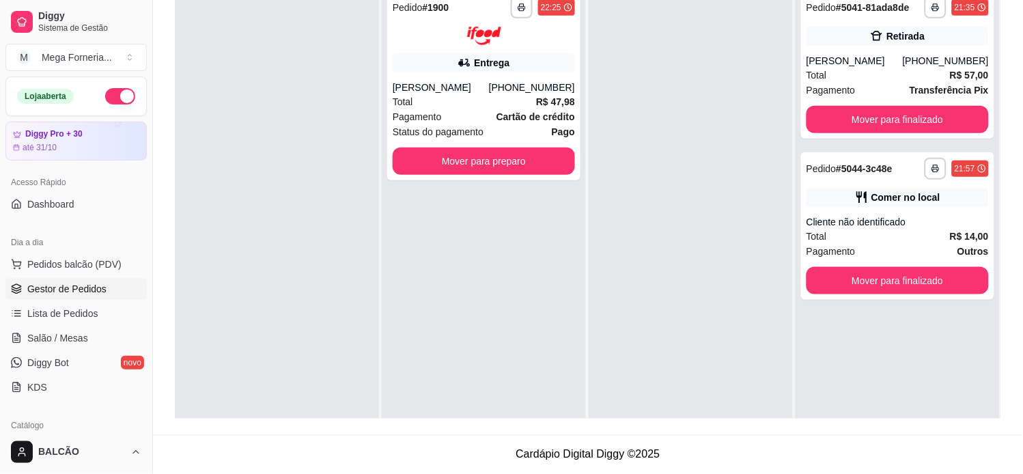
scroll to position [133, 0]
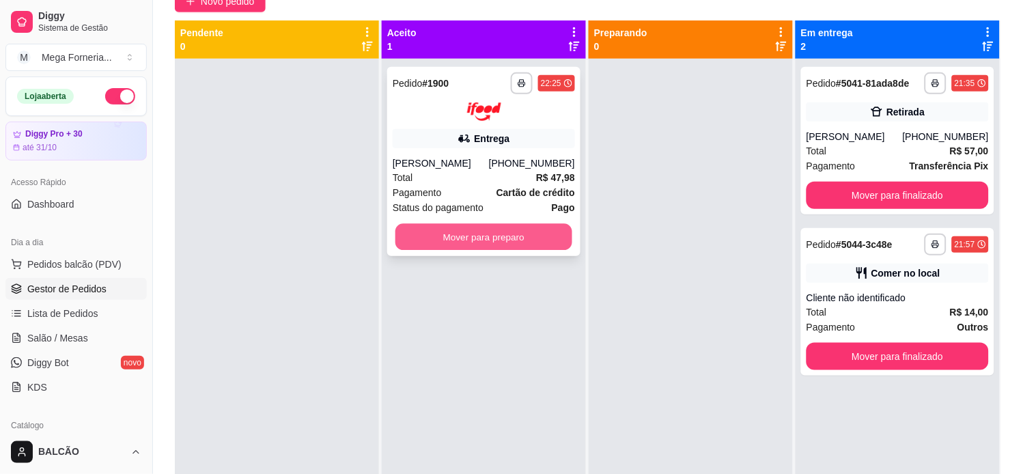
click at [467, 227] on button "Mover para preparo" at bounding box center [483, 236] width 177 height 27
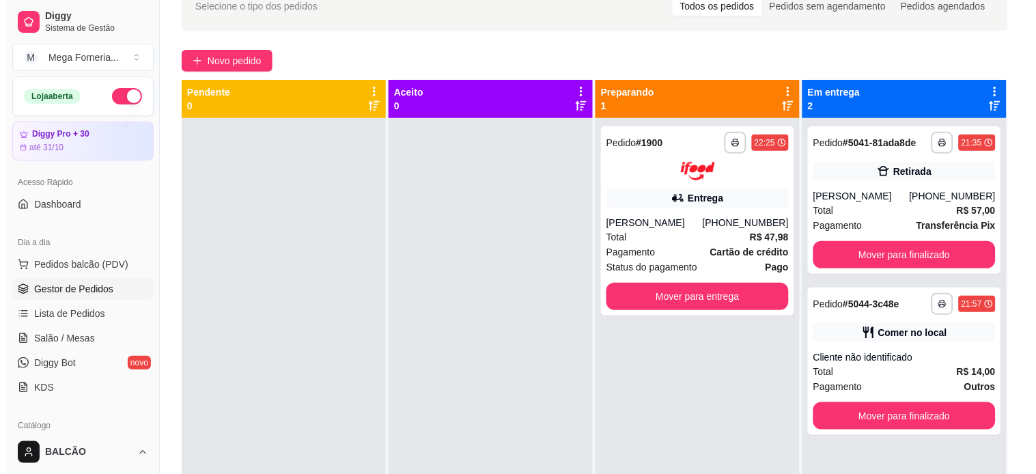
scroll to position [0, 0]
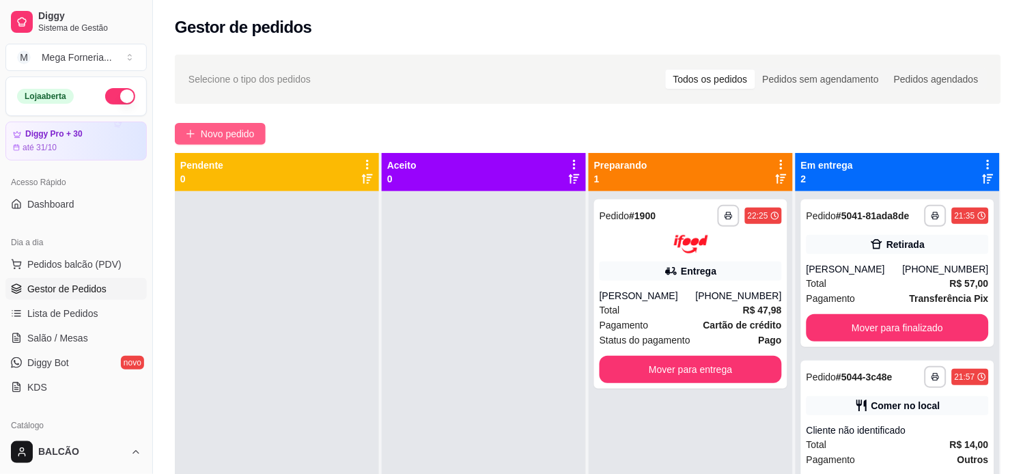
click at [221, 125] on button "Novo pedido" at bounding box center [220, 134] width 91 height 22
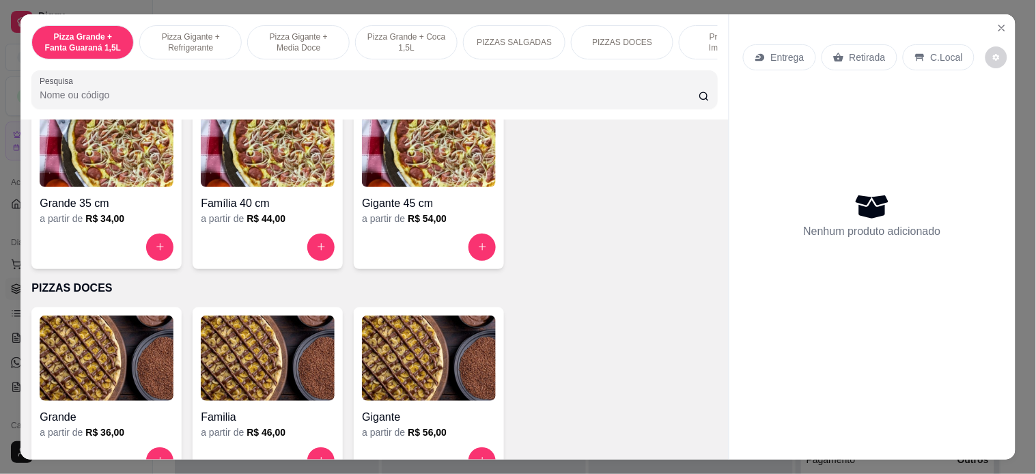
scroll to position [1062, 0]
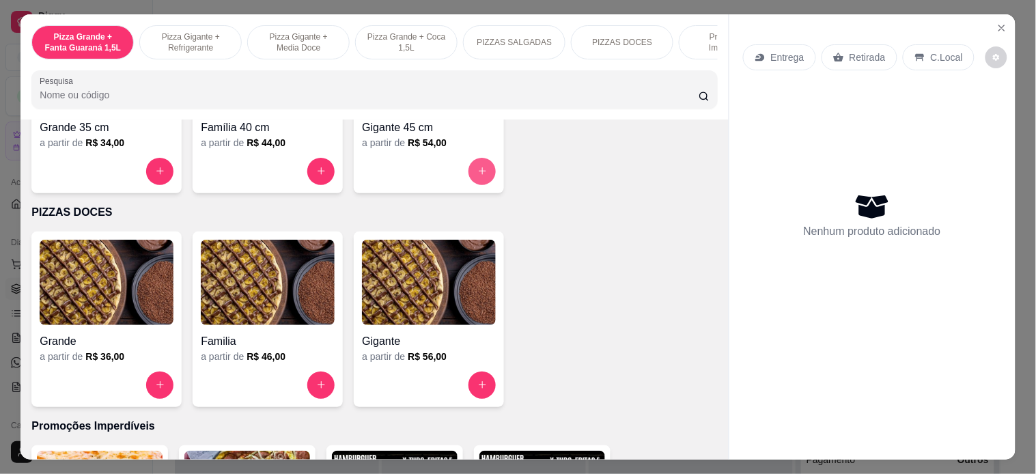
click at [469, 182] on button "increase-product-quantity" at bounding box center [482, 171] width 27 height 27
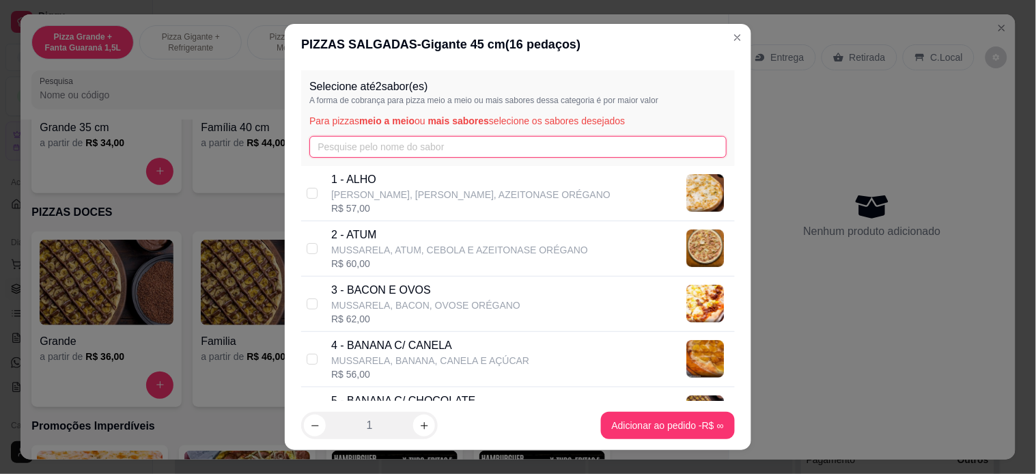
click at [381, 143] on input "text" at bounding box center [517, 147] width 417 height 22
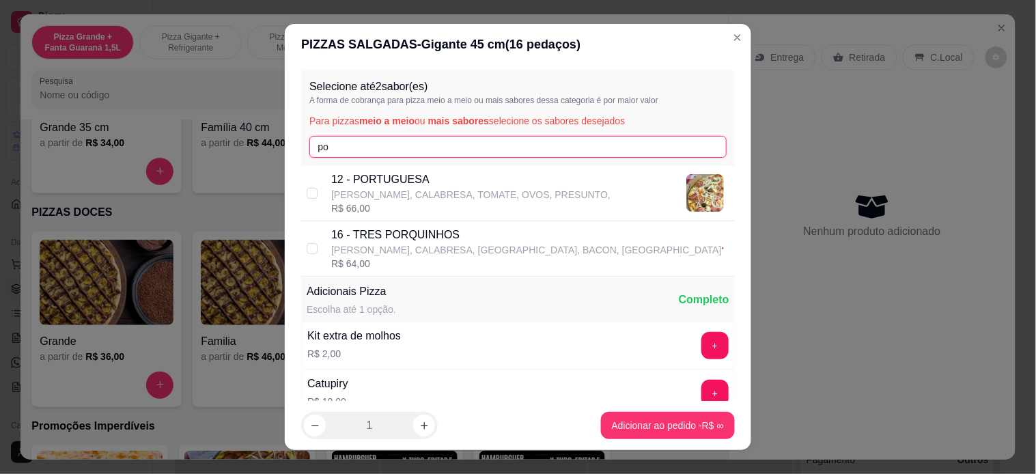
type input "po"
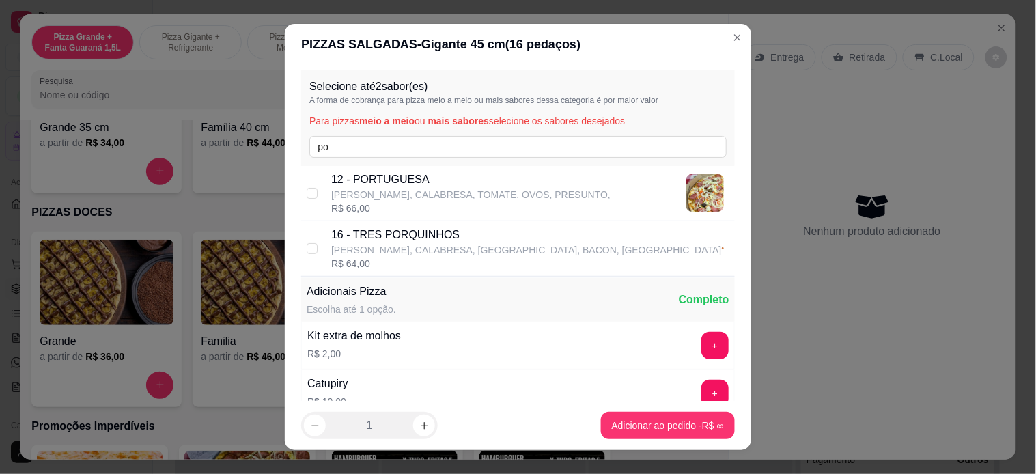
click at [377, 173] on p "12 - PORTUGUESA" at bounding box center [470, 179] width 279 height 16
checkbox input "true"
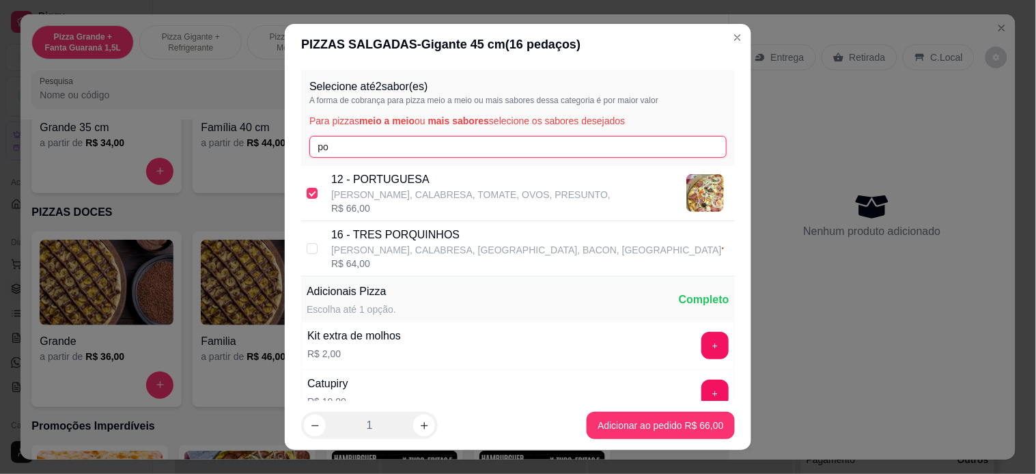
click at [395, 137] on input "po" at bounding box center [517, 147] width 417 height 22
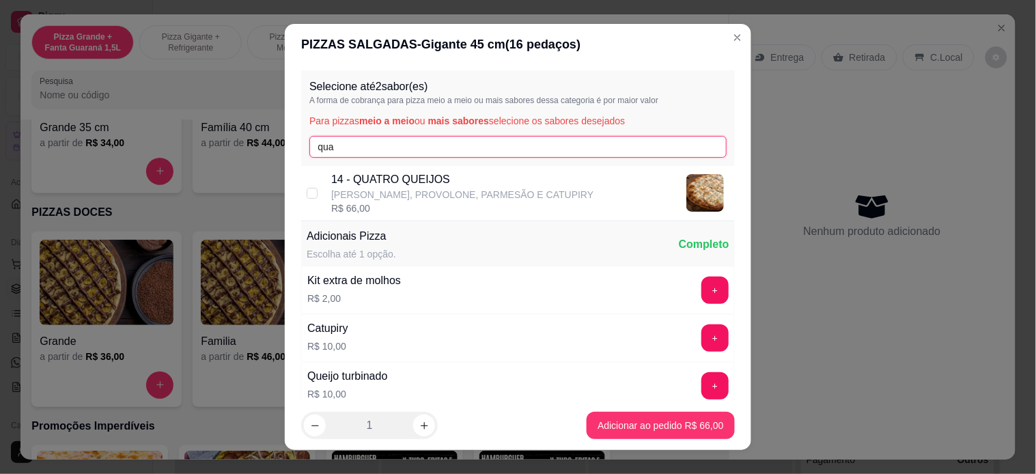
type input "qua"
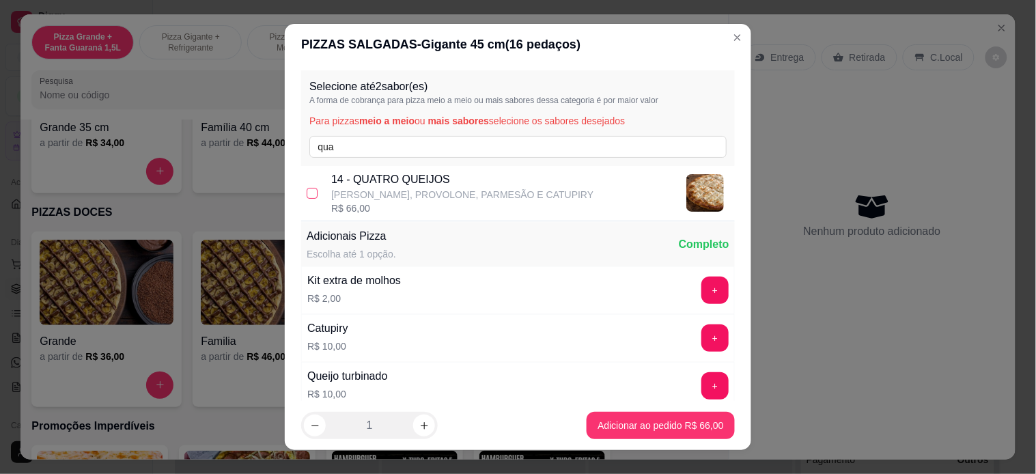
click at [307, 200] on label at bounding box center [312, 193] width 11 height 15
click at [307, 199] on input "checkbox" at bounding box center [312, 193] width 11 height 11
click at [312, 194] on div "14 - QUATRO QUEIJOS MUSSARELA, PROVOLONE, [PERSON_NAME] E CATUPIRY R$ 66,00" at bounding box center [518, 193] width 434 height 55
checkbox input "true"
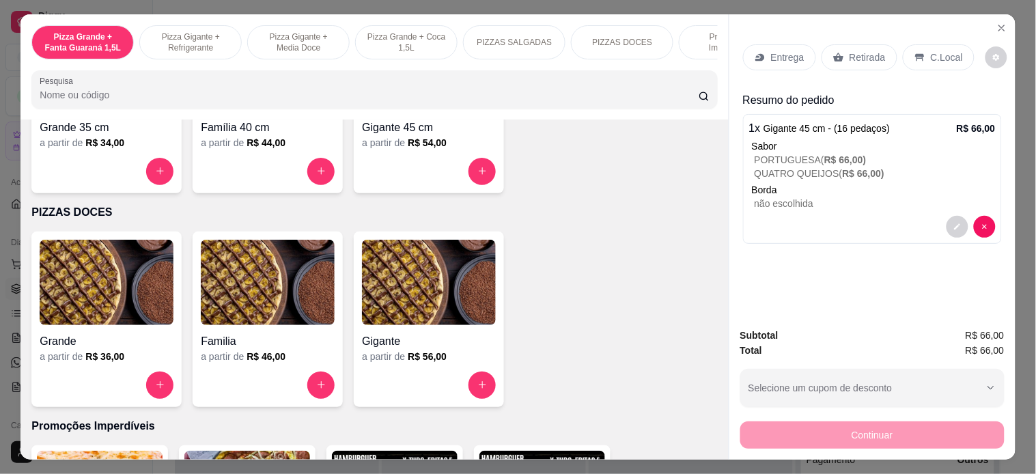
click at [789, 58] on div "Entrega" at bounding box center [779, 57] width 73 height 26
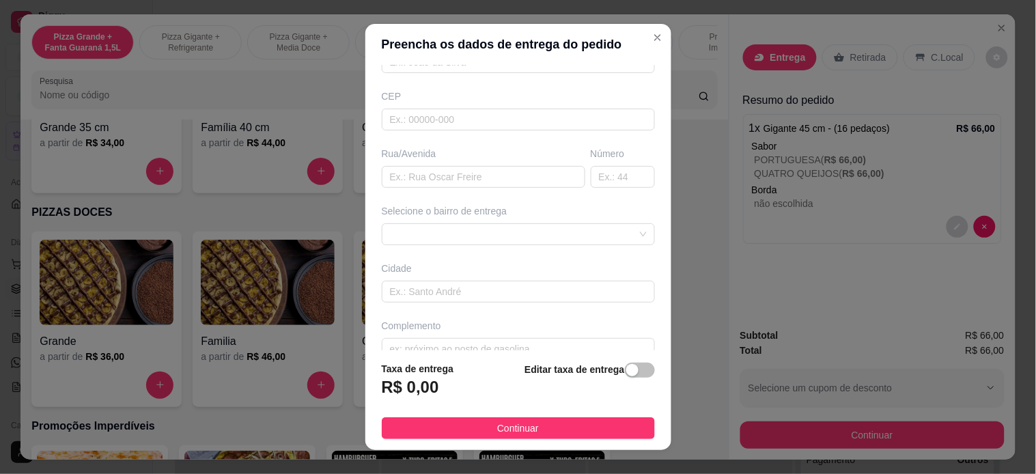
scroll to position [0, 0]
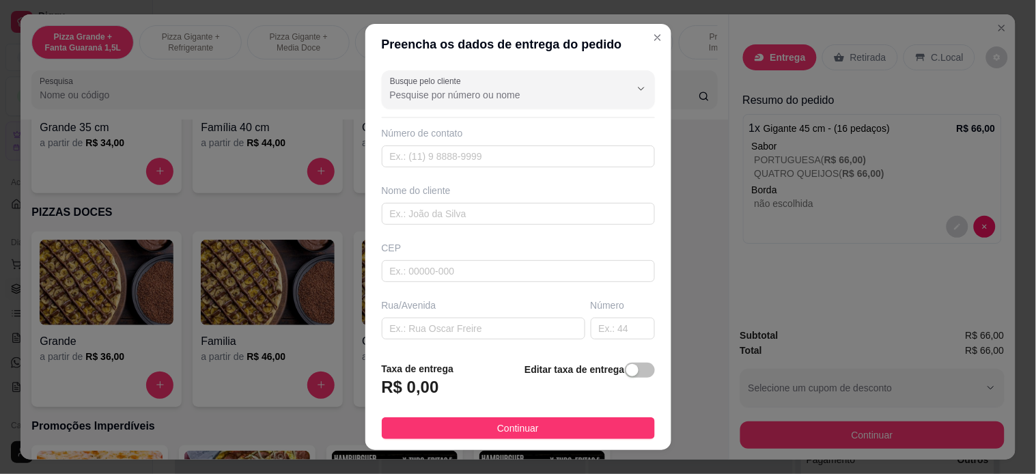
click at [423, 94] on input "Busque pelo cliente" at bounding box center [499, 95] width 219 height 14
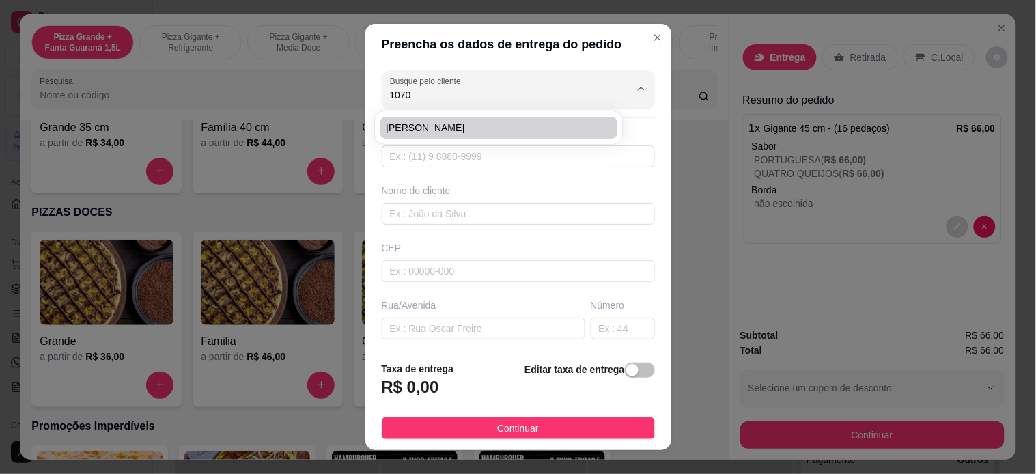
click at [441, 134] on span "[PERSON_NAME]" at bounding box center [492, 128] width 212 height 14
type input "[PERSON_NAME]"
type input "22998251070"
type input "[PERSON_NAME]"
type input "28922000"
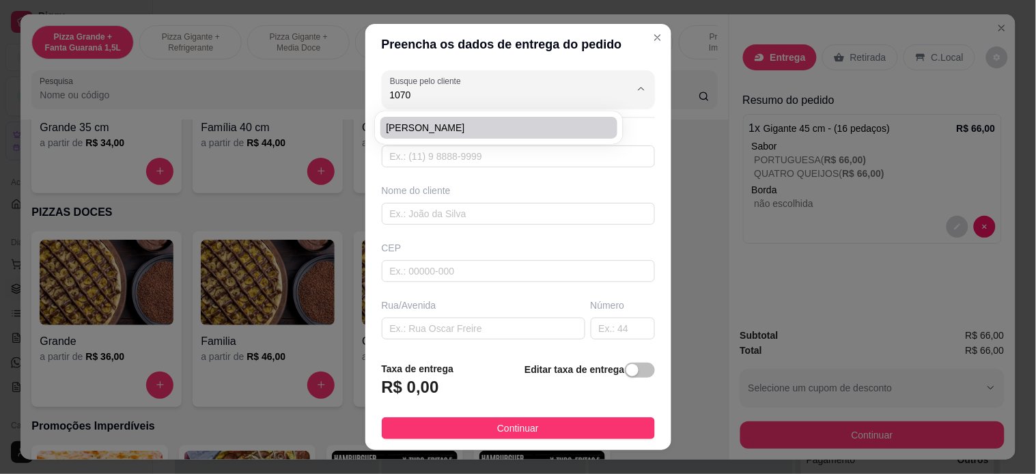
type input "Rua Conceição"
type input "16"
type input "Cabo Frio"
type input "Casa"
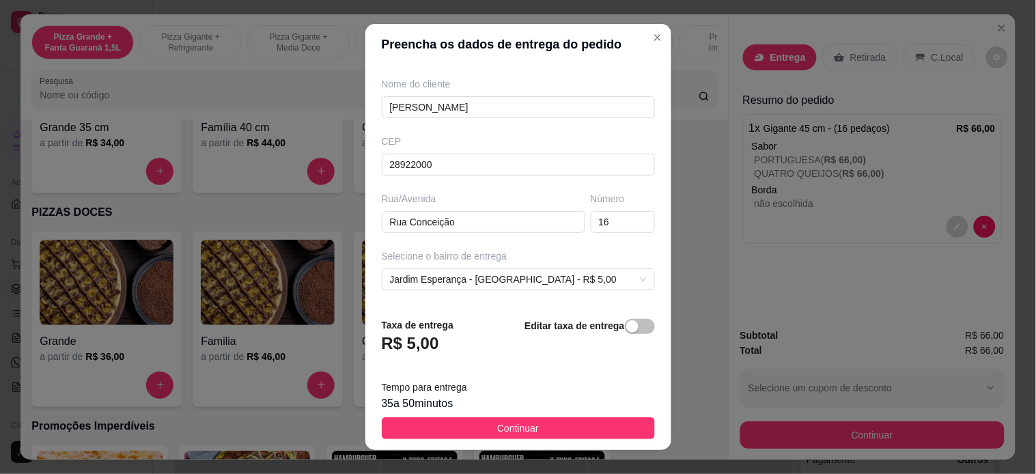
scroll to position [152, 0]
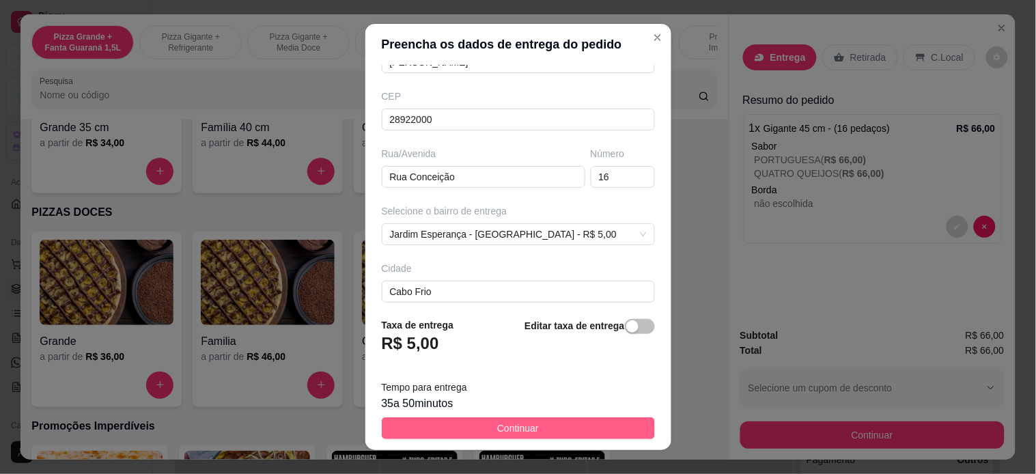
click at [513, 421] on span "Continuar" at bounding box center [518, 428] width 42 height 15
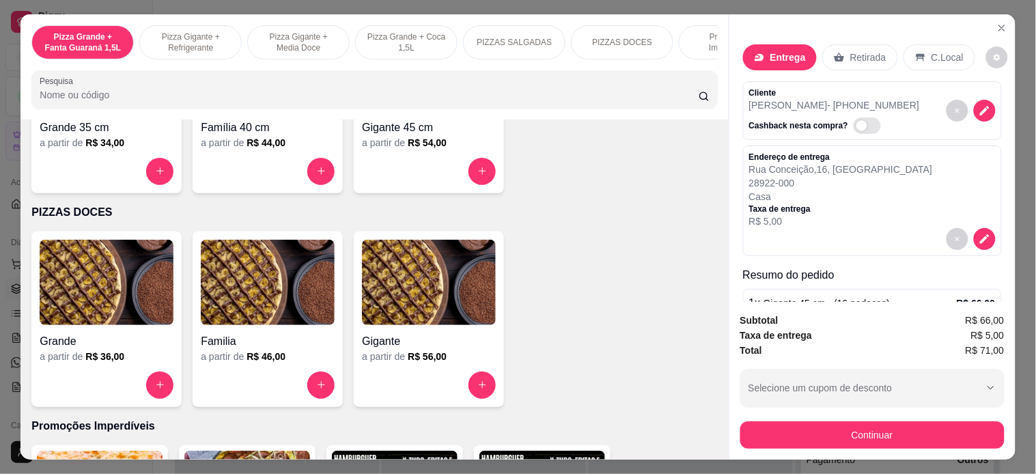
click at [844, 428] on button "Continuar" at bounding box center [872, 434] width 264 height 27
click at [495, 191] on div "Gigante 45 cm a partir de R$ 54,00" at bounding box center [429, 106] width 150 height 176
click at [496, 183] on p "1 - ALHO" at bounding box center [470, 178] width 283 height 16
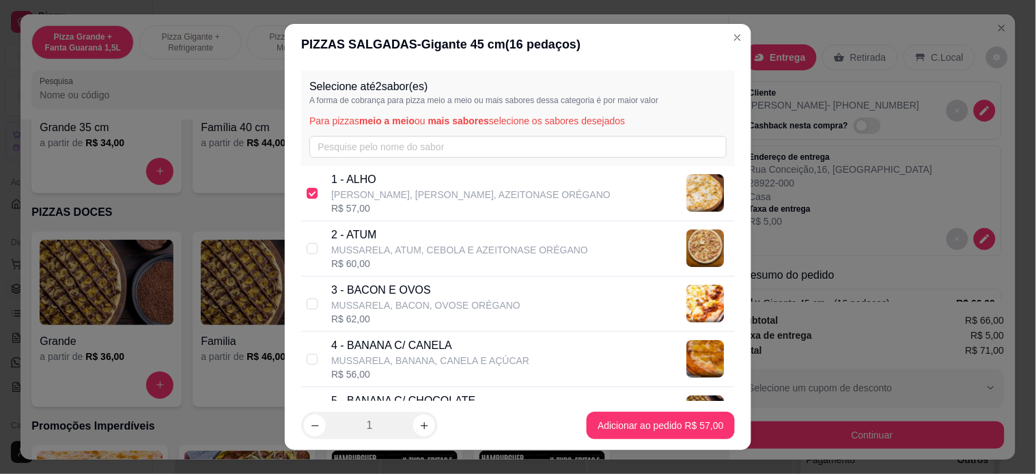
checkbox input "true"
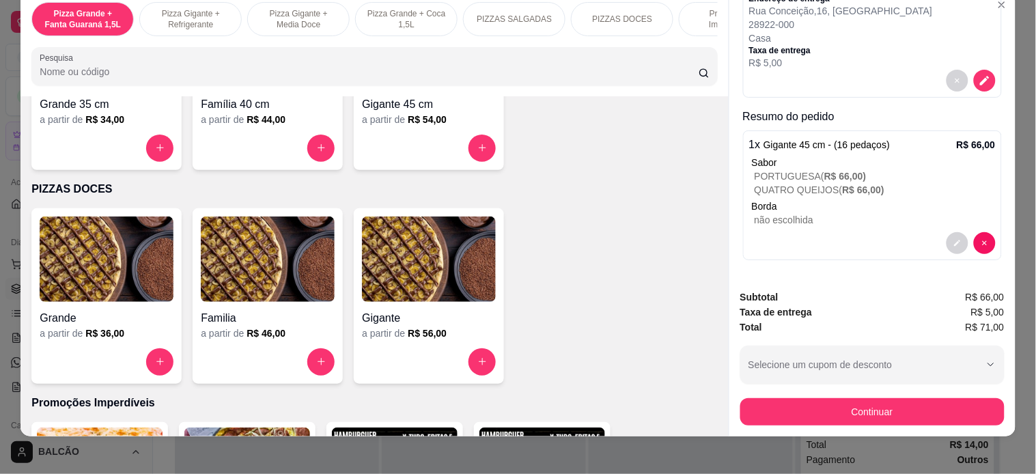
scroll to position [36, 0]
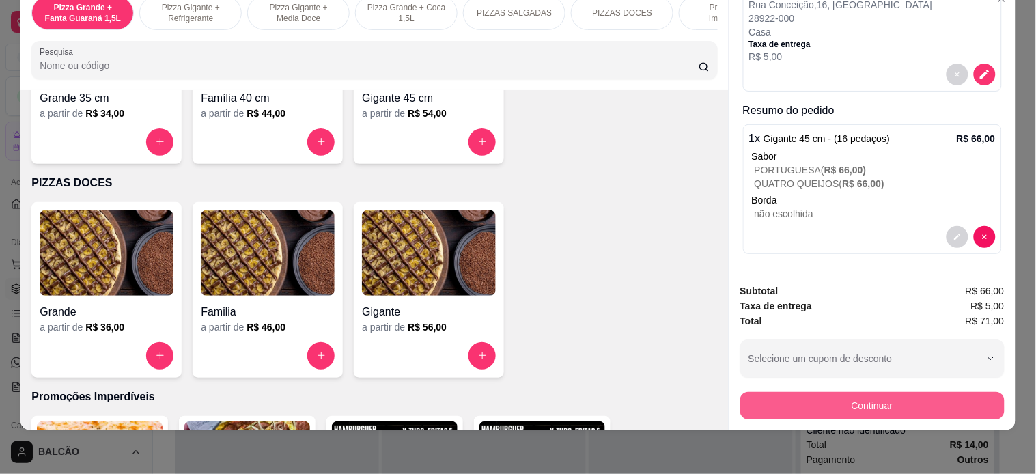
click at [748, 392] on button "Continuar" at bounding box center [872, 405] width 264 height 27
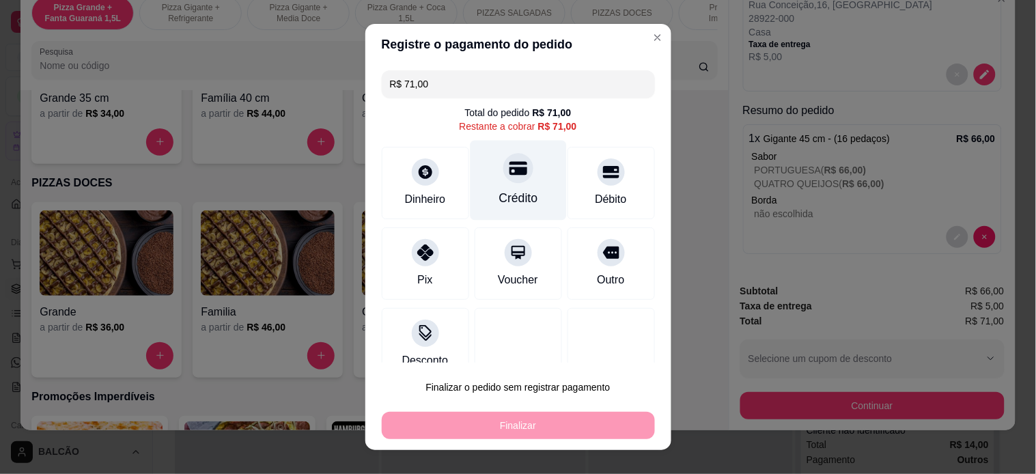
click at [480, 178] on div "Crédito" at bounding box center [518, 180] width 96 height 80
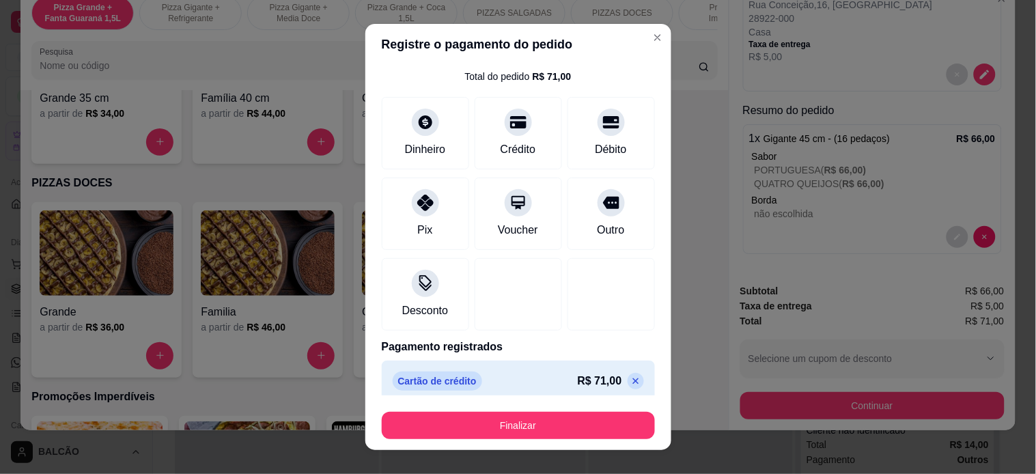
scroll to position [46, 0]
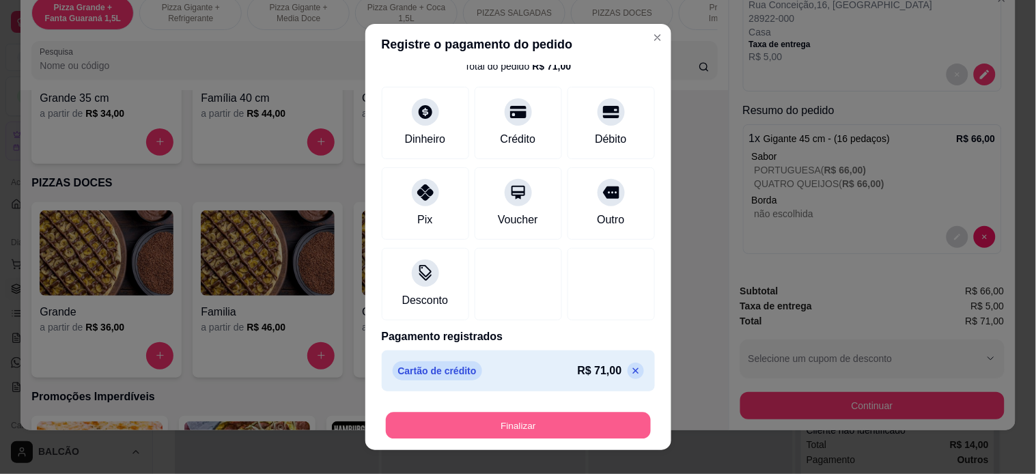
click at [523, 422] on button "Finalizar" at bounding box center [518, 426] width 265 height 27
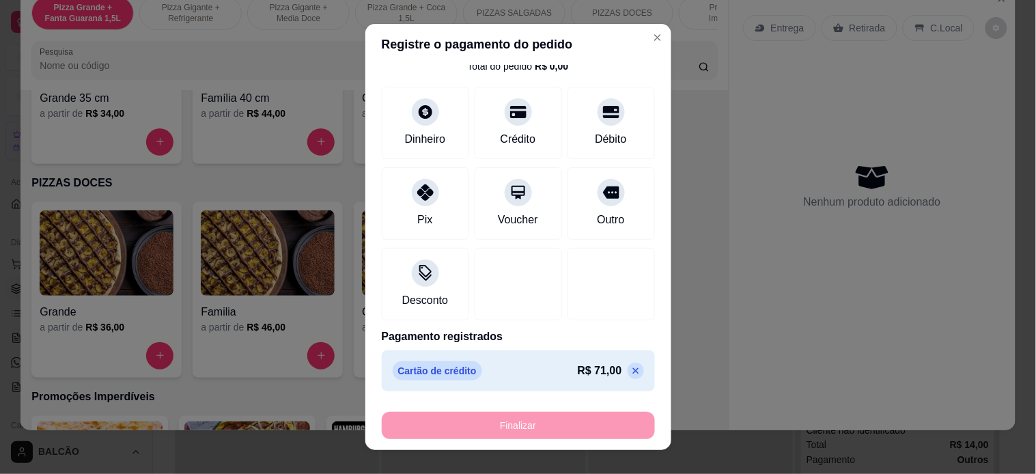
type input "-R$ 71,00"
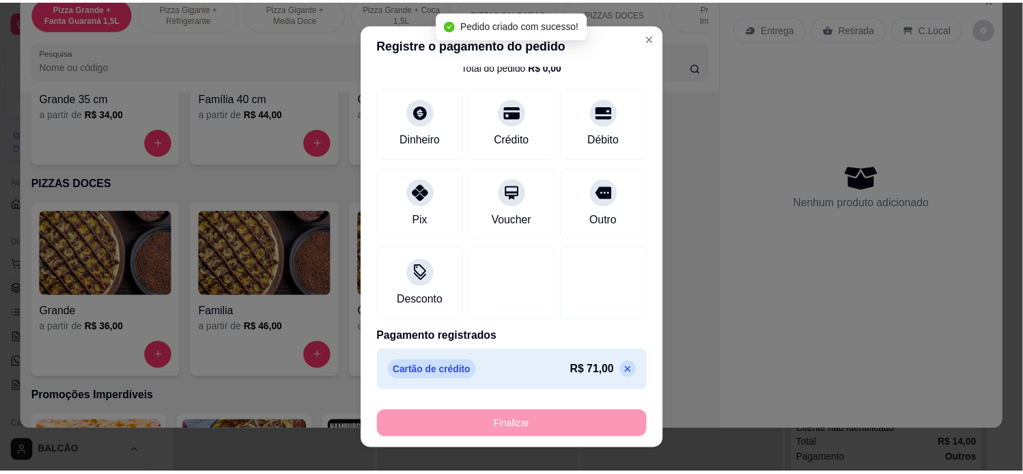
scroll to position [0, 0]
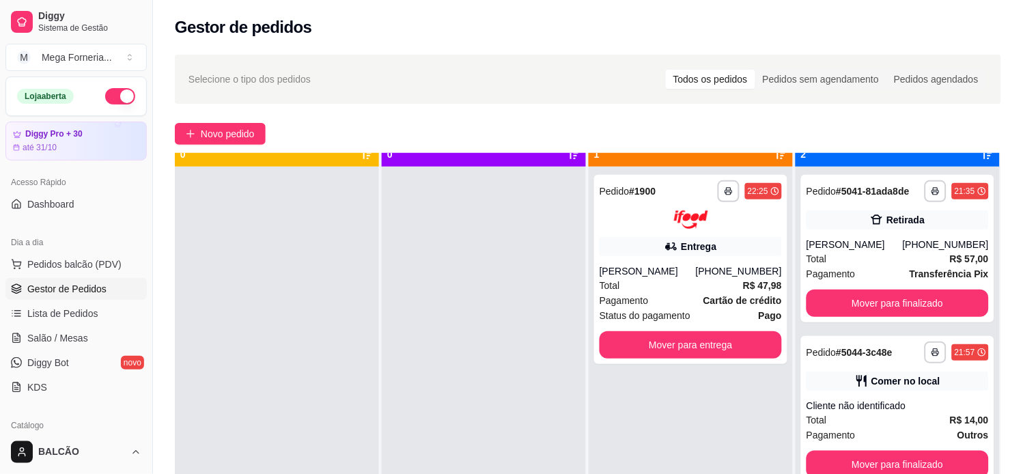
scroll to position [38, 0]
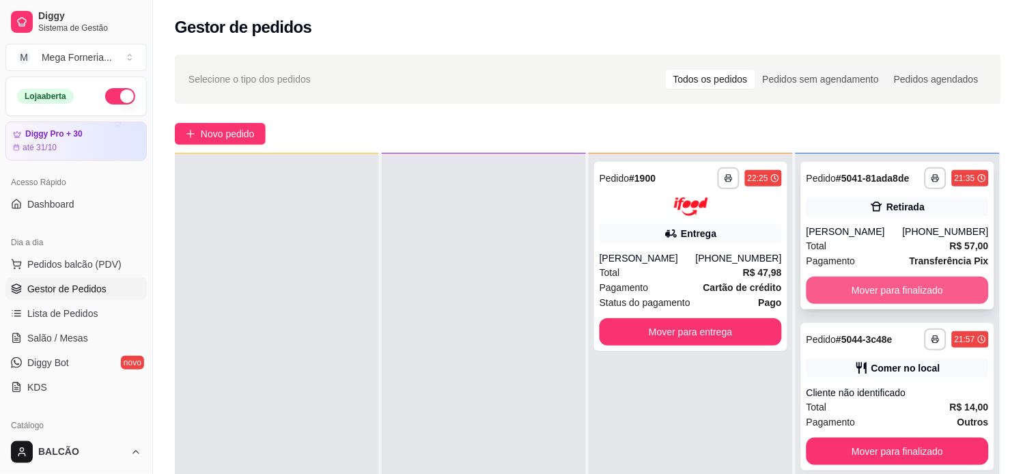
click at [868, 290] on button "Mover para finalizado" at bounding box center [898, 290] width 182 height 27
